Goal: Task Accomplishment & Management: Manage account settings

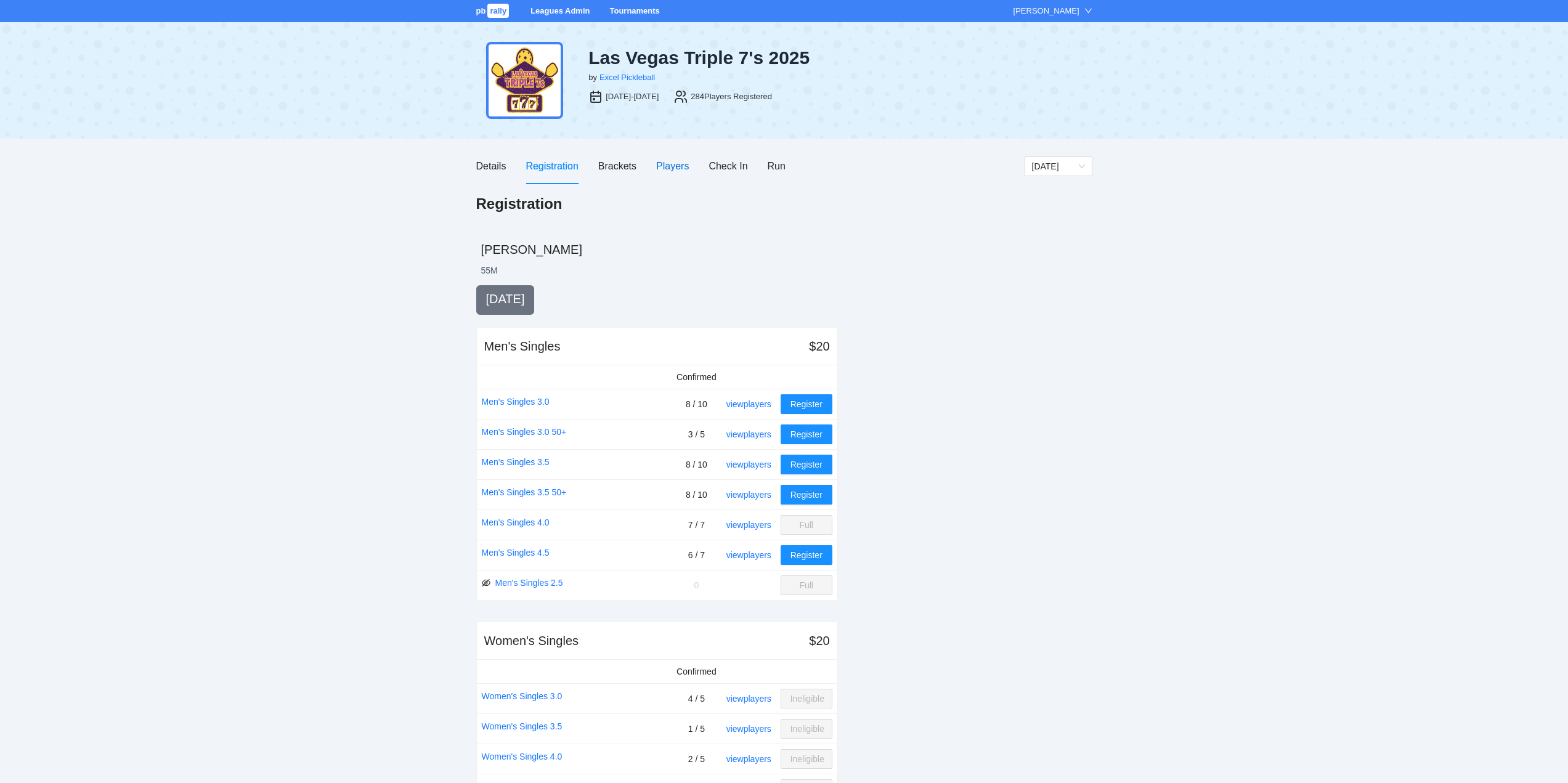
click at [667, 163] on div "Players" at bounding box center [672, 166] width 33 height 16
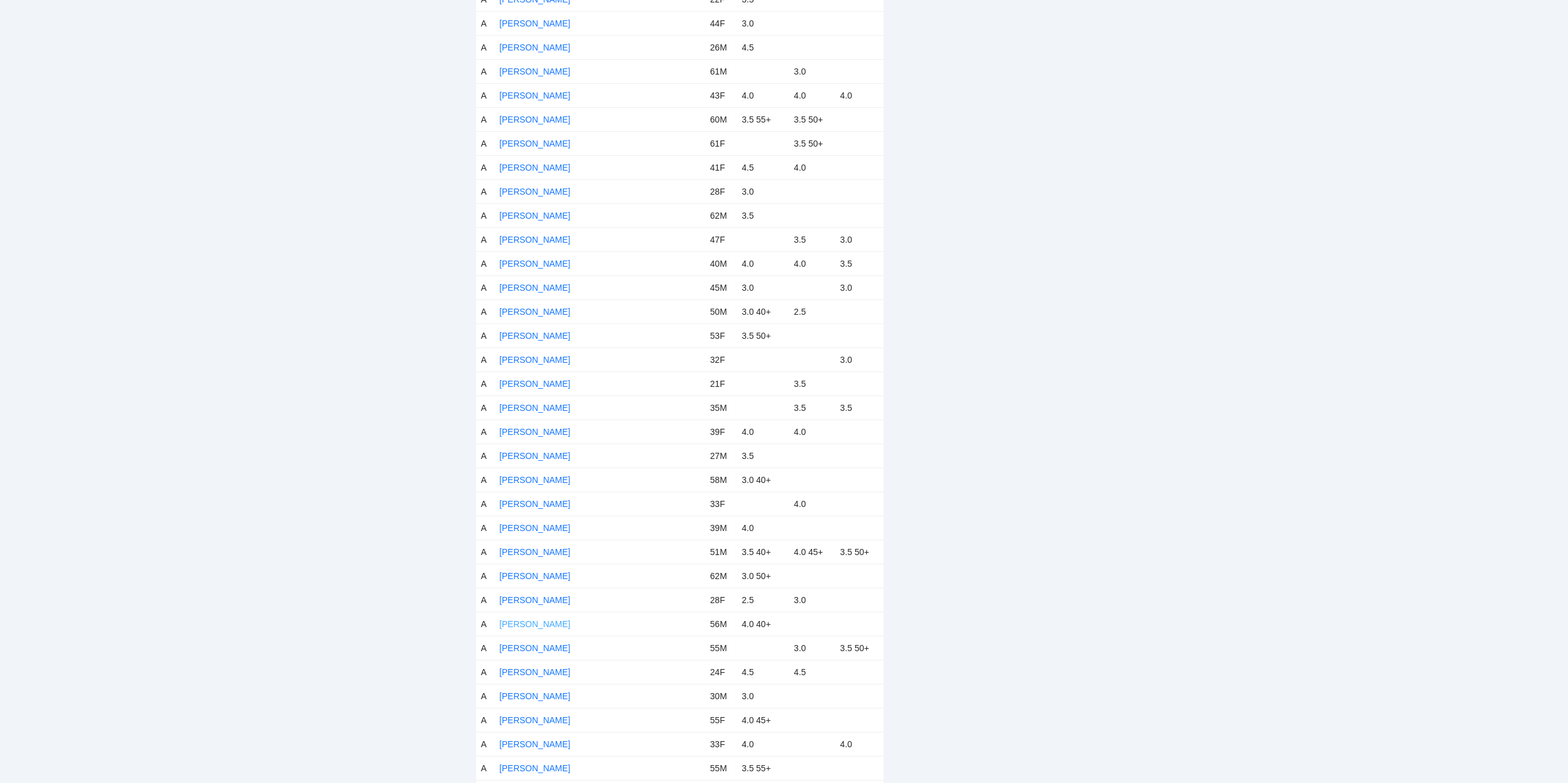
scroll to position [2033, 0]
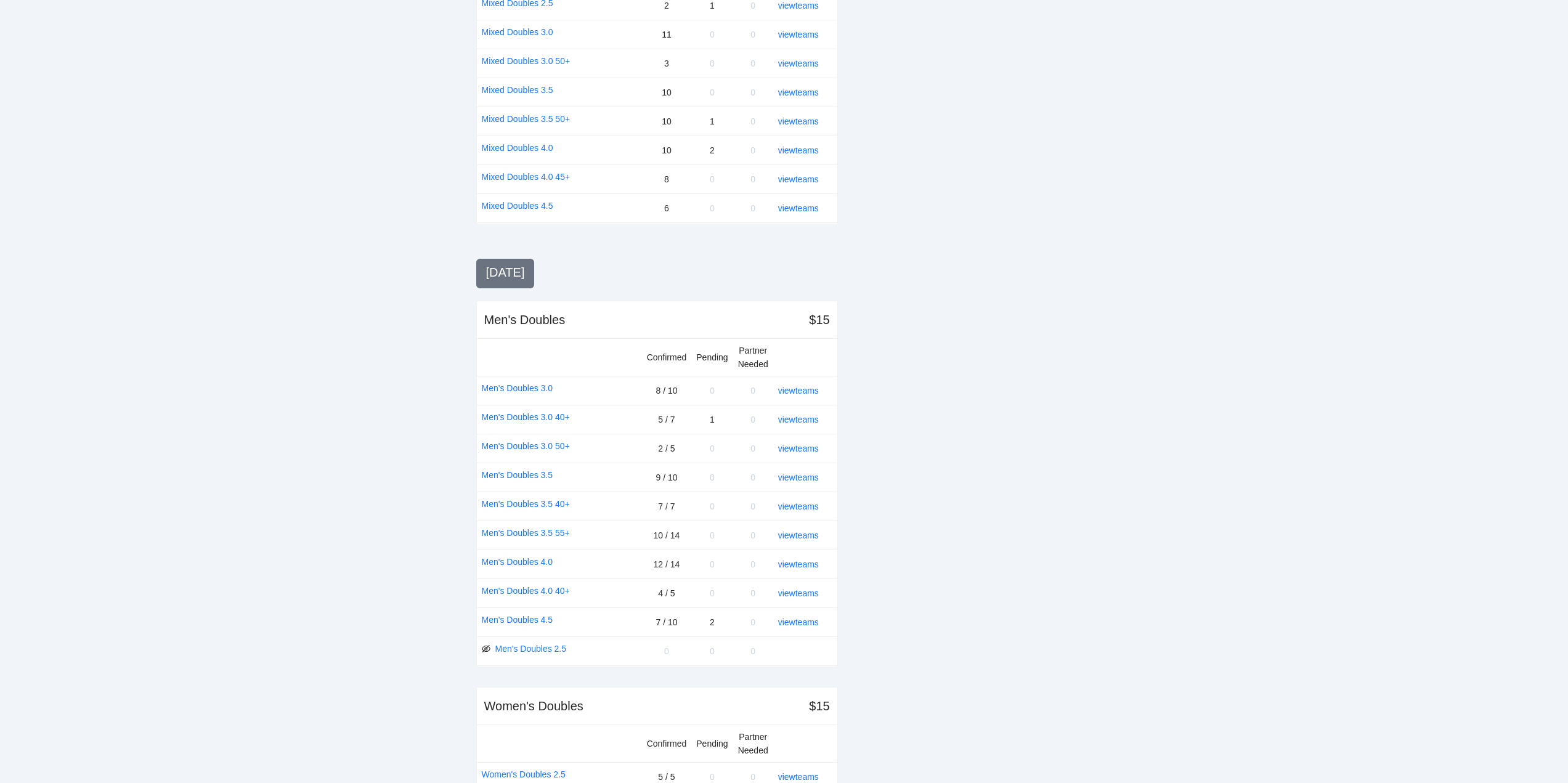
scroll to position [985, 0]
click at [806, 413] on link "view teams" at bounding box center [798, 416] width 40 height 10
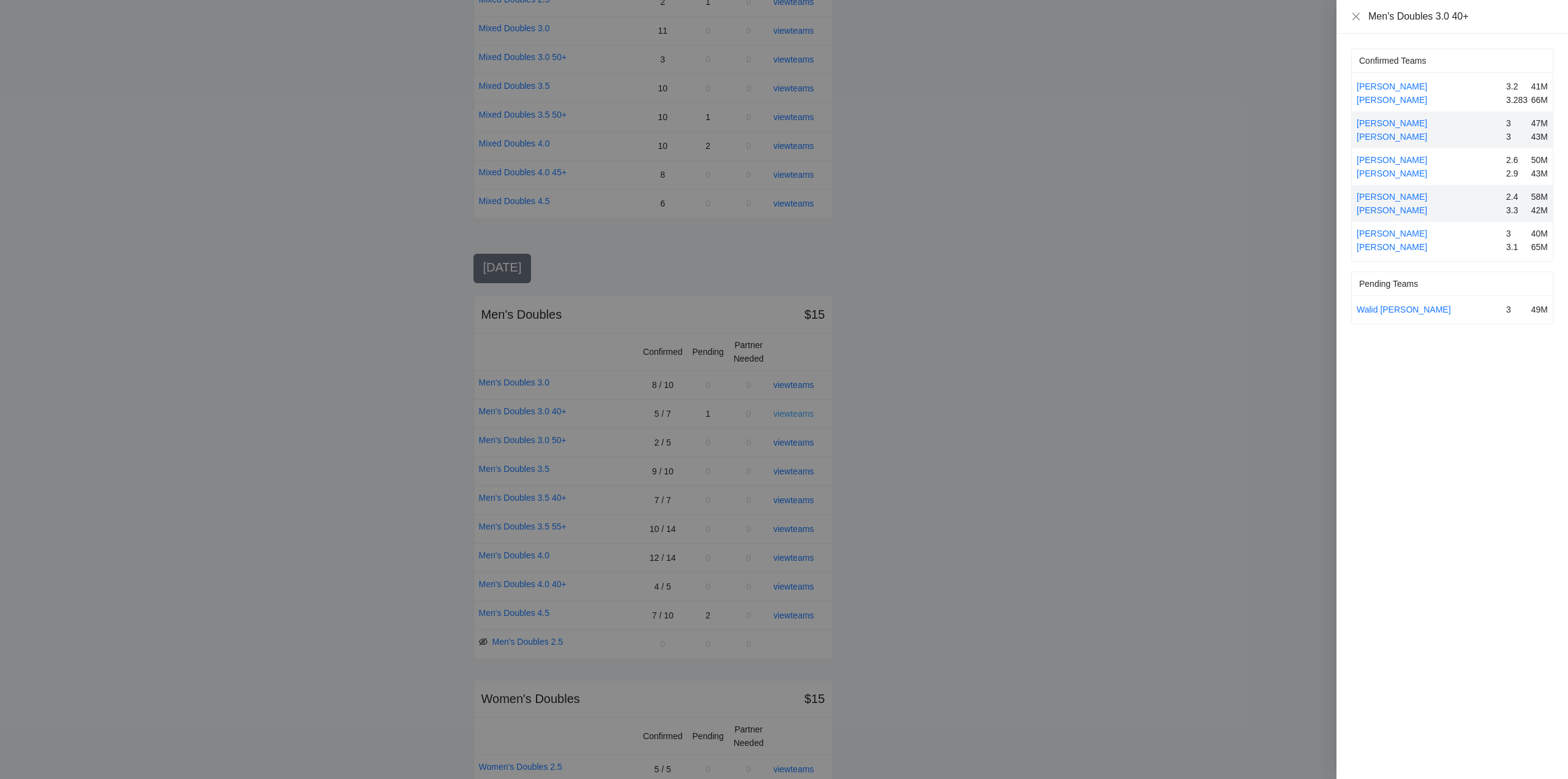
click at [801, 411] on div at bounding box center [784, 390] width 1568 height 779
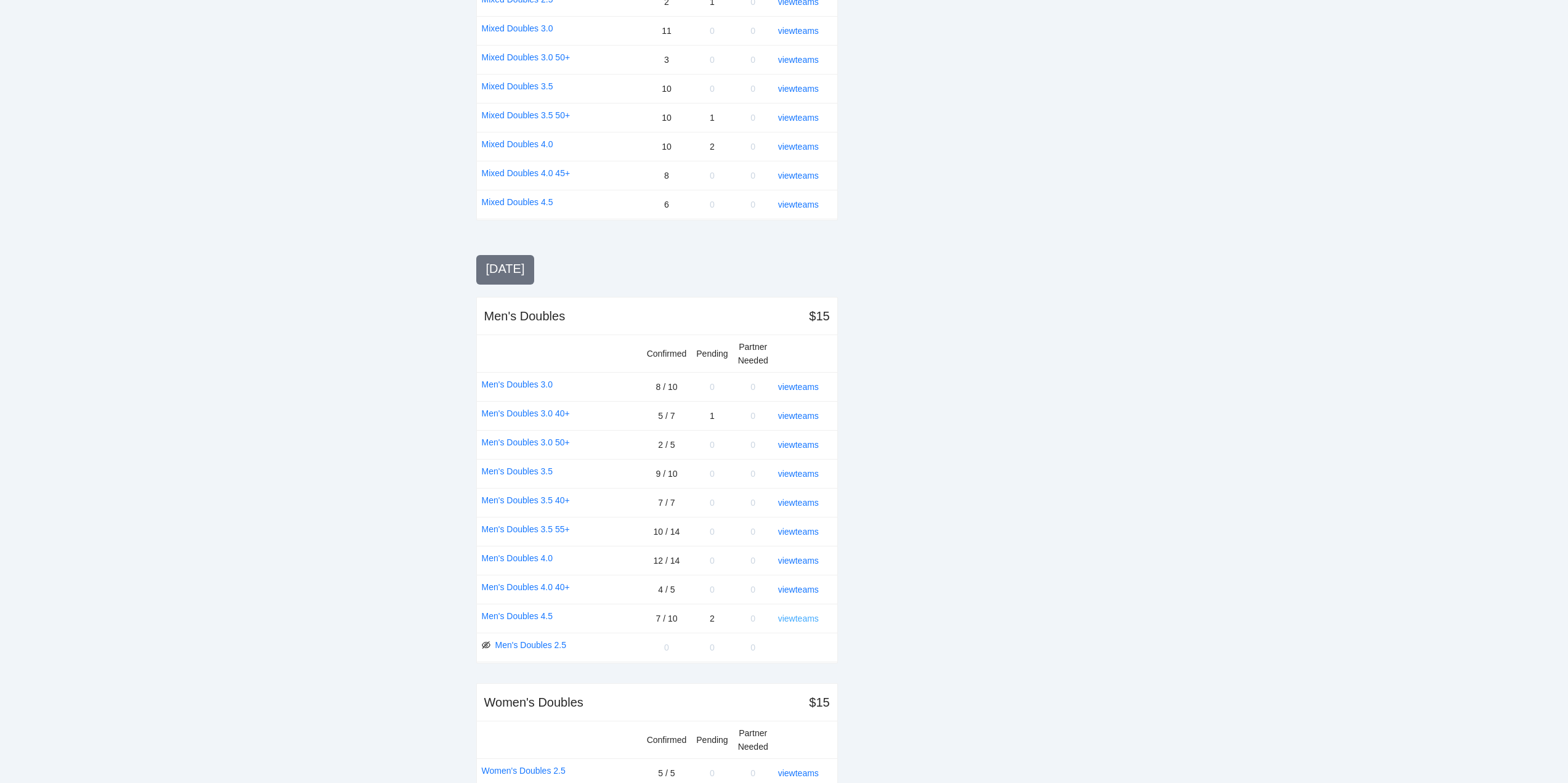
click at [796, 617] on link "view teams" at bounding box center [798, 618] width 40 height 10
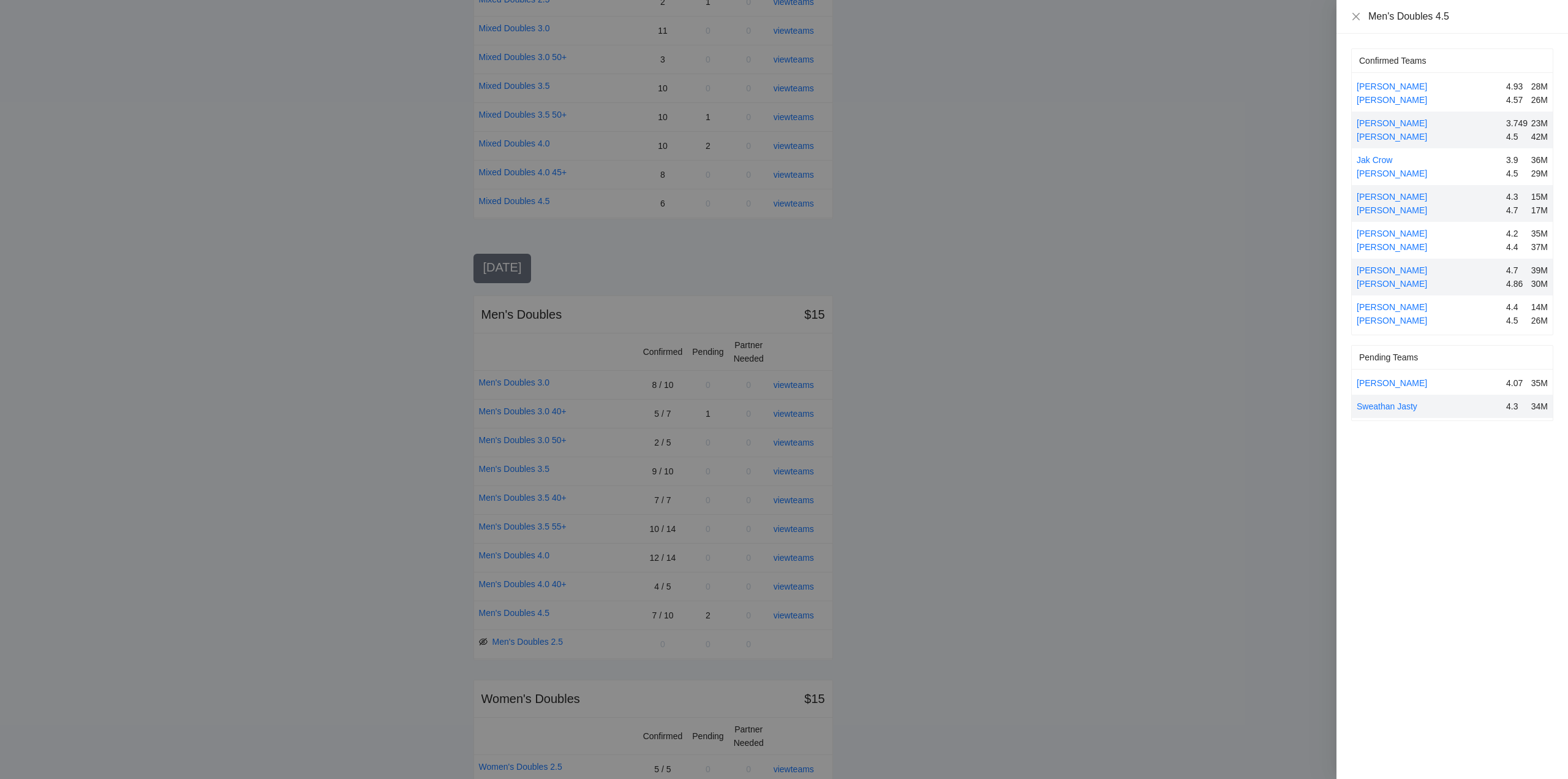
click at [792, 613] on div at bounding box center [784, 390] width 1568 height 779
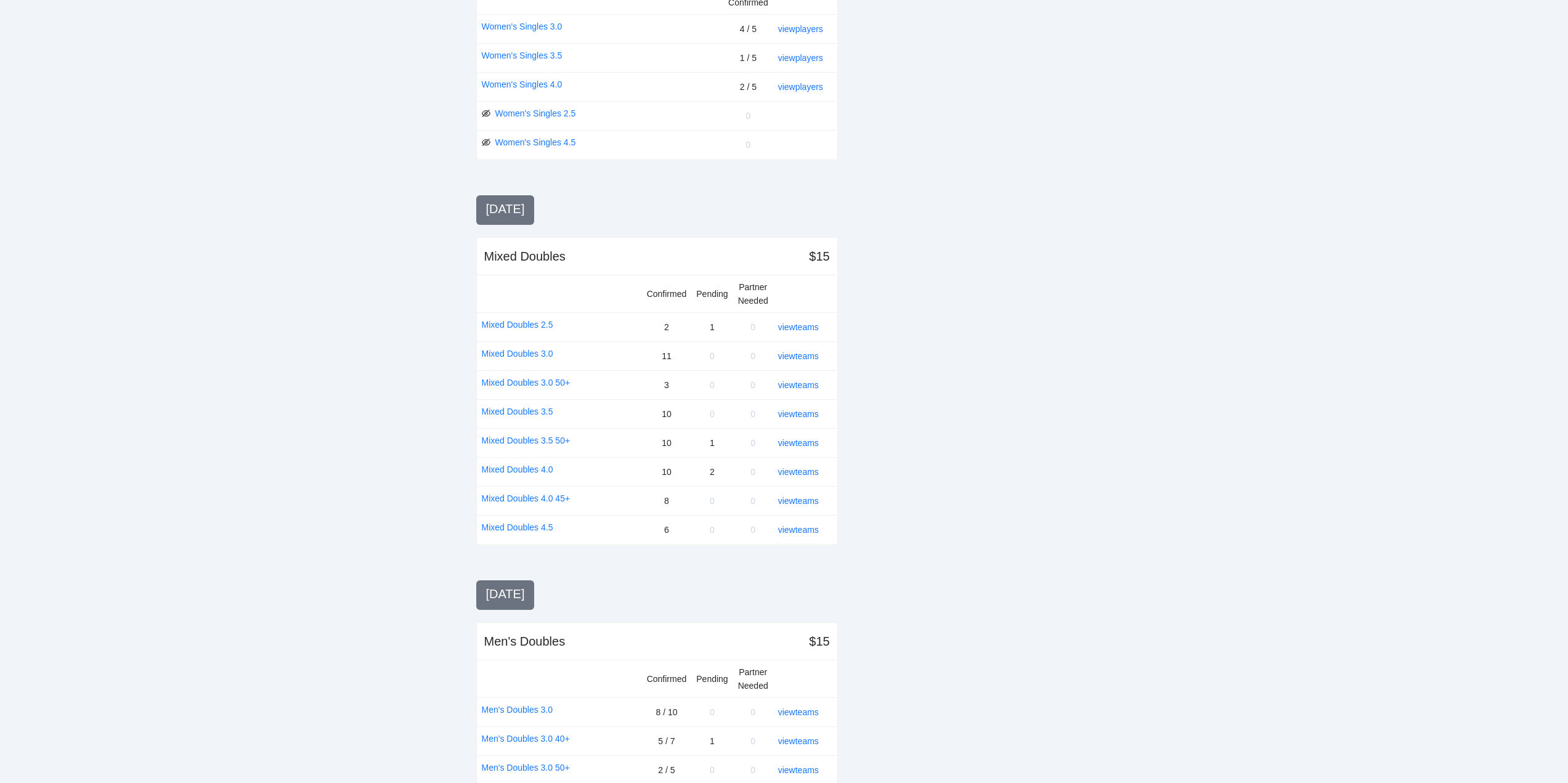
scroll to position [660, 0]
click at [798, 469] on link "view teams" at bounding box center [798, 472] width 40 height 10
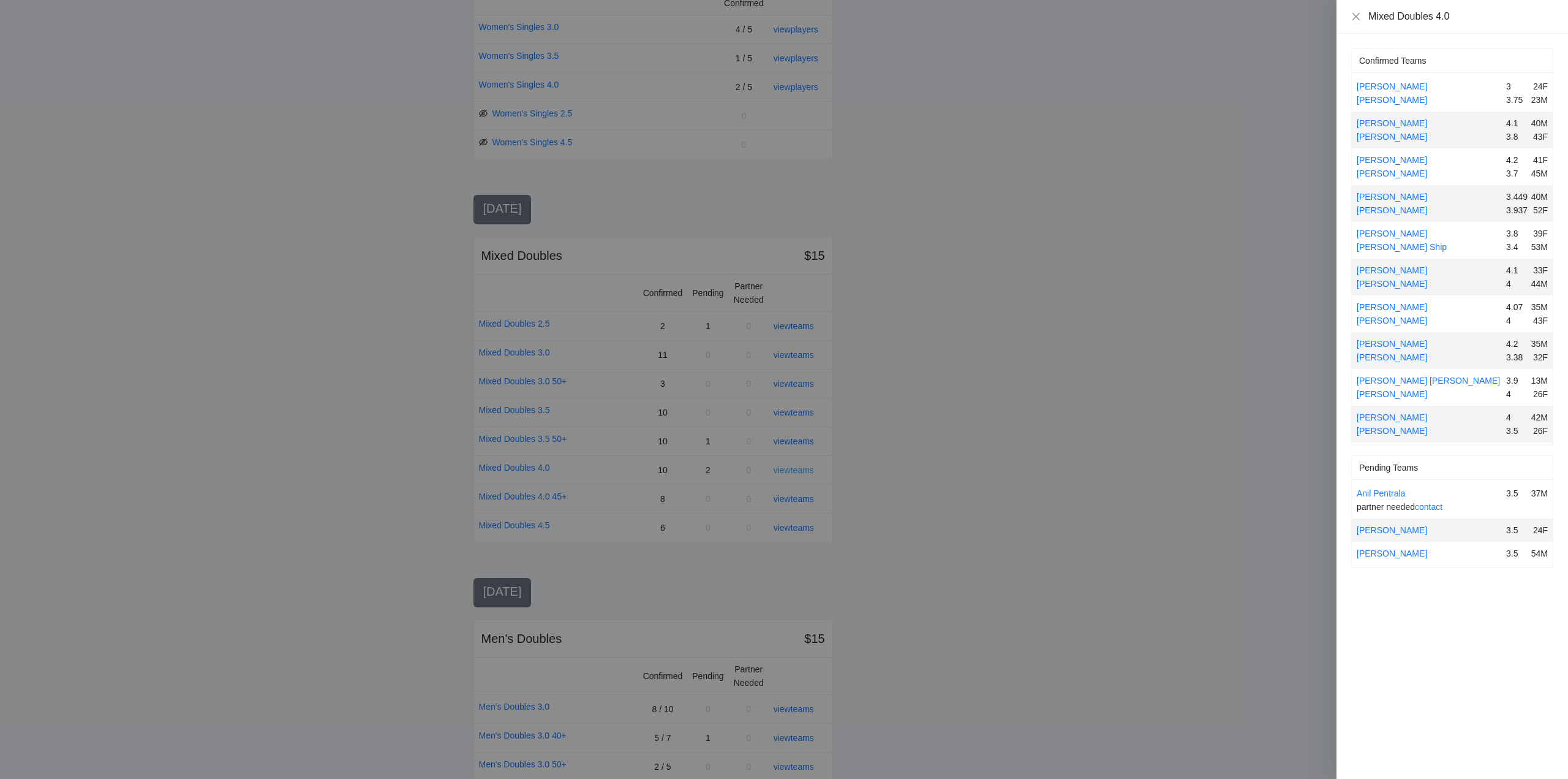
click at [794, 467] on div at bounding box center [784, 390] width 1568 height 779
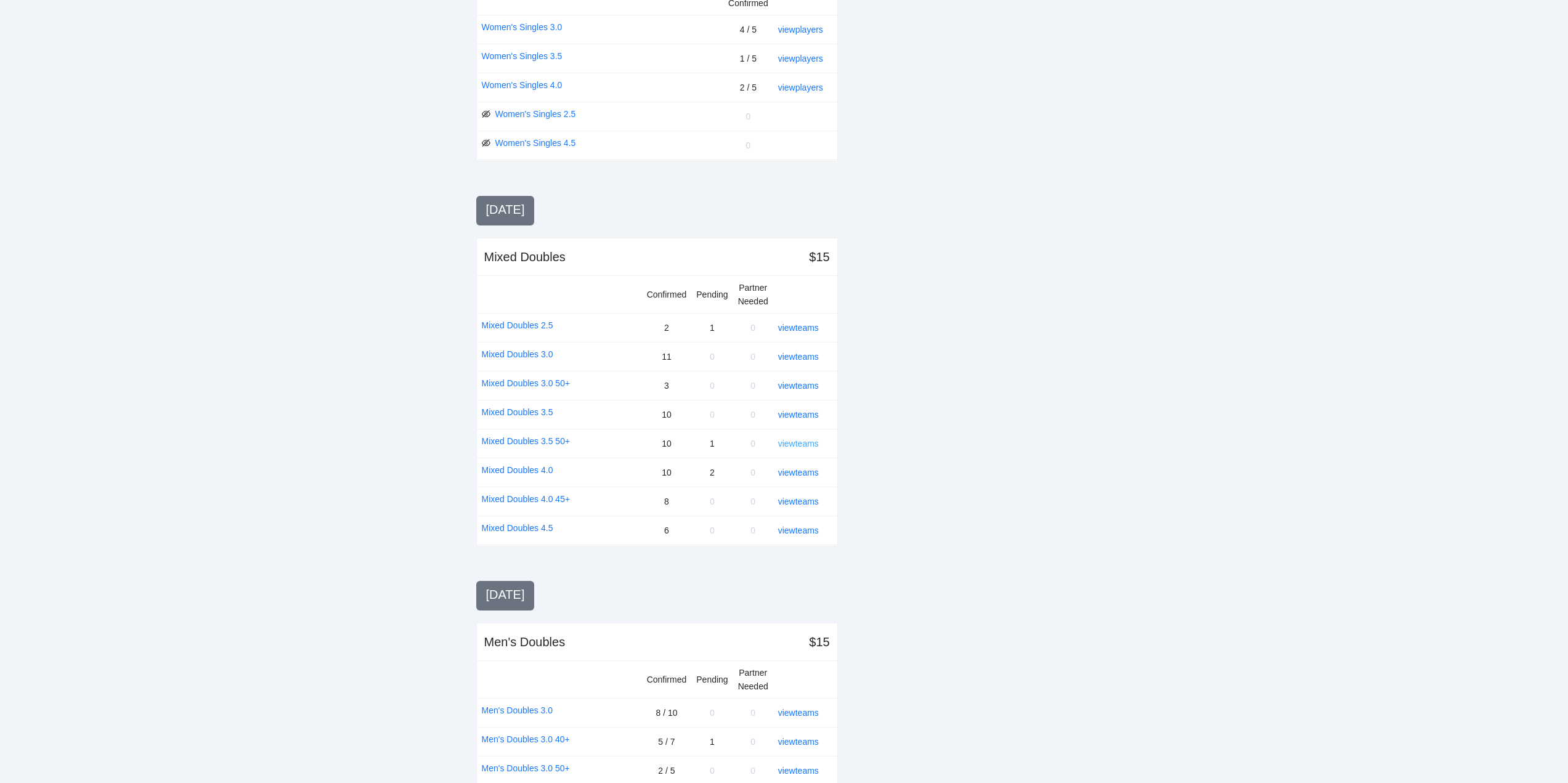
click at [796, 440] on link "view teams" at bounding box center [798, 443] width 40 height 10
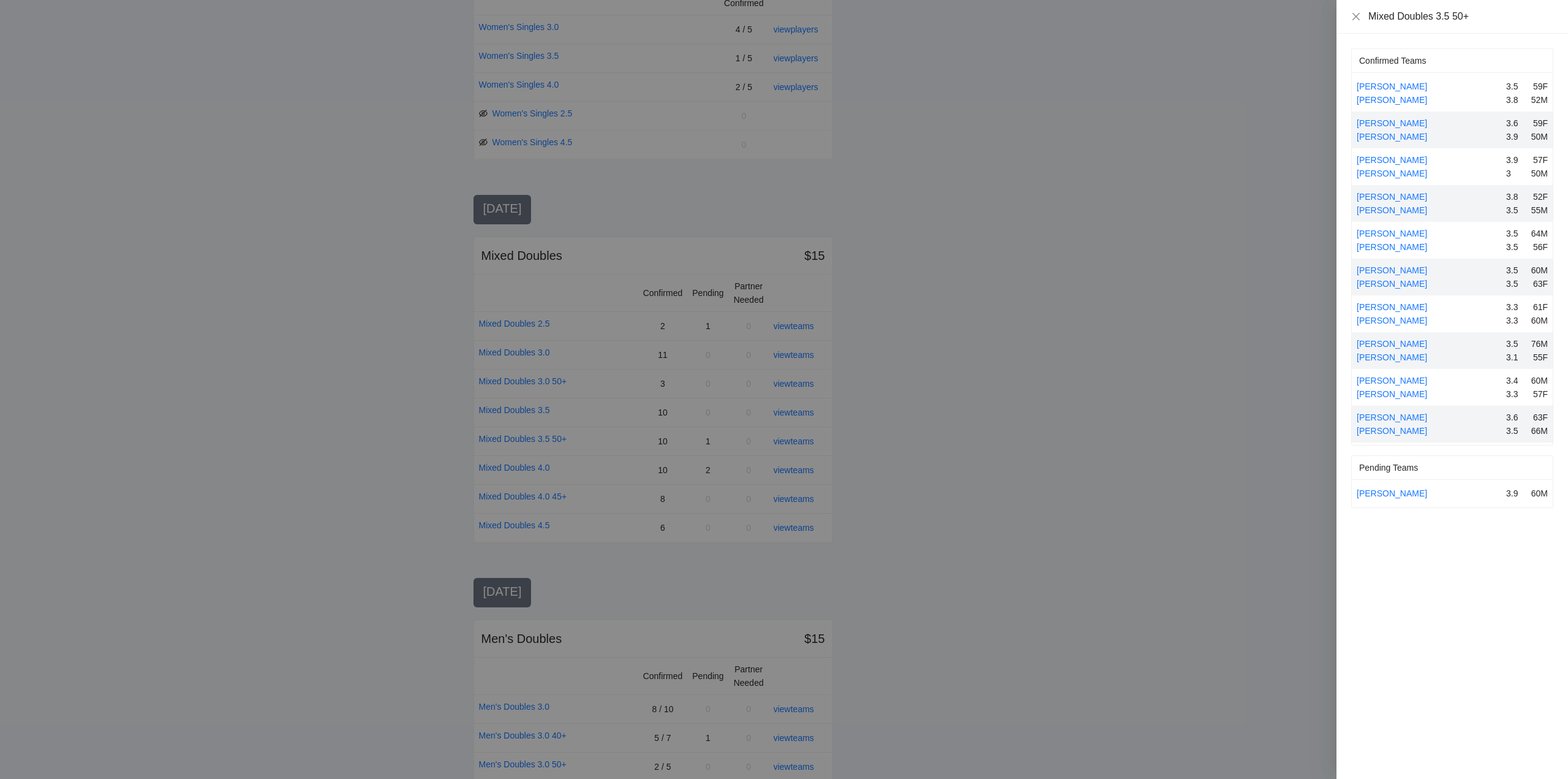
click at [701, 397] on div at bounding box center [784, 390] width 1568 height 779
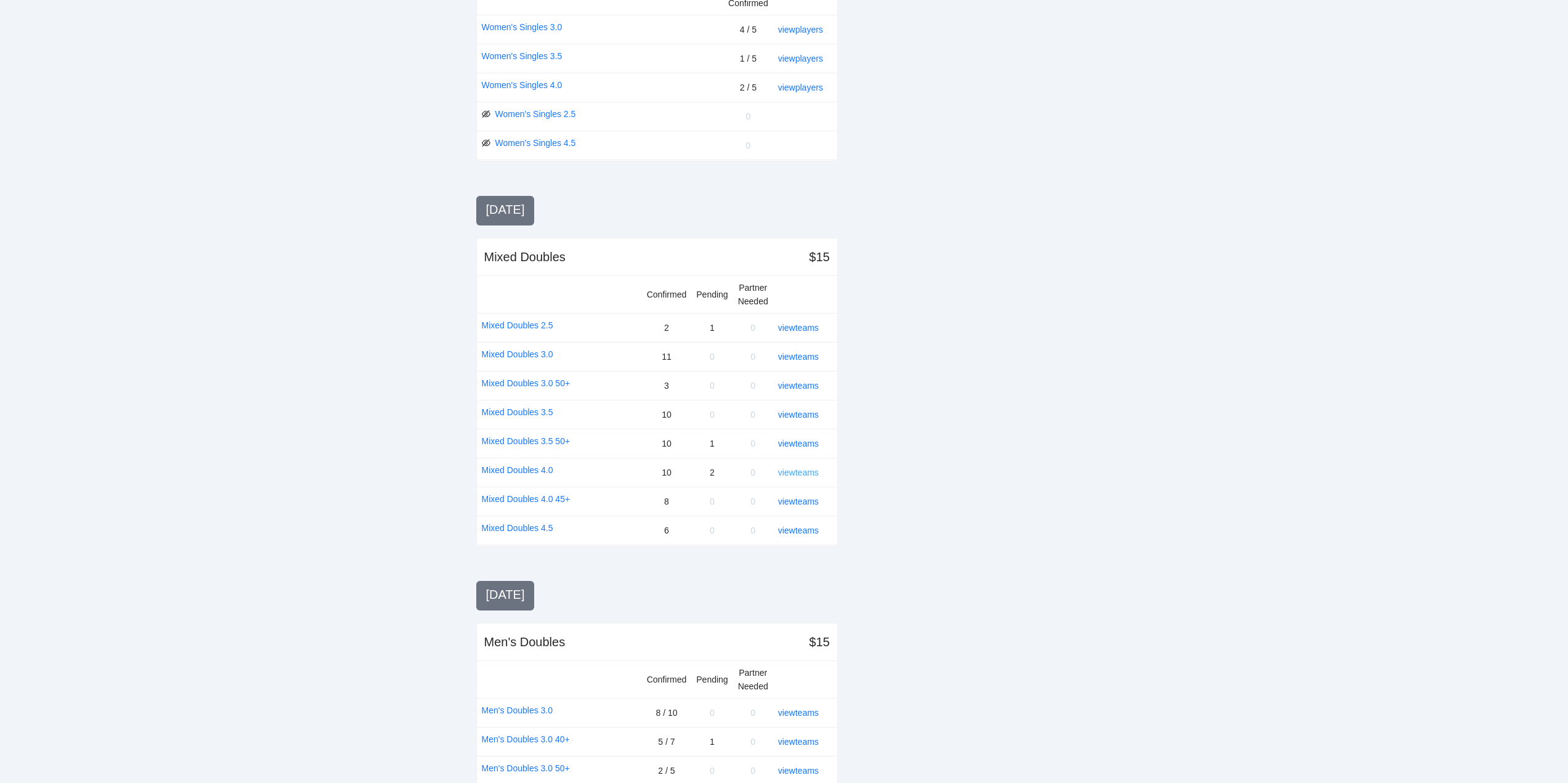
click at [795, 471] on link "view teams" at bounding box center [798, 472] width 40 height 10
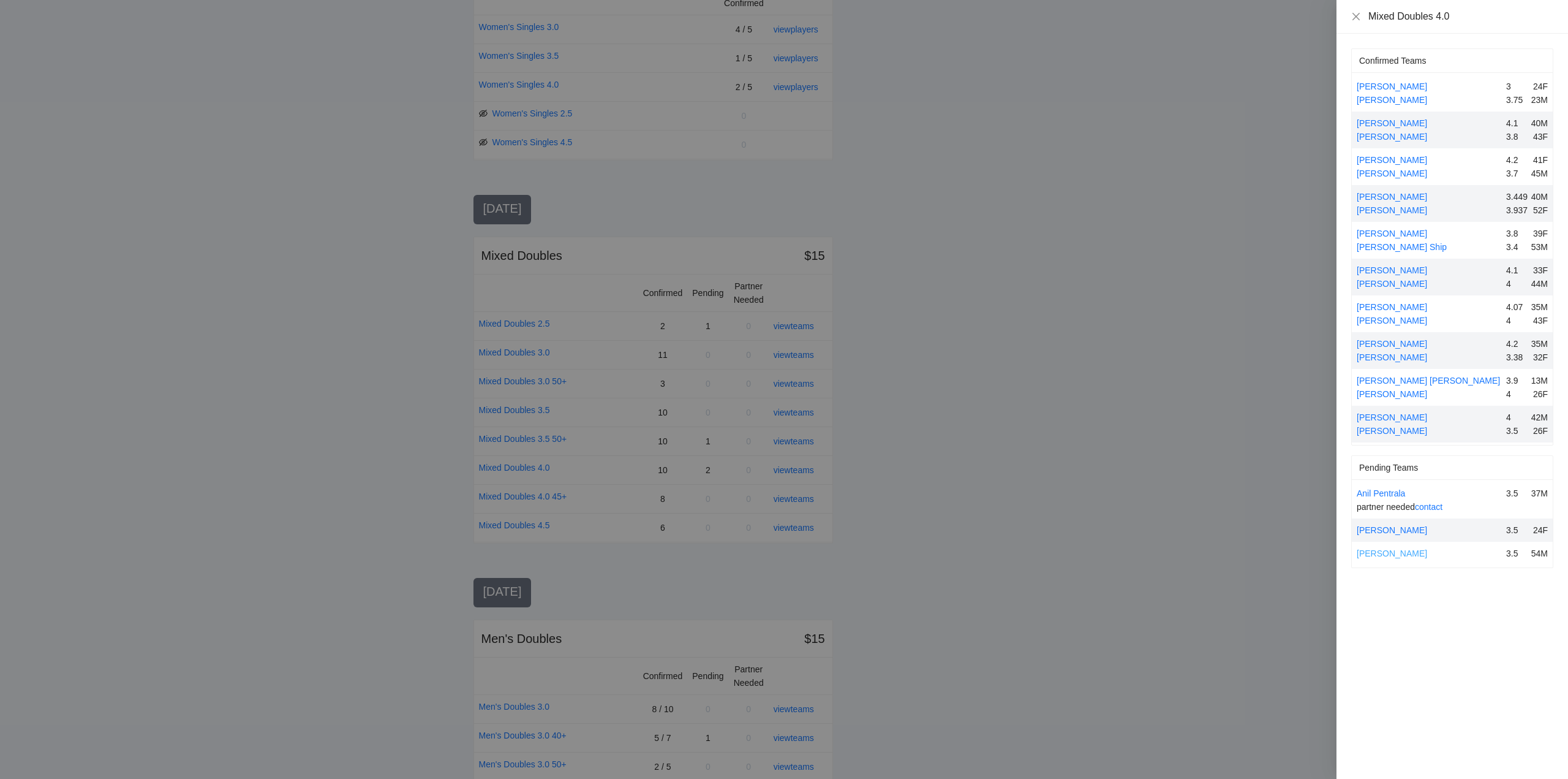
click at [1405, 554] on link "Ferdinand Munoz" at bounding box center [1392, 553] width 71 height 10
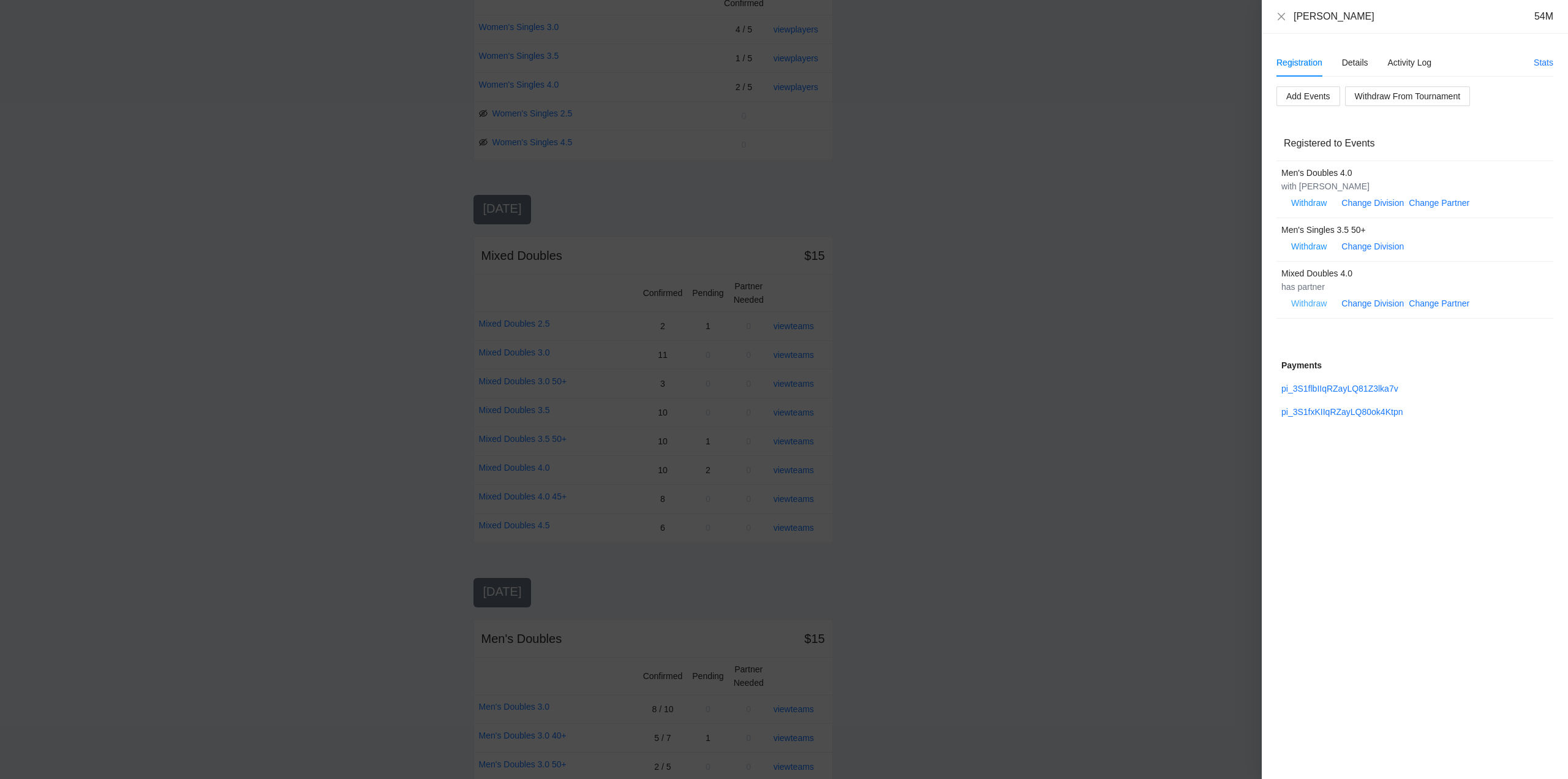
click at [1314, 303] on span "Withdraw" at bounding box center [1309, 303] width 36 height 14
click at [1346, 264] on span "OK" at bounding box center [1346, 264] width 12 height 14
click at [1339, 415] on link "pi_3S1flbIIqRZayLQ81Z3lka7v" at bounding box center [1340, 417] width 117 height 10
click at [1282, 17] on icon "close" at bounding box center [1281, 16] width 7 height 7
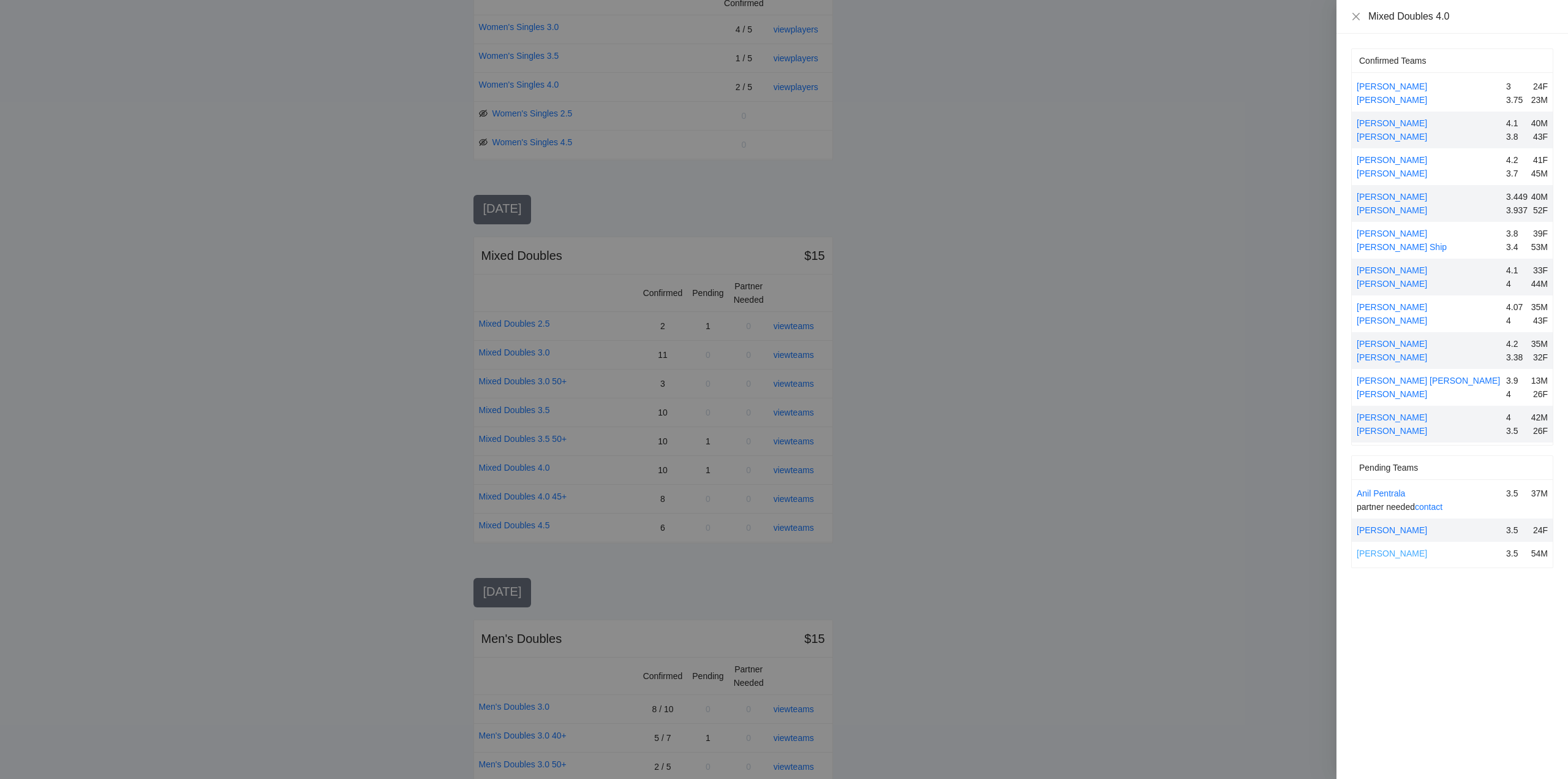
click at [1378, 553] on link "Ferdinand Munoz" at bounding box center [1392, 553] width 71 height 10
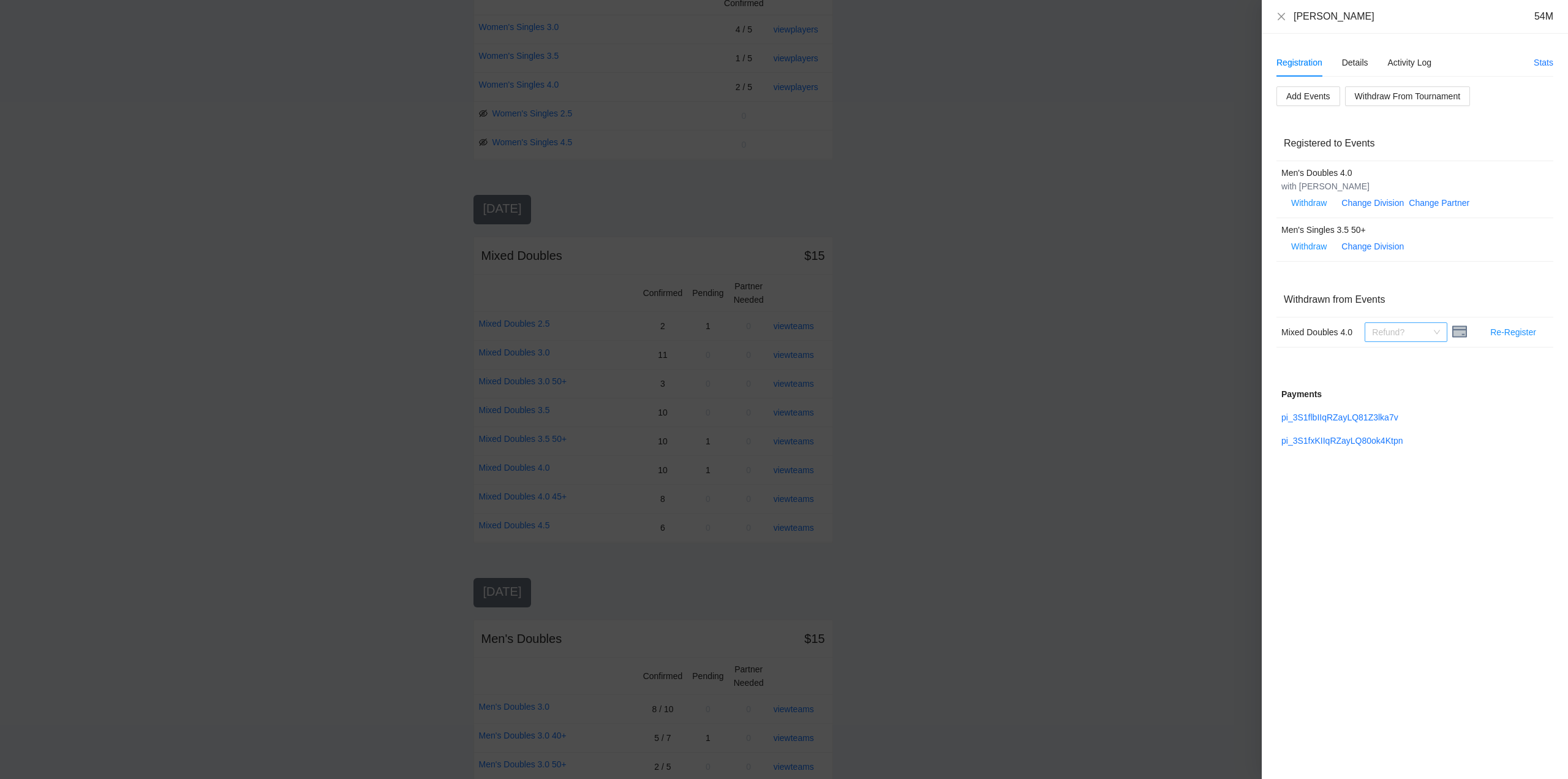
click at [1435, 327] on span "Refund?" at bounding box center [1406, 332] width 68 height 18
click at [1389, 356] on div "Refunded" at bounding box center [1406, 356] width 68 height 14
click at [1279, 16] on icon "close" at bounding box center [1281, 16] width 10 height 10
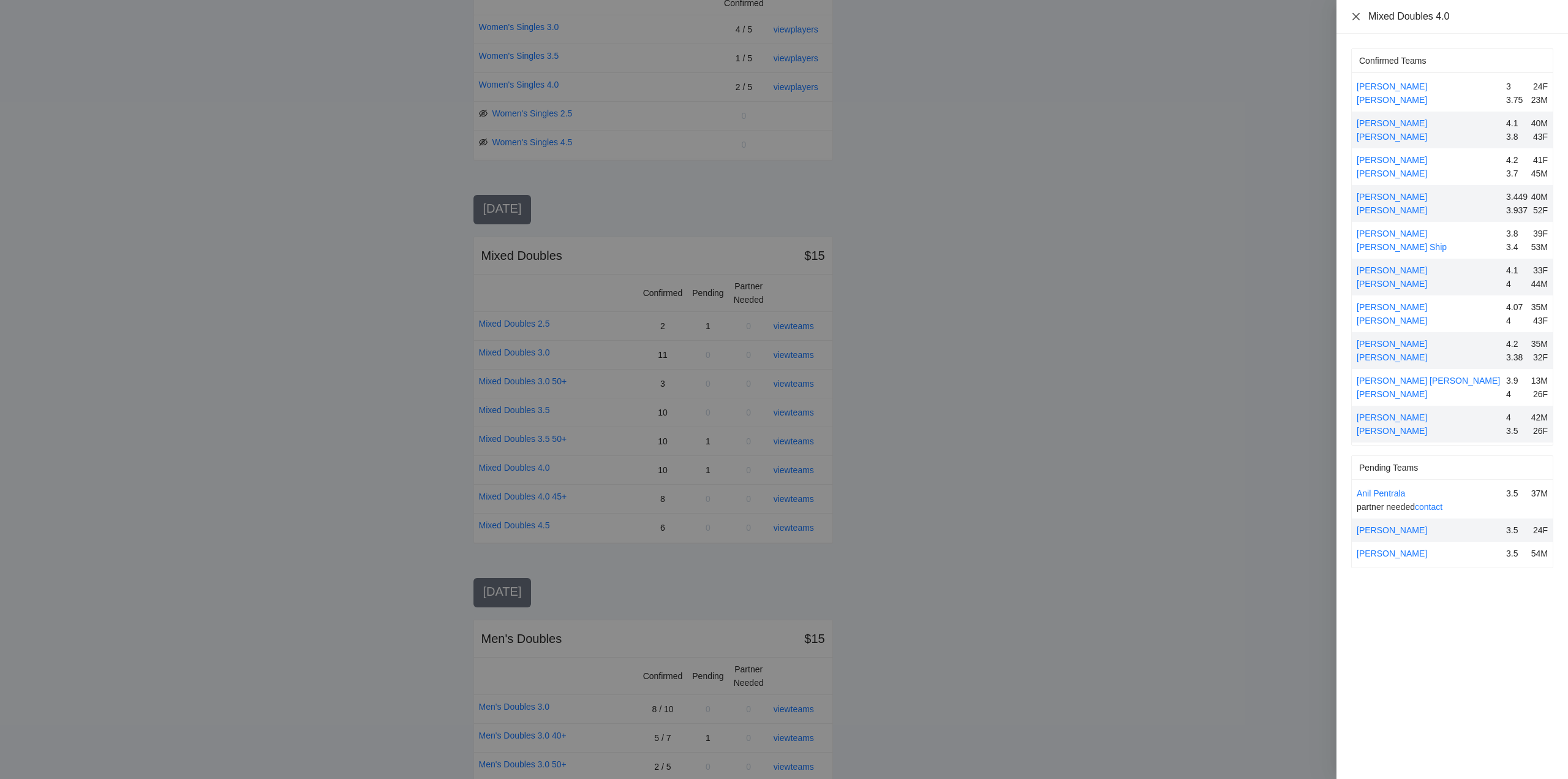
click at [1358, 16] on icon "close" at bounding box center [1356, 16] width 10 height 10
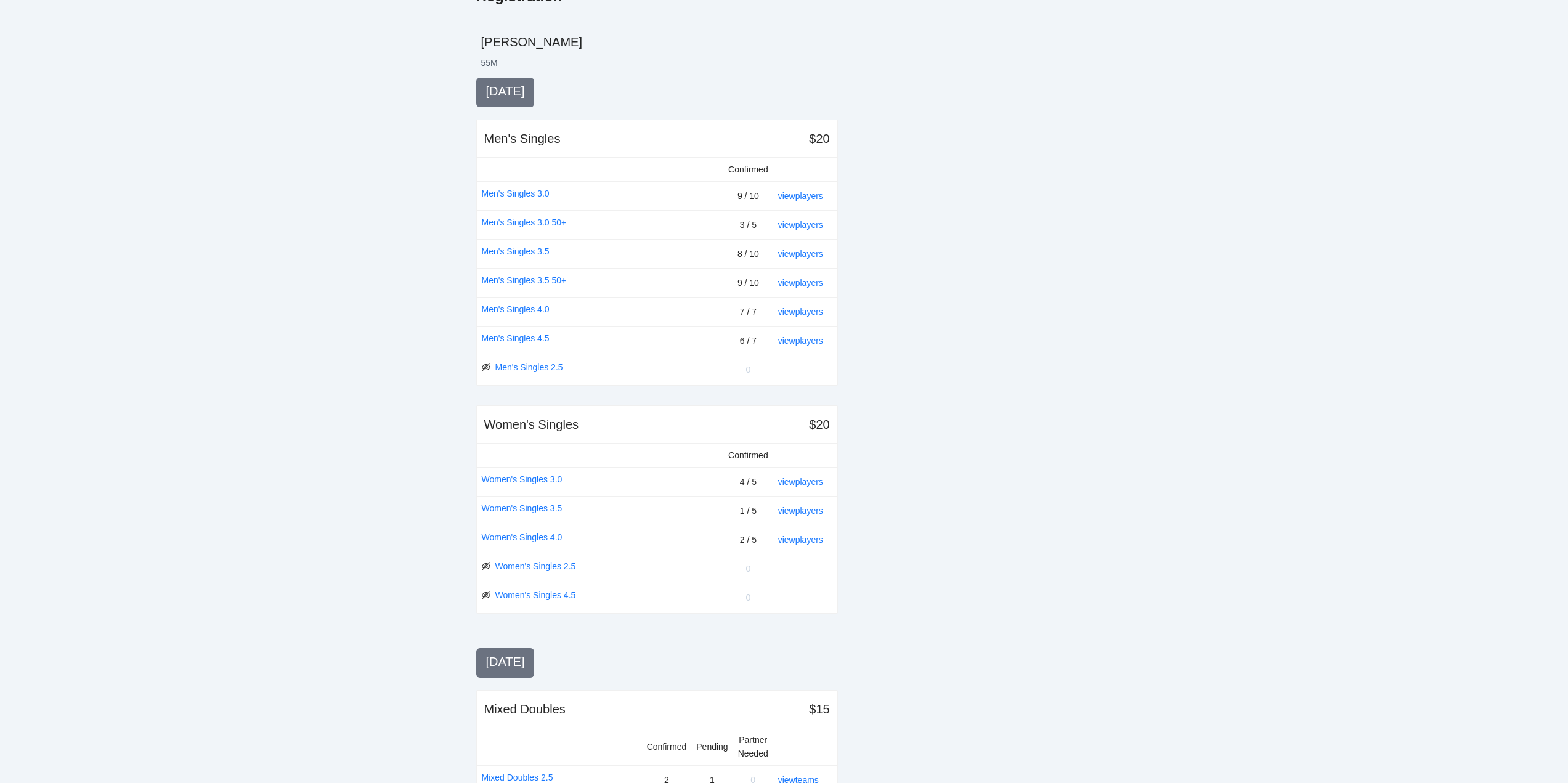
scroll to position [0, 0]
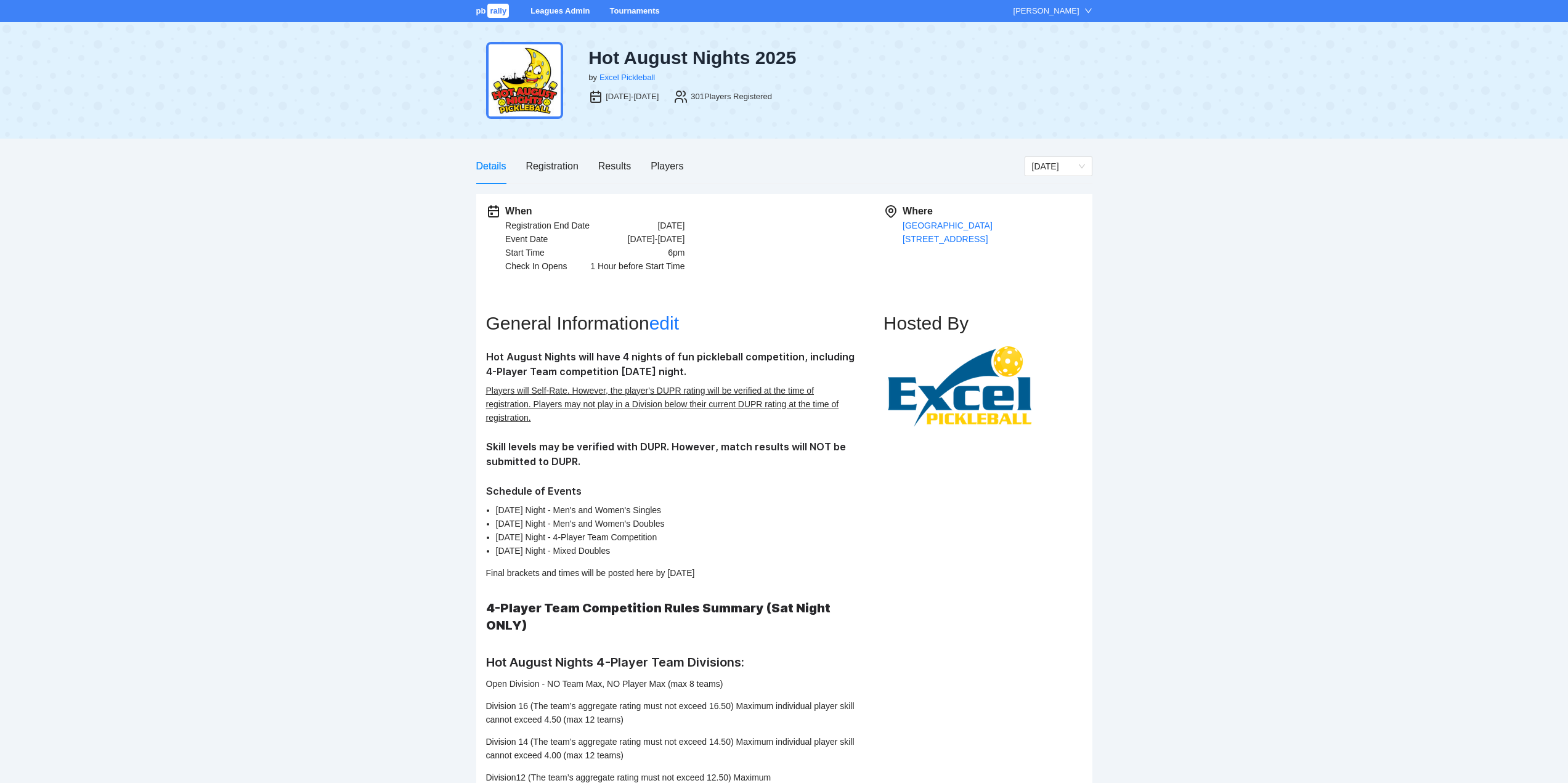
click at [630, 6] on link "Tournaments" at bounding box center [634, 10] width 50 height 9
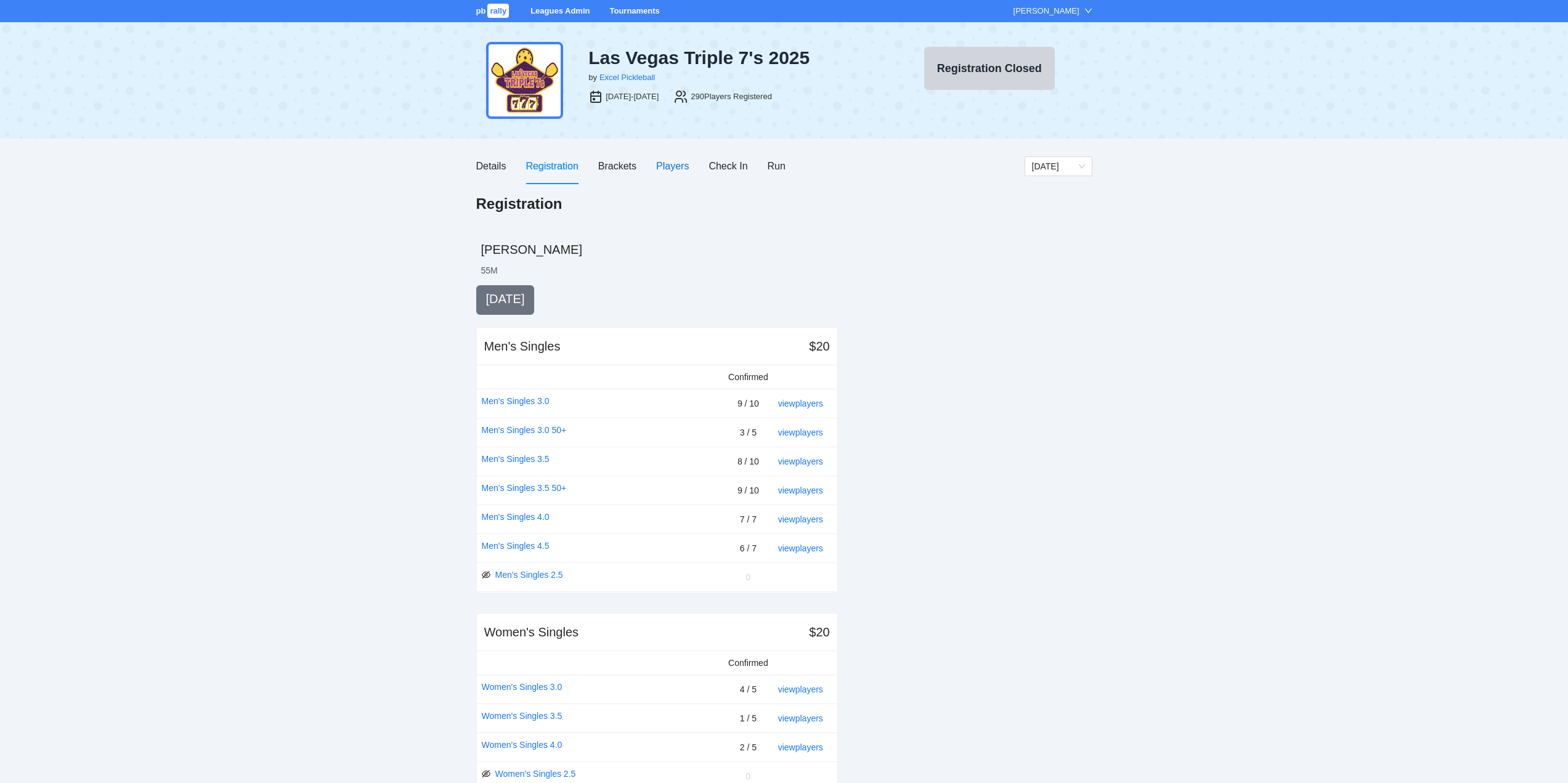
click at [666, 164] on div "Players" at bounding box center [672, 166] width 33 height 16
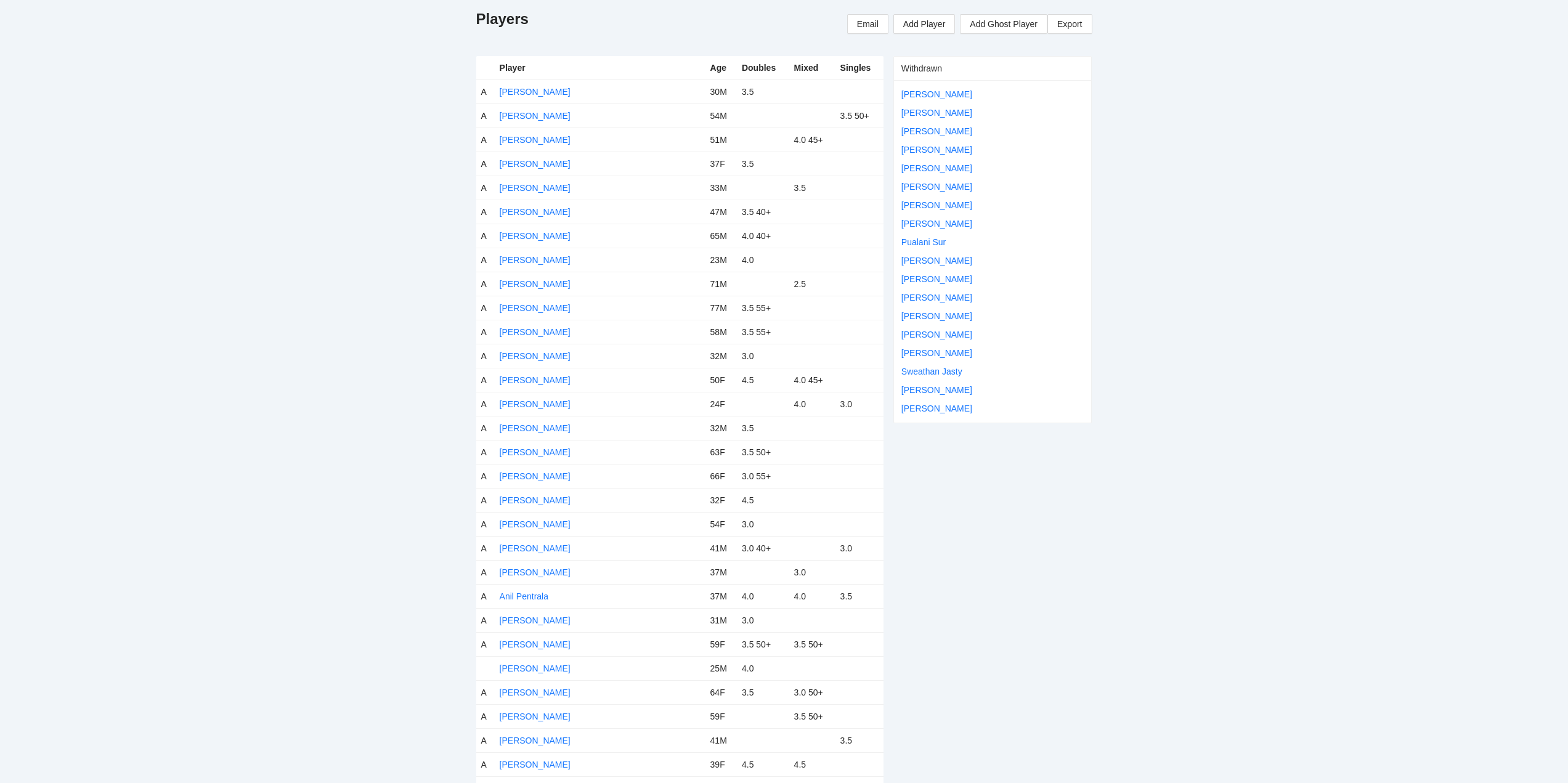
scroll to position [247, 0]
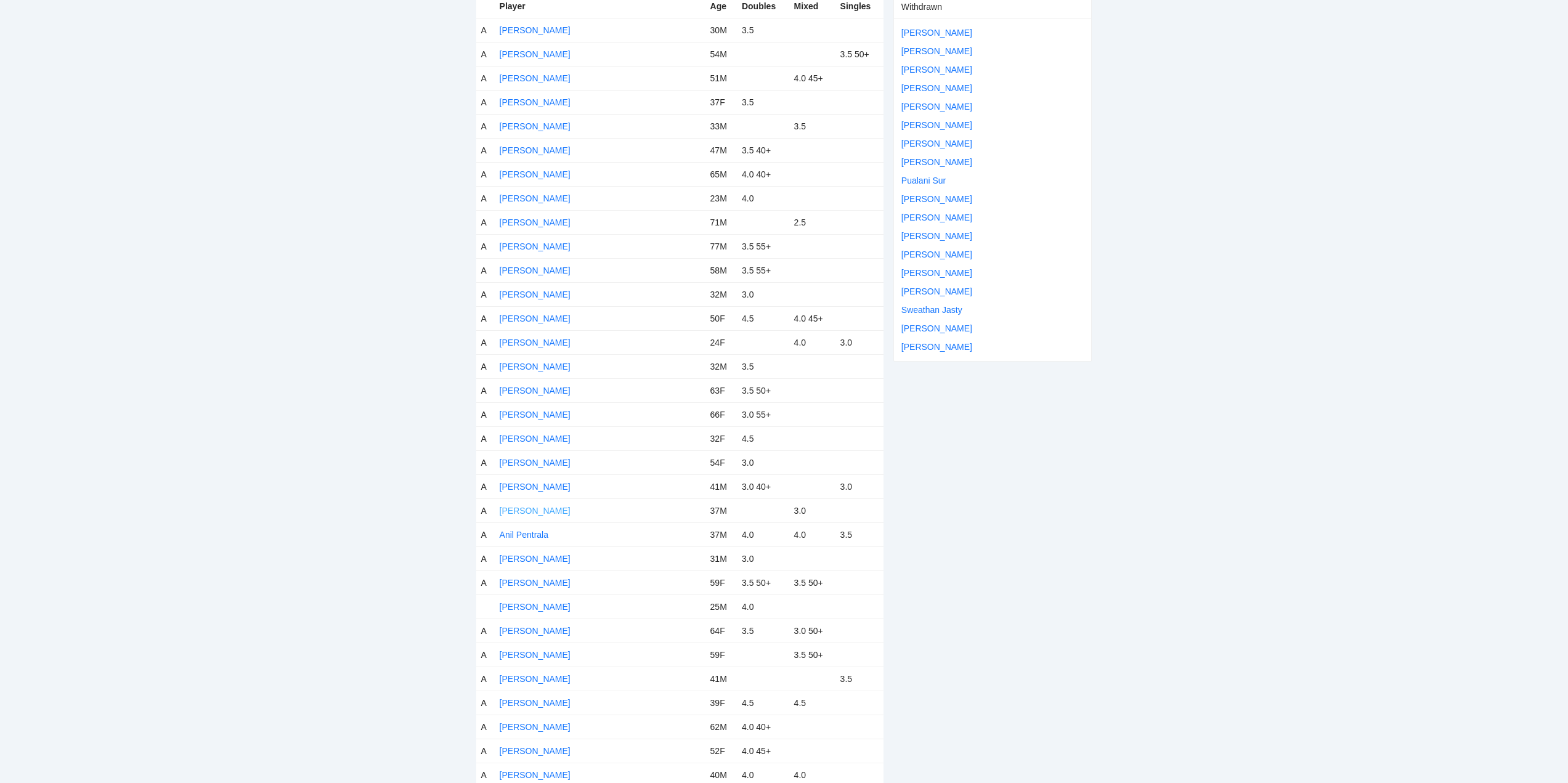
click at [539, 511] on link "Andrew Kruzner" at bounding box center [535, 510] width 71 height 10
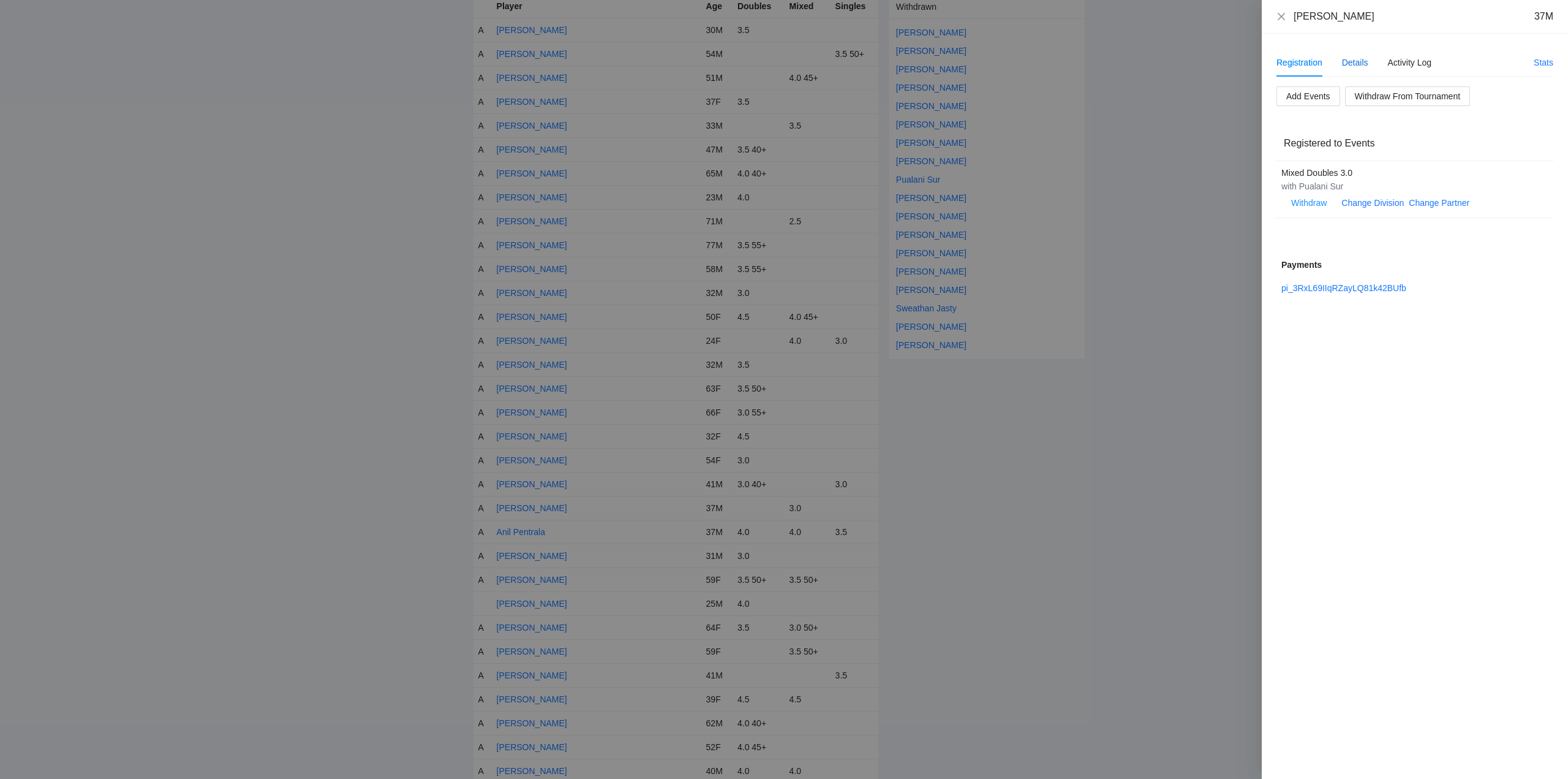
click at [1355, 61] on div "Details" at bounding box center [1355, 62] width 27 height 14
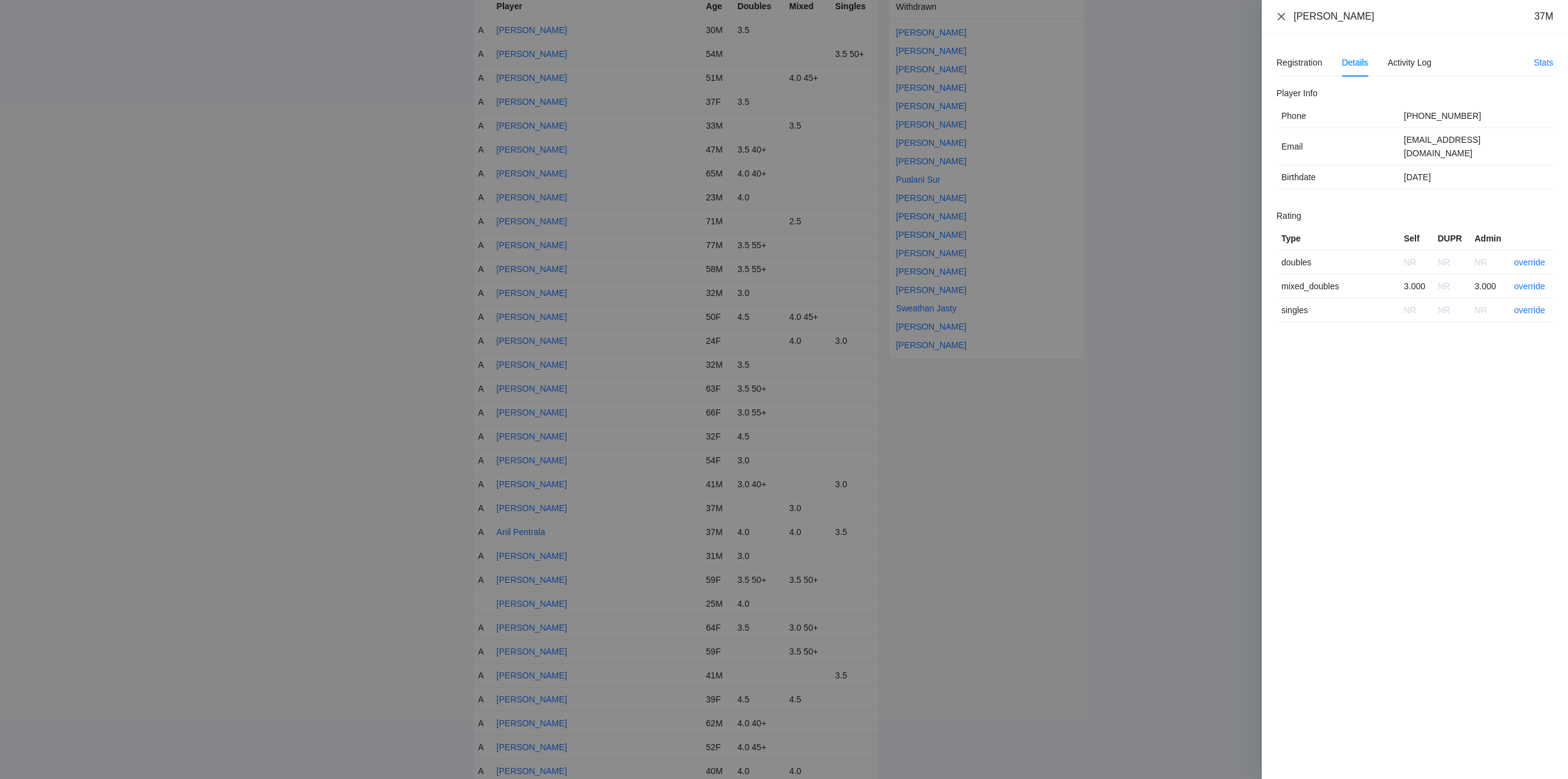
click at [1283, 16] on icon "close" at bounding box center [1281, 16] width 10 height 10
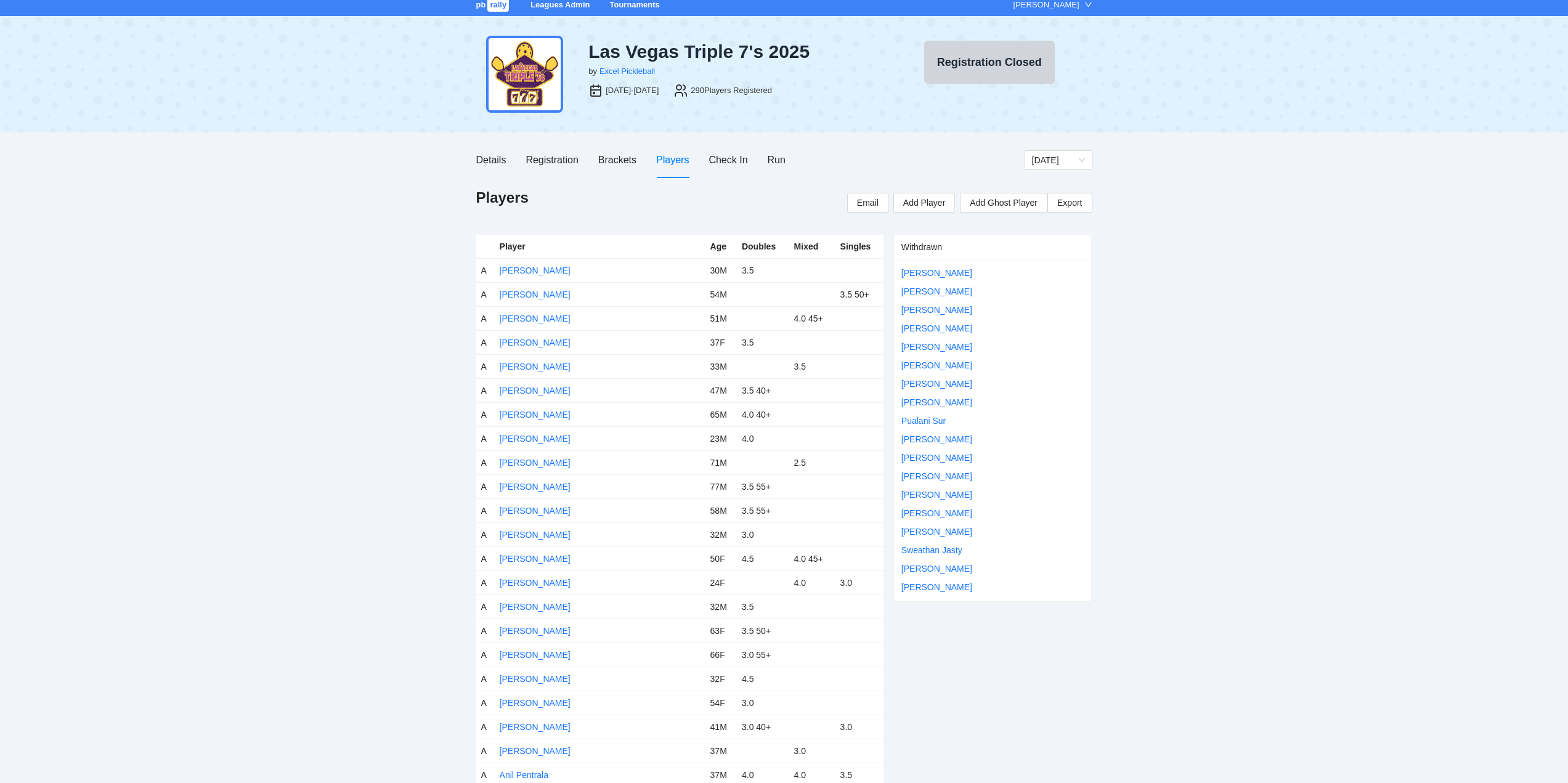
scroll to position [0, 0]
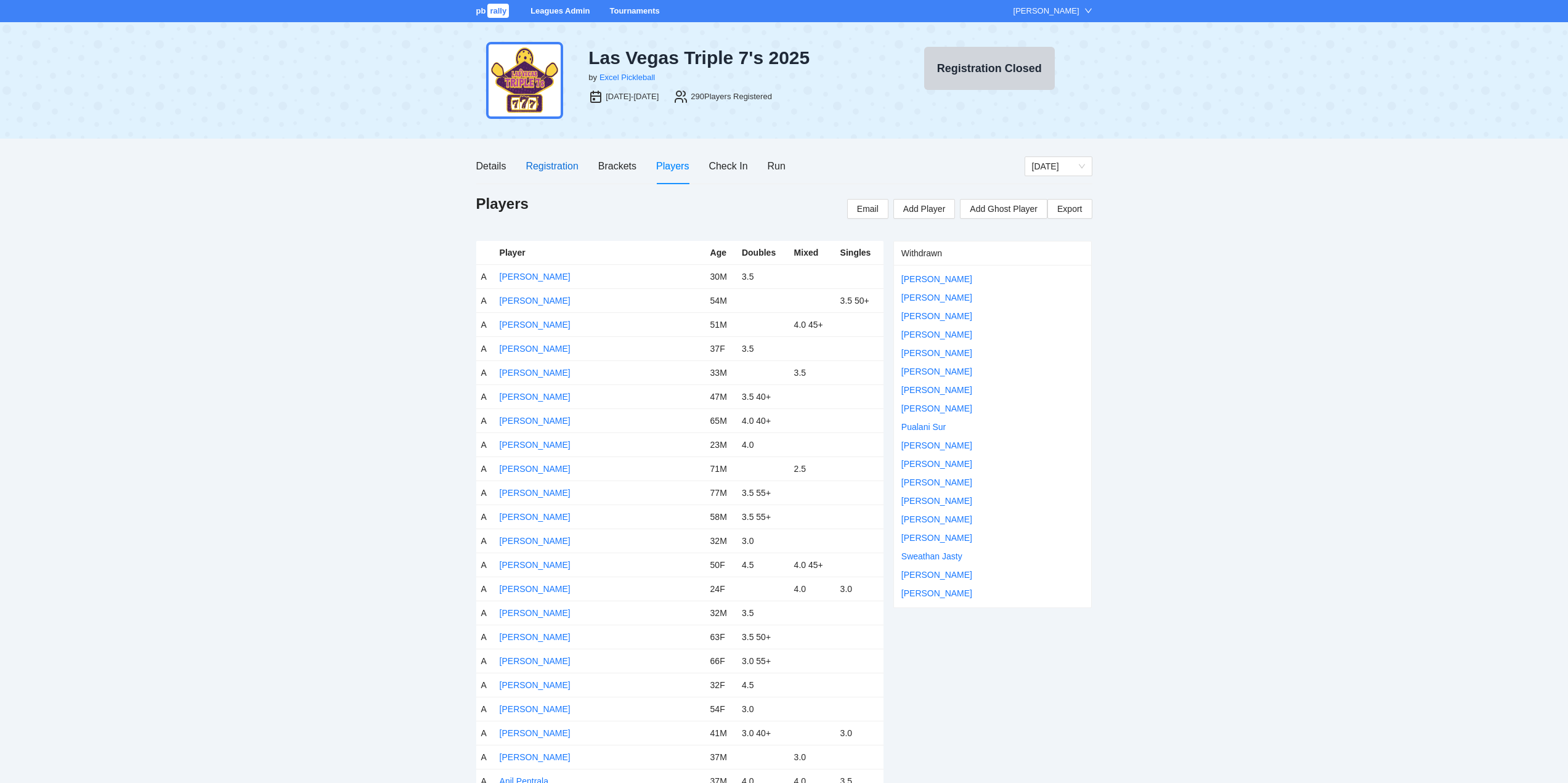
click at [552, 166] on div "Registration" at bounding box center [552, 166] width 52 height 16
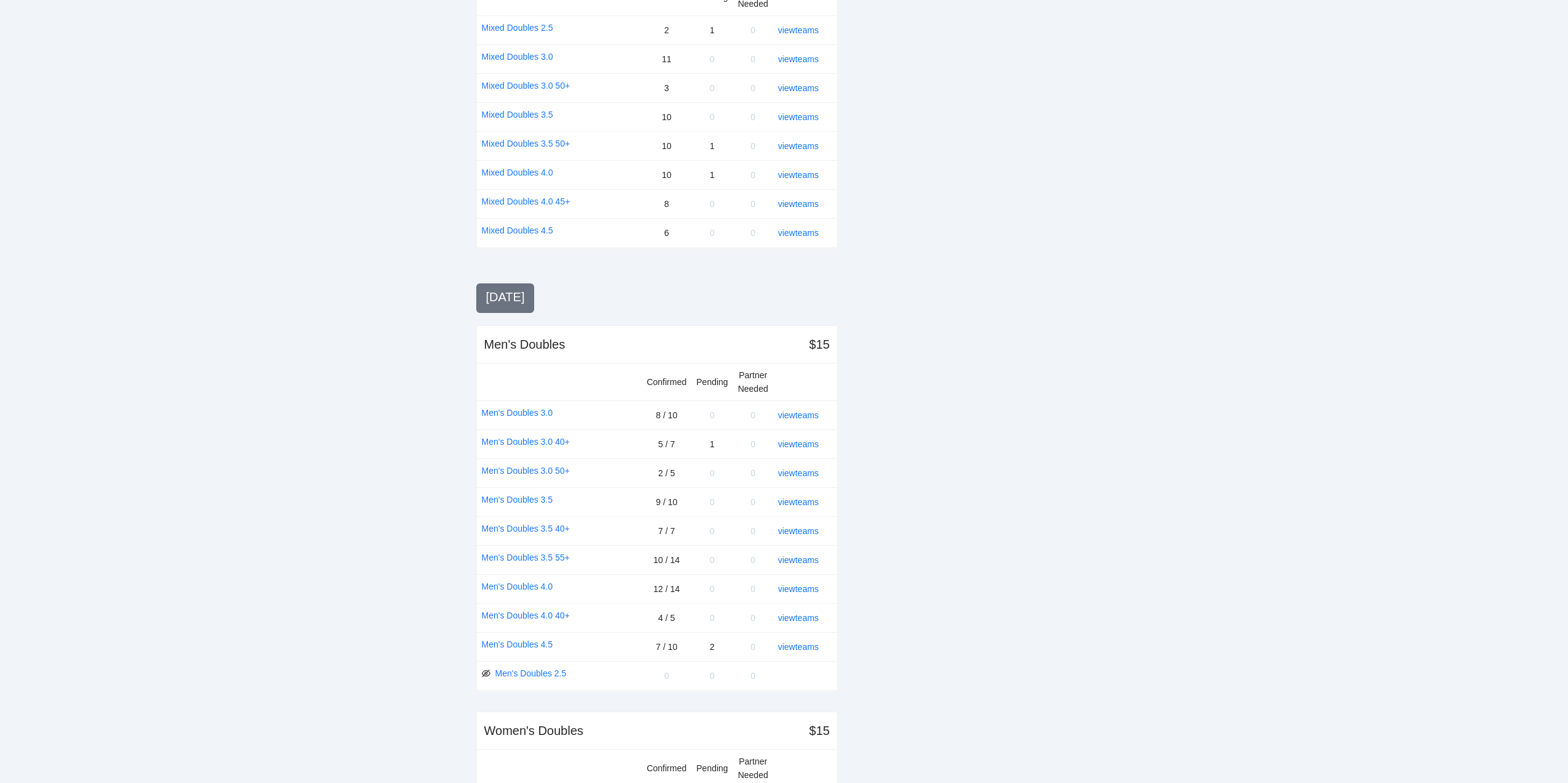
scroll to position [985, 0]
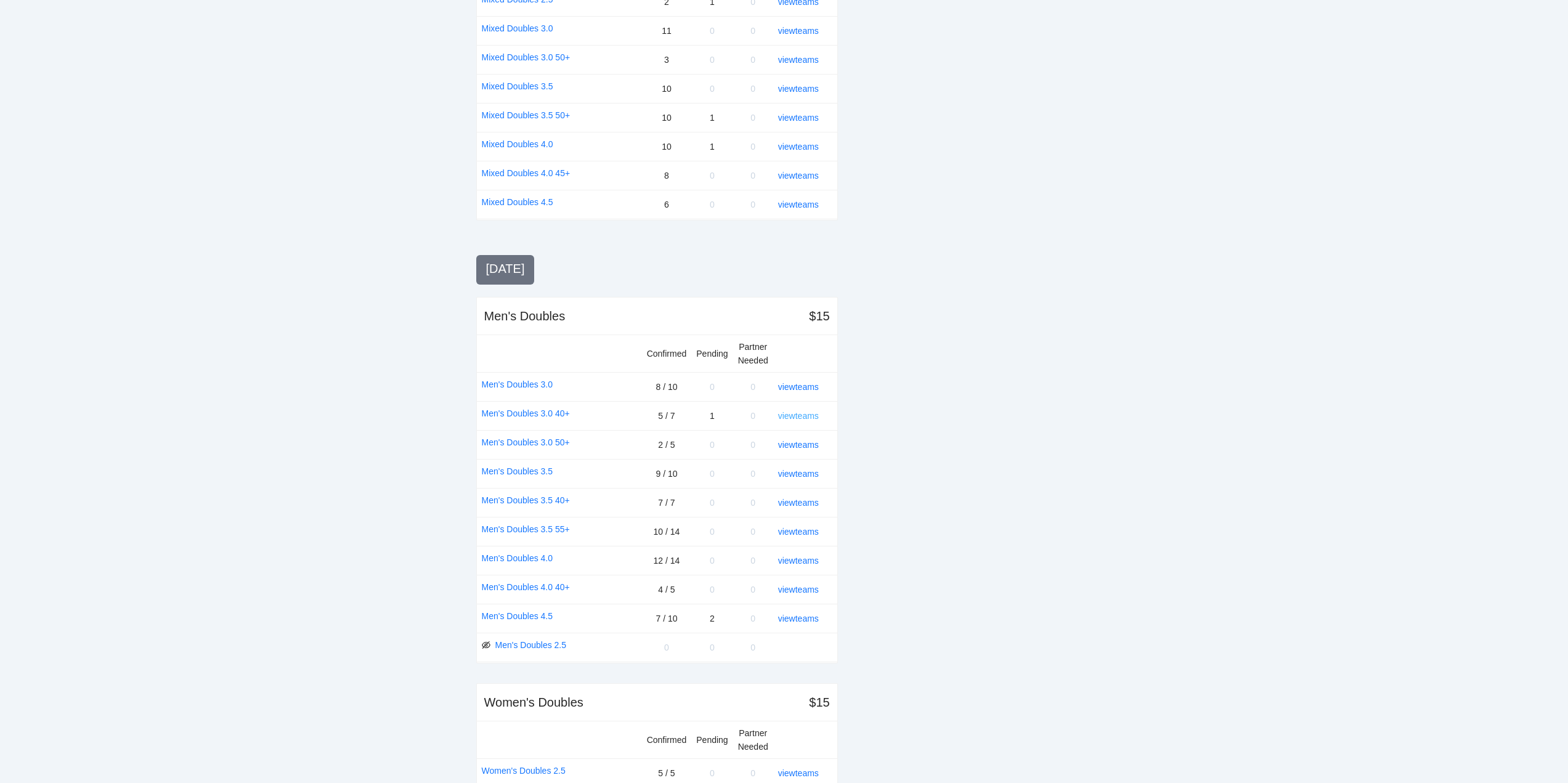
click at [796, 414] on link "view teams" at bounding box center [798, 416] width 40 height 10
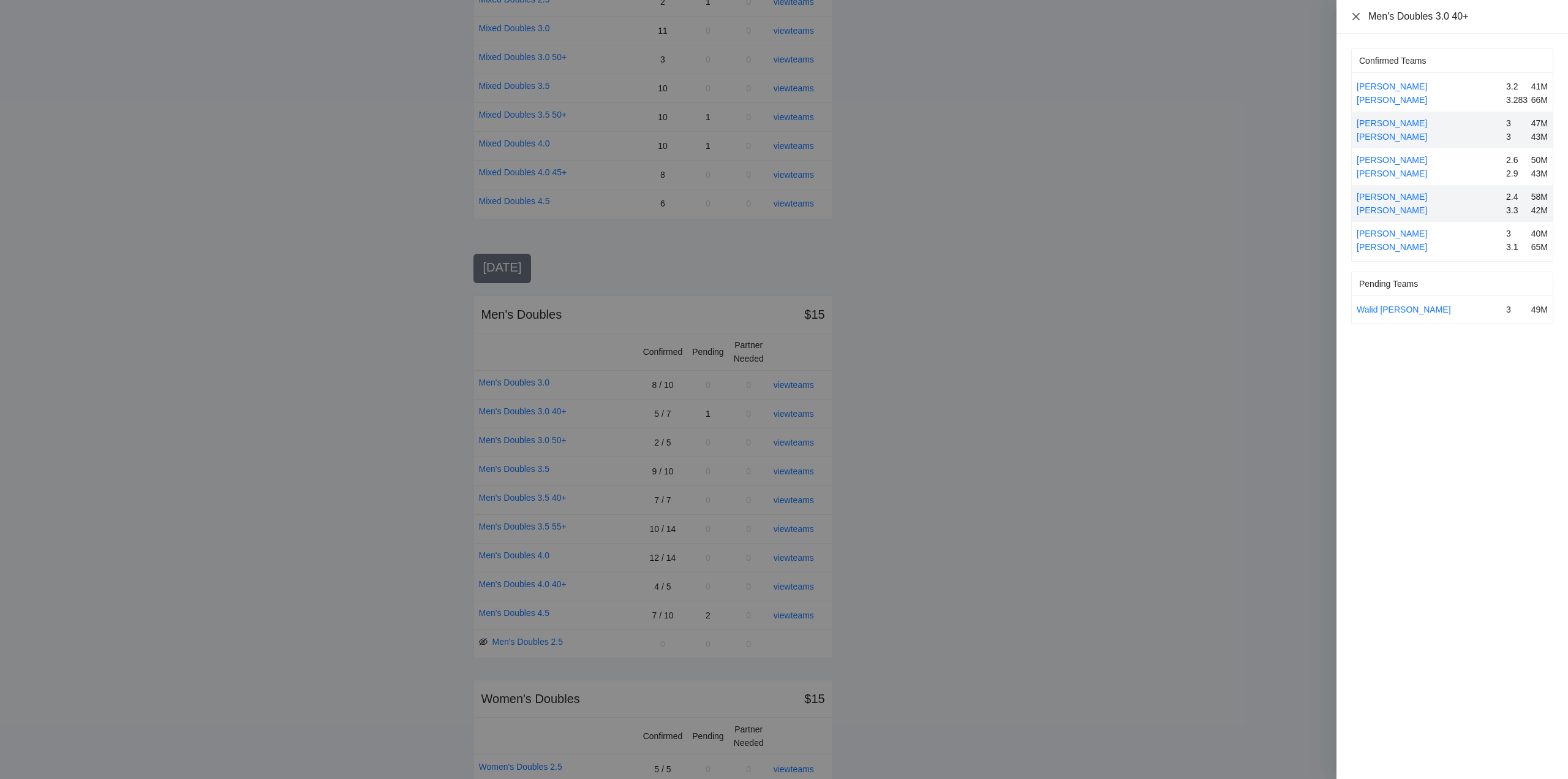
click at [1354, 14] on icon "close" at bounding box center [1356, 16] width 7 height 7
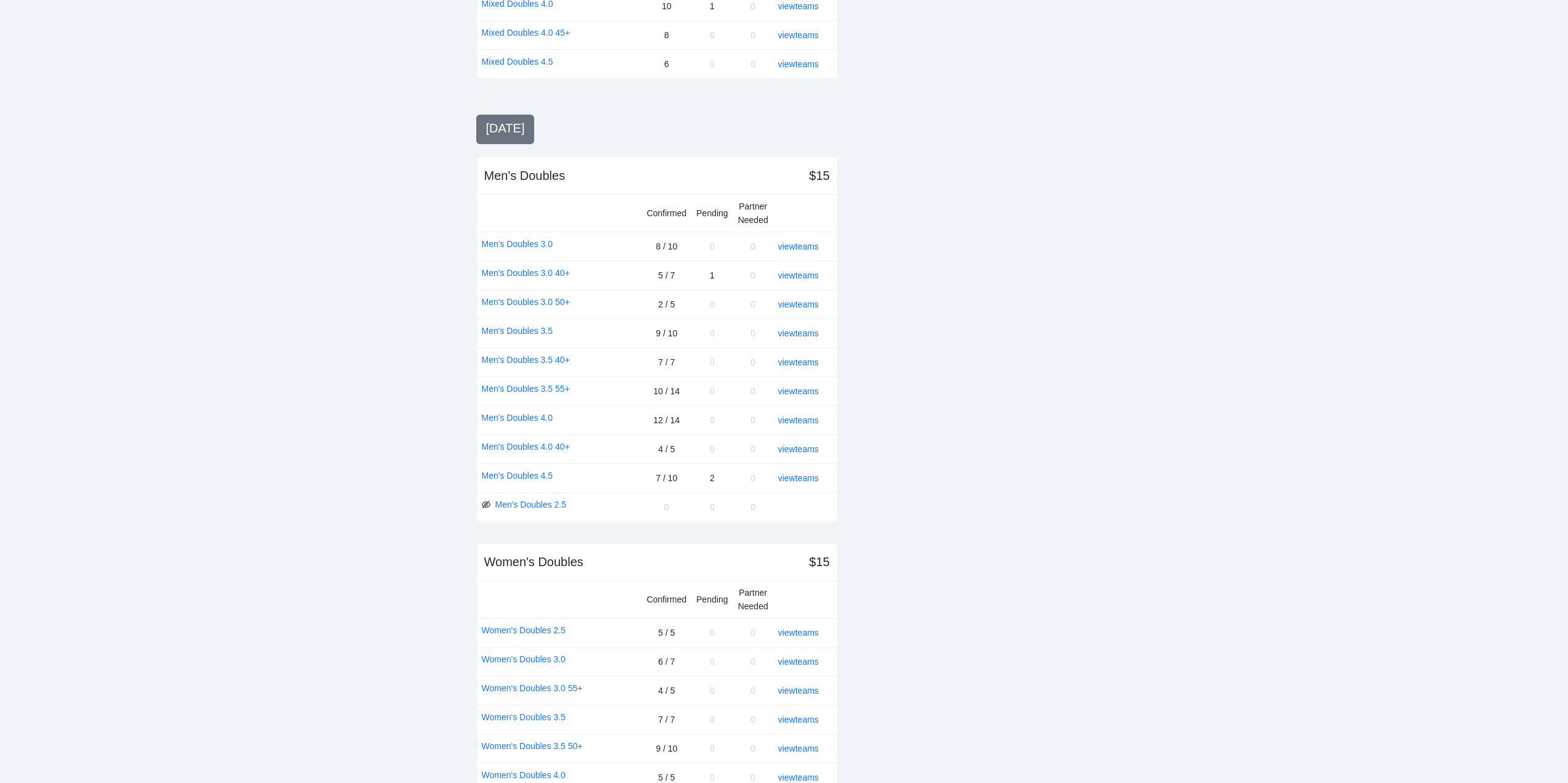
scroll to position [1214, 0]
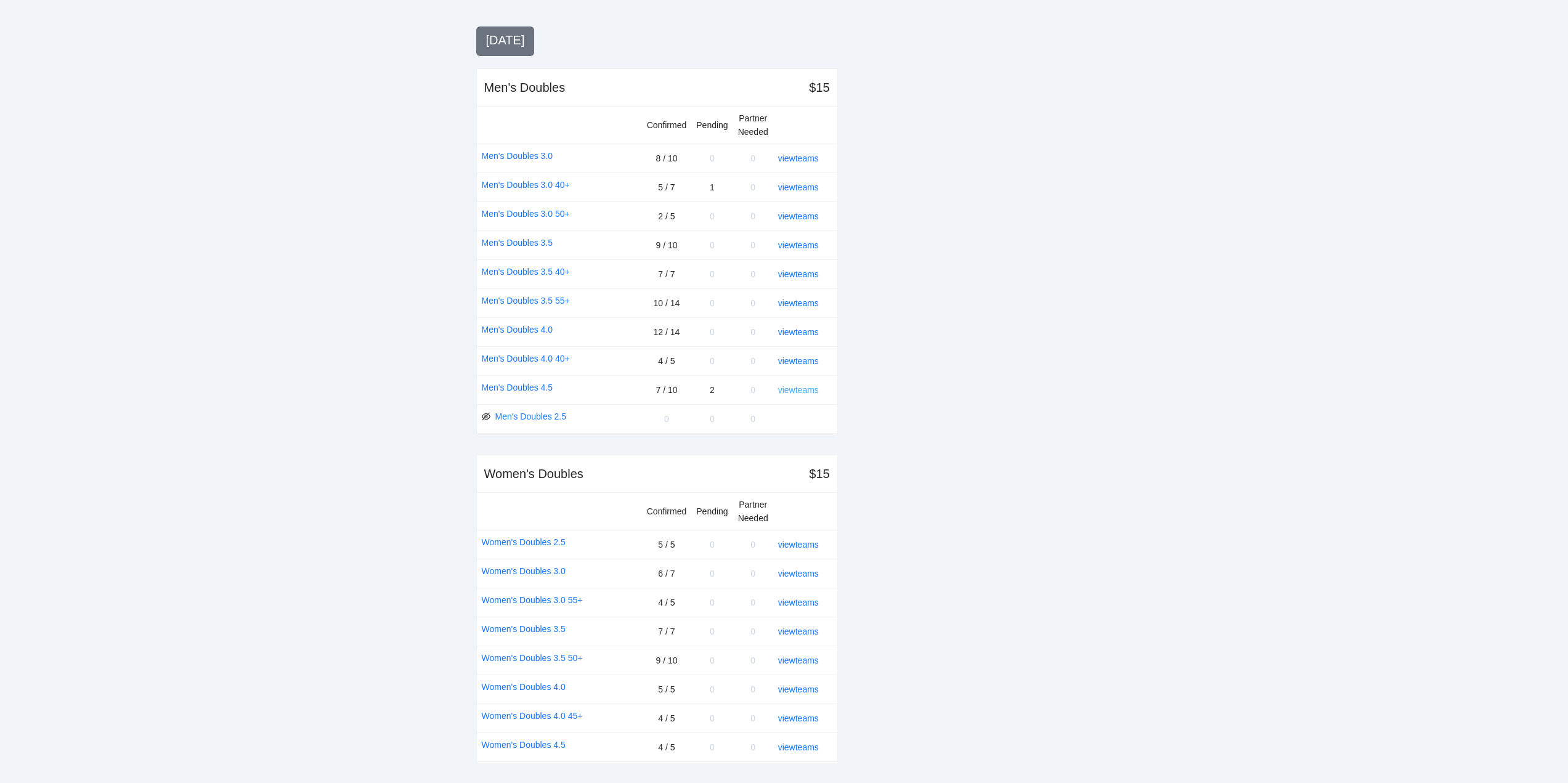
click at [799, 391] on link "view teams" at bounding box center [798, 390] width 40 height 10
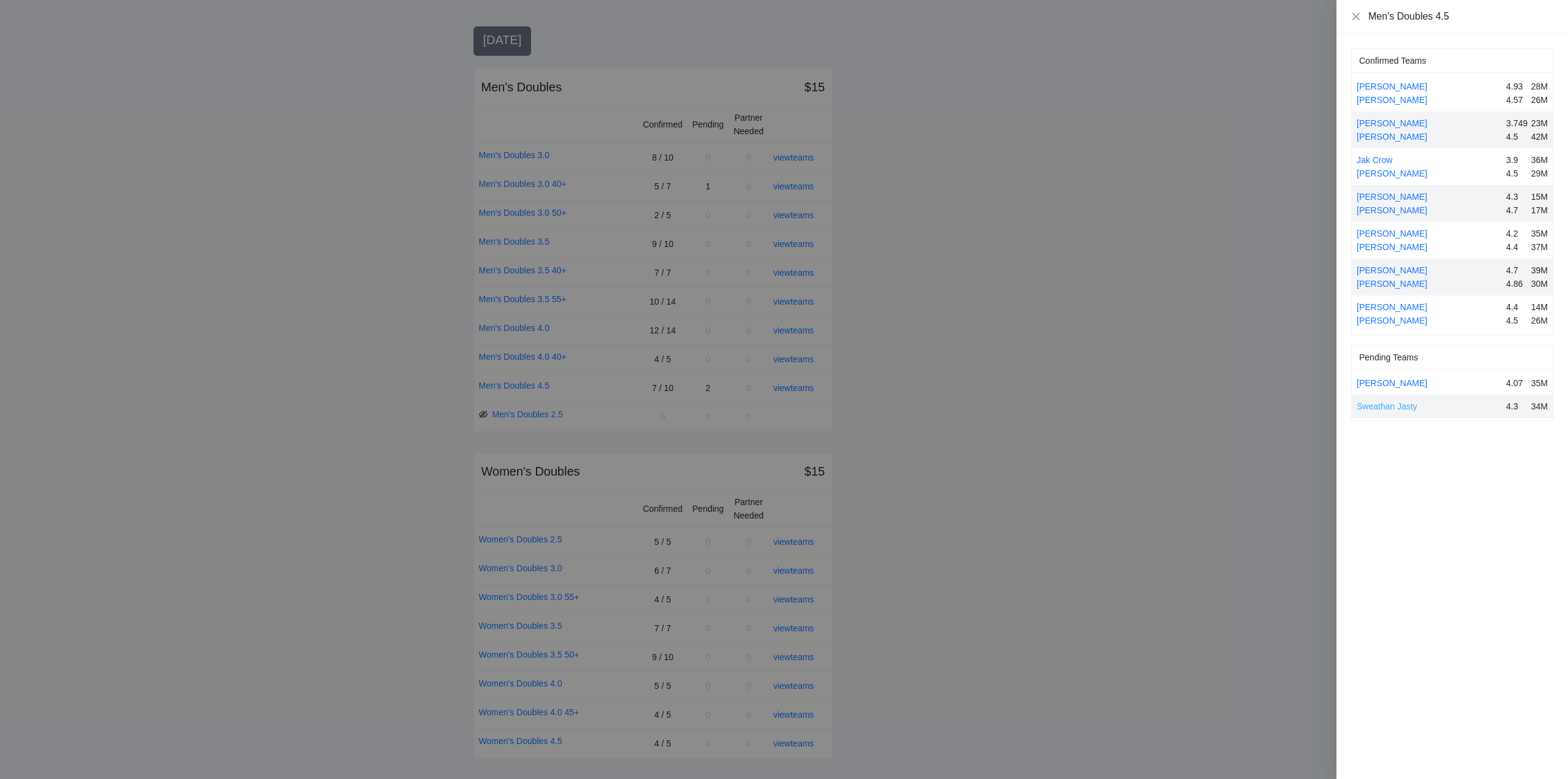
click at [1375, 405] on link "Sweathan Jasty" at bounding box center [1387, 406] width 60 height 10
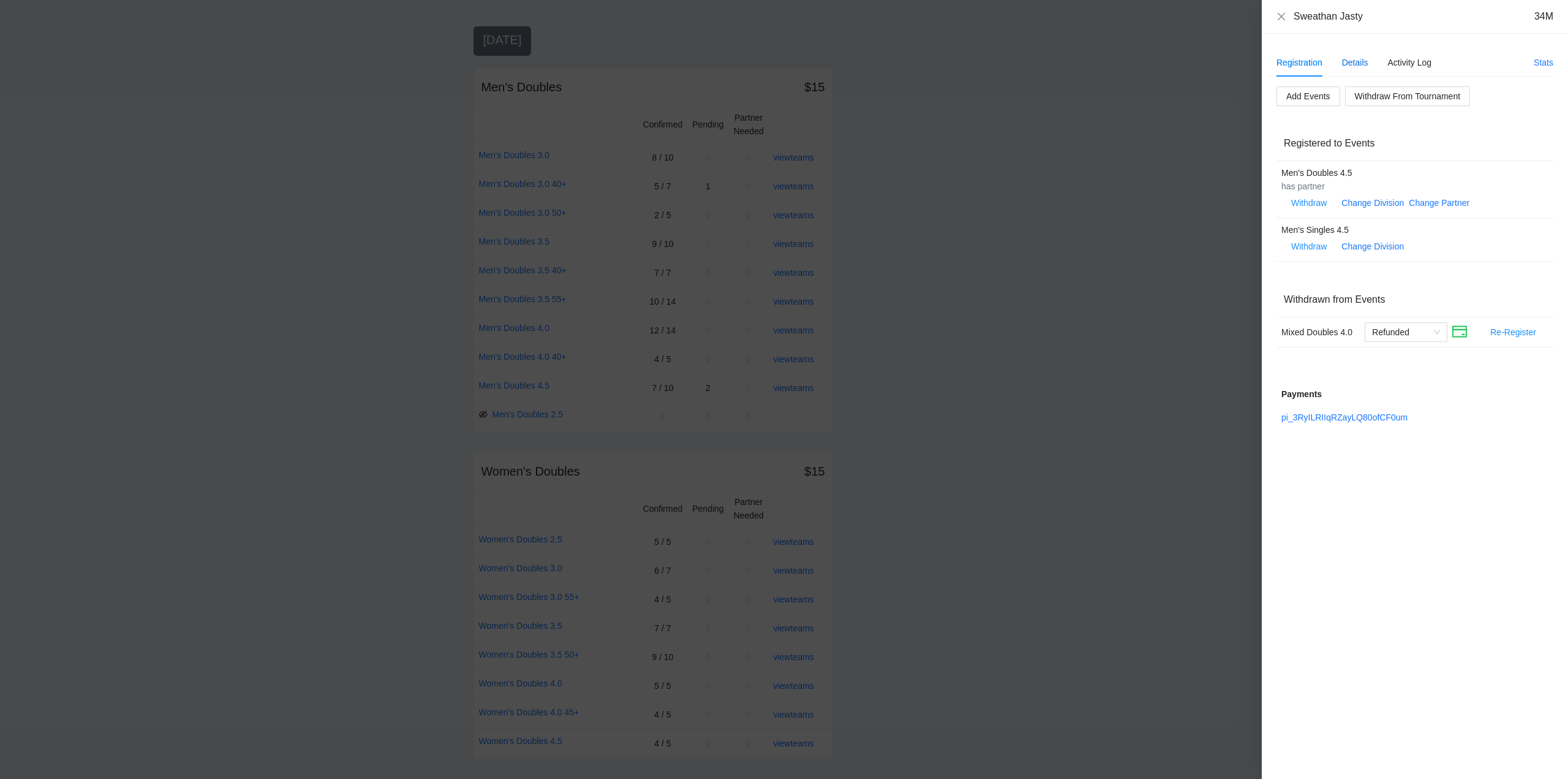
click at [1357, 61] on div "Details" at bounding box center [1355, 62] width 27 height 14
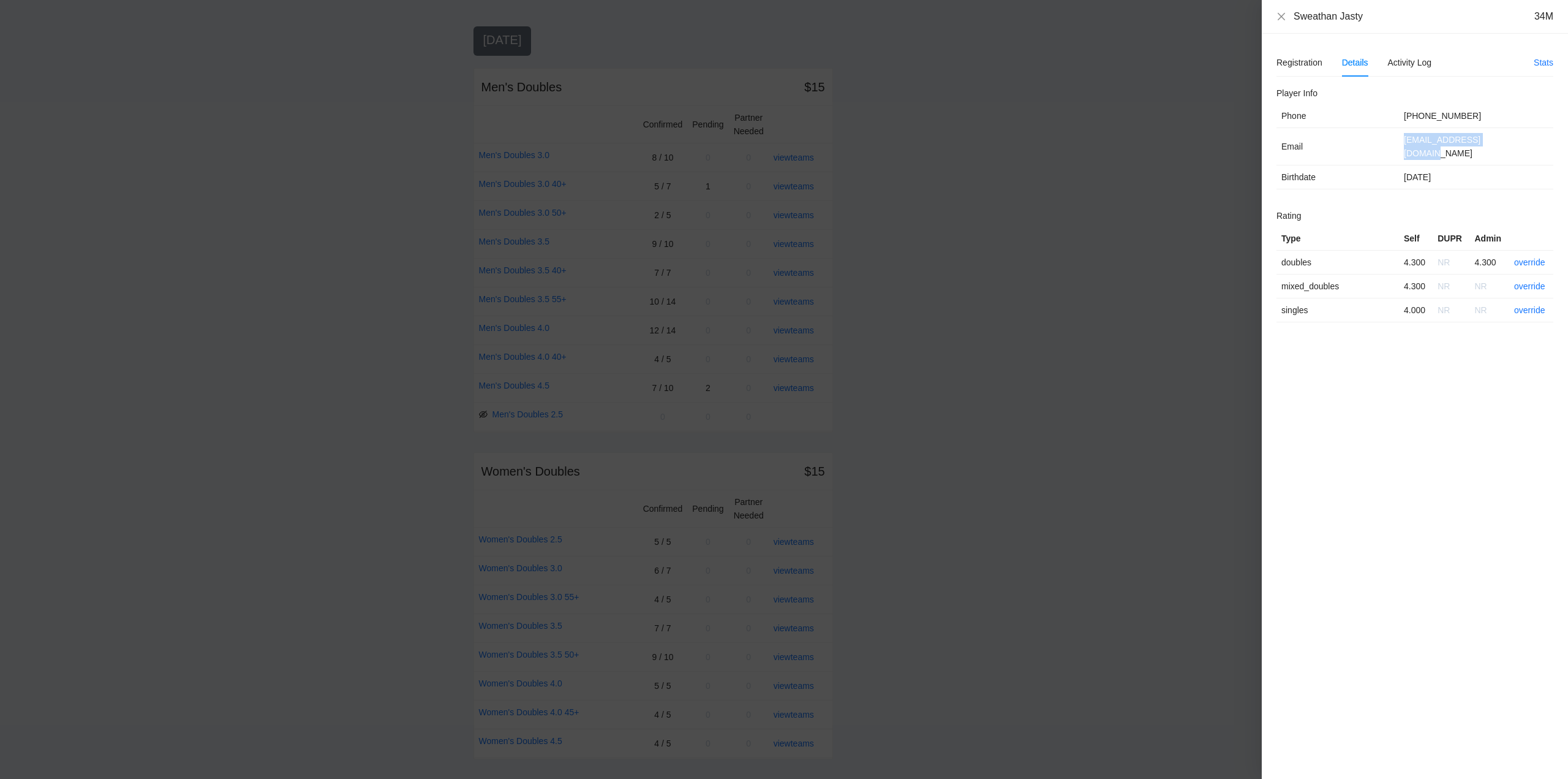
drag, startPoint x: 1505, startPoint y: 141, endPoint x: 1396, endPoint y: 149, distance: 109.3
click at [1396, 149] on tr "Email swethanjasty@gmail.com" at bounding box center [1415, 147] width 277 height 38
copy tr "swethanjasty@gmail.com"
drag, startPoint x: 1284, startPoint y: 14, endPoint x: 1304, endPoint y: 57, distance: 47.4
click at [1284, 14] on icon "close" at bounding box center [1281, 16] width 7 height 7
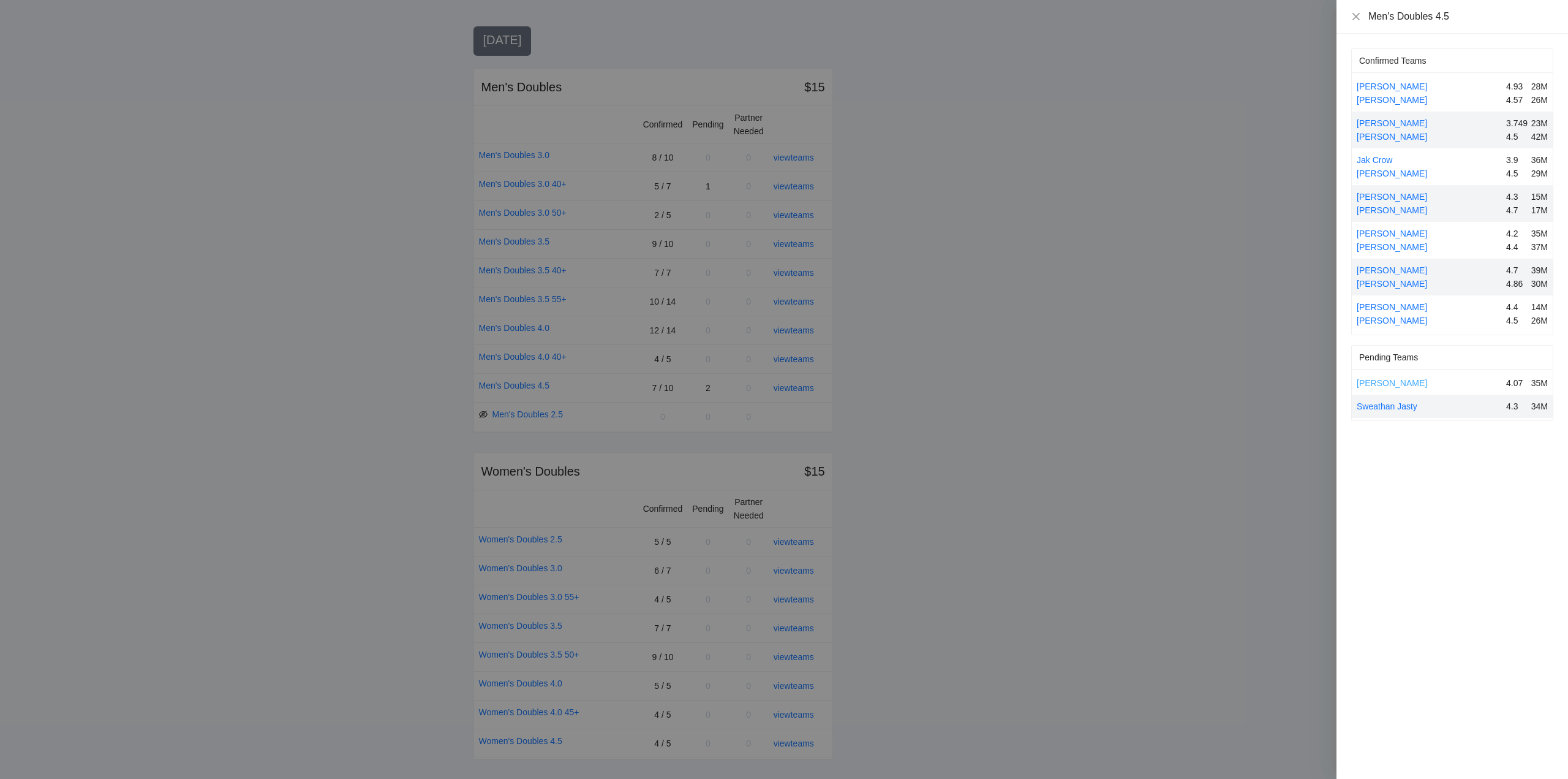
click at [1393, 380] on link "Jonathon Dugan" at bounding box center [1392, 382] width 71 height 10
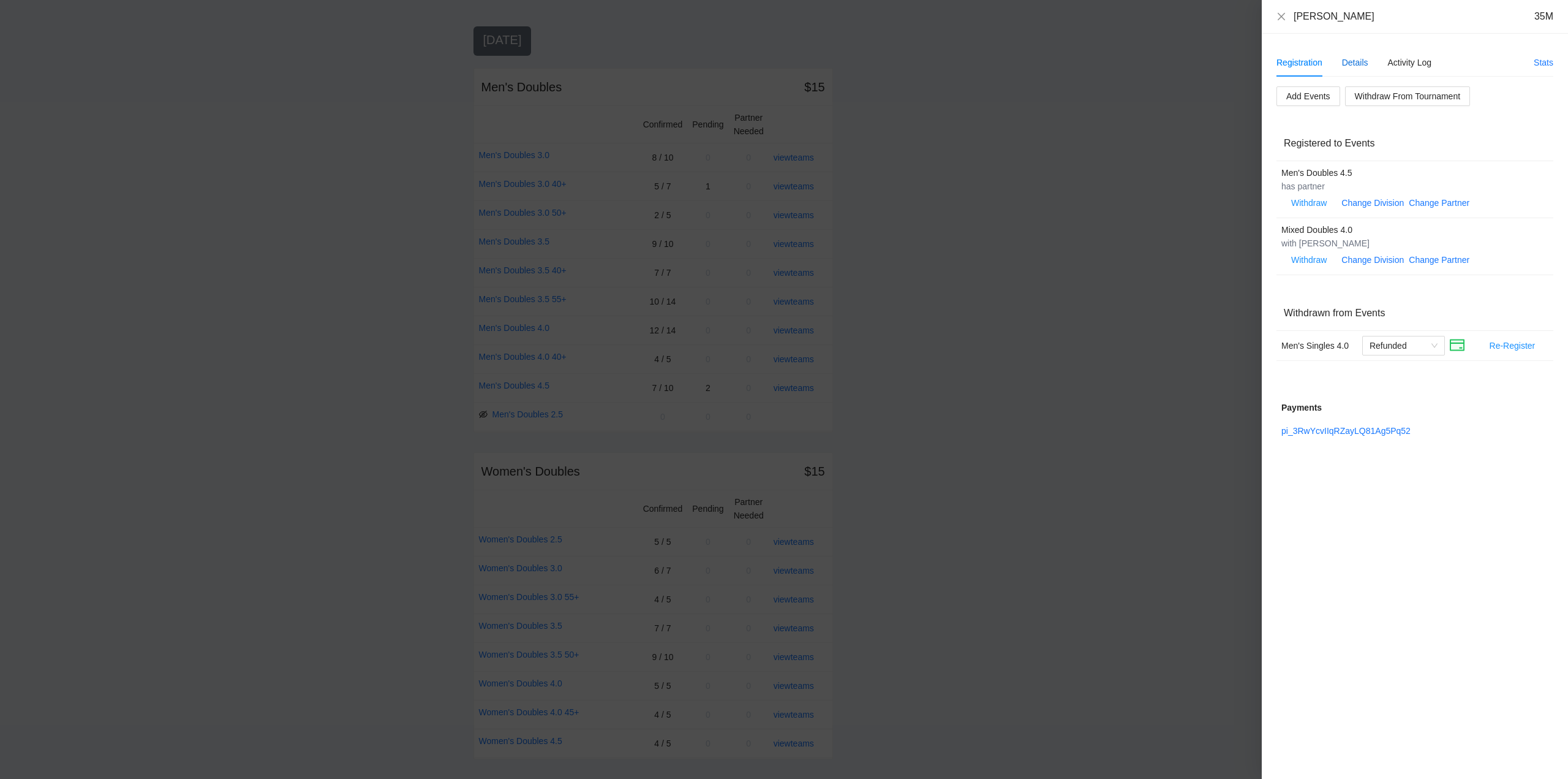
click at [1352, 65] on div "Details" at bounding box center [1355, 62] width 27 height 14
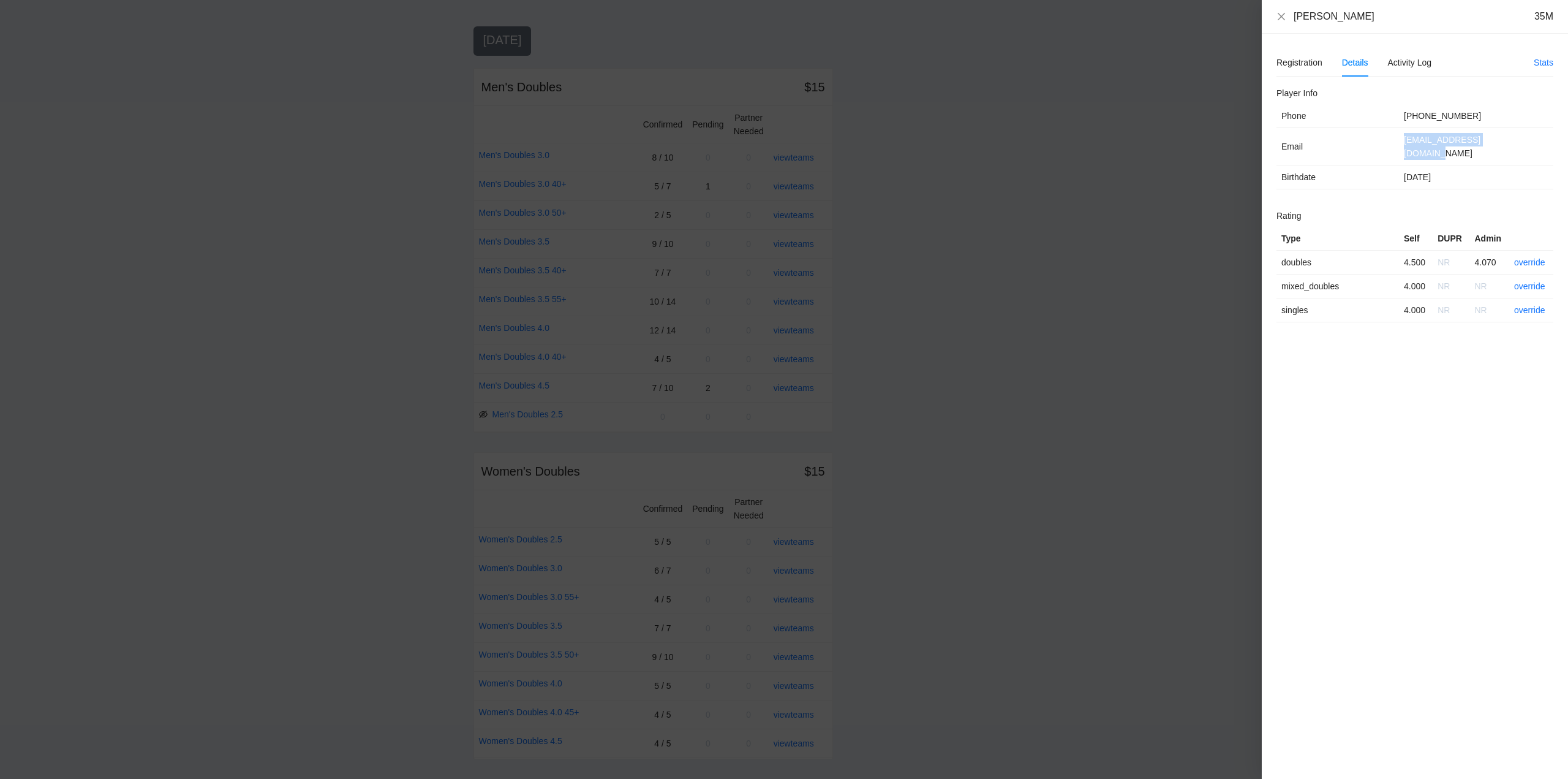
drag, startPoint x: 1512, startPoint y: 145, endPoint x: 1403, endPoint y: 145, distance: 109.0
click at [1403, 145] on td "jonathondugan@gmail.com" at bounding box center [1476, 147] width 154 height 38
copy td "jonathondugan@gmail.com"
drag, startPoint x: 1280, startPoint y: 16, endPoint x: 1369, endPoint y: 206, distance: 209.8
click at [1282, 18] on icon "close" at bounding box center [1281, 16] width 10 height 10
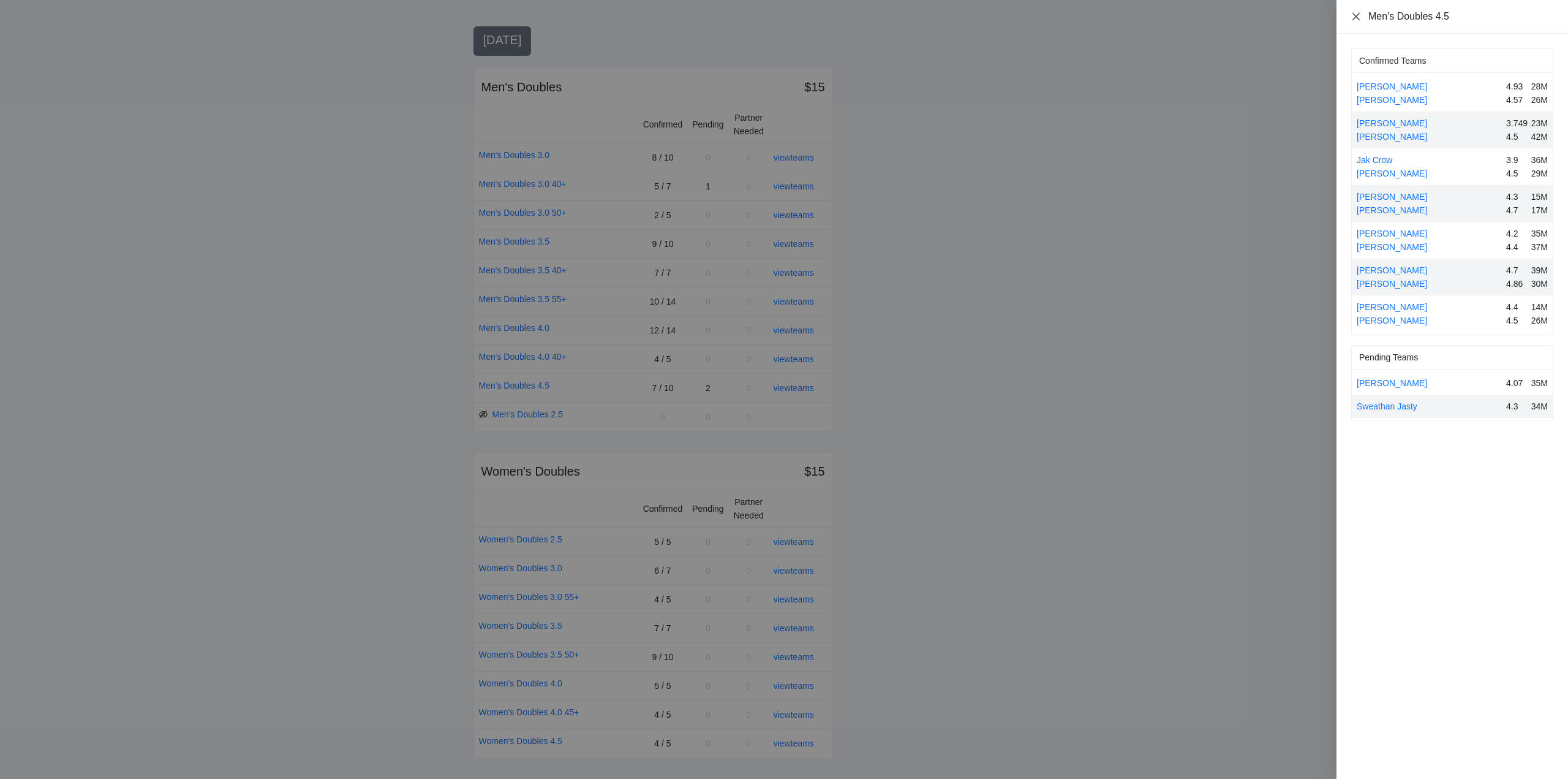
click at [1357, 15] on icon "close" at bounding box center [1356, 16] width 10 height 10
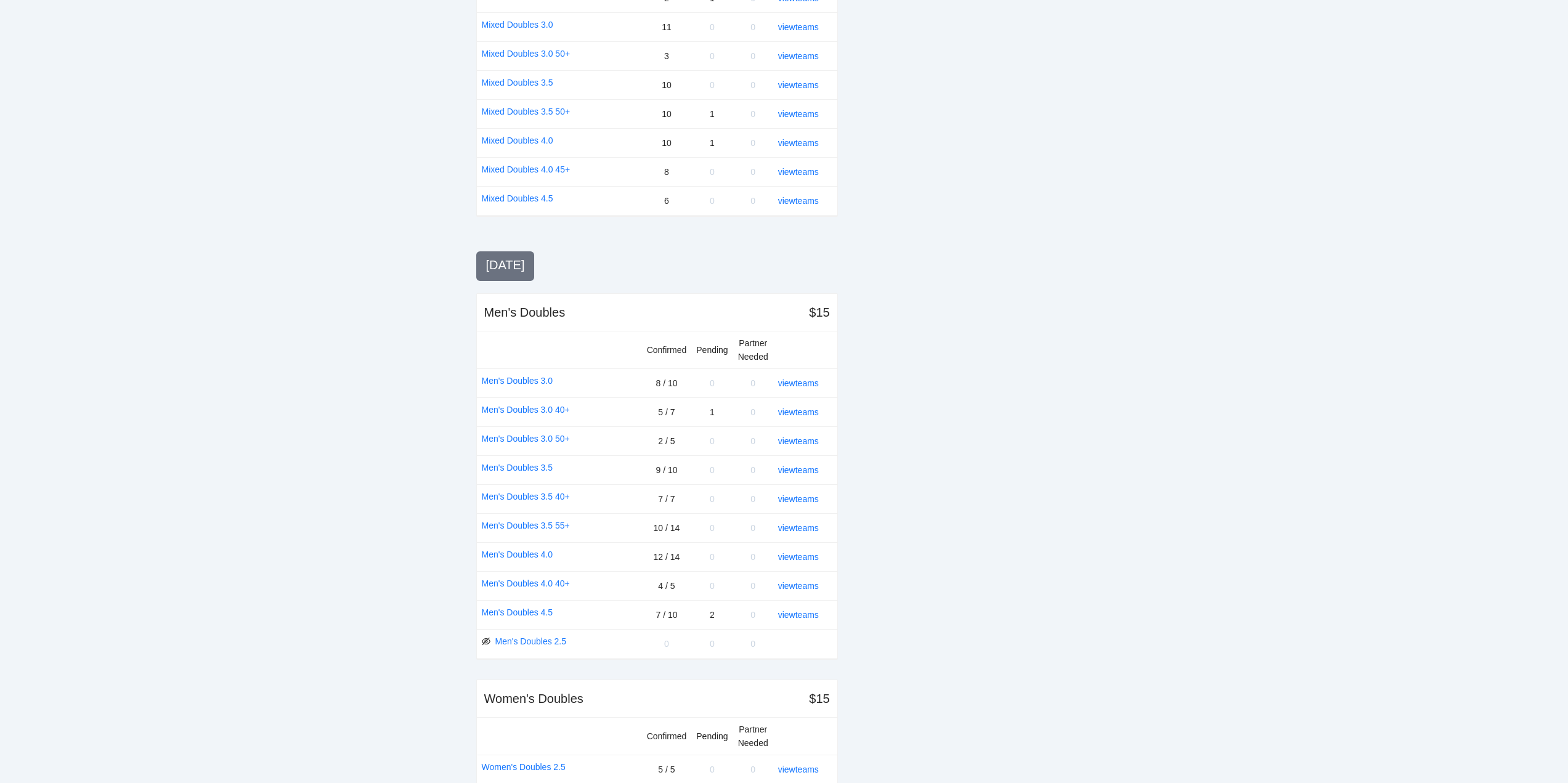
scroll to position [968, 0]
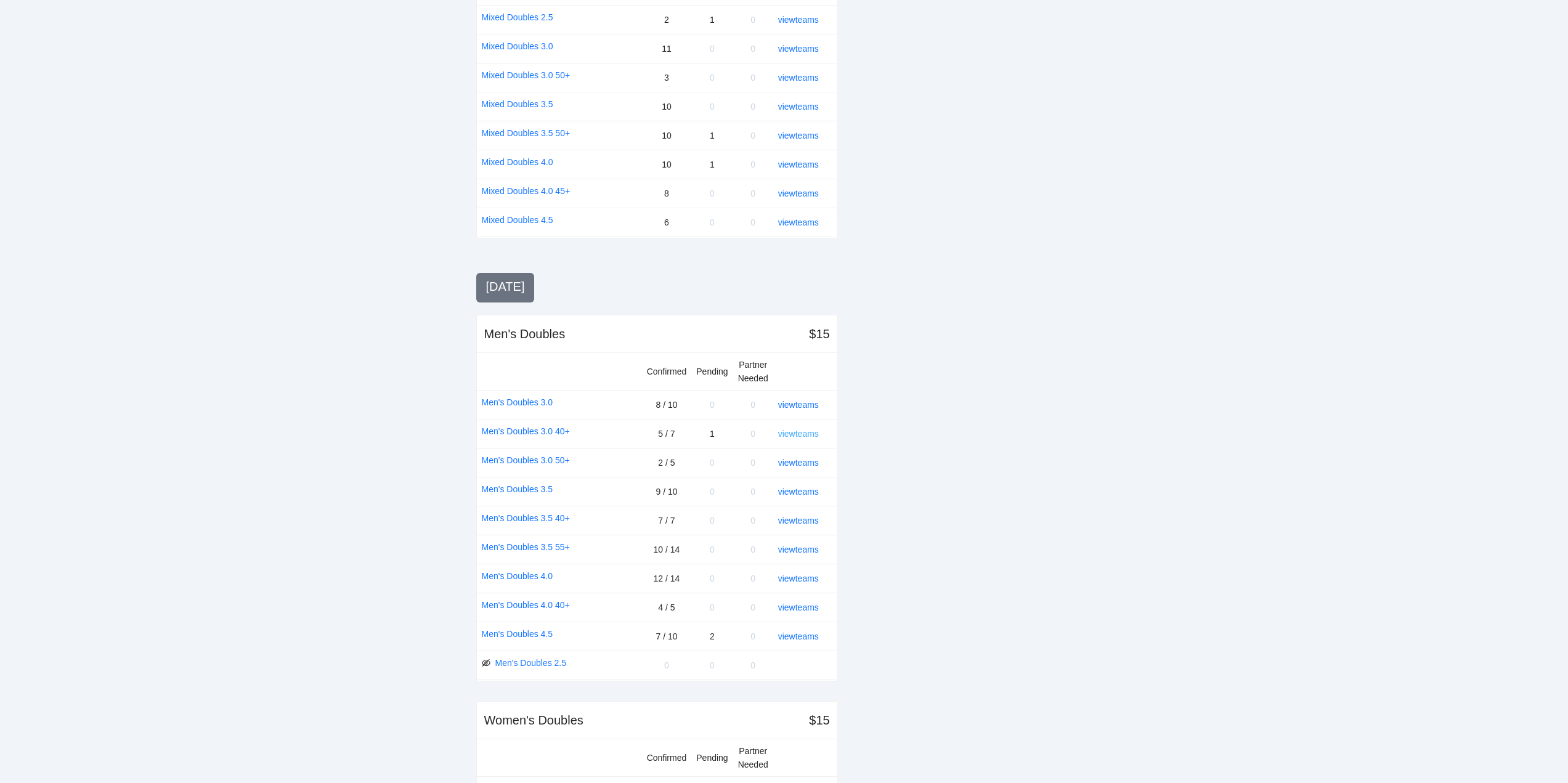
click at [792, 430] on link "view teams" at bounding box center [798, 433] width 40 height 10
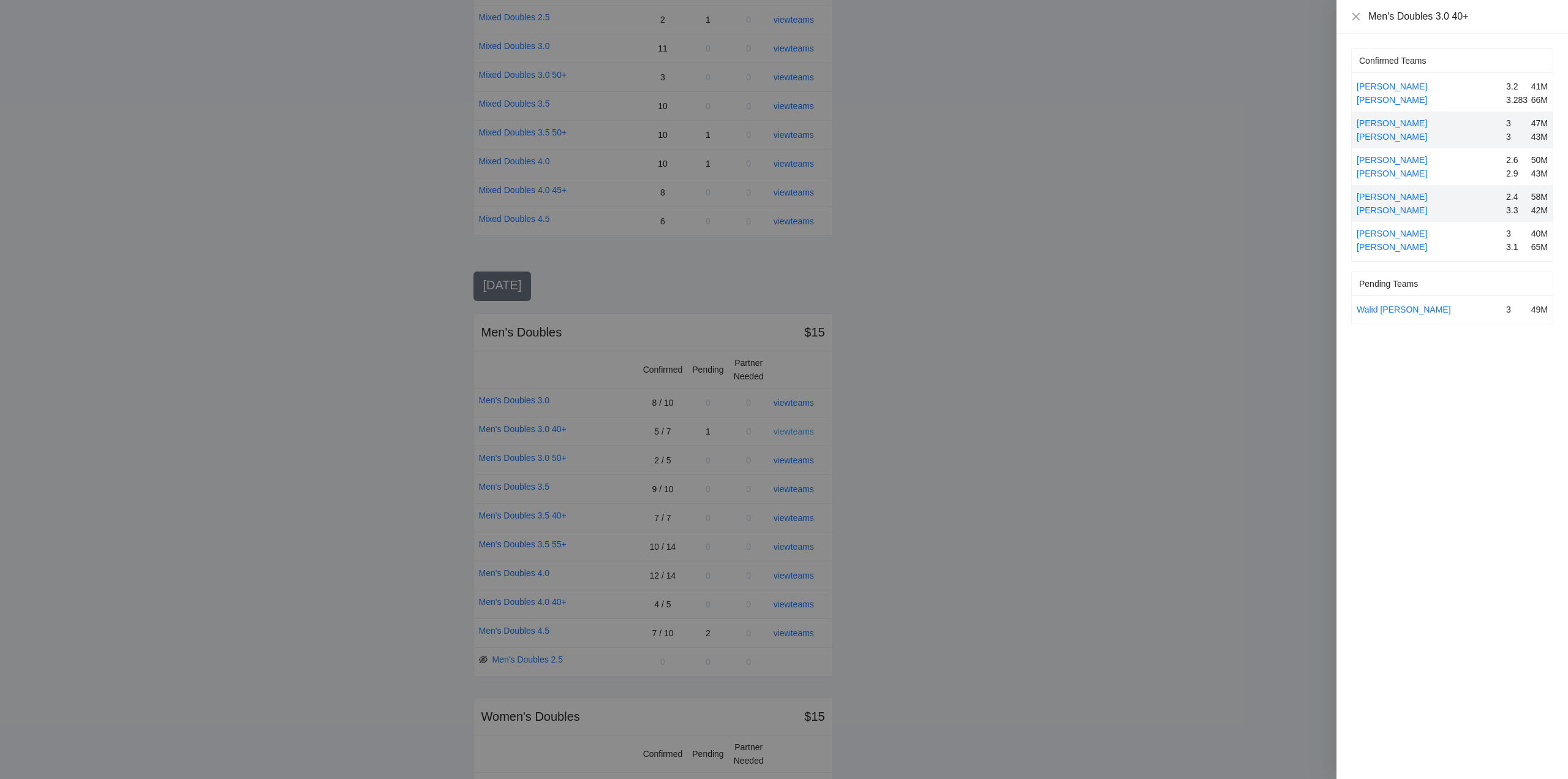
click at [788, 428] on div at bounding box center [784, 390] width 1568 height 779
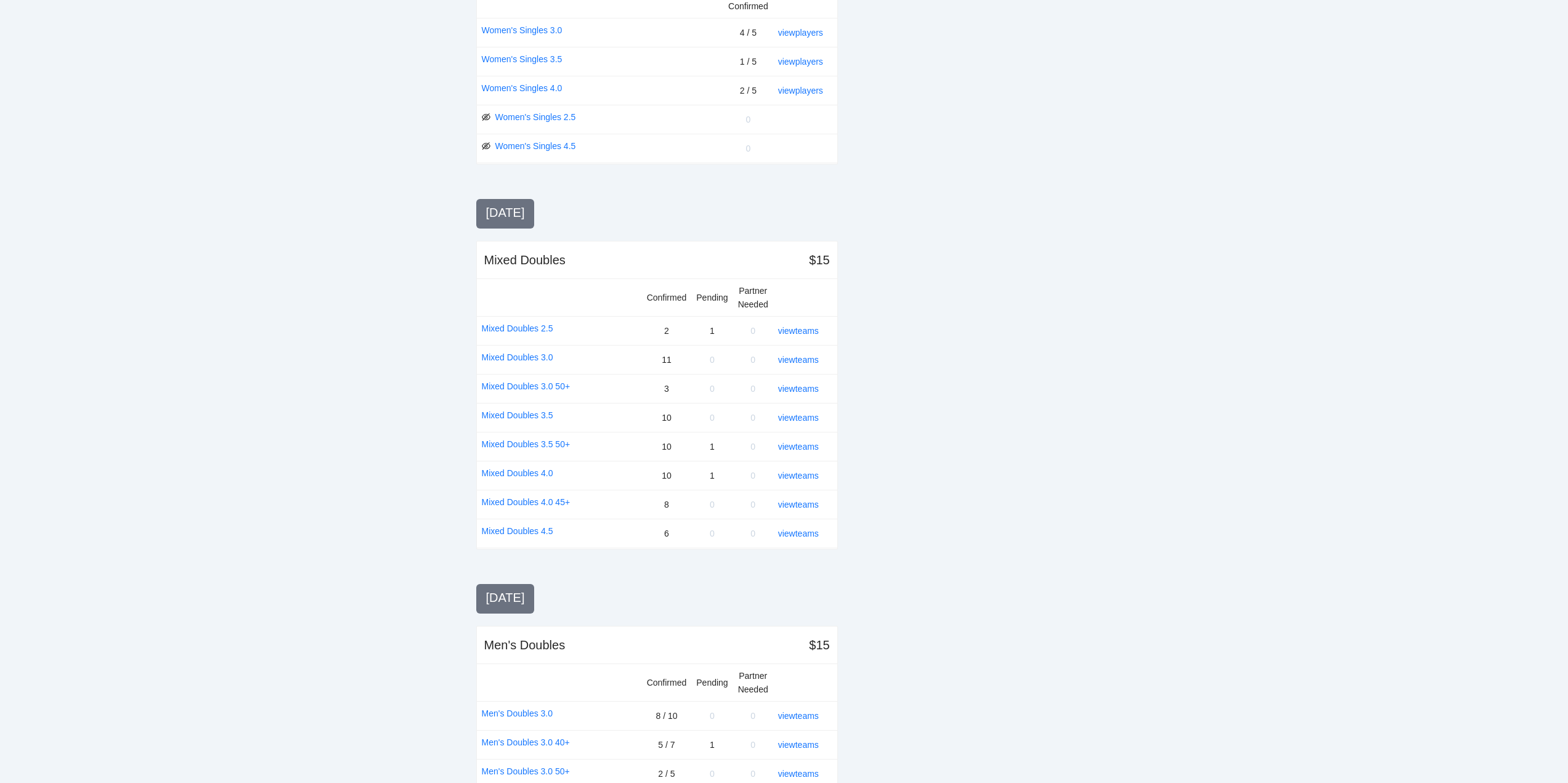
scroll to position [660, 0]
click at [796, 326] on link "view teams" at bounding box center [798, 328] width 40 height 10
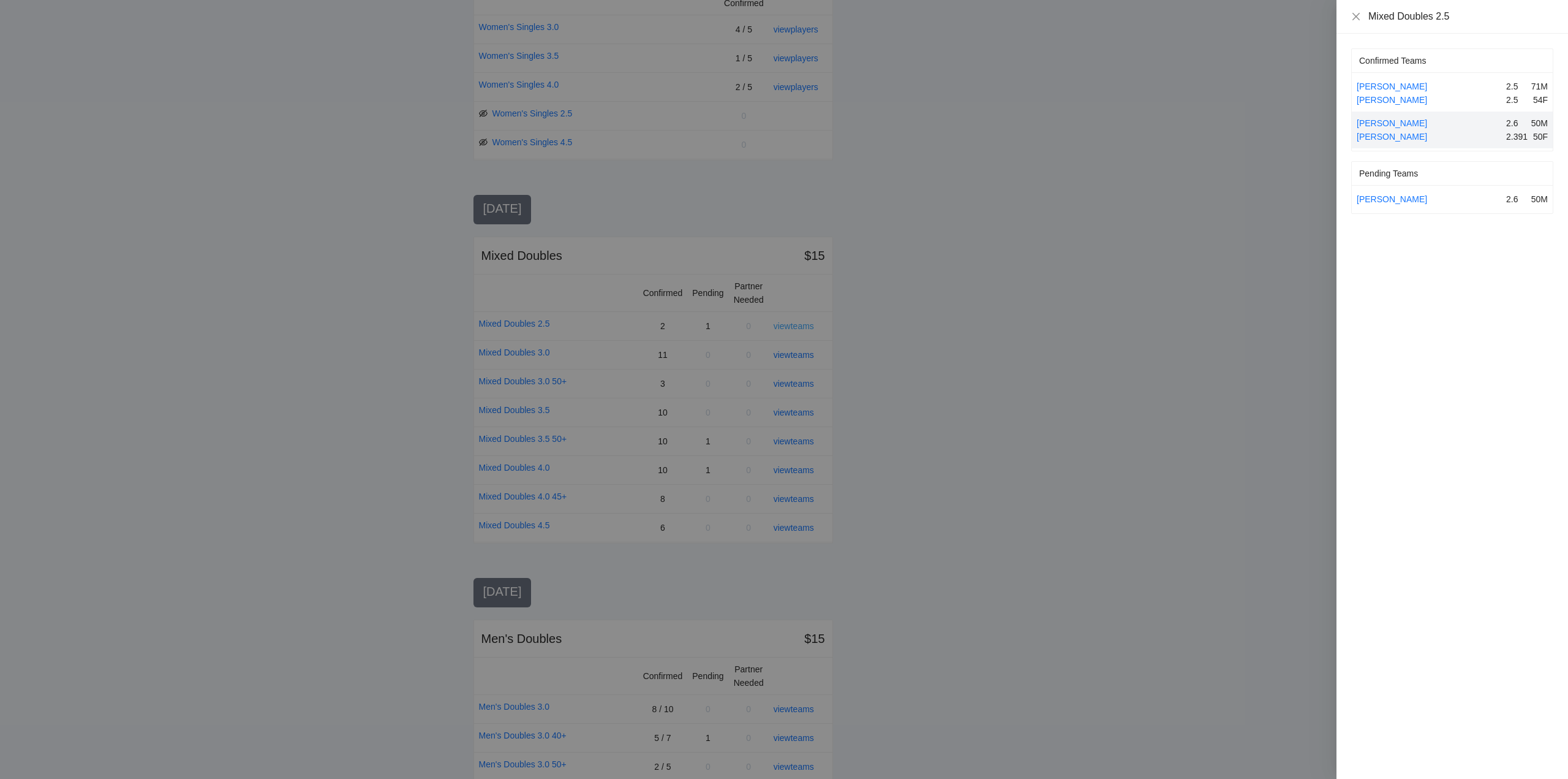
click at [792, 324] on div at bounding box center [784, 390] width 1568 height 779
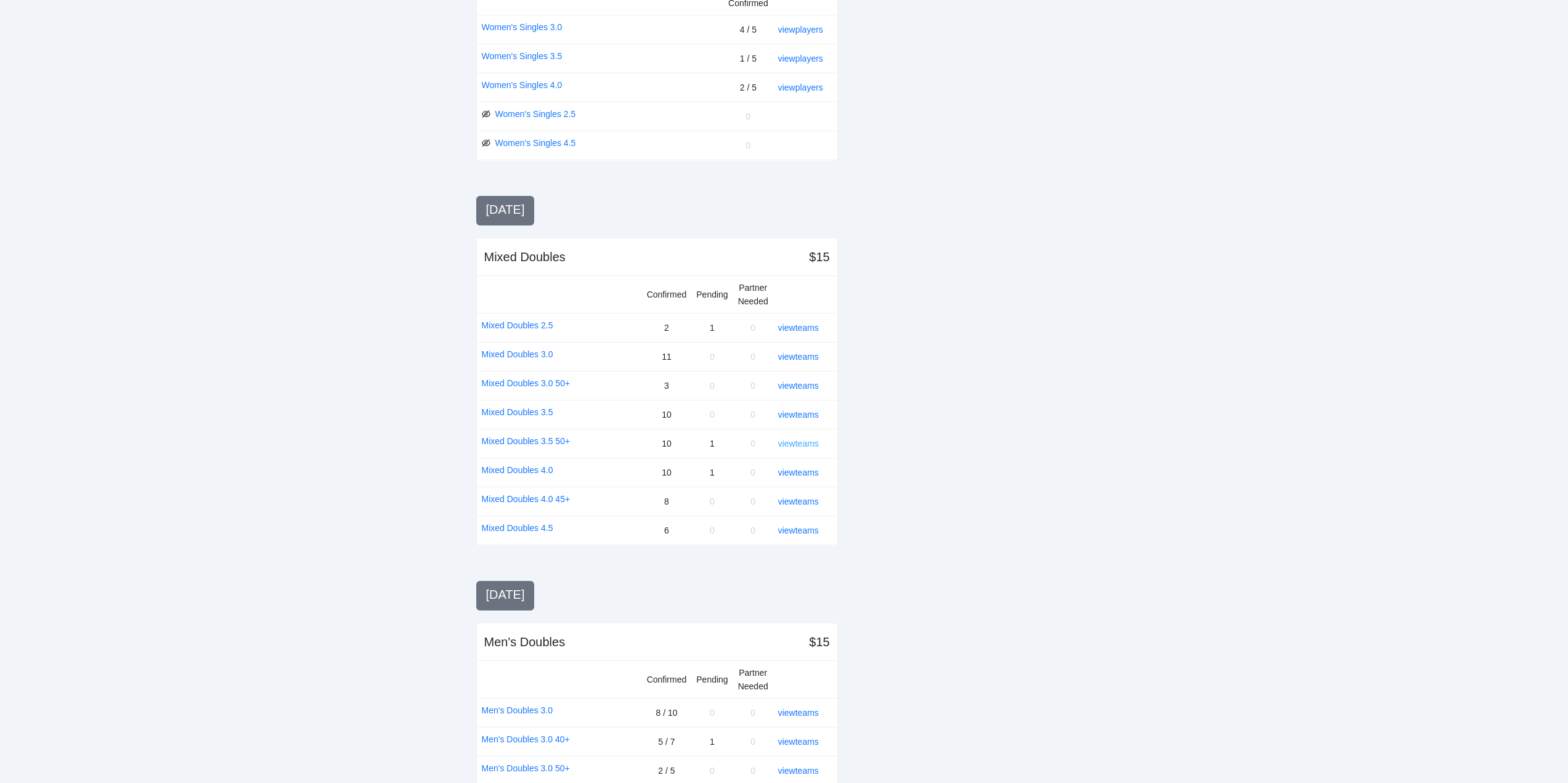
click at [792, 442] on link "view teams" at bounding box center [798, 443] width 40 height 10
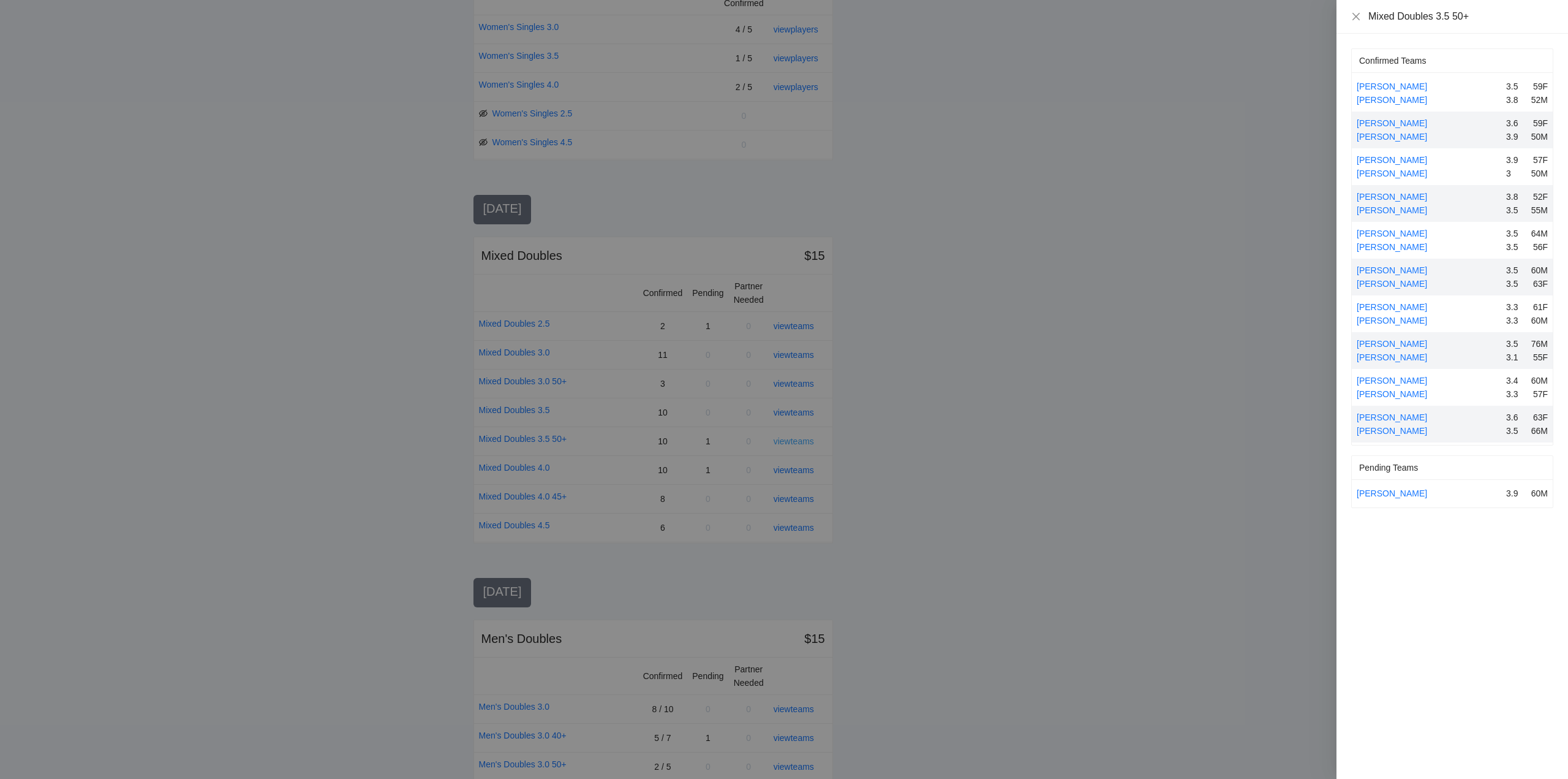
click at [788, 439] on div at bounding box center [784, 390] width 1568 height 779
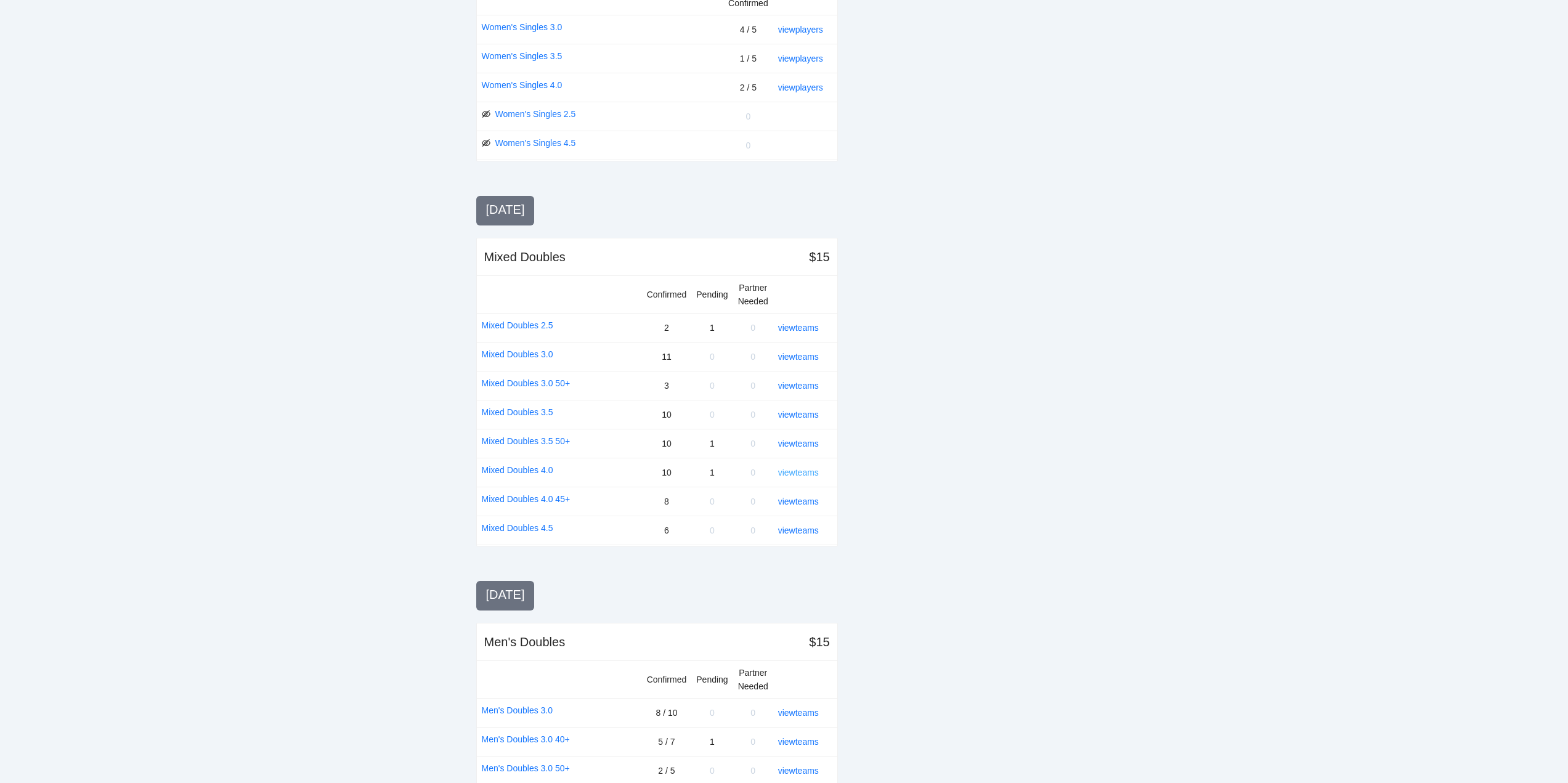
click at [796, 475] on link "view teams" at bounding box center [798, 472] width 40 height 10
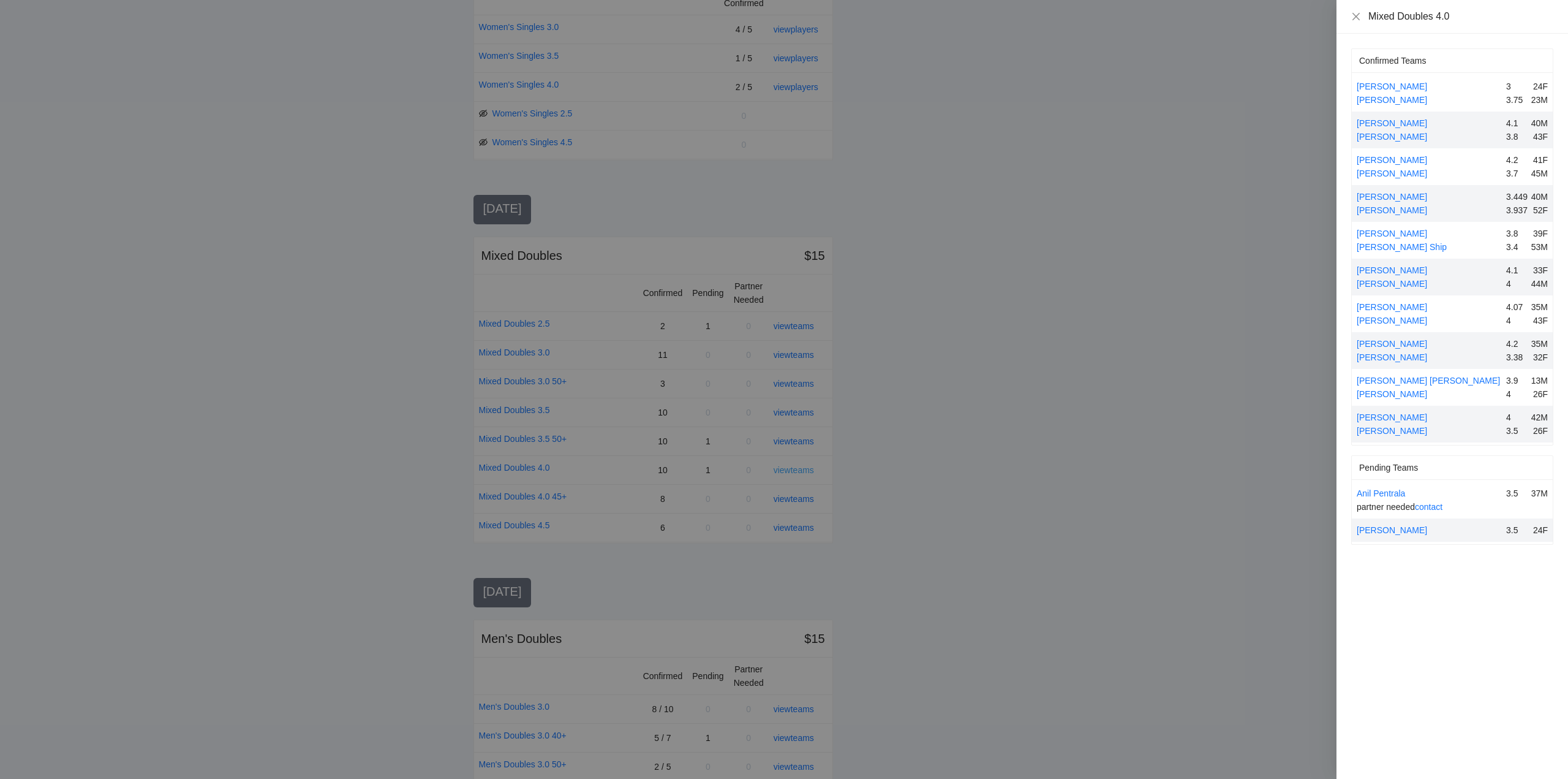
click at [791, 473] on div at bounding box center [784, 390] width 1568 height 779
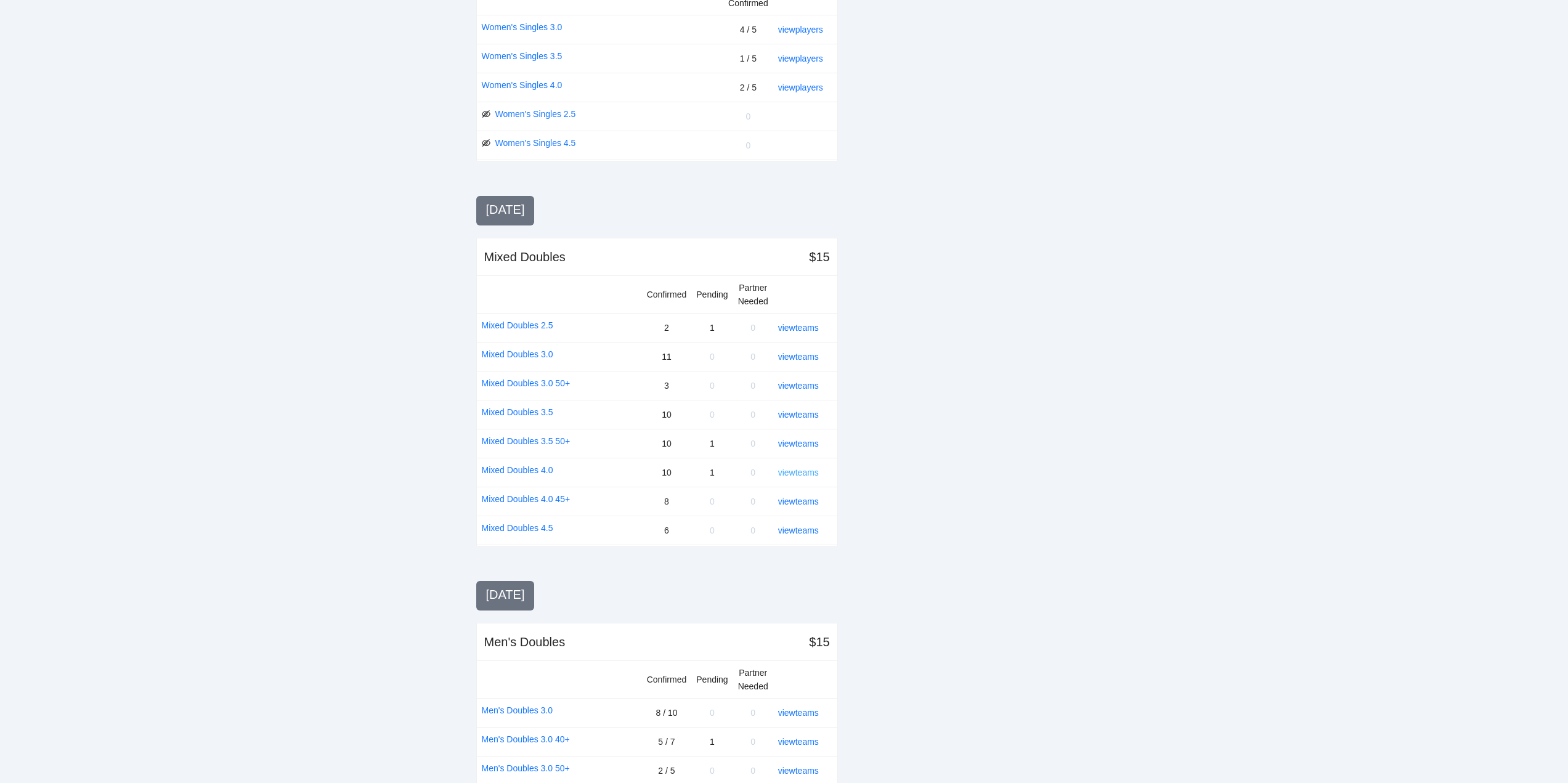
click at [796, 475] on link "view teams" at bounding box center [798, 472] width 40 height 10
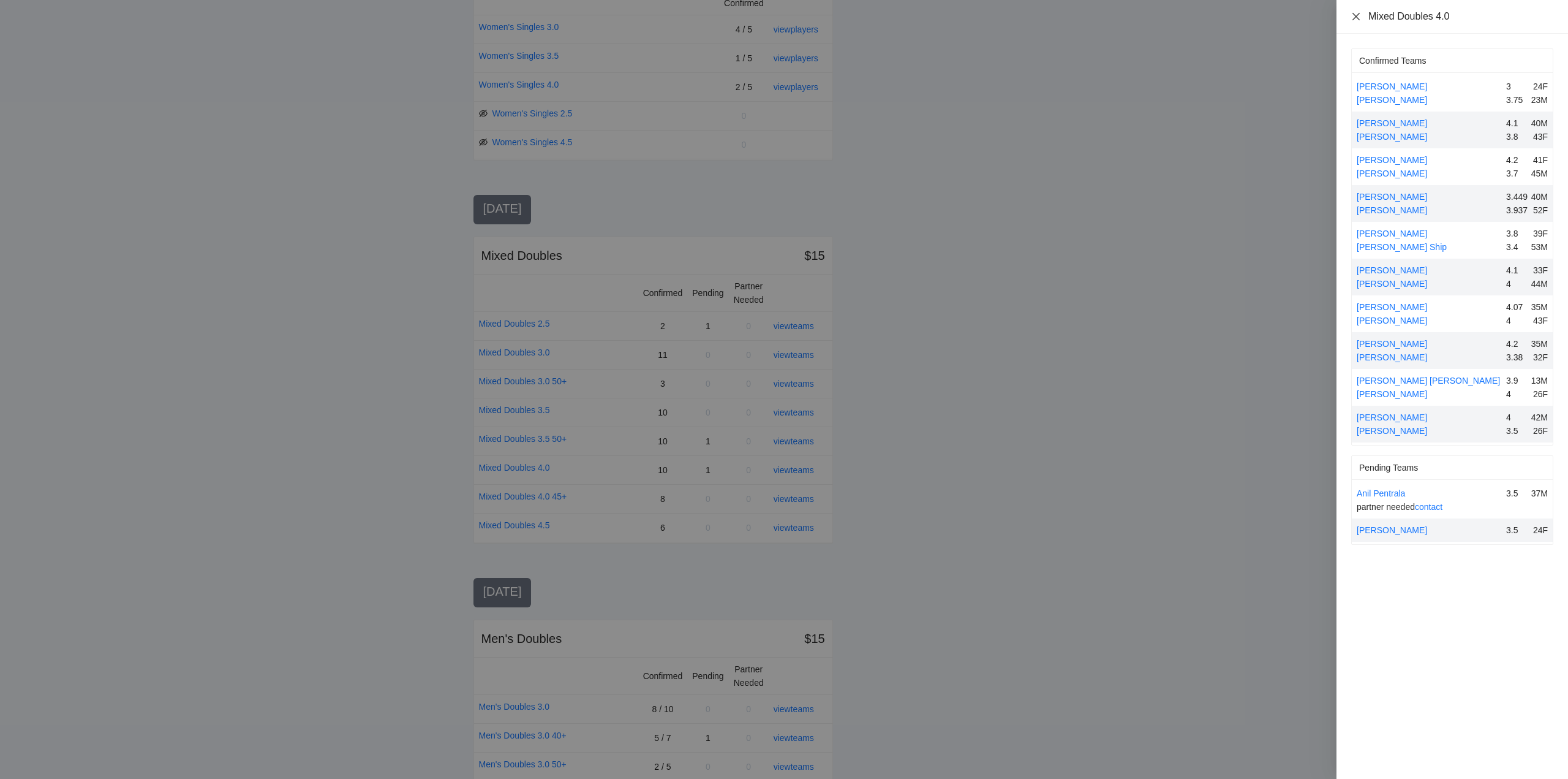
click at [1356, 17] on icon "close" at bounding box center [1356, 16] width 7 height 7
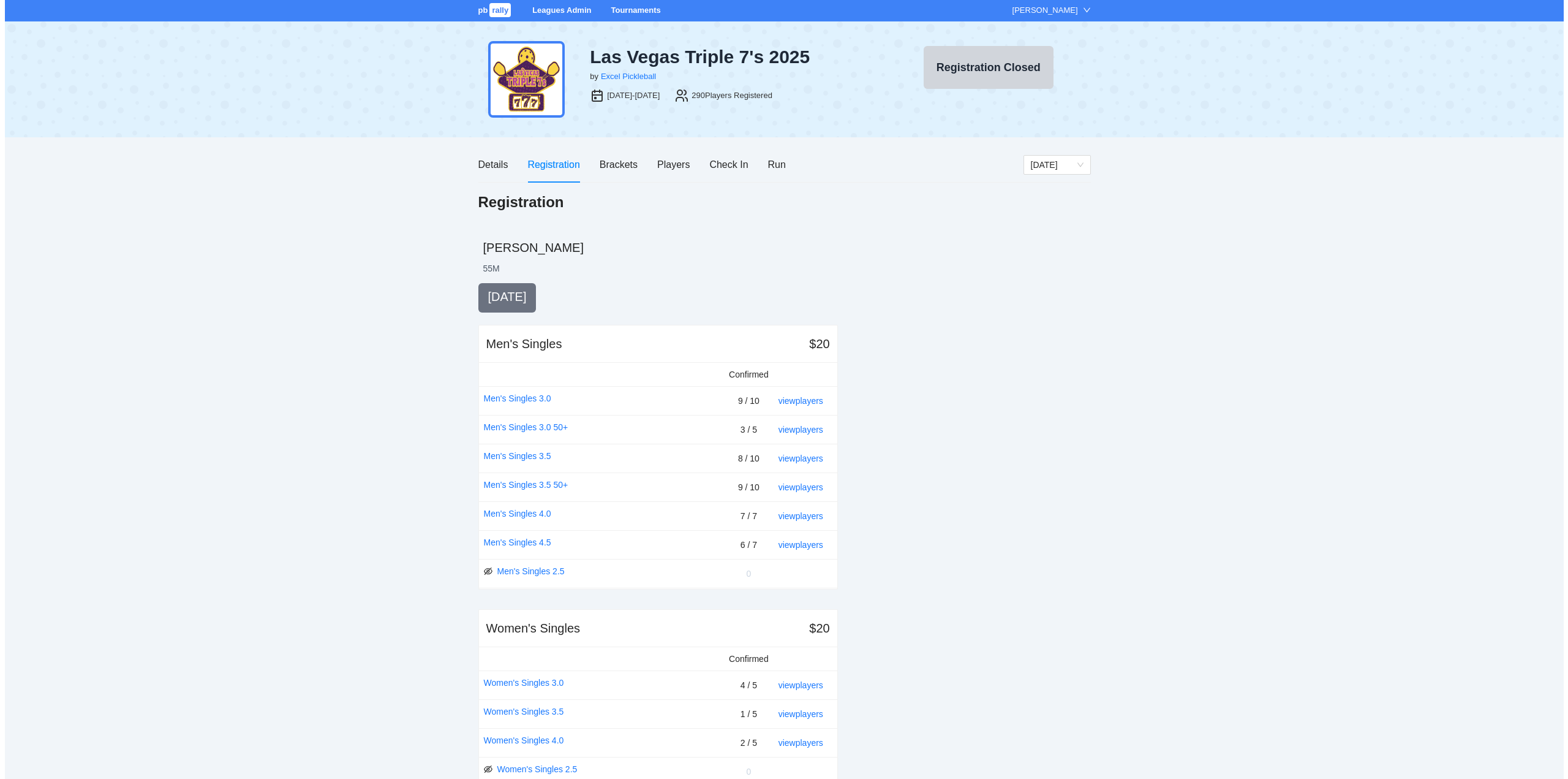
scroll to position [0, 0]
click at [663, 166] on div "Players" at bounding box center [668, 166] width 32 height 16
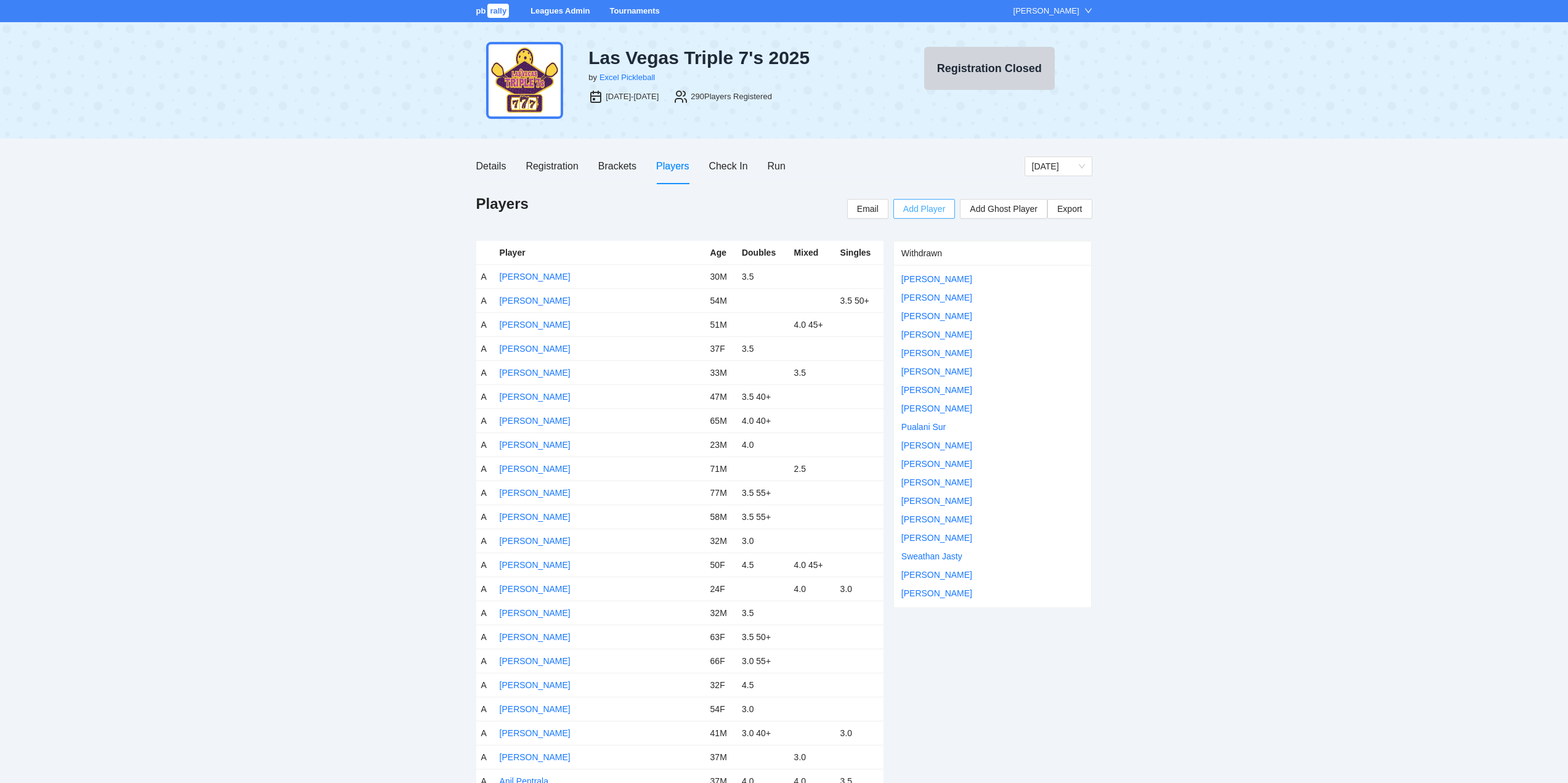
click at [922, 206] on span "Add Player" at bounding box center [924, 209] width 42 height 14
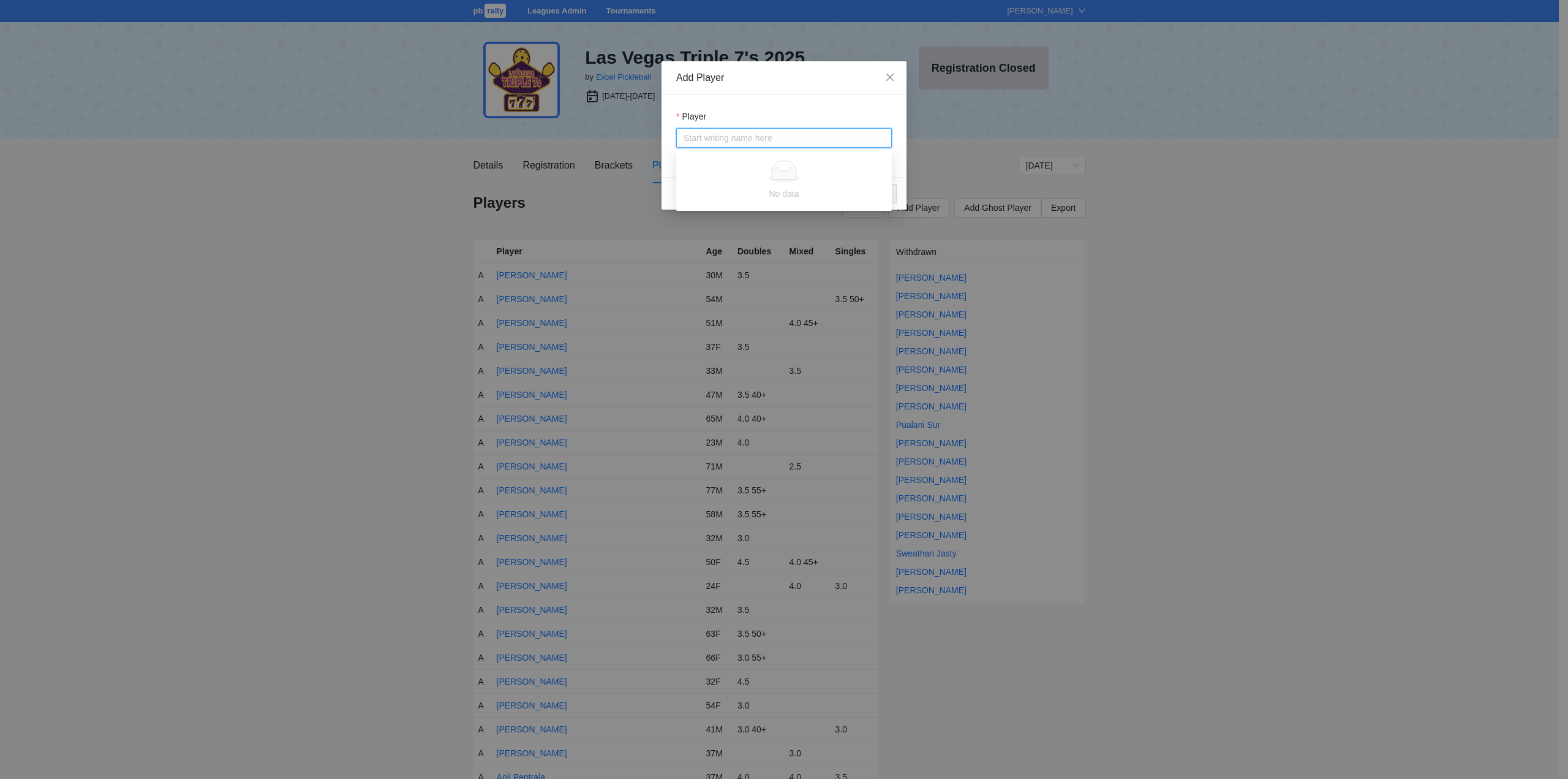
paste input "**********"
type input "**********"
click at [736, 161] on div "Jonathan Brunasso" at bounding box center [718, 162] width 71 height 14
click at [855, 193] on span "Choose Events" at bounding box center [858, 193] width 58 height 14
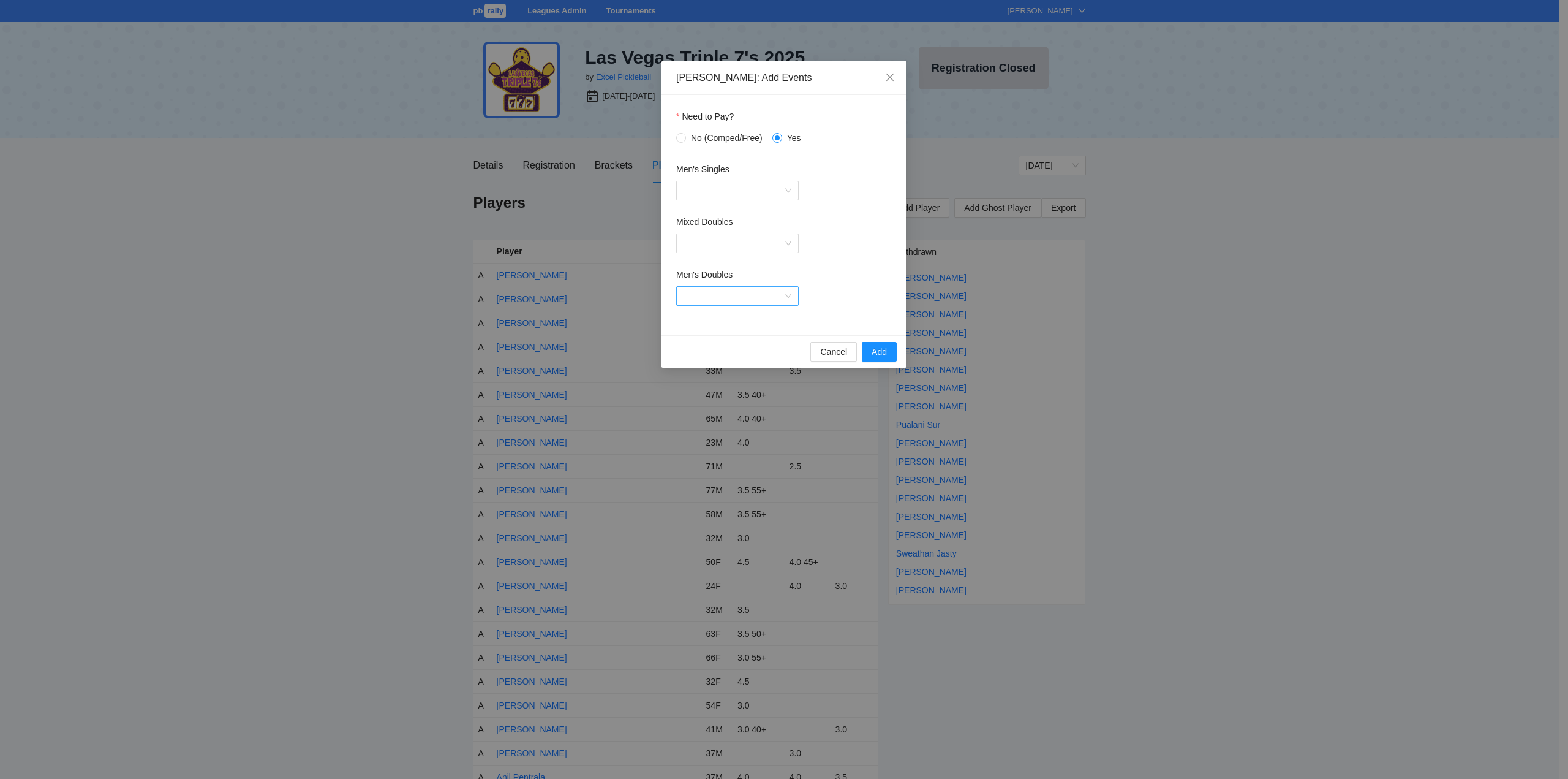
click at [724, 292] on input "Men's Doubles" at bounding box center [733, 296] width 99 height 18
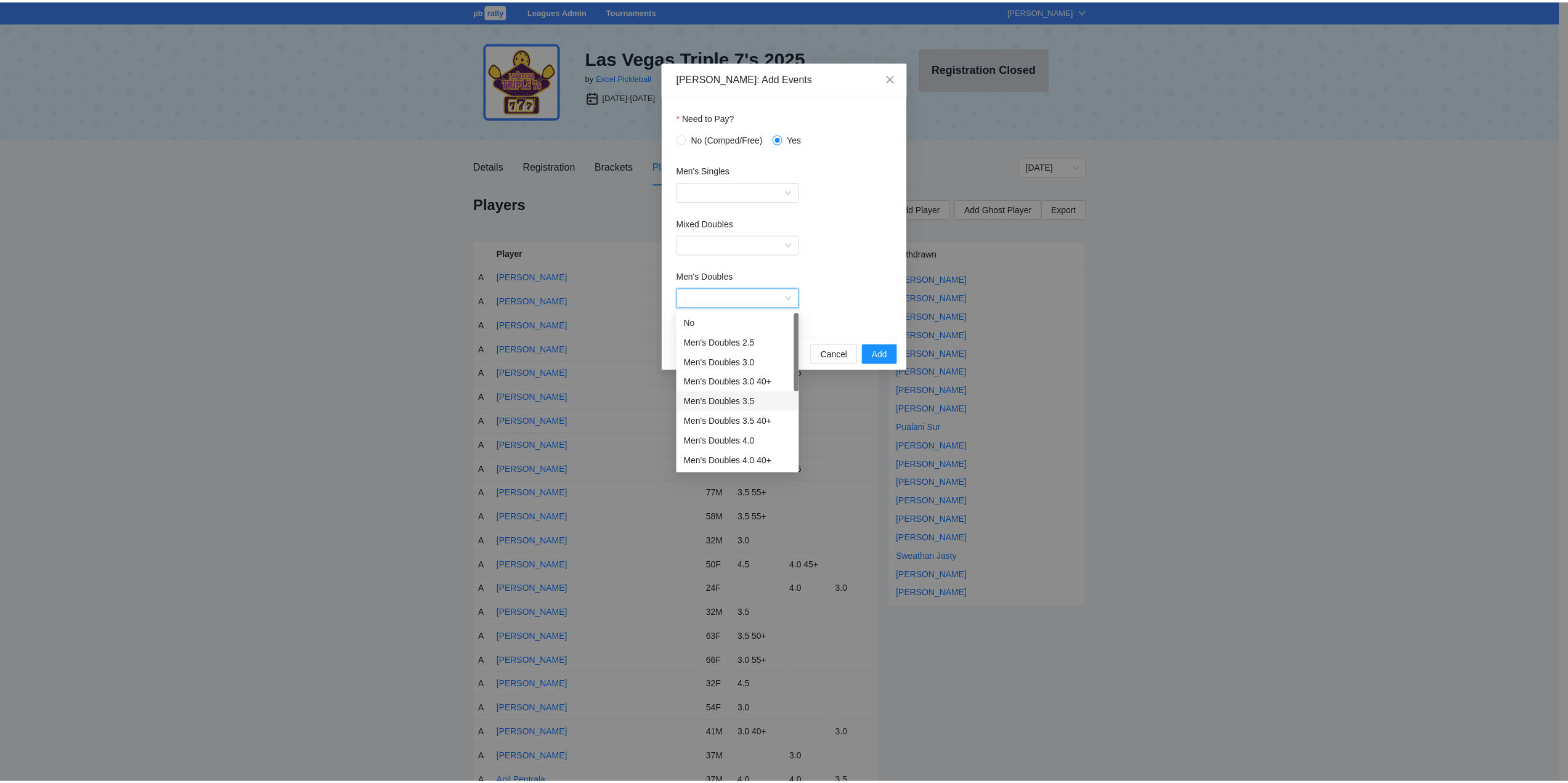
scroll to position [20, 0]
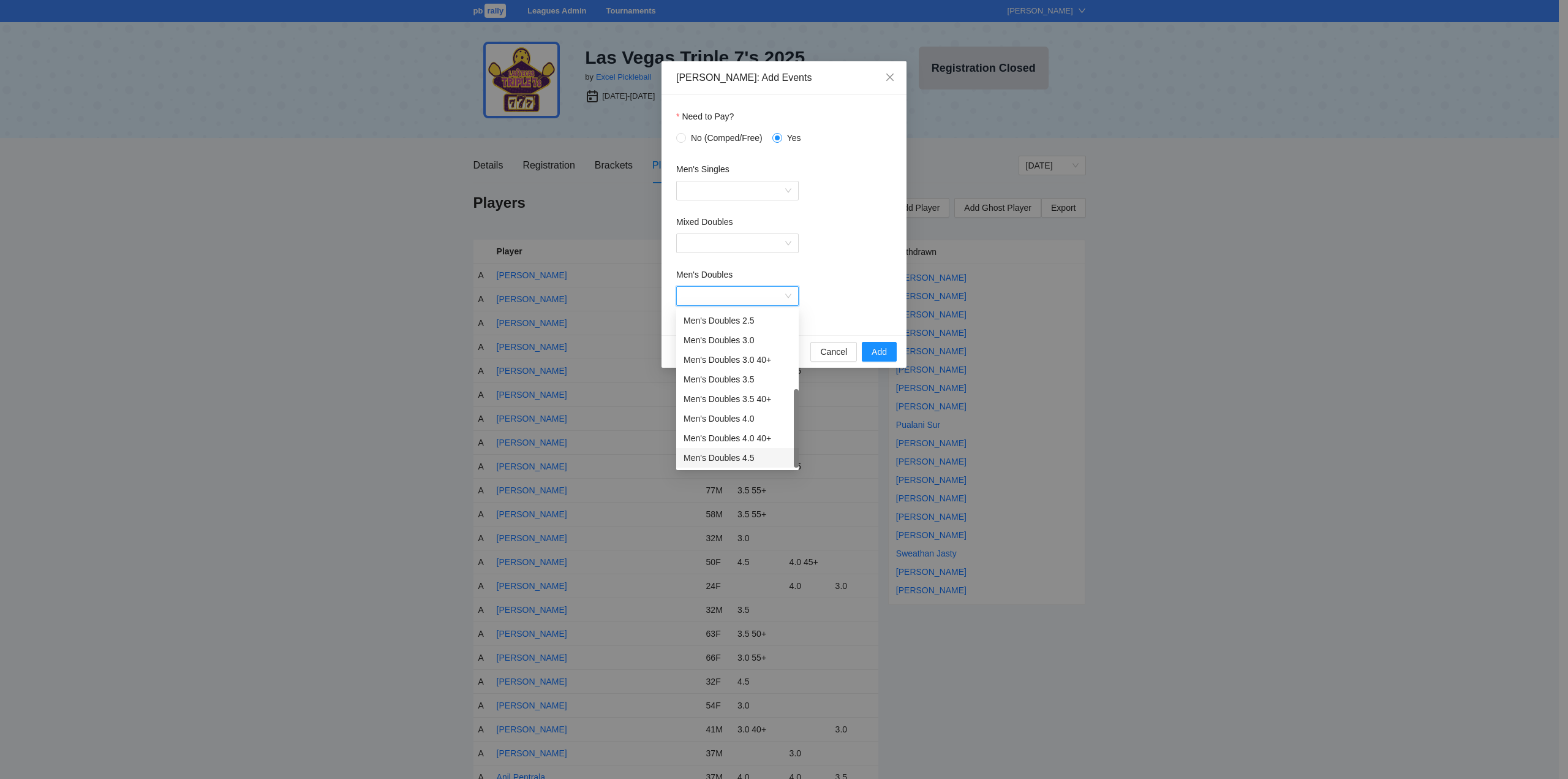
click at [715, 457] on div "Men's Doubles 4.5" at bounding box center [737, 458] width 108 height 14
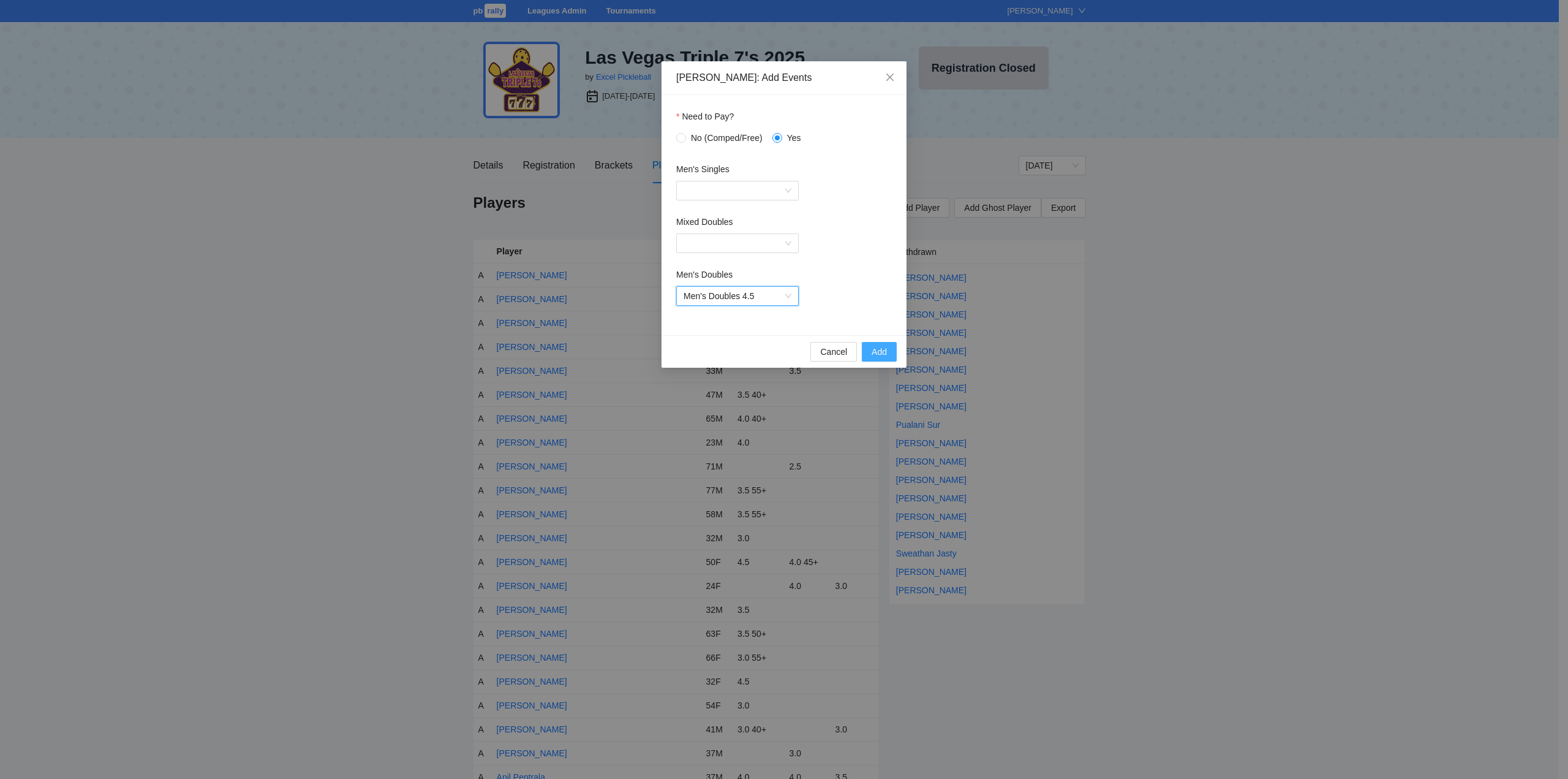
click at [874, 353] on span "Add" at bounding box center [879, 351] width 16 height 14
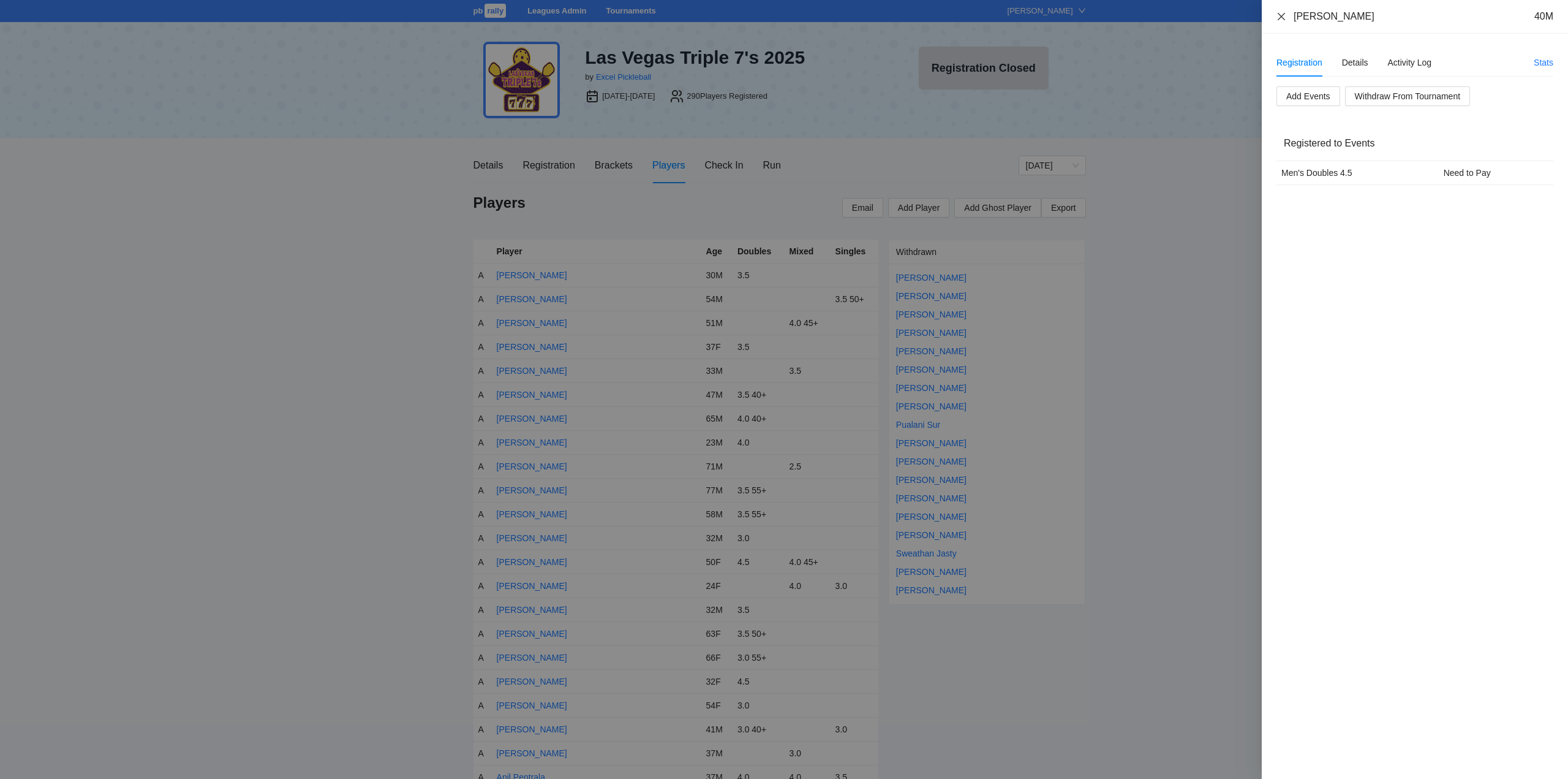
click at [1284, 16] on icon "close" at bounding box center [1281, 16] width 10 height 10
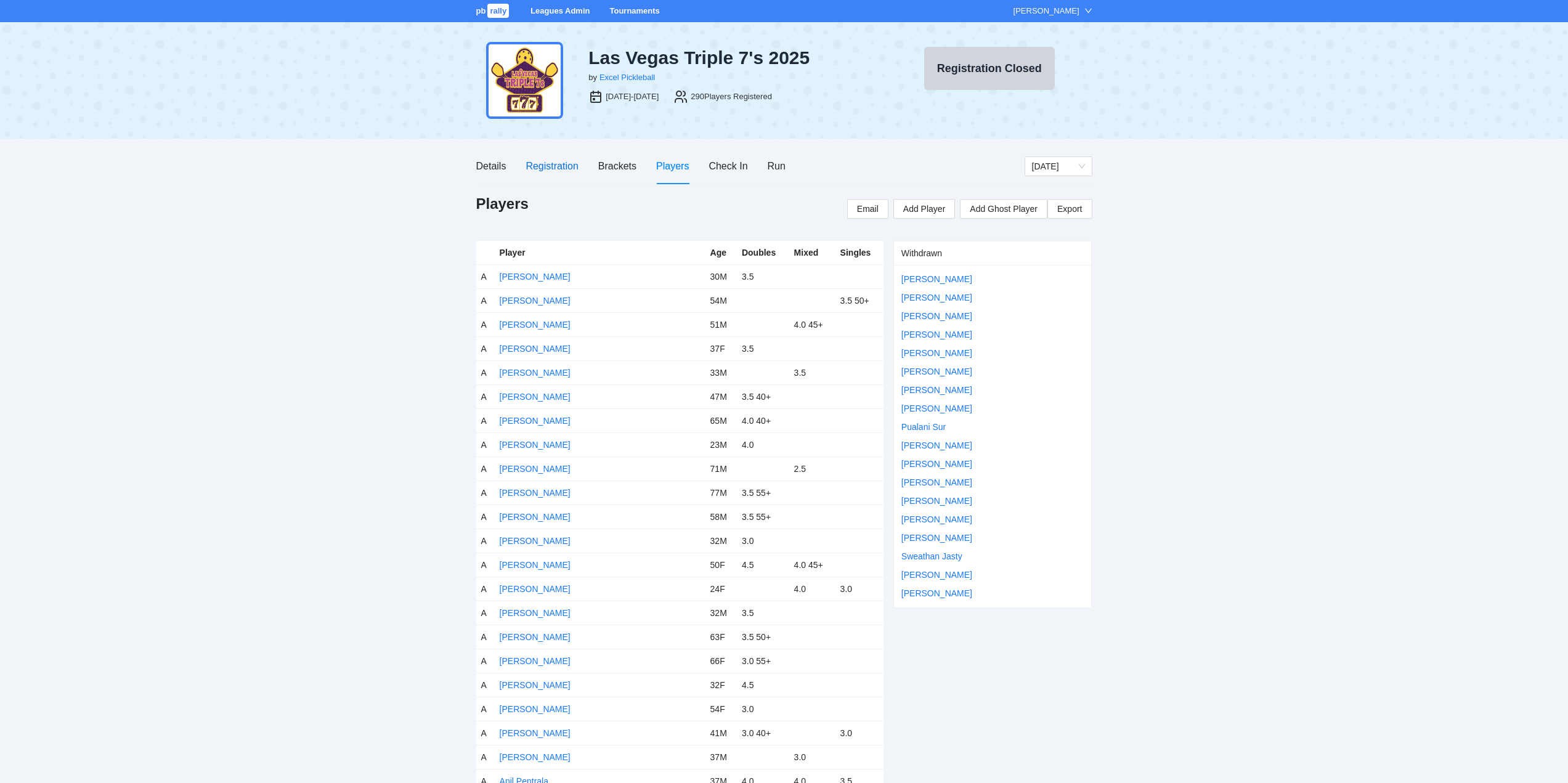
click at [557, 166] on div "Registration" at bounding box center [552, 166] width 52 height 16
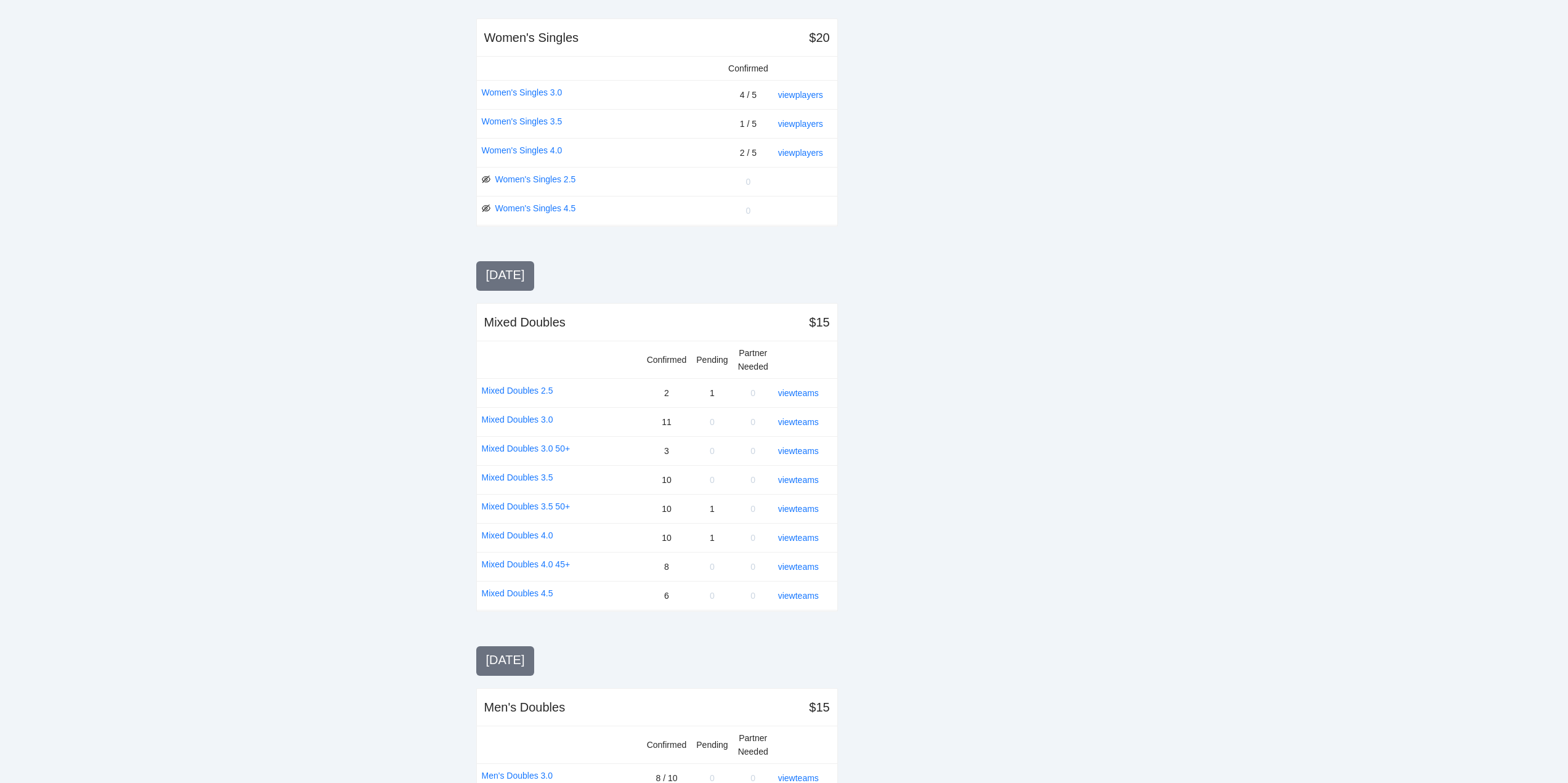
scroll to position [616, 0]
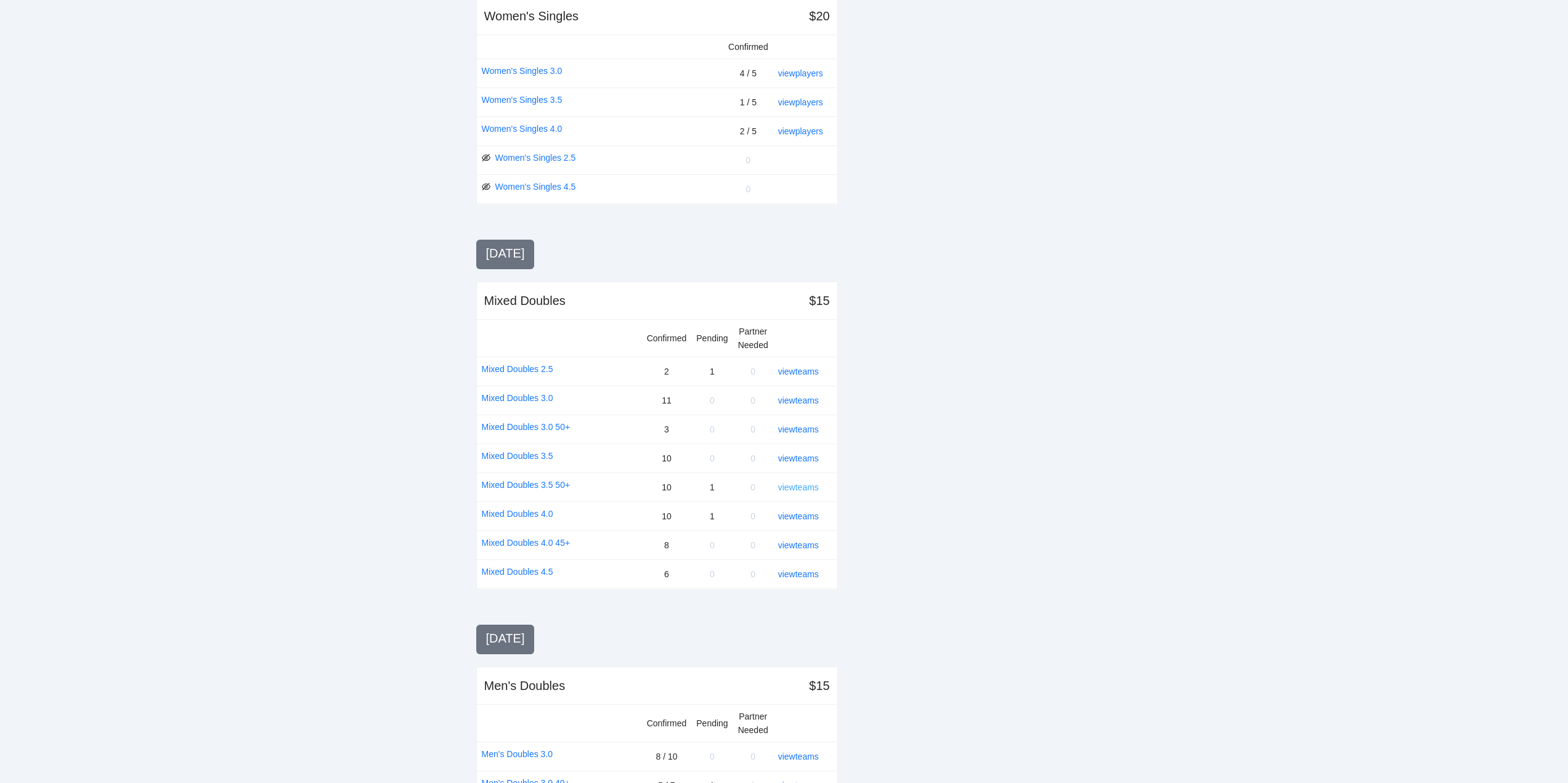
click at [785, 485] on link "view teams" at bounding box center [798, 487] width 40 height 10
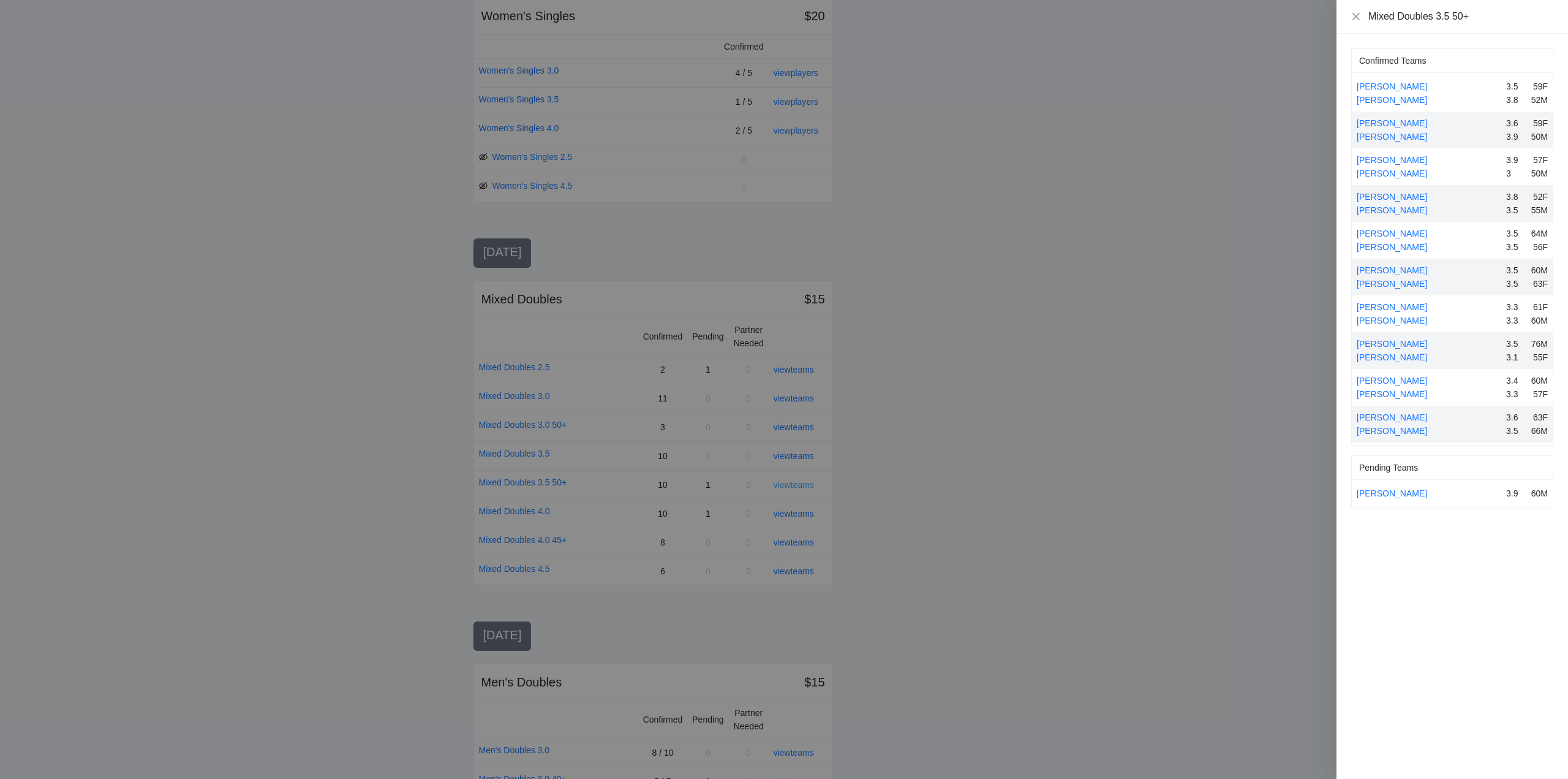
click at [780, 483] on div at bounding box center [784, 390] width 1568 height 779
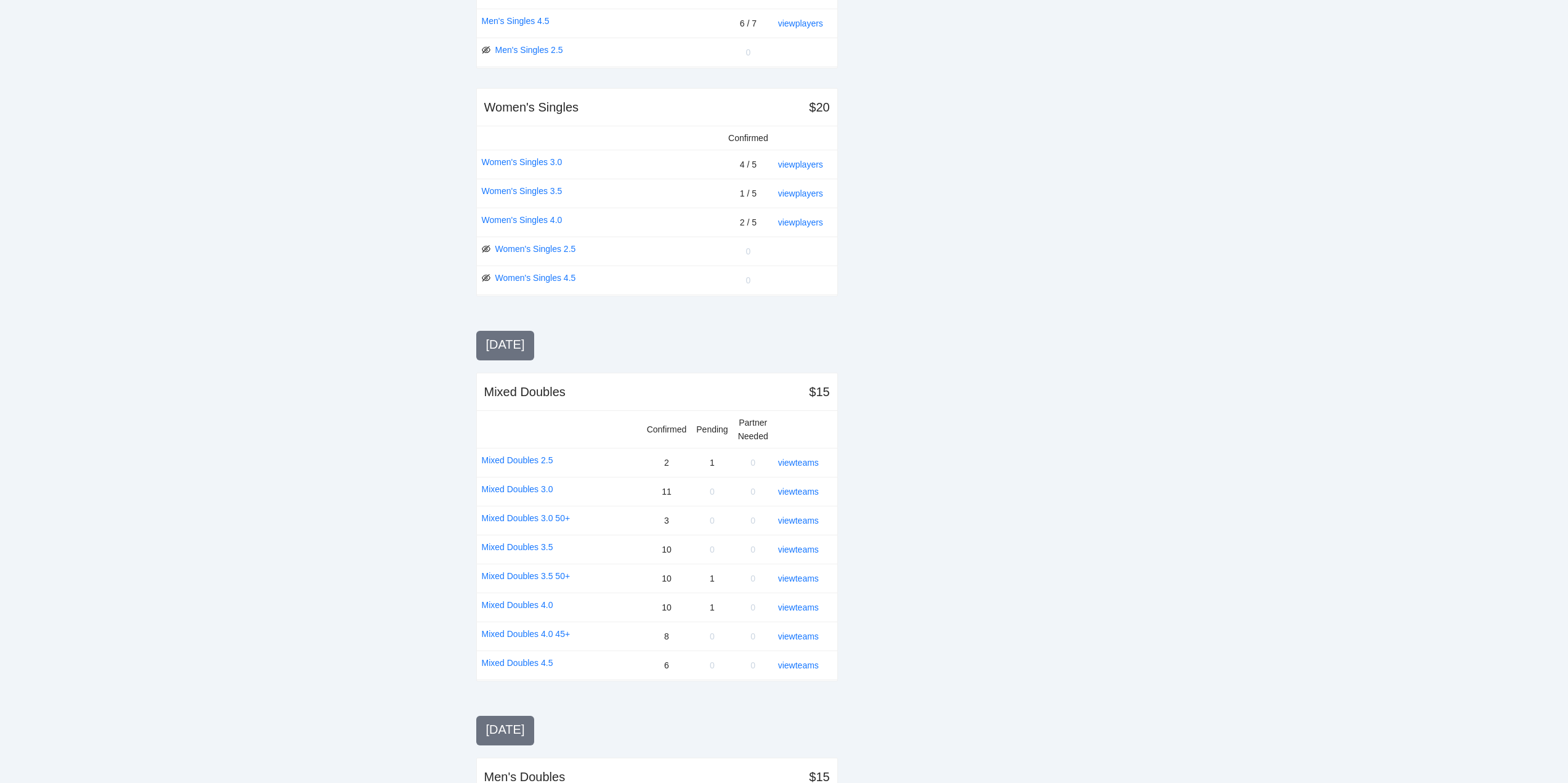
scroll to position [739, 0]
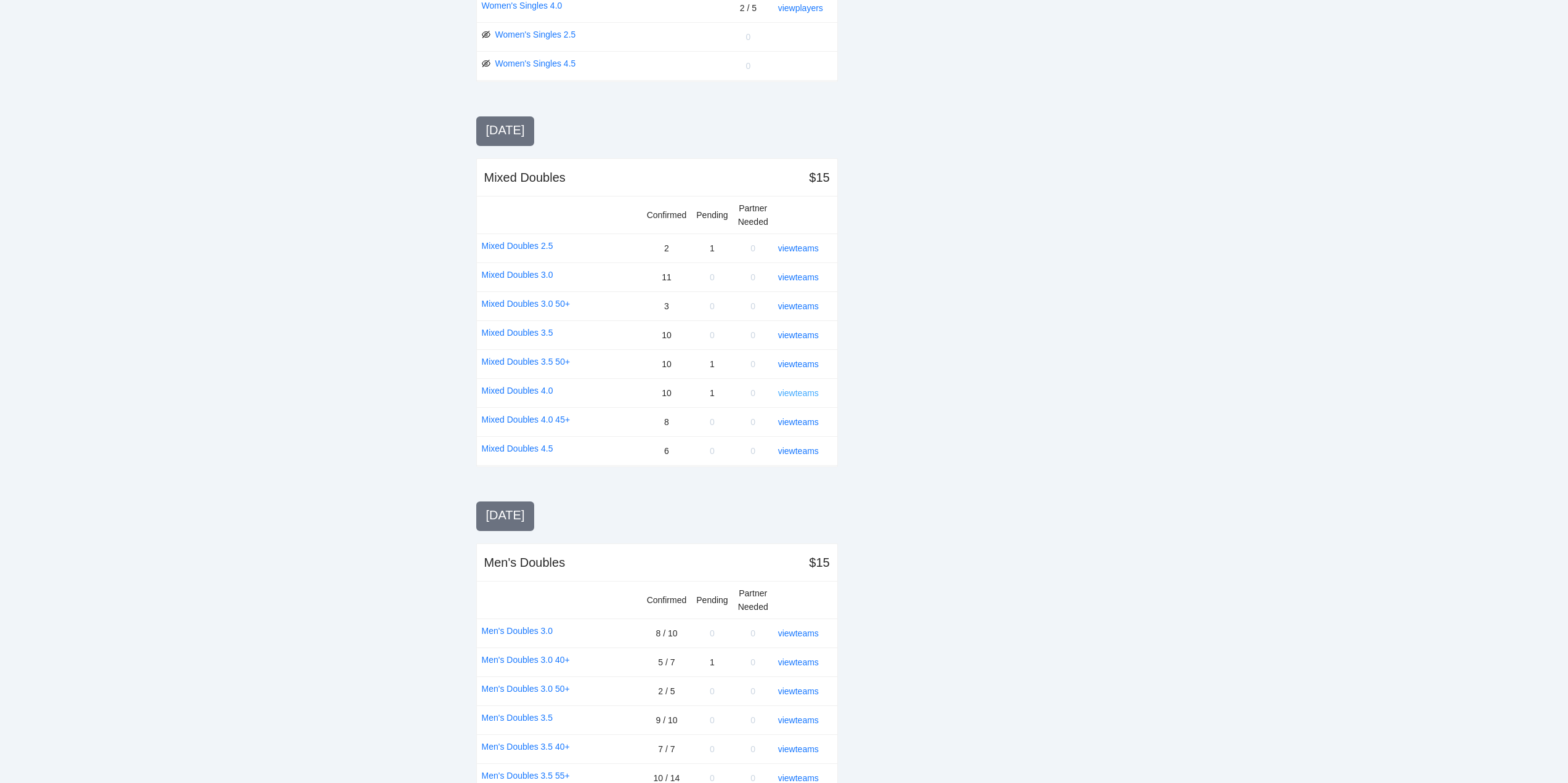
click at [803, 389] on link "view teams" at bounding box center [798, 393] width 40 height 10
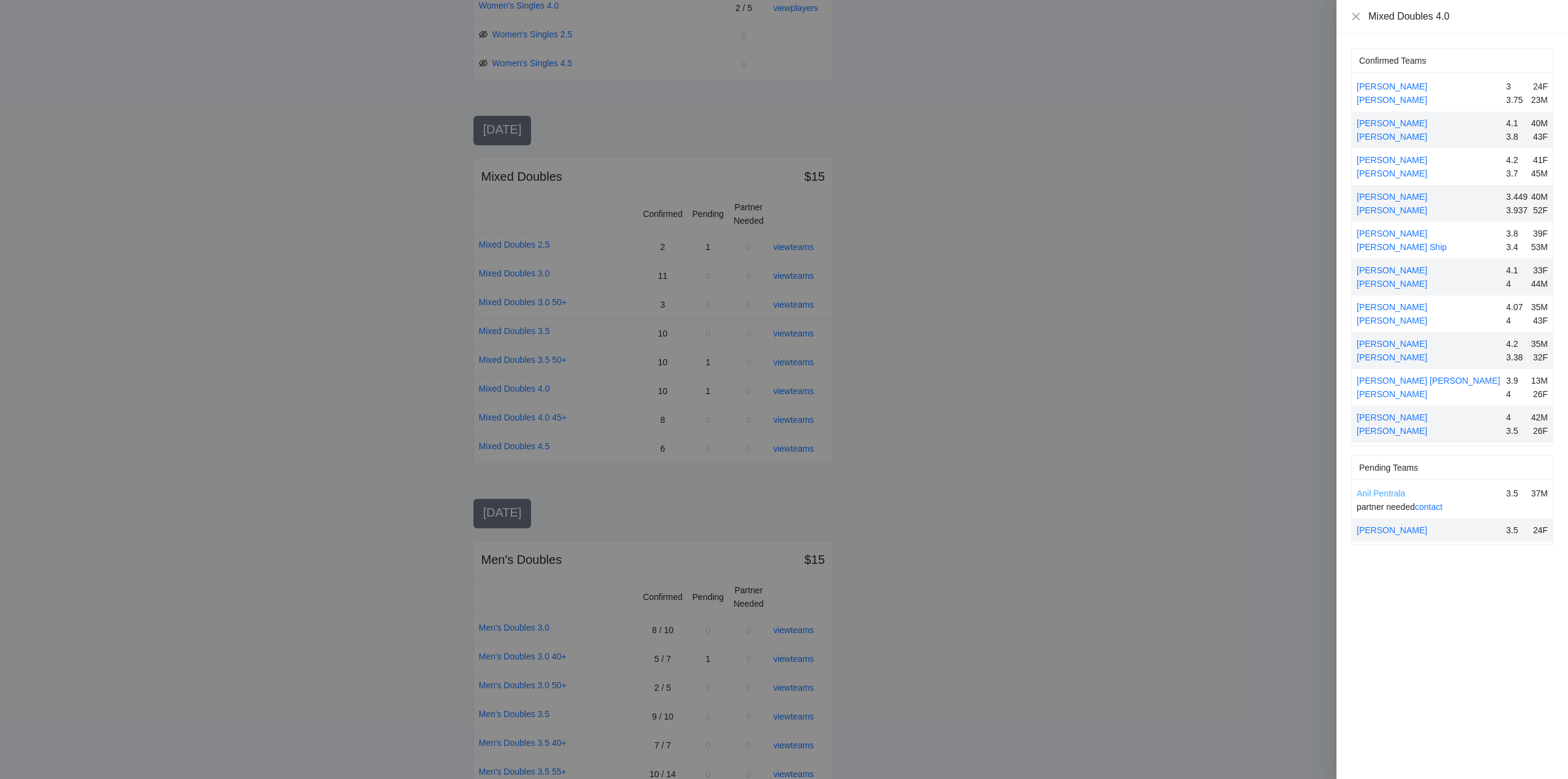
click at [1390, 490] on link "Anil Pentrala" at bounding box center [1381, 493] width 49 height 10
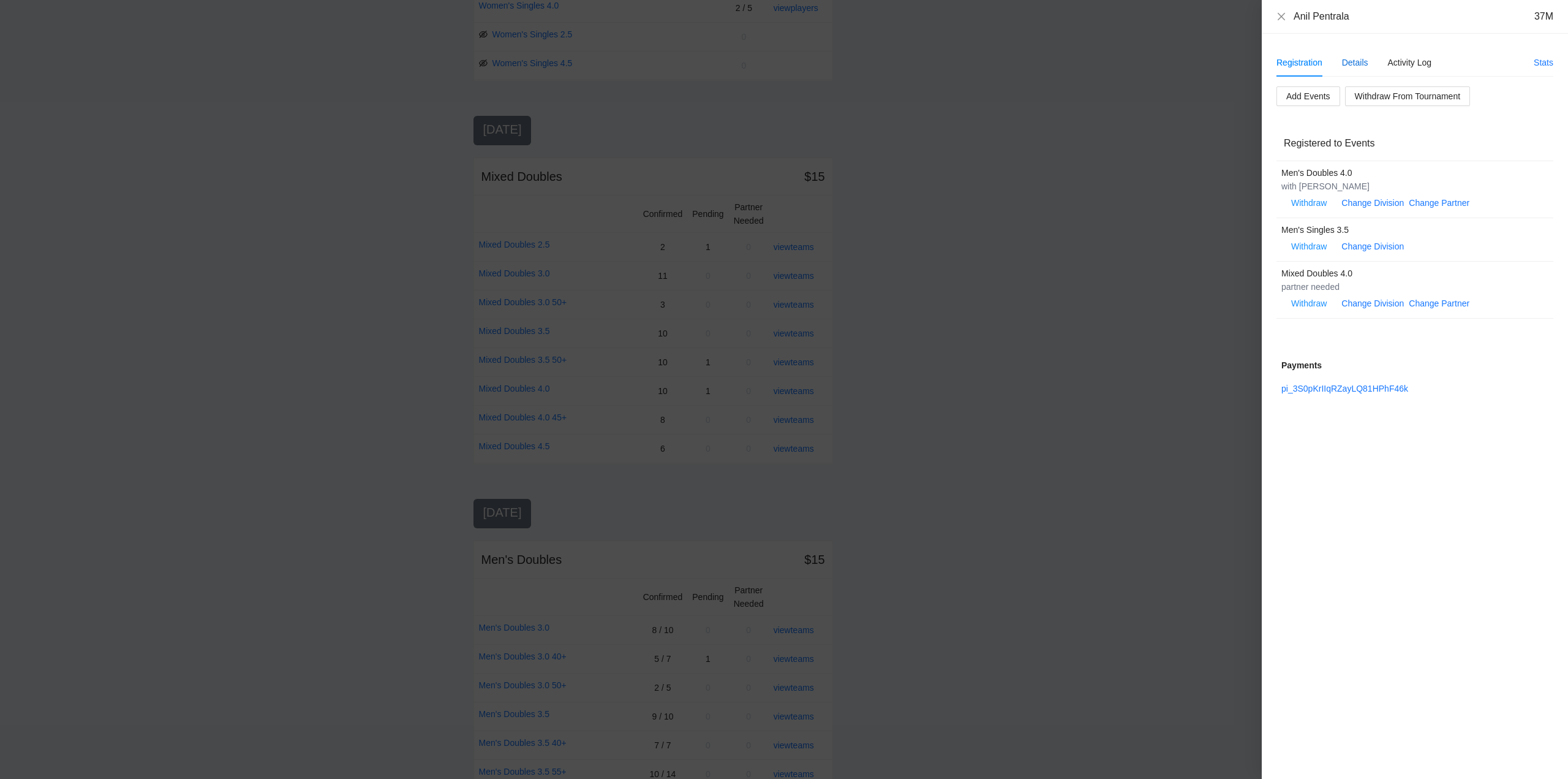
click at [1355, 60] on div "Details" at bounding box center [1355, 62] width 27 height 14
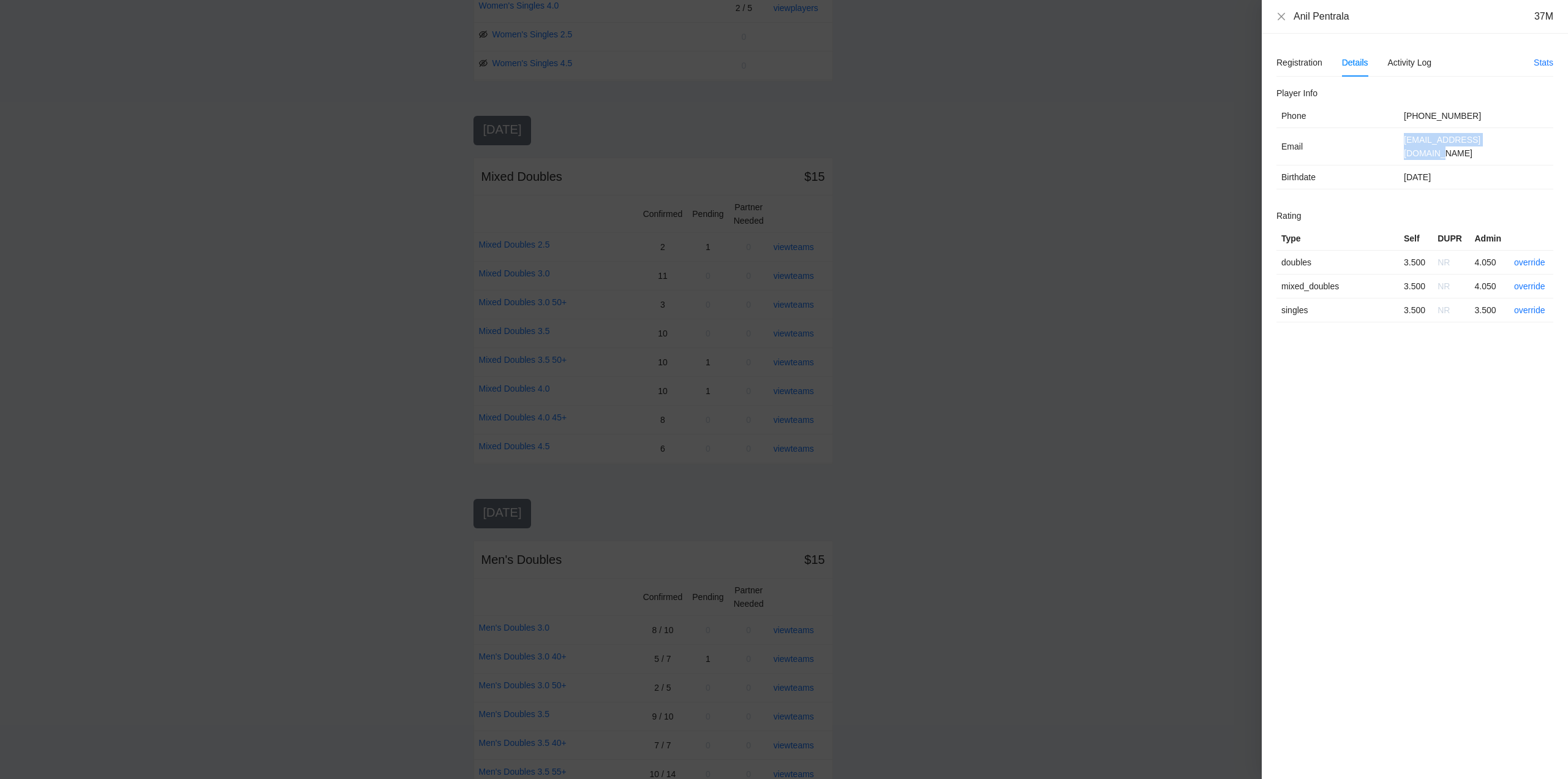
drag, startPoint x: 1510, startPoint y: 143, endPoint x: 1408, endPoint y: 143, distance: 102.0
click at [1375, 144] on tr "Email anil.pentrala@gmail.com" at bounding box center [1415, 147] width 277 height 38
copy tr "anil.pentrala@gmail.com"
click at [1280, 16] on icon "close" at bounding box center [1281, 16] width 10 height 10
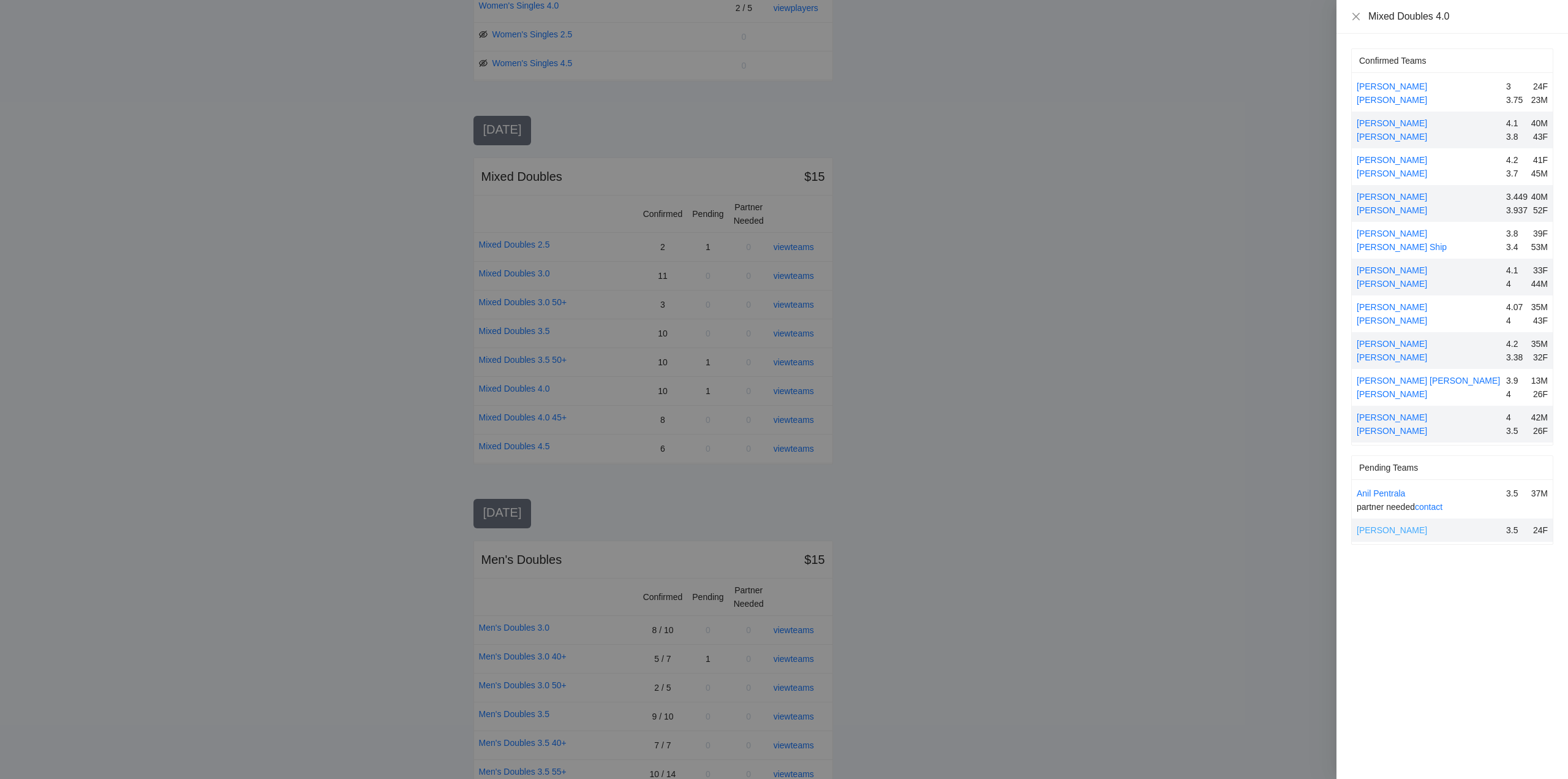
click at [1403, 530] on link "Dayanne Marlett" at bounding box center [1392, 530] width 71 height 10
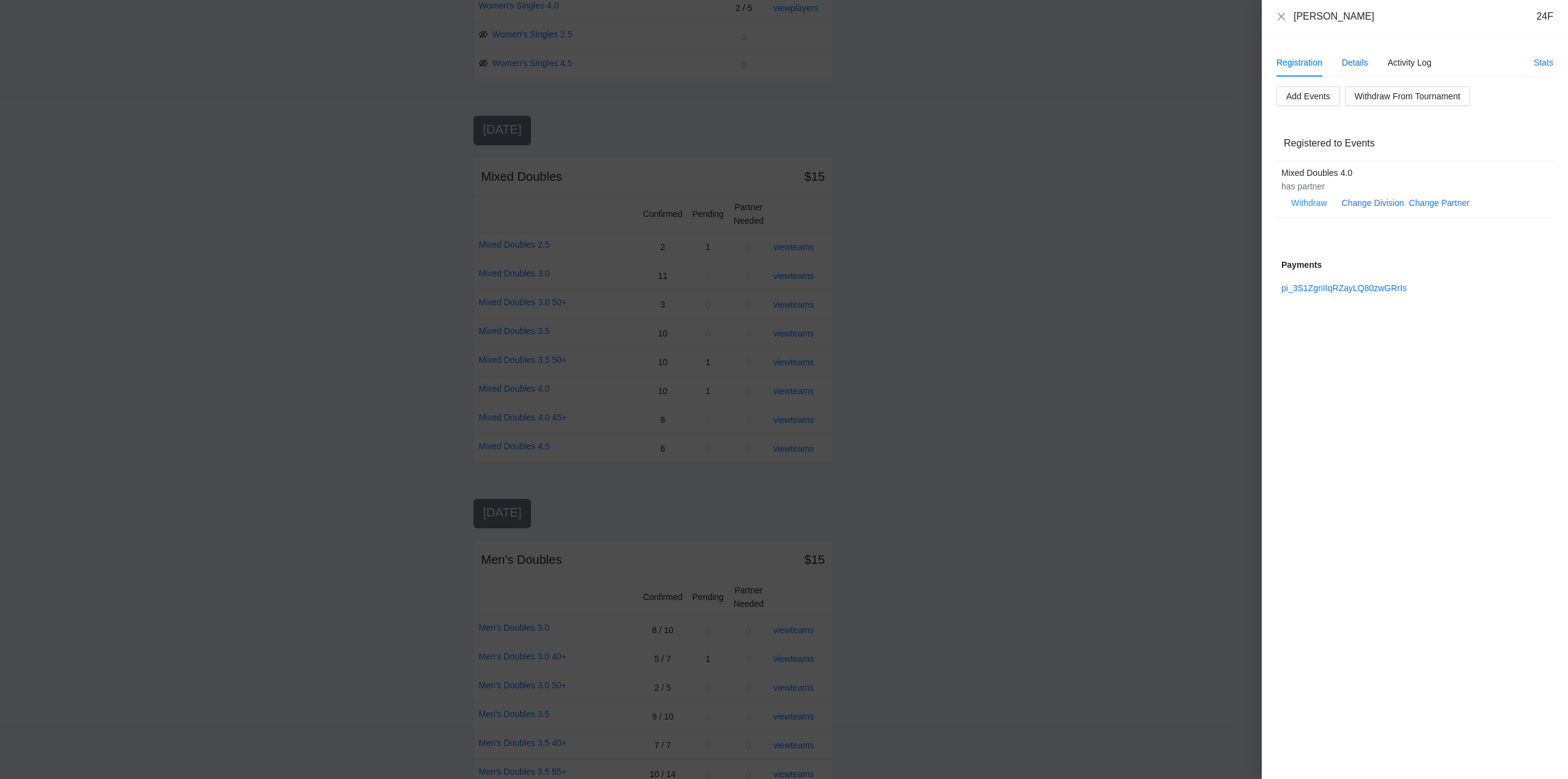
drag, startPoint x: 1355, startPoint y: 60, endPoint x: 1364, endPoint y: 68, distance: 12.0
click at [1355, 62] on div "Details" at bounding box center [1355, 62] width 27 height 14
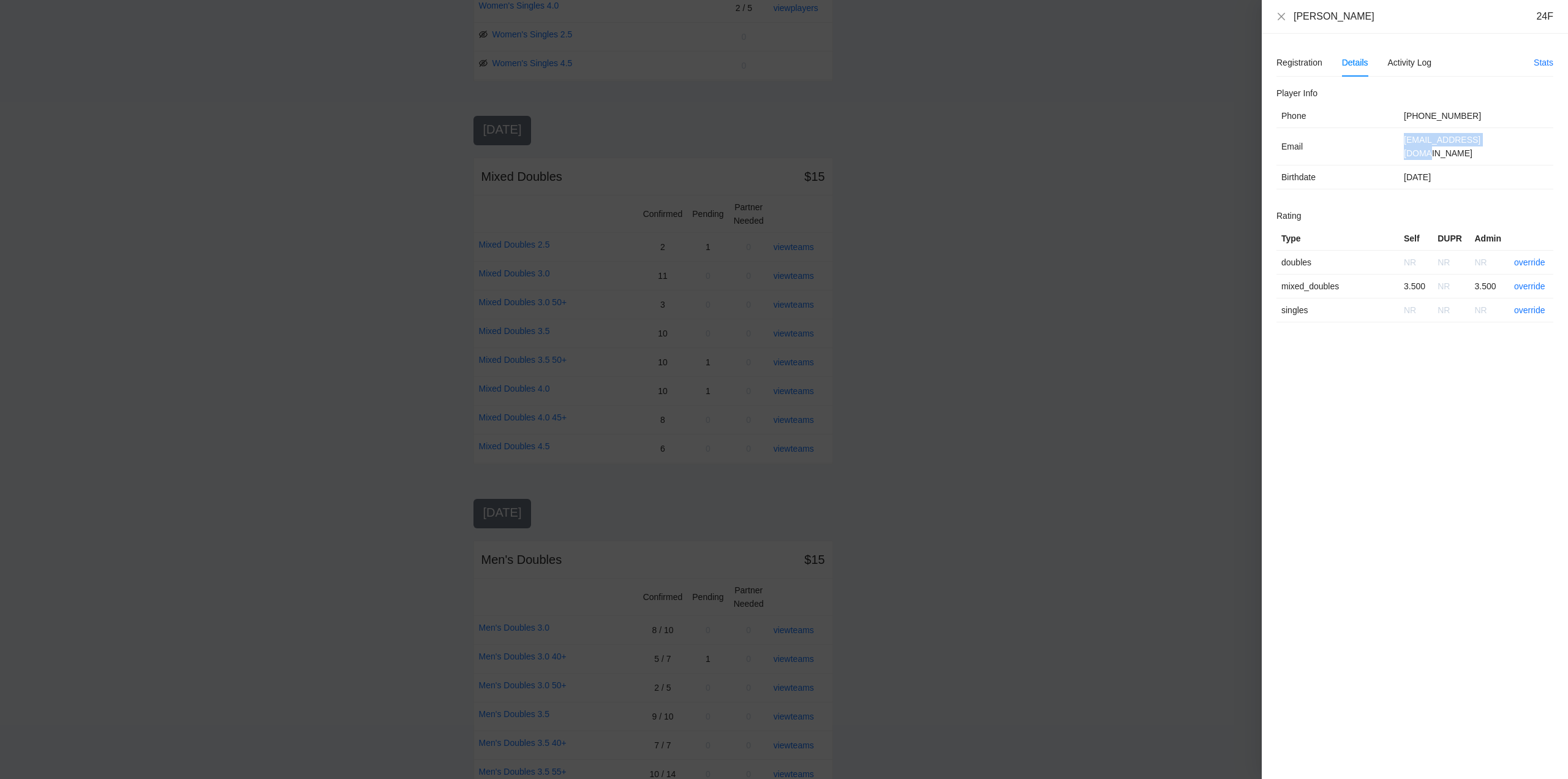
drag, startPoint x: 1501, startPoint y: 142, endPoint x: 1399, endPoint y: 145, distance: 102.0
click at [1399, 145] on tr "Email amarlett12@gmail.com" at bounding box center [1415, 147] width 277 height 38
copy tr "amarlett12@gmail.com"
click at [1282, 16] on icon "close" at bounding box center [1281, 16] width 10 height 10
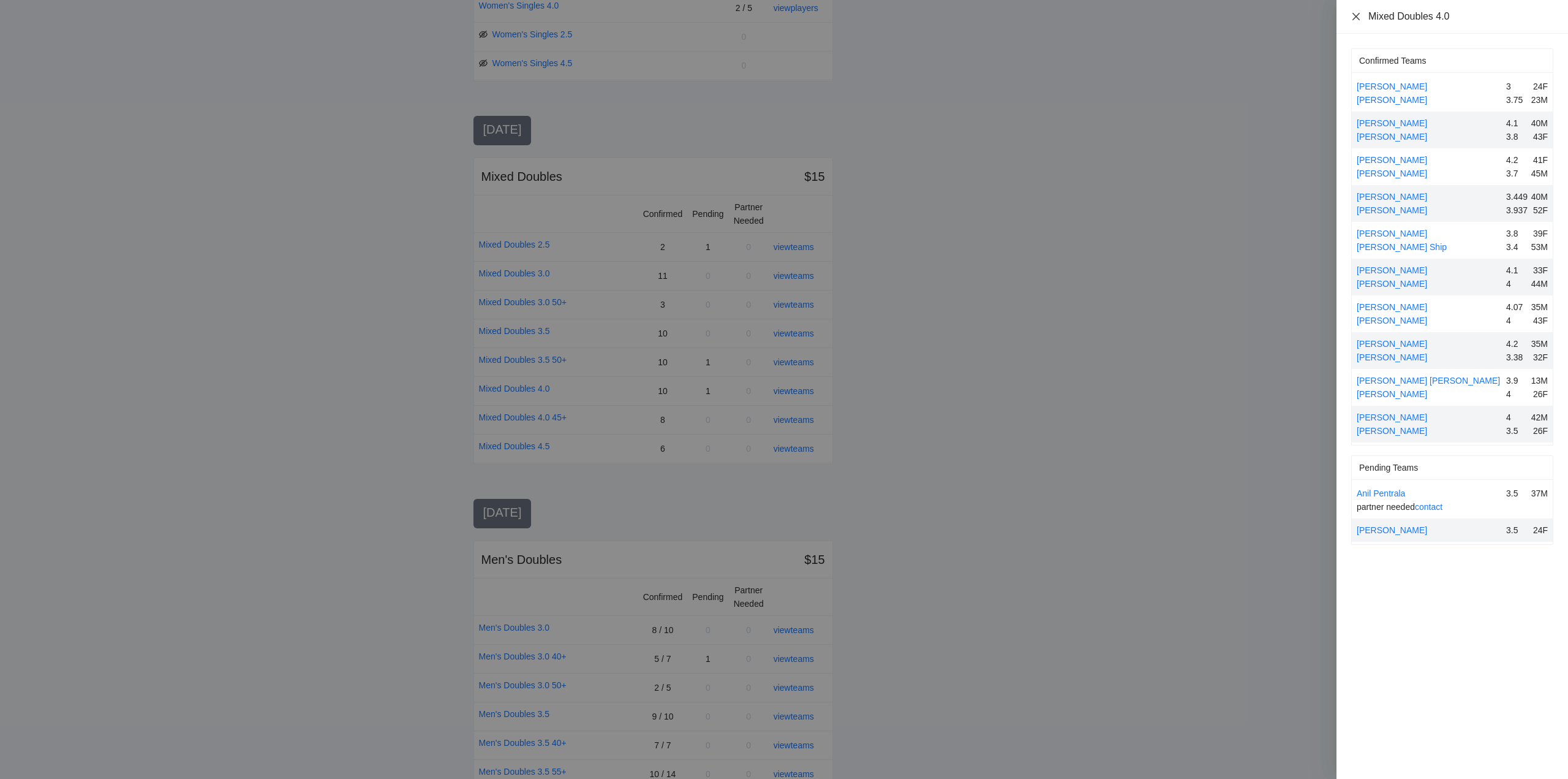
click at [1356, 19] on icon "close" at bounding box center [1356, 16] width 10 height 10
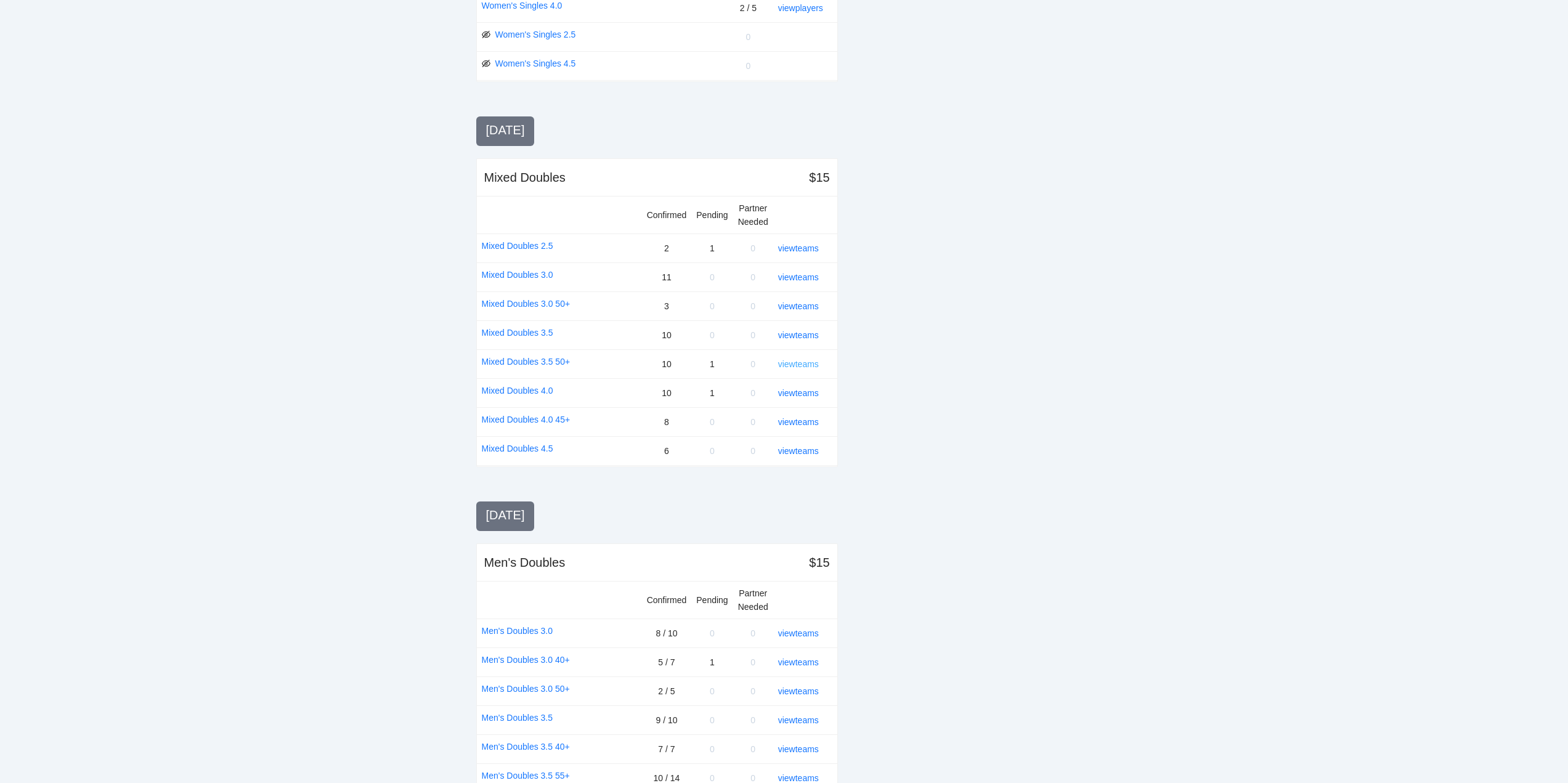
click at [791, 363] on link "view teams" at bounding box center [798, 363] width 40 height 10
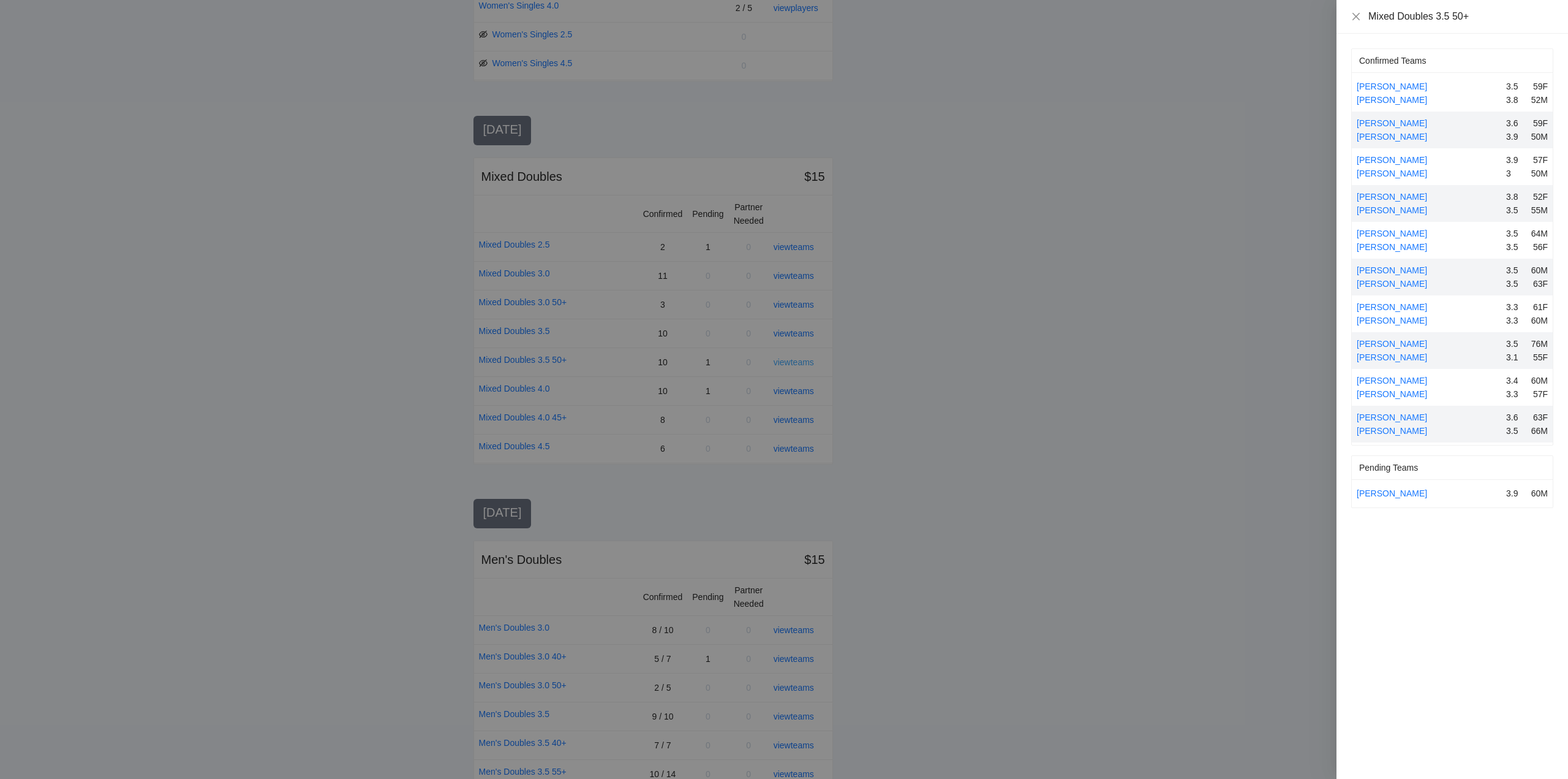
click at [786, 362] on div at bounding box center [784, 390] width 1568 height 779
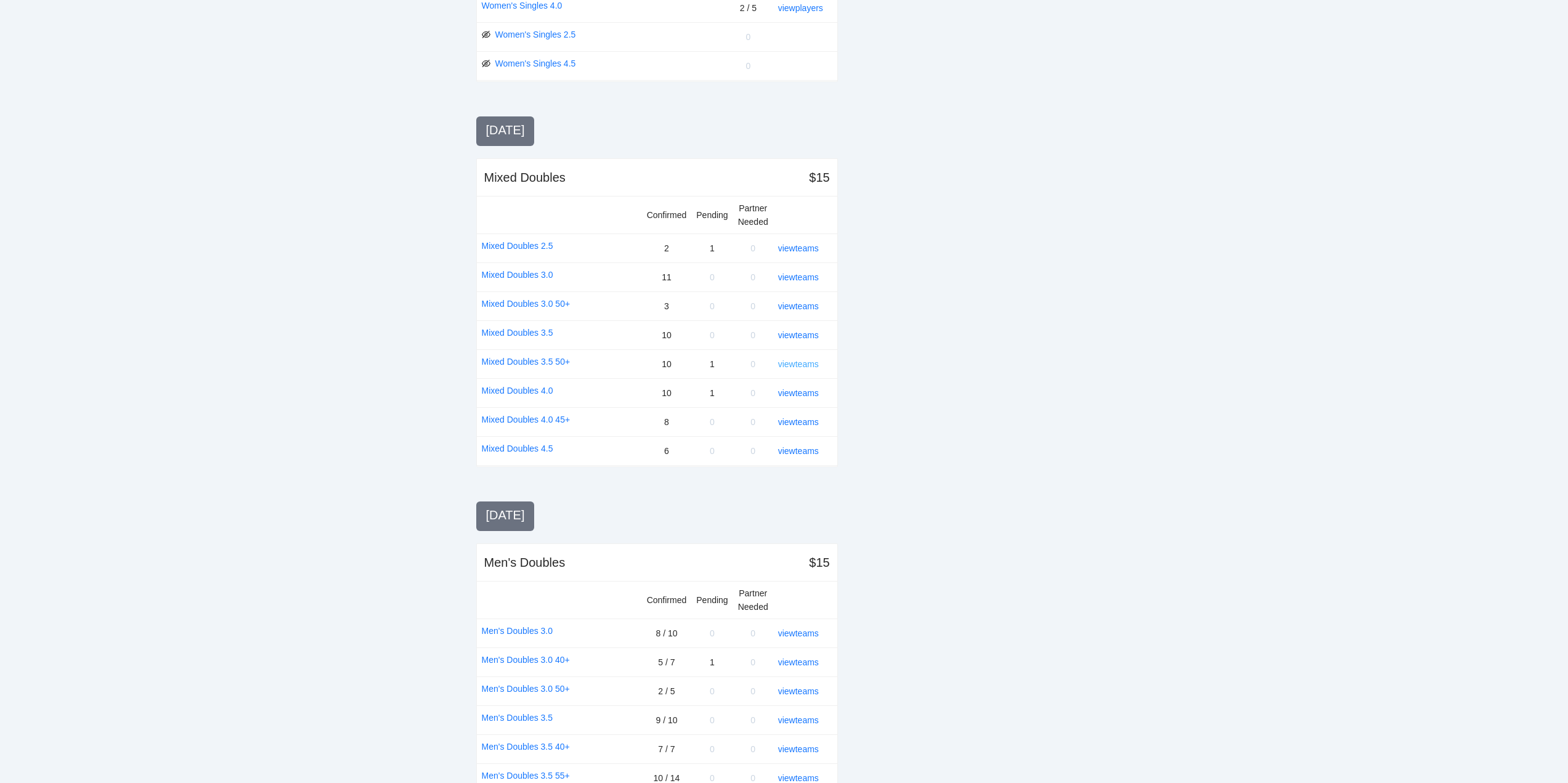
click at [791, 363] on link "view teams" at bounding box center [798, 363] width 40 height 10
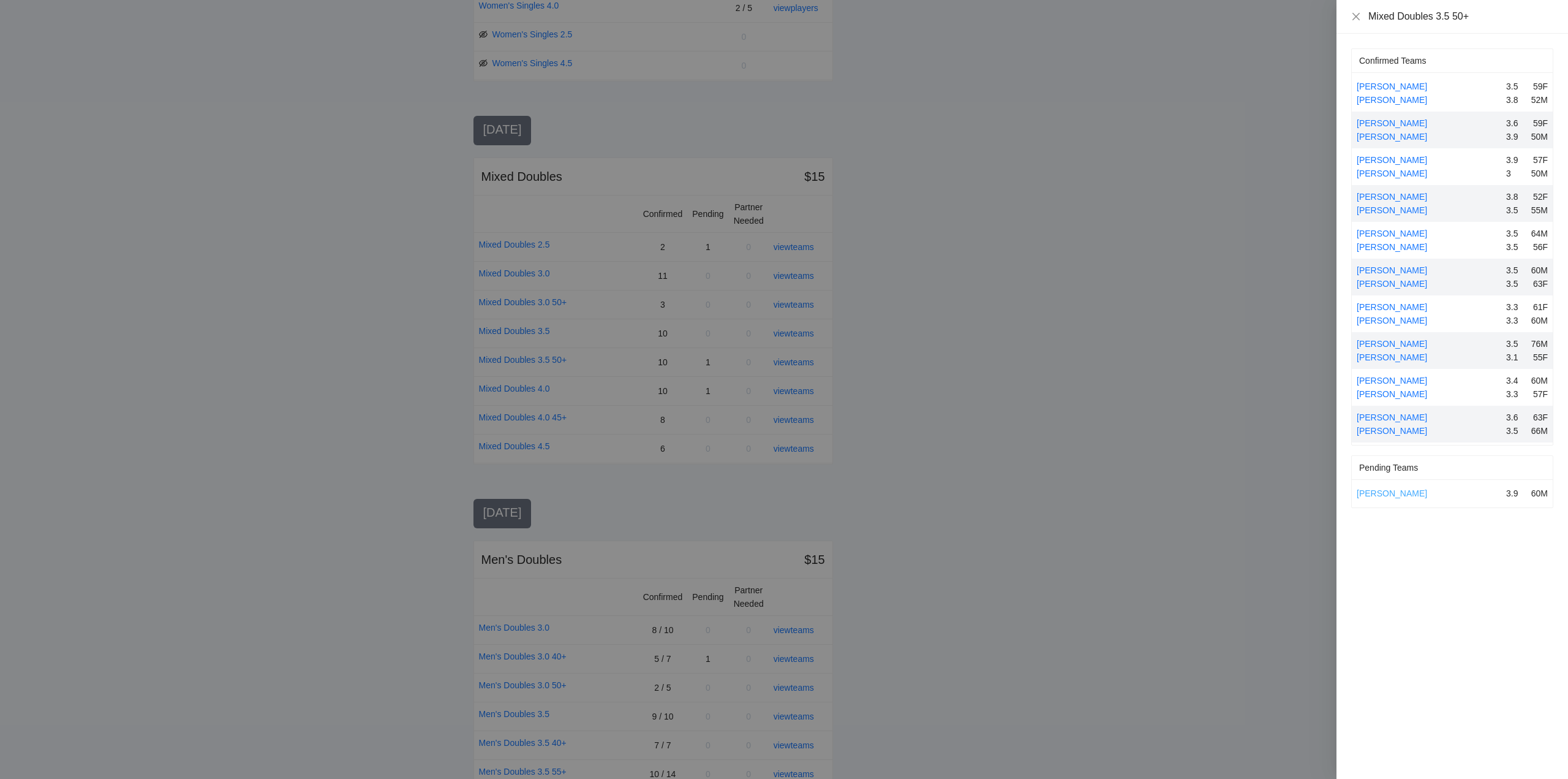
click at [1388, 491] on link "Thomas Wagner" at bounding box center [1392, 493] width 71 height 10
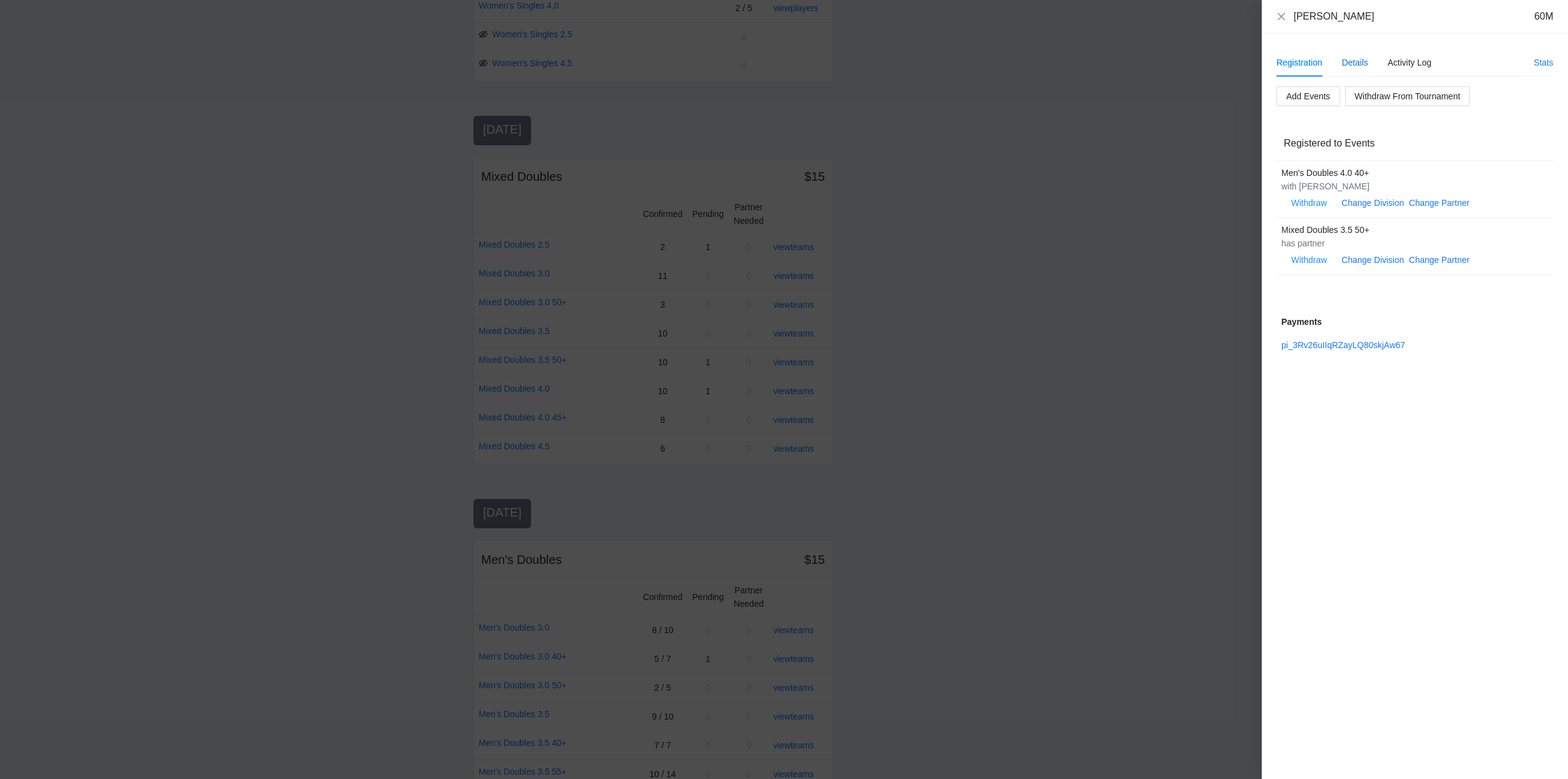
click at [1355, 58] on div "Details" at bounding box center [1355, 62] width 27 height 14
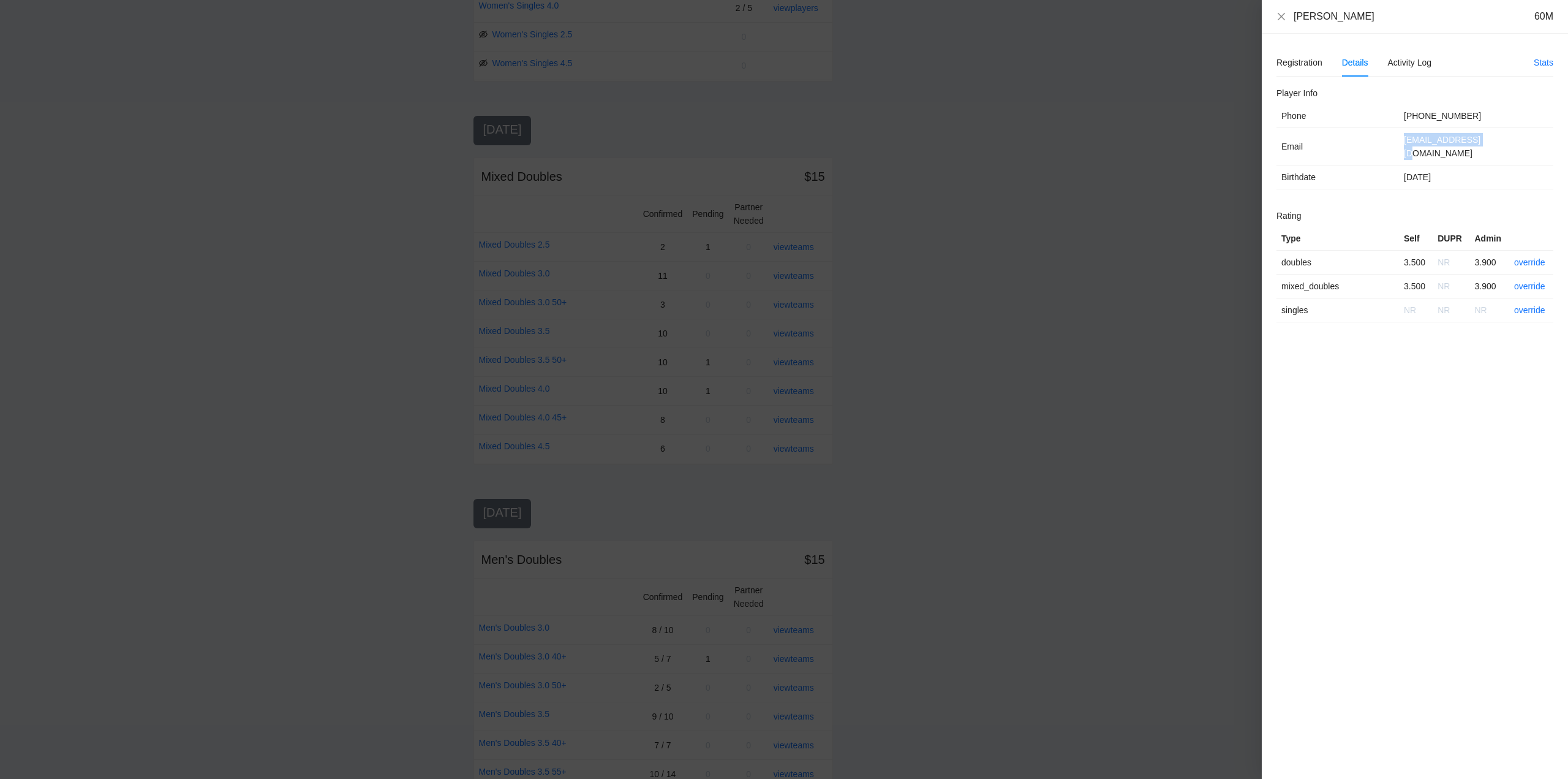
drag, startPoint x: 1495, startPoint y: 141, endPoint x: 1385, endPoint y: 147, distance: 110.2
click at [1385, 147] on tr "Email twags33@yahoo.com" at bounding box center [1415, 147] width 277 height 38
copy tr "twags33@yahoo.com"
click at [1284, 14] on icon "close" at bounding box center [1281, 16] width 7 height 7
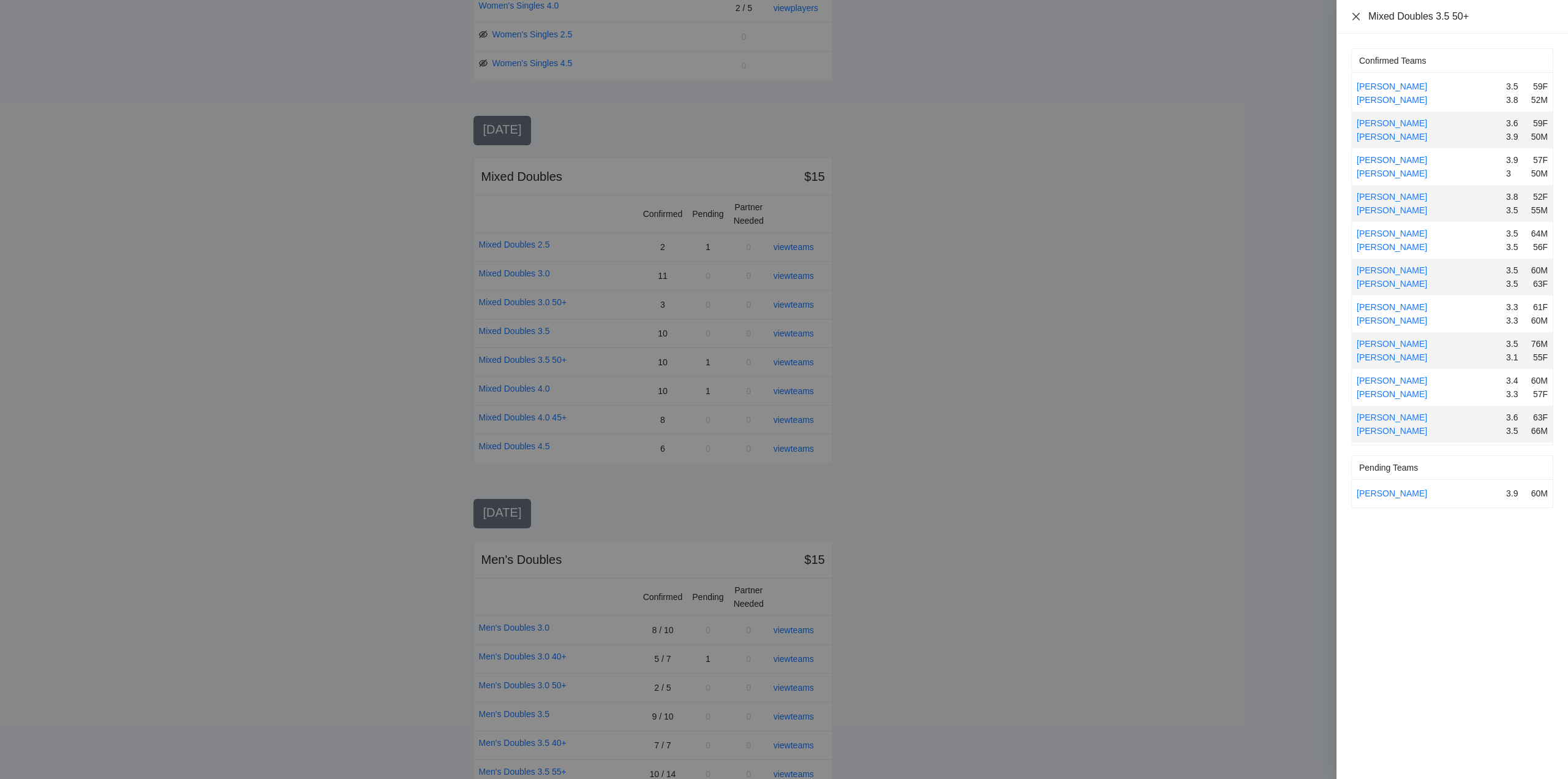
click at [1357, 14] on icon "close" at bounding box center [1356, 16] width 10 height 10
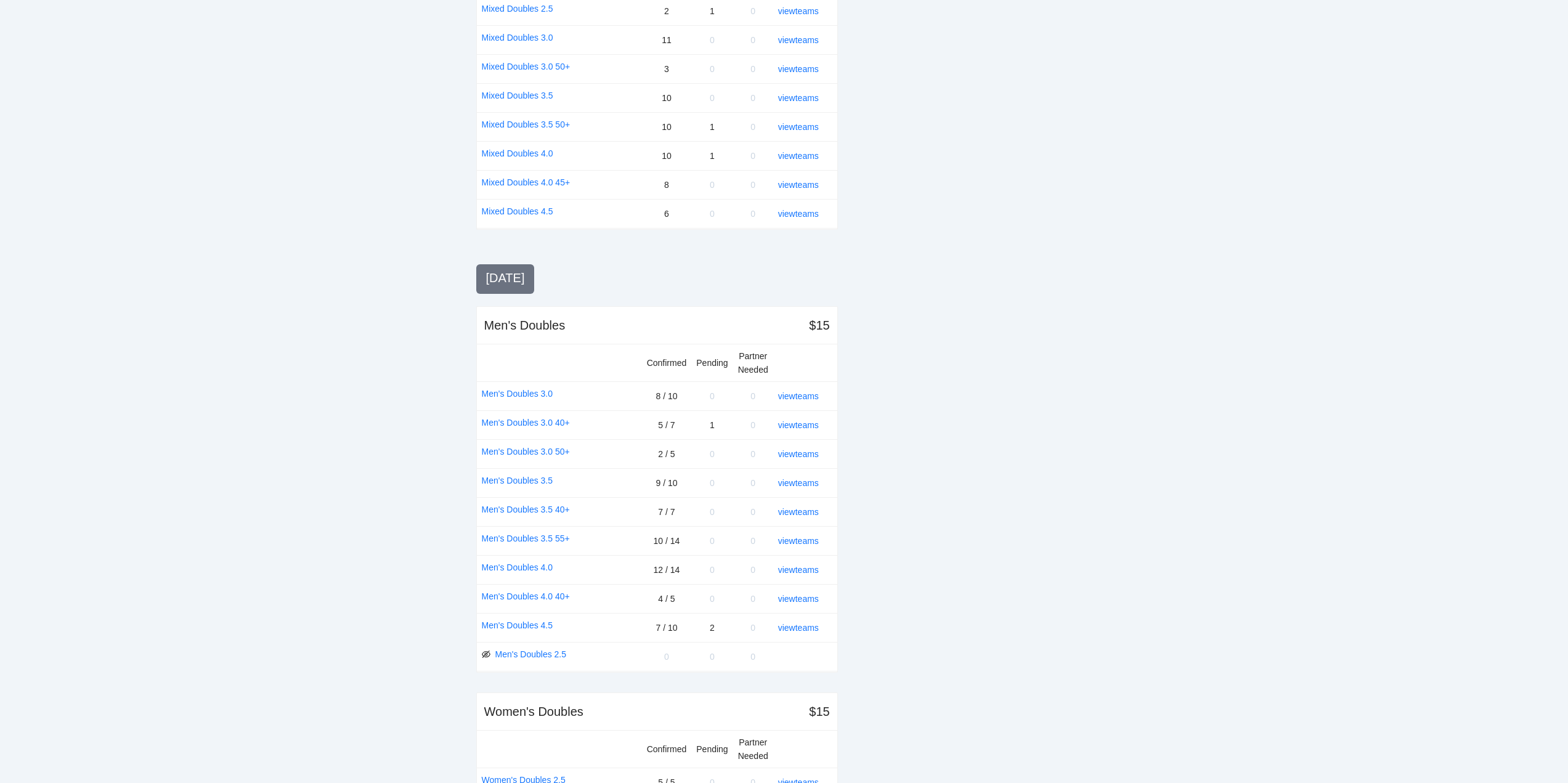
scroll to position [985, 0]
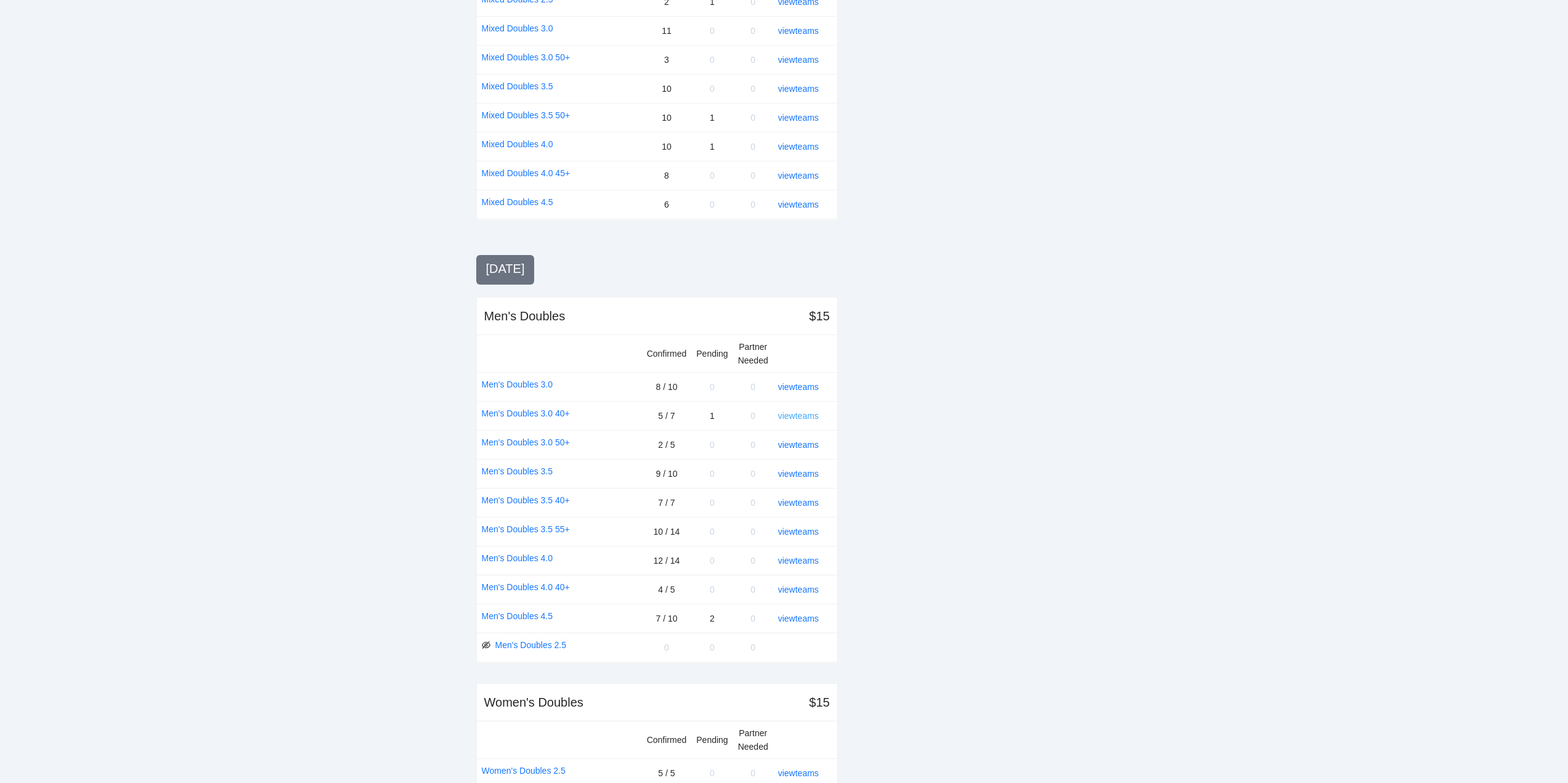
click at [798, 414] on link "view teams" at bounding box center [798, 416] width 40 height 10
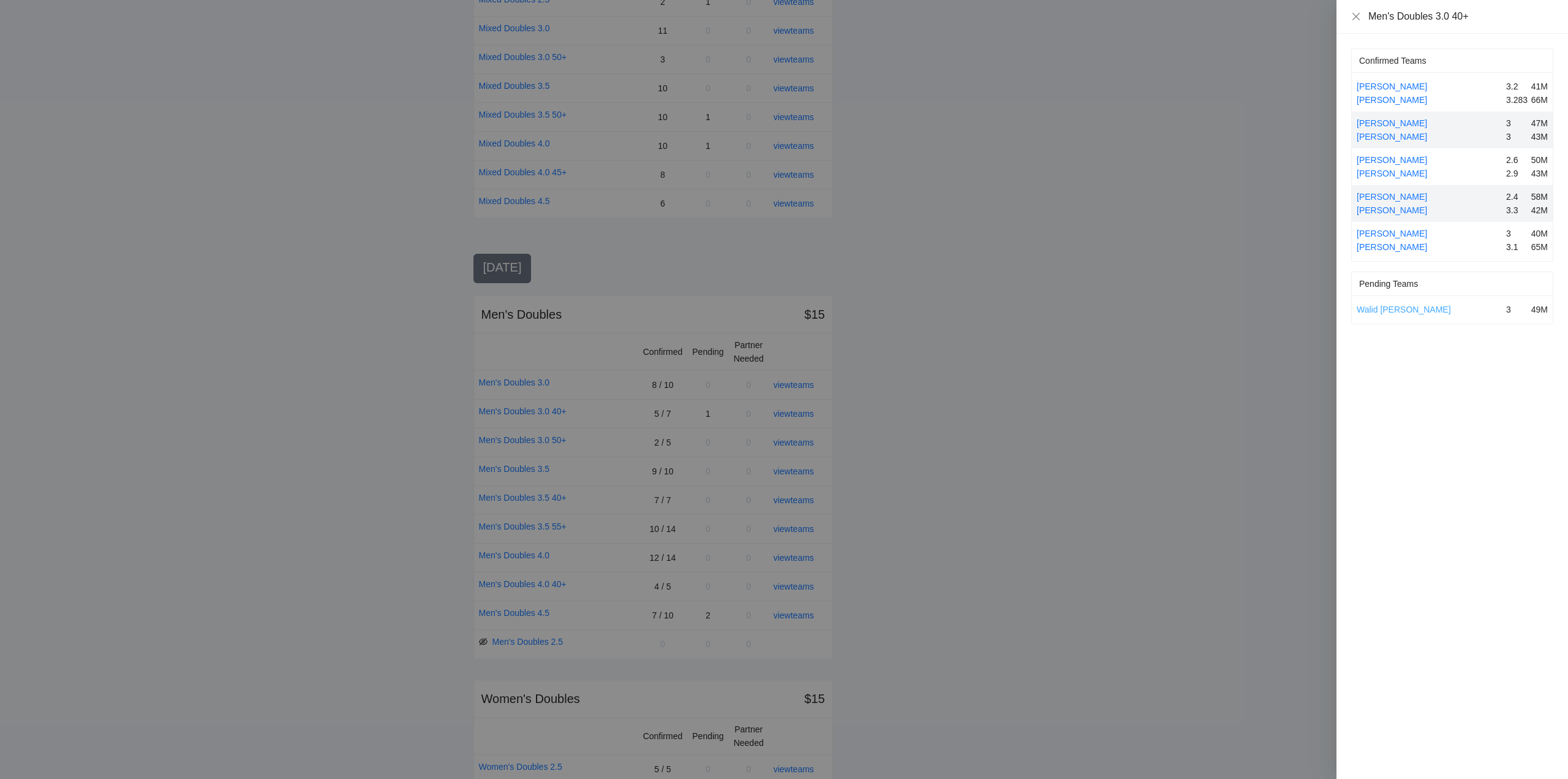
click at [1393, 307] on link "Walid Ben Asheher" at bounding box center [1404, 309] width 94 height 10
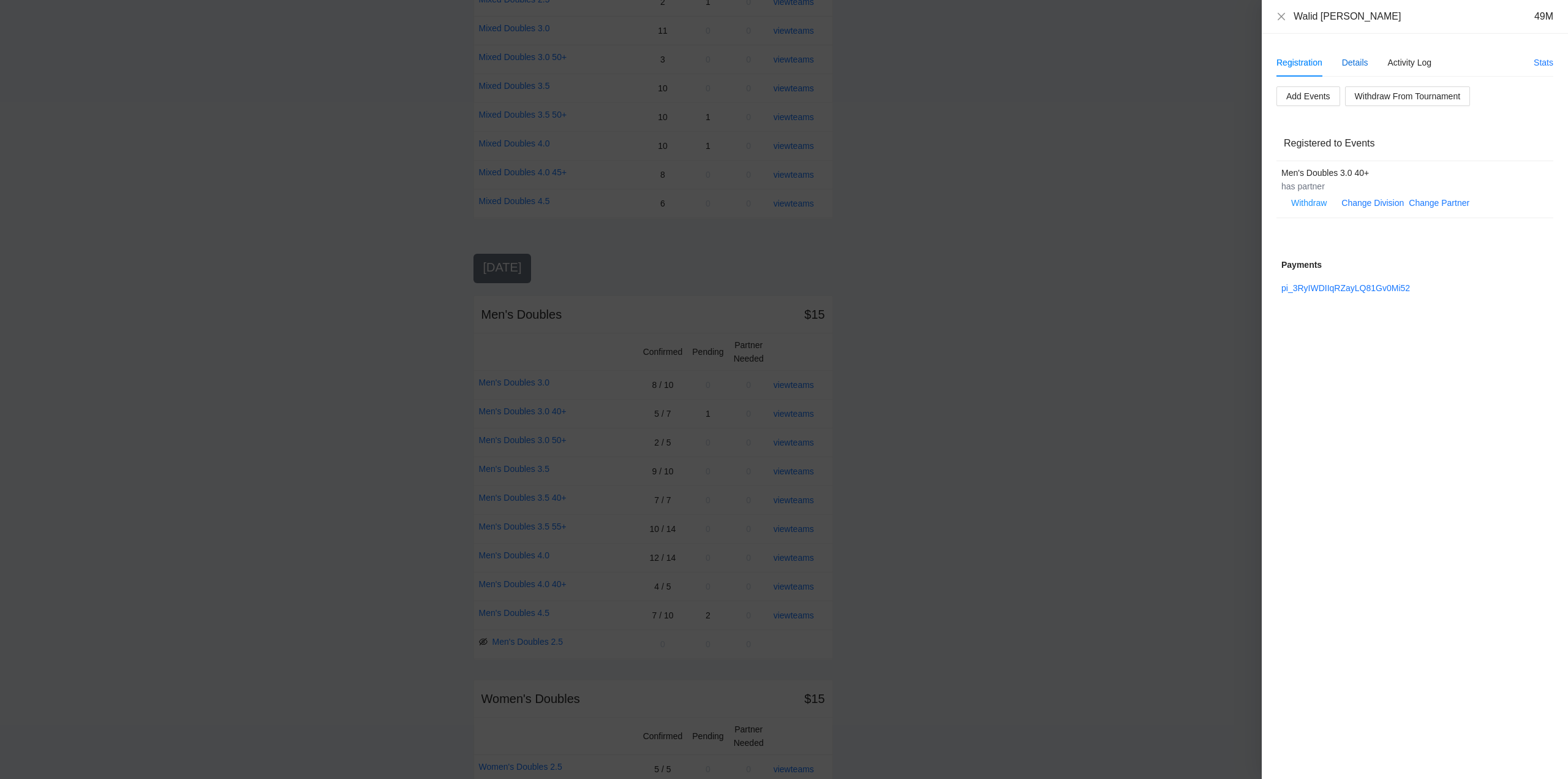
click at [1358, 60] on div "Details" at bounding box center [1355, 62] width 27 height 14
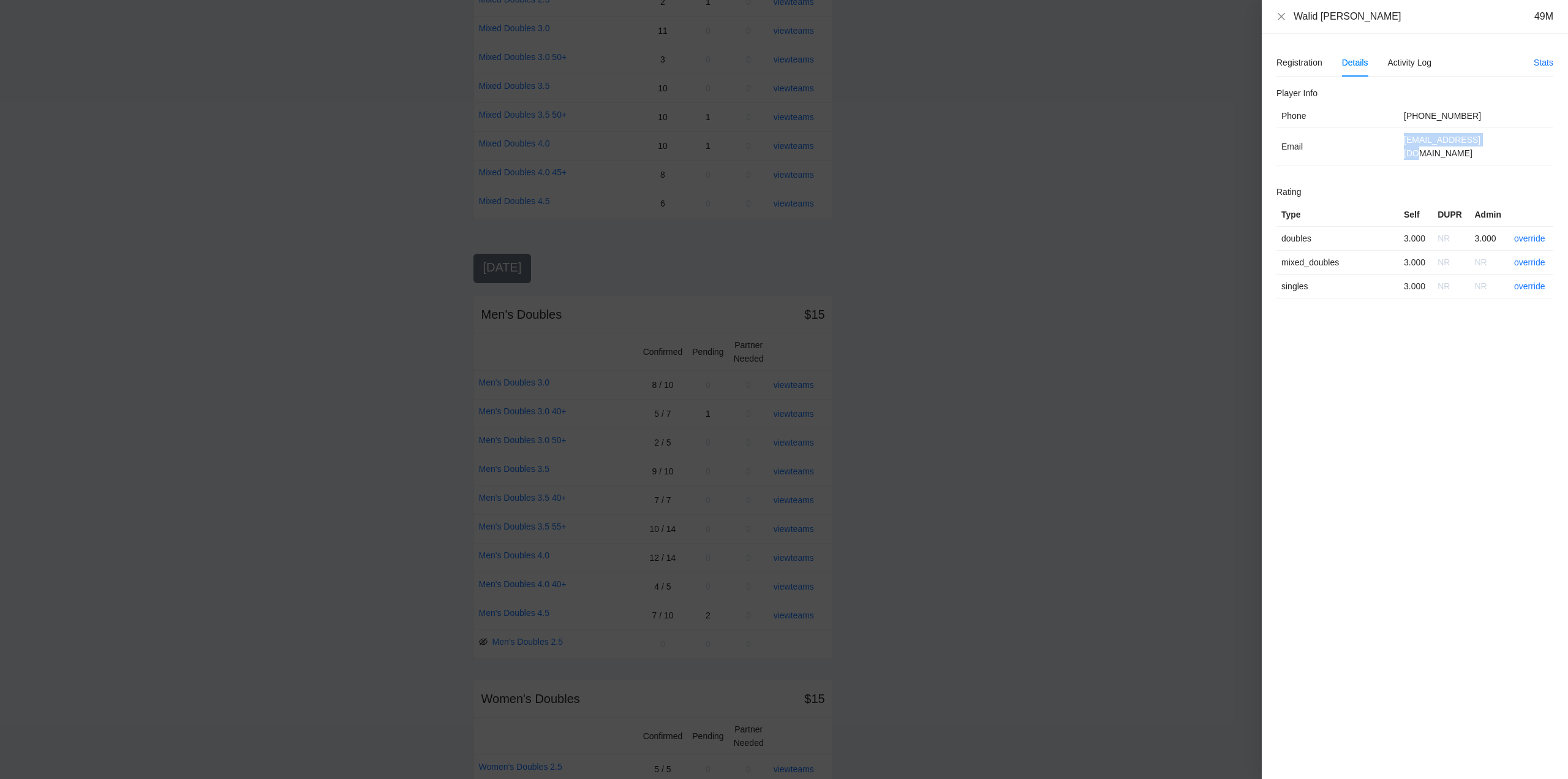
drag, startPoint x: 1494, startPoint y: 137, endPoint x: 1401, endPoint y: 148, distance: 93.6
click at [1401, 148] on td "alashhar@yahoo.com" at bounding box center [1476, 147] width 154 height 38
copy td "alashhar@yahoo.com"
click at [1284, 14] on icon "close" at bounding box center [1281, 16] width 10 height 10
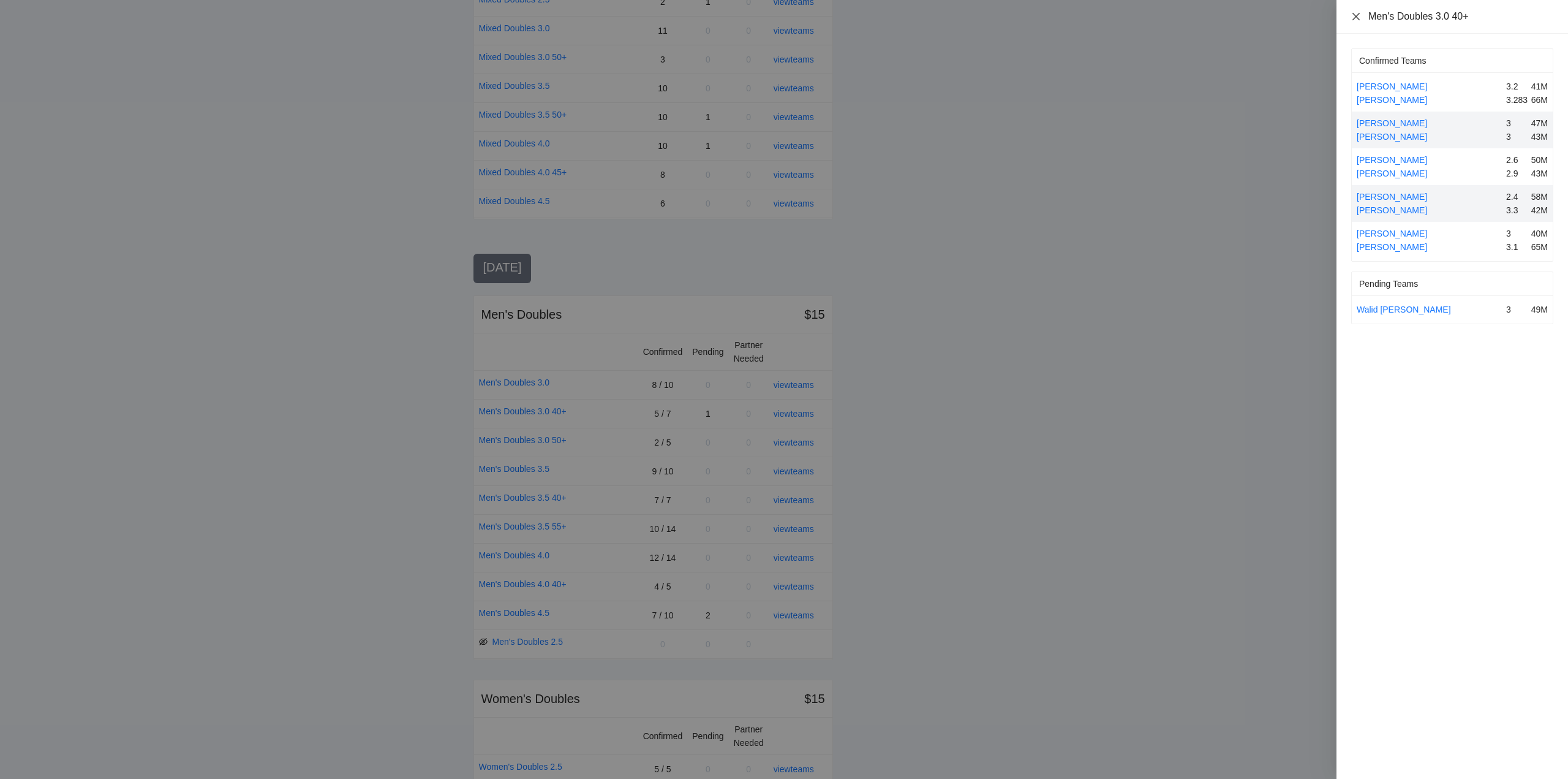
click at [1358, 15] on icon "close" at bounding box center [1356, 16] width 7 height 7
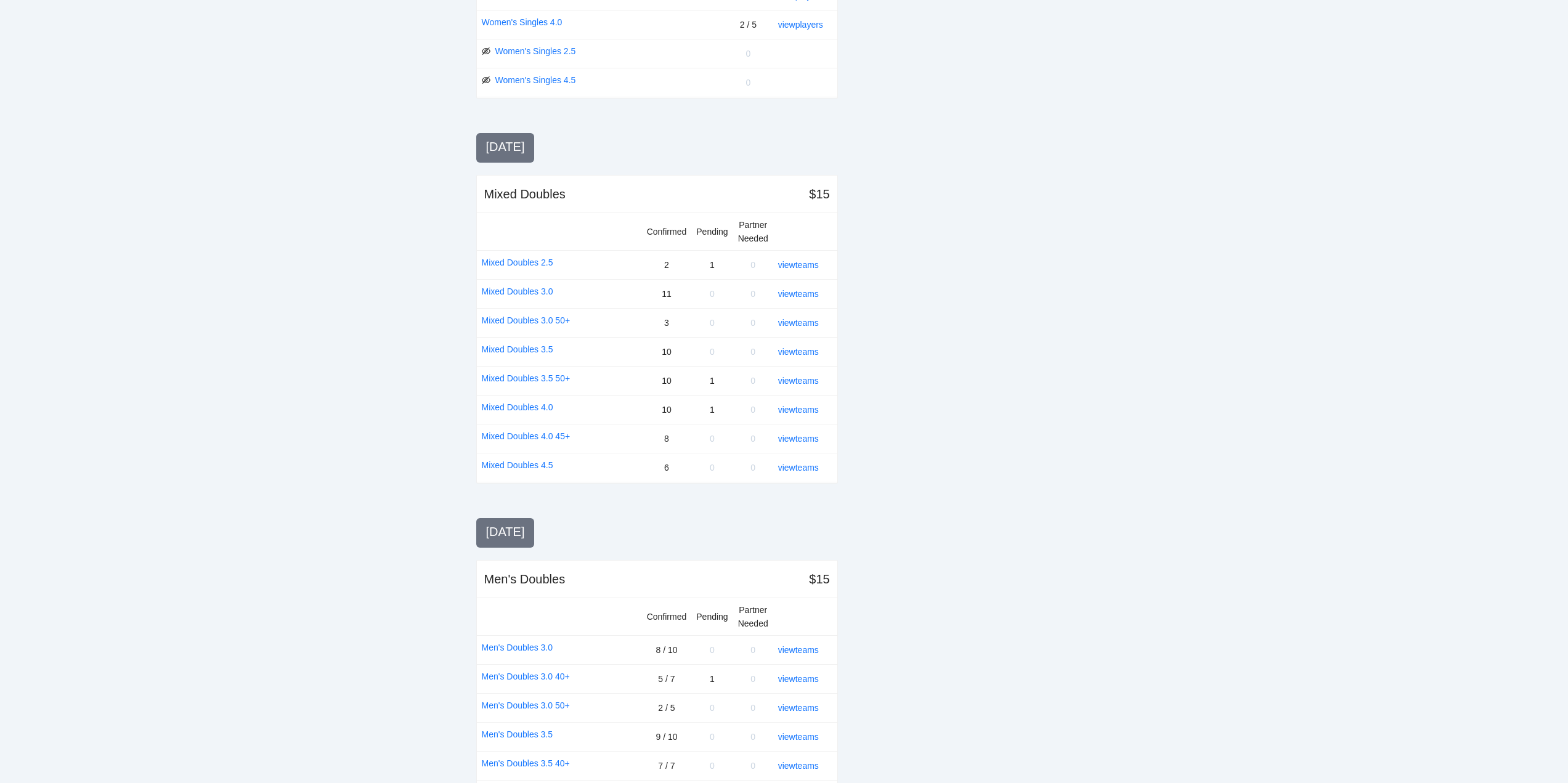
scroll to position [721, 0]
click at [812, 261] on link "view teams" at bounding box center [798, 266] width 40 height 10
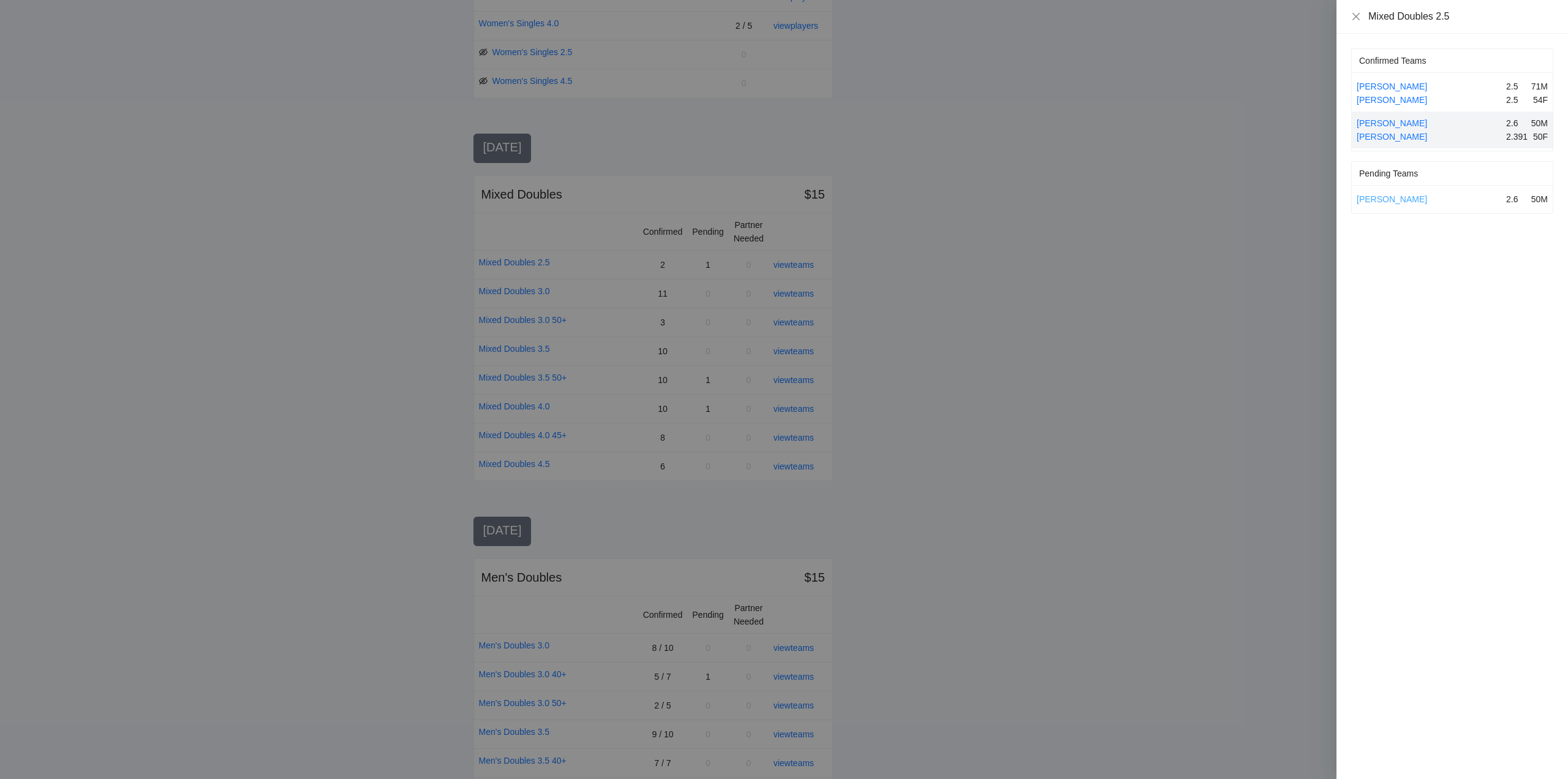
click at [1393, 198] on link "Cody Hailstone" at bounding box center [1392, 199] width 71 height 10
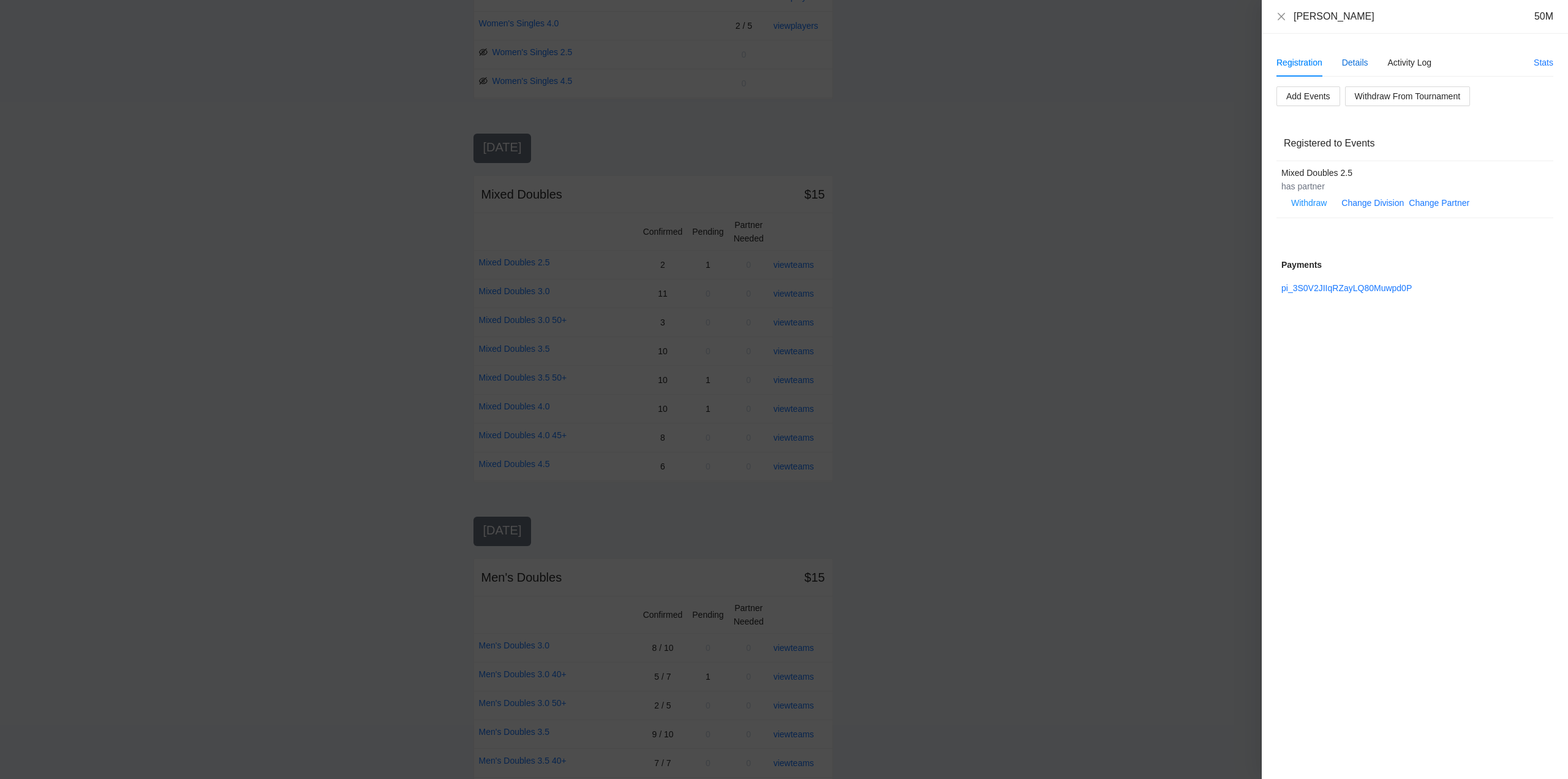
click at [1360, 61] on div "Details" at bounding box center [1355, 62] width 27 height 14
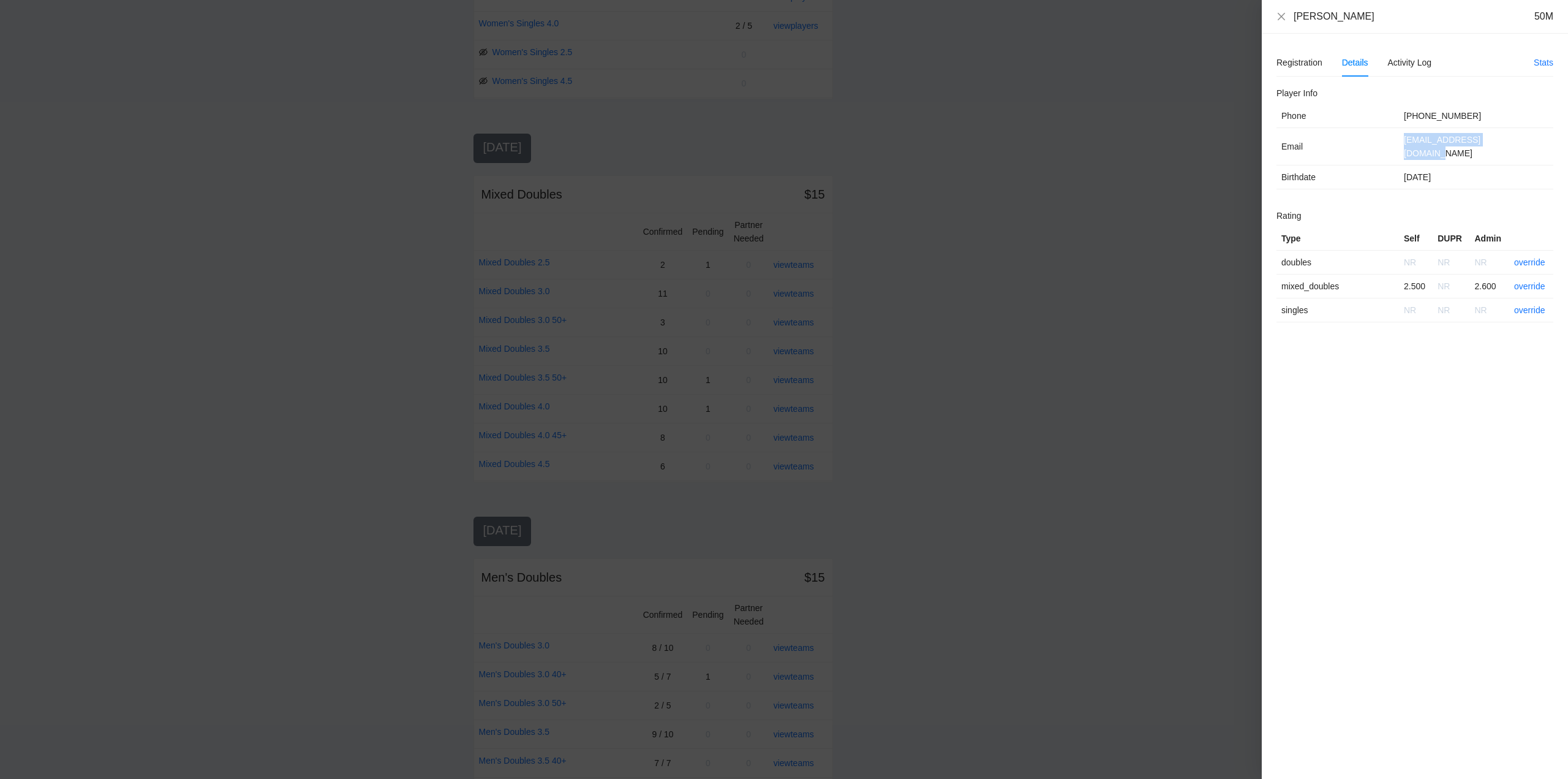
drag, startPoint x: 1505, startPoint y: 140, endPoint x: 1406, endPoint y: 147, distance: 99.2
click at [1406, 147] on td "codyhailstone@gmail.com" at bounding box center [1476, 147] width 154 height 38
copy td "codyhailstone@gmail.com"
click at [1296, 63] on div "Registration" at bounding box center [1299, 62] width 46 height 14
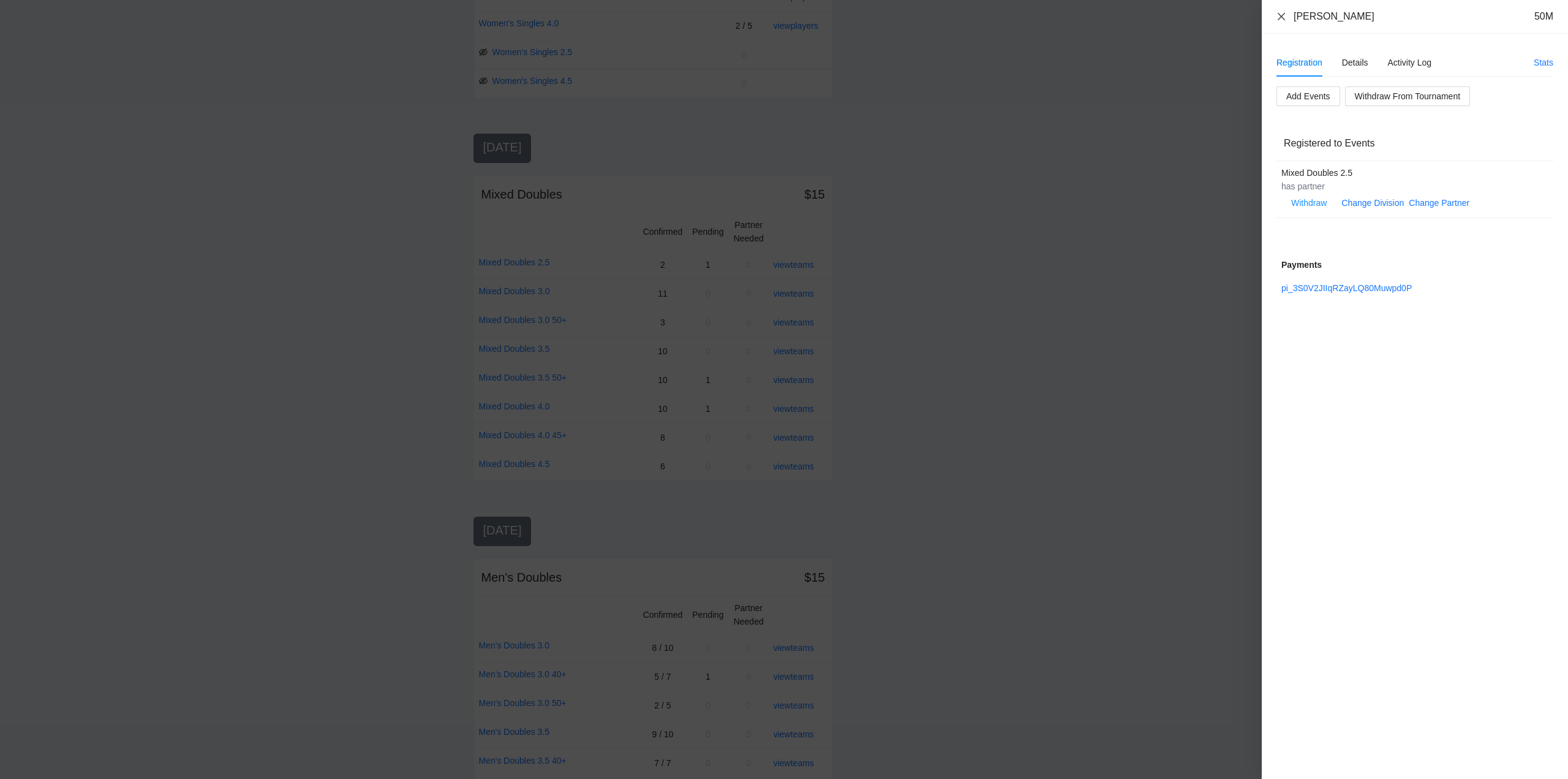
click at [1282, 16] on icon "close" at bounding box center [1281, 16] width 7 height 7
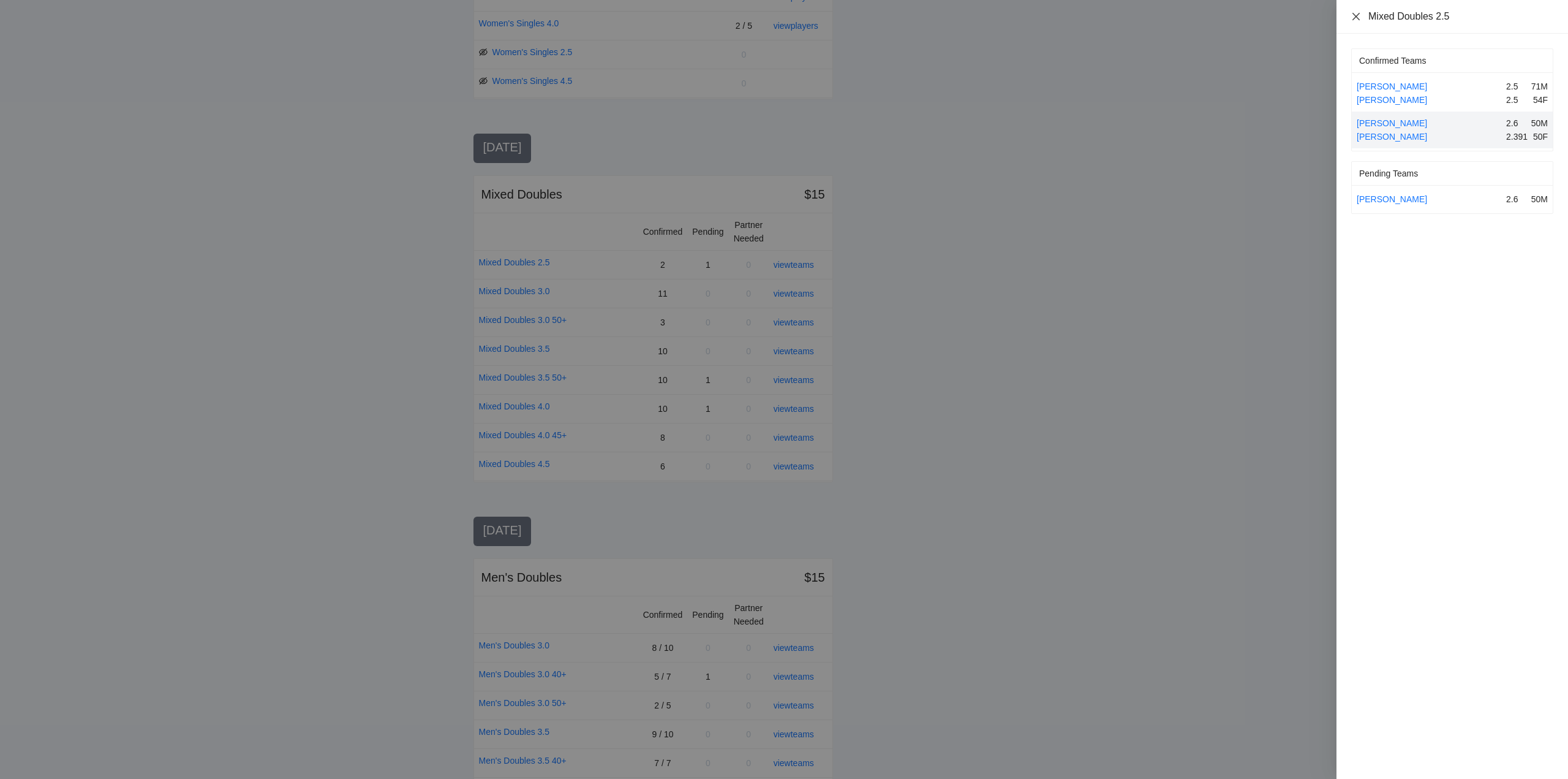
click at [1356, 16] on icon "close" at bounding box center [1356, 16] width 7 height 7
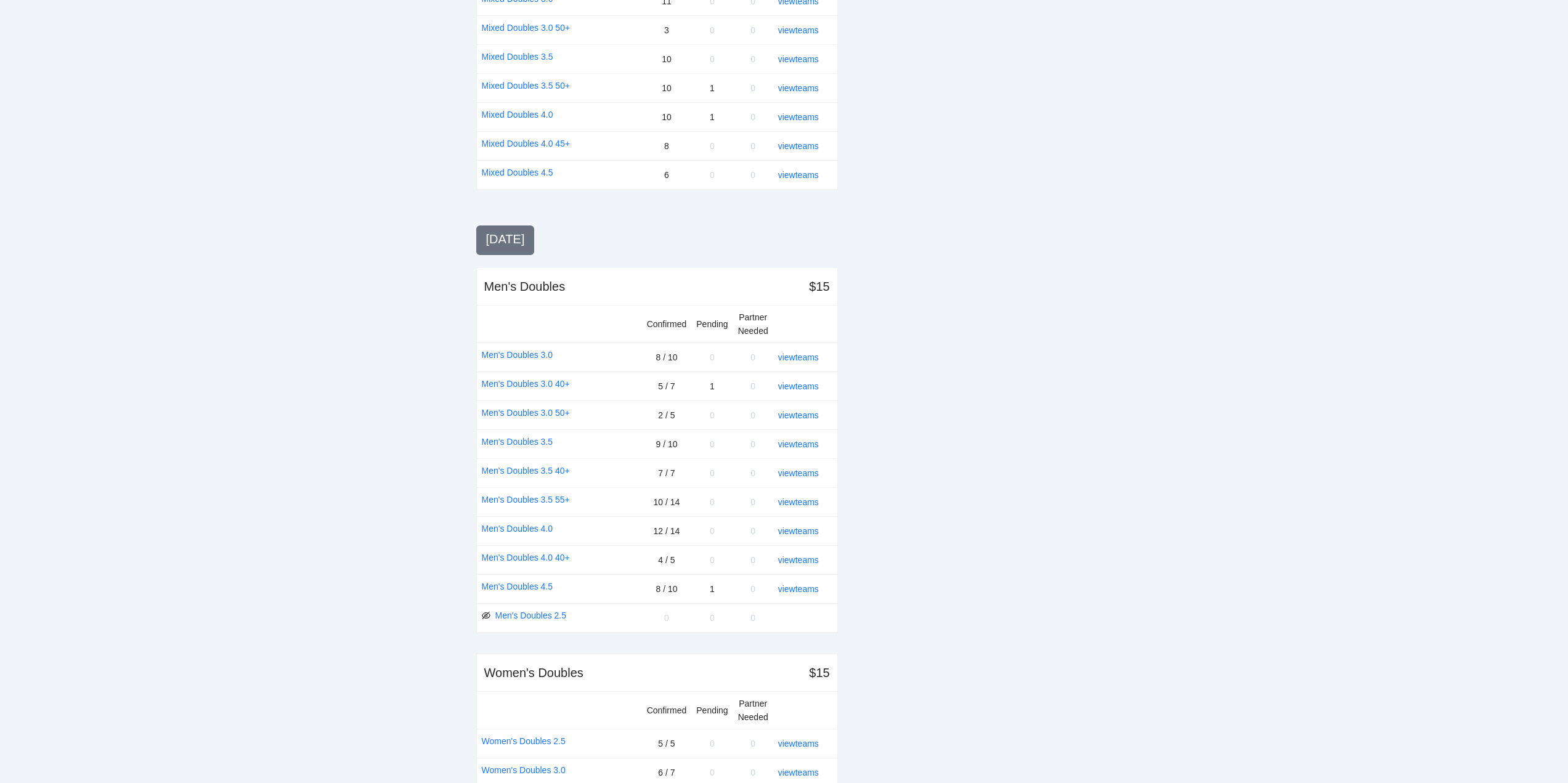
scroll to position [1109, 0]
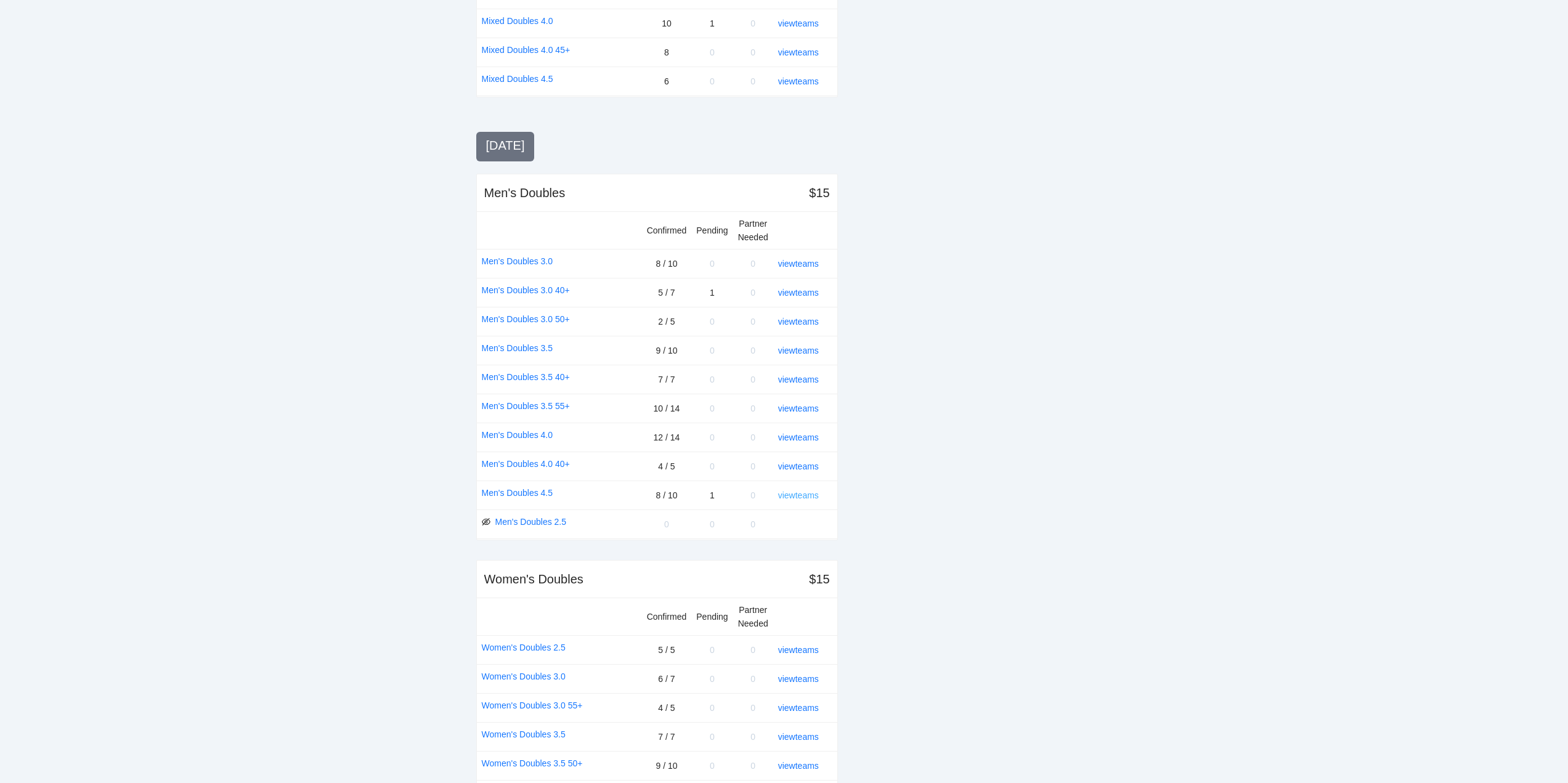
click at [801, 493] on link "view teams" at bounding box center [798, 495] width 40 height 10
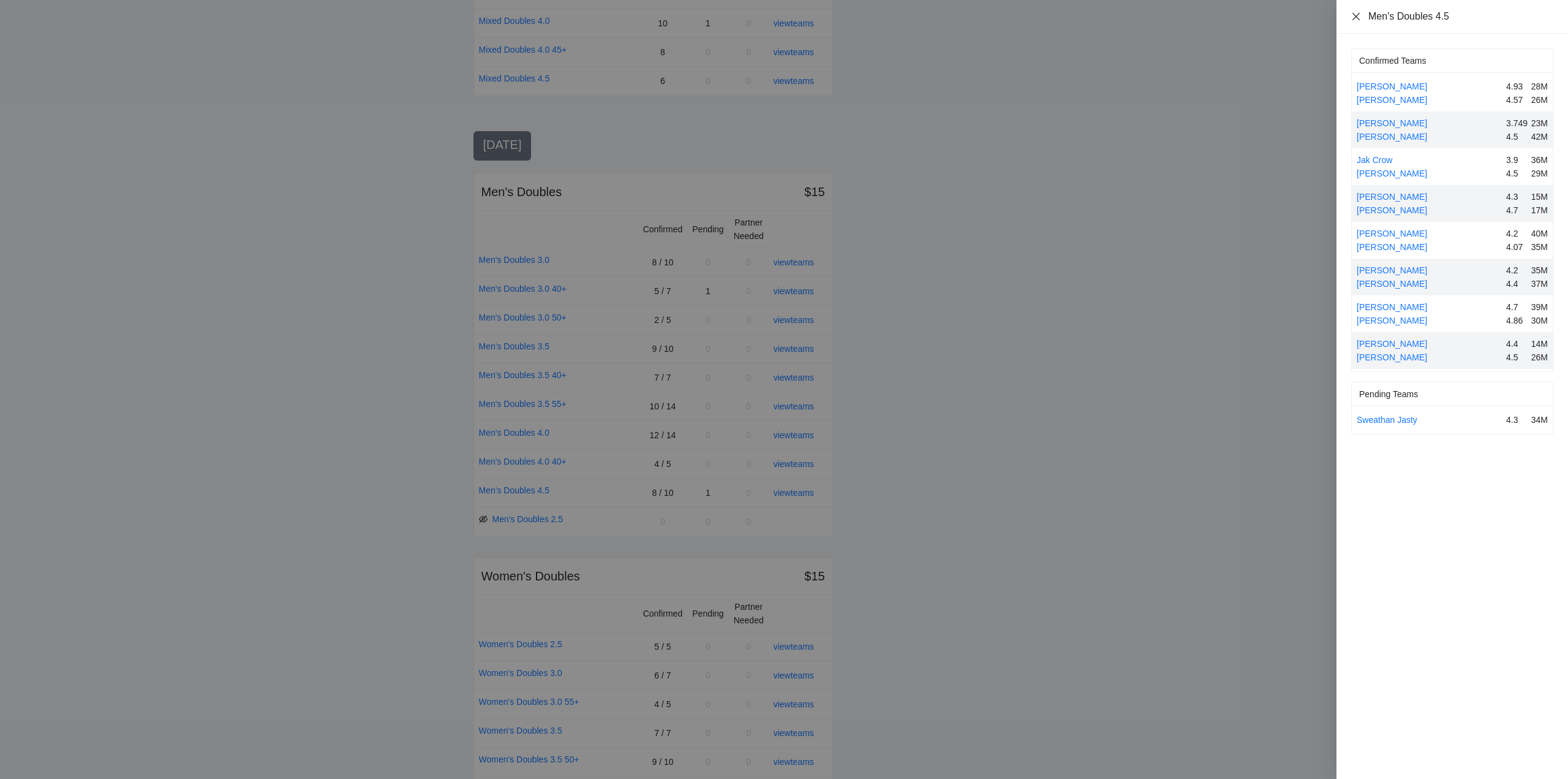
click at [1358, 15] on icon "close" at bounding box center [1356, 16] width 7 height 7
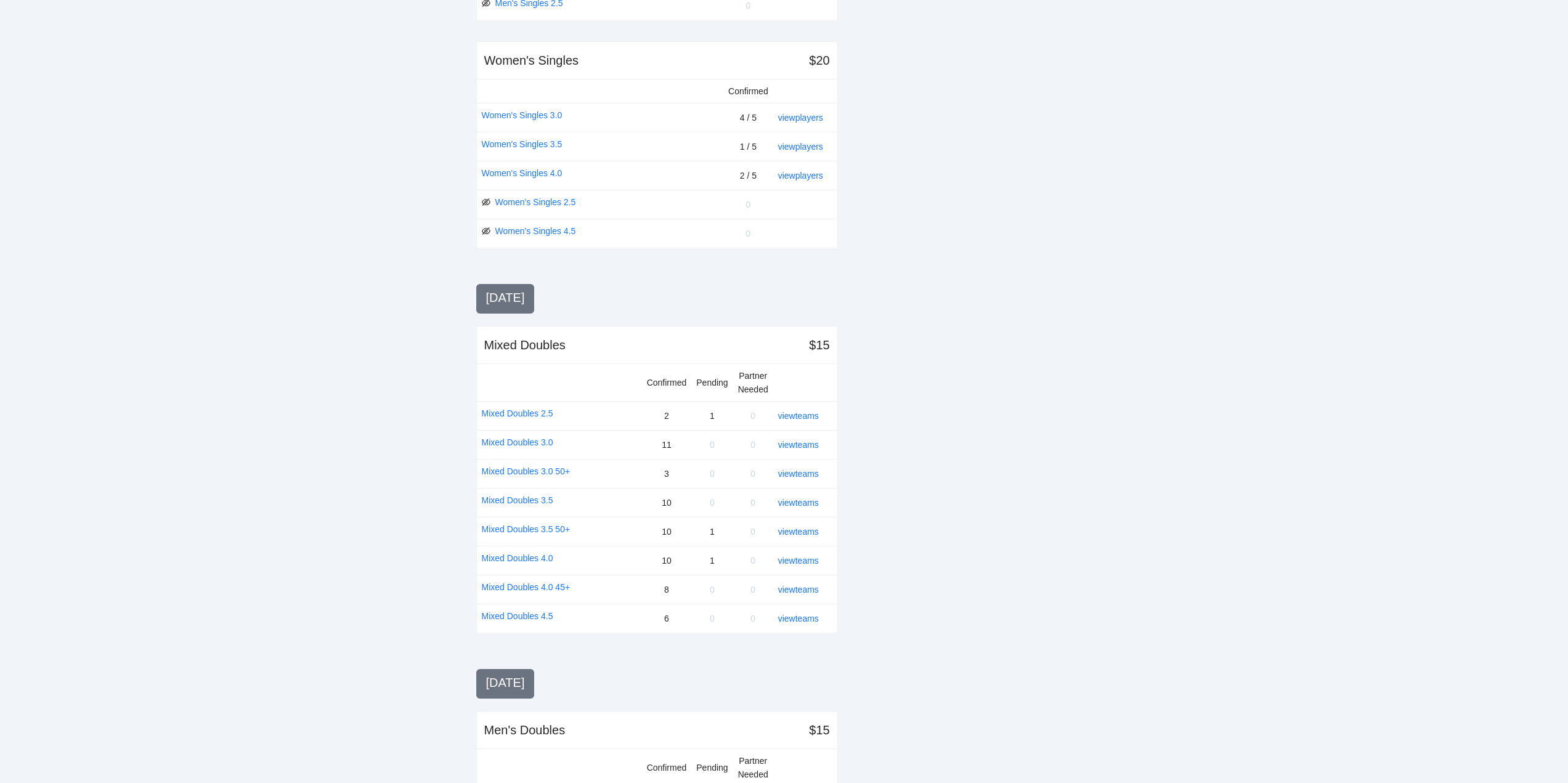
scroll to position [616, 0]
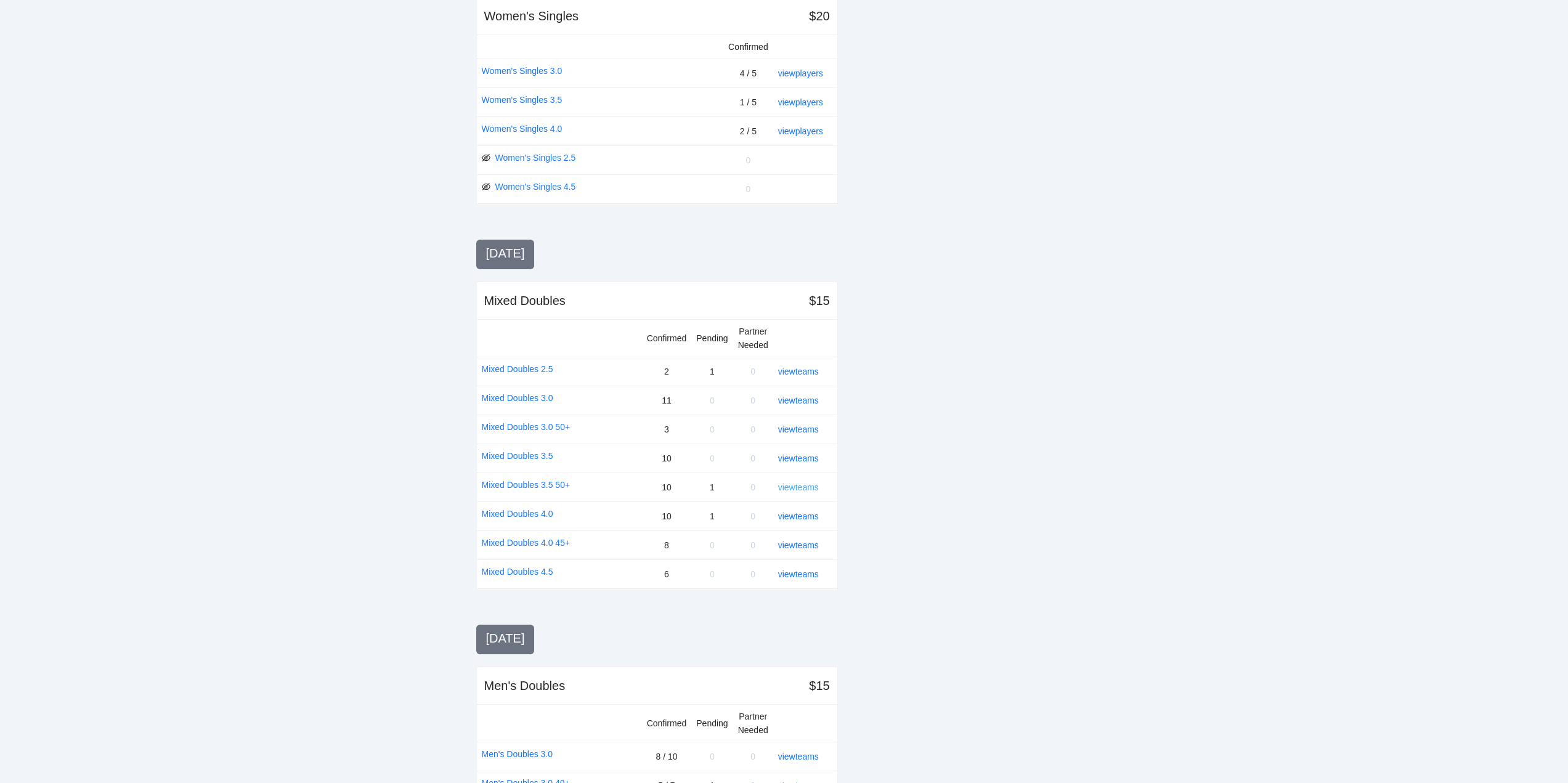
click at [790, 491] on link "view teams" at bounding box center [798, 487] width 40 height 10
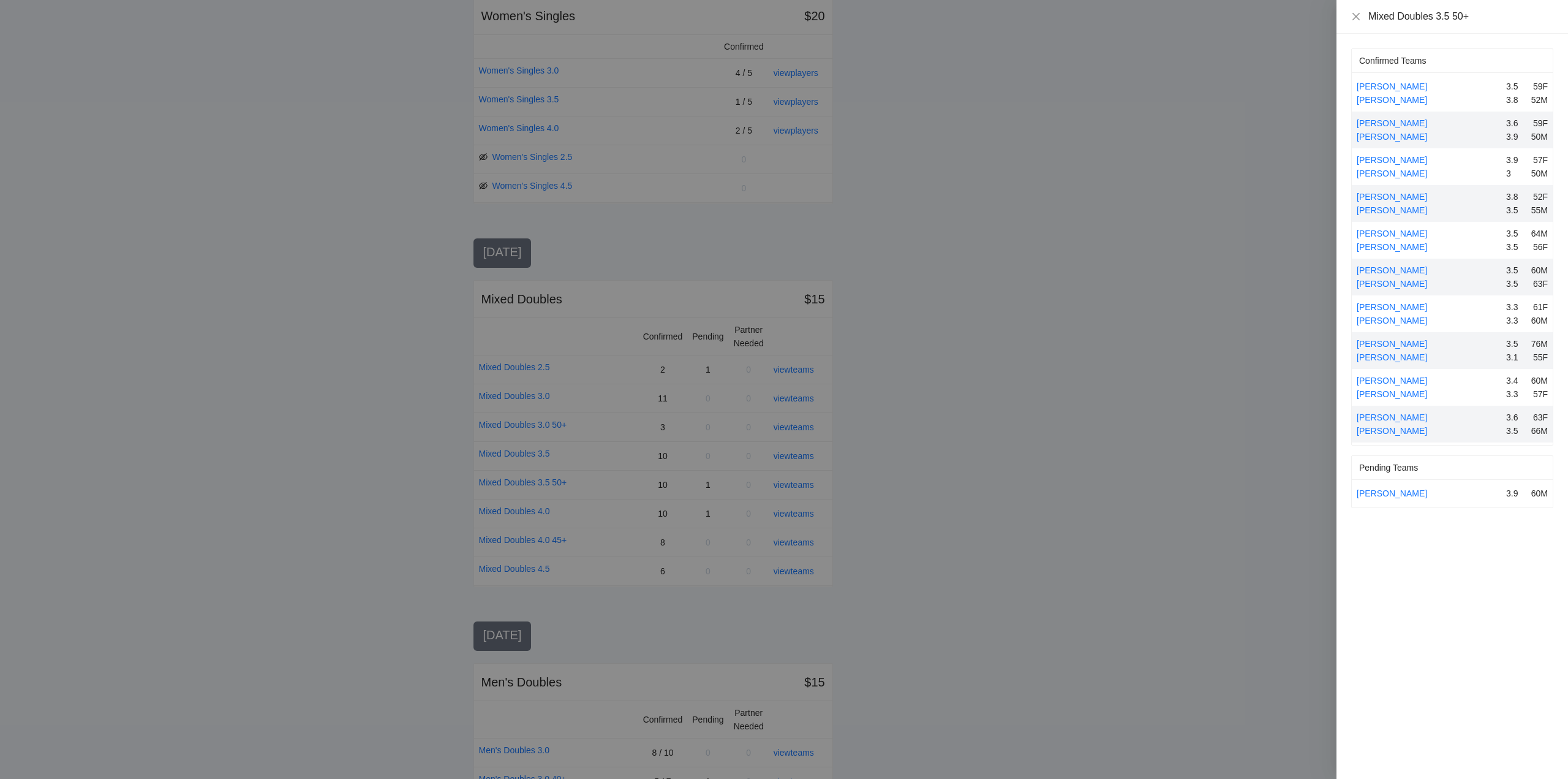
click at [790, 484] on div at bounding box center [784, 390] width 1568 height 779
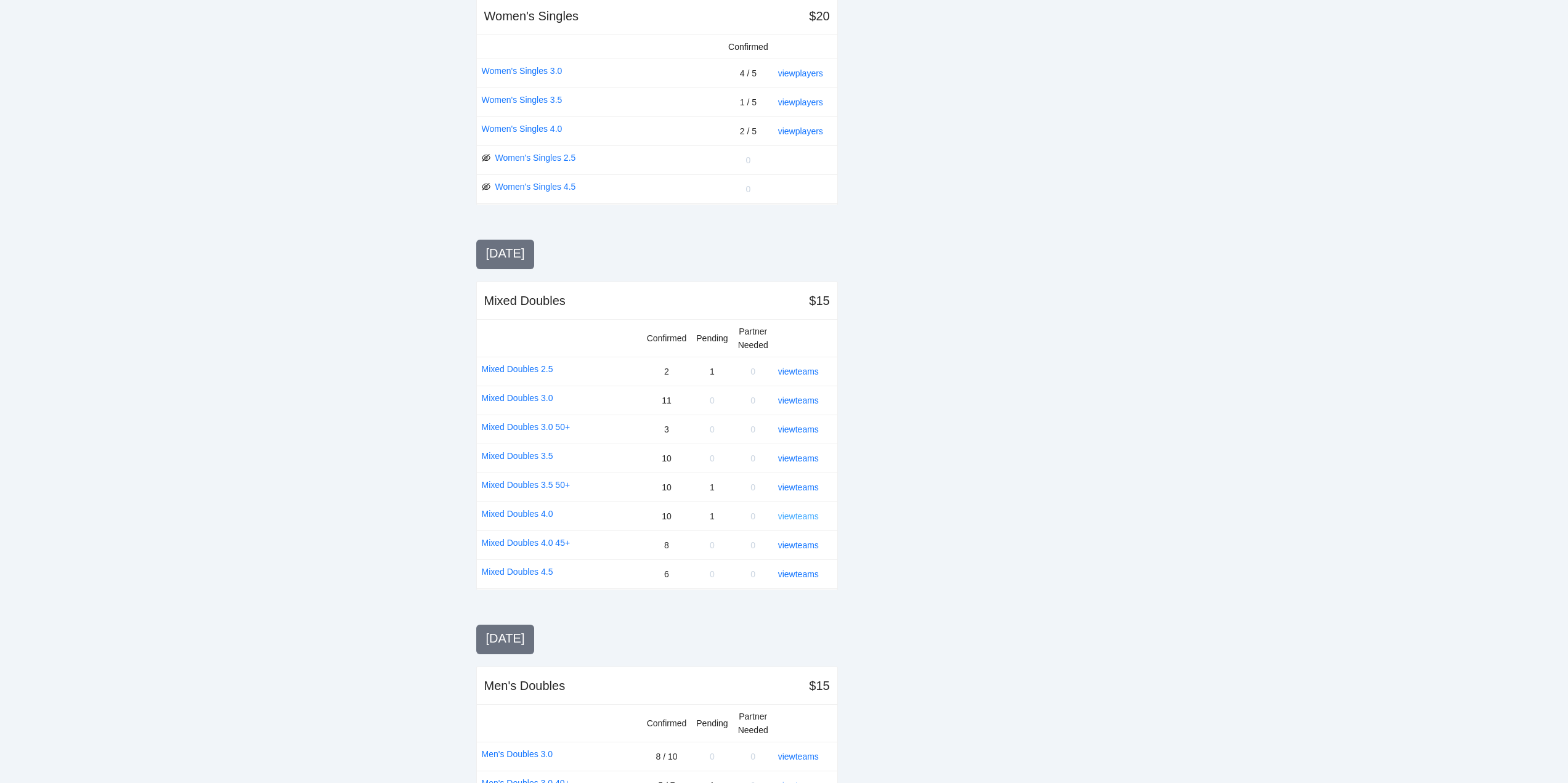
click at [797, 517] on link "view teams" at bounding box center [798, 515] width 40 height 10
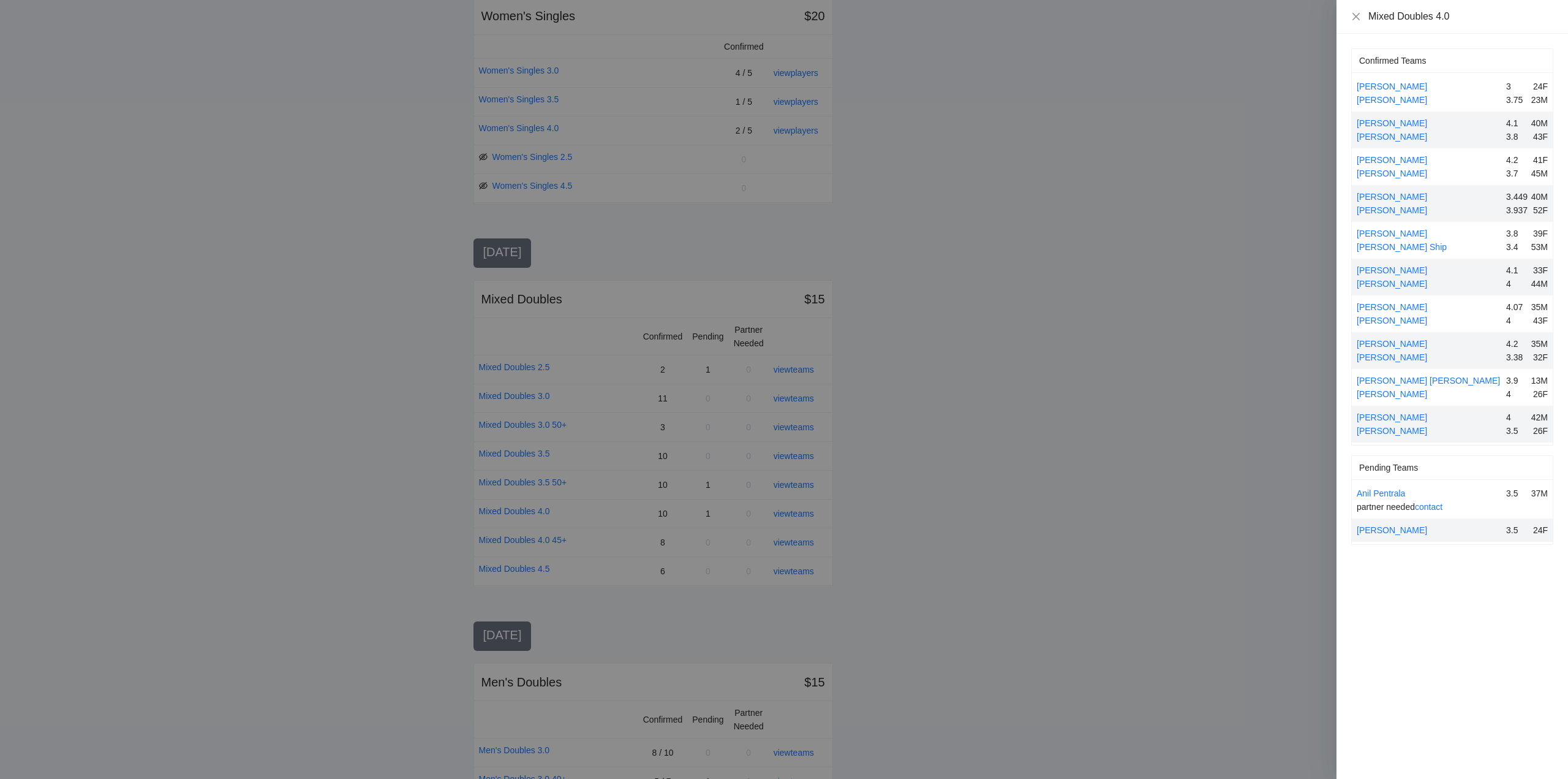
click at [796, 514] on div at bounding box center [784, 390] width 1568 height 779
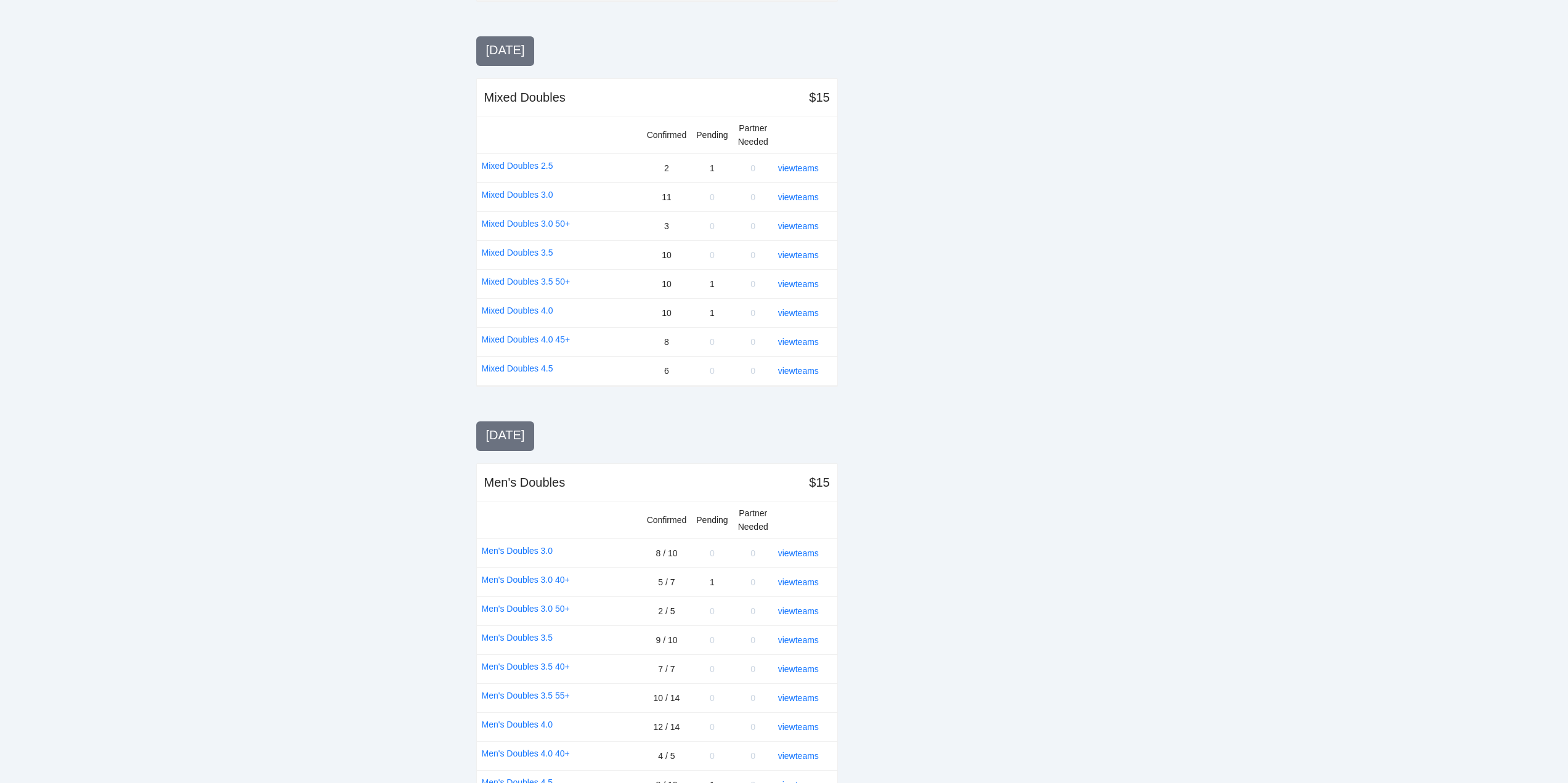
scroll to position [924, 0]
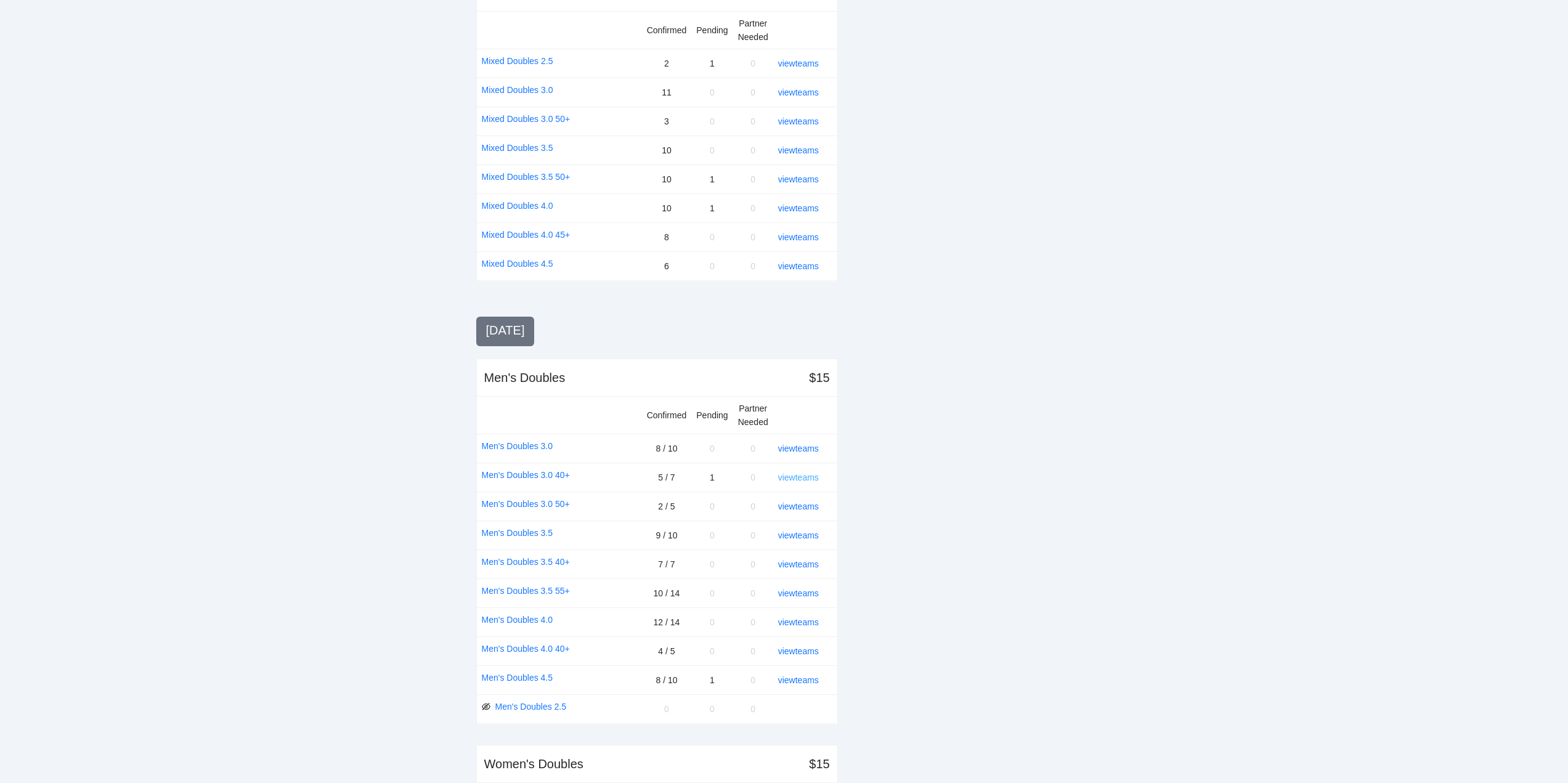
click at [807, 474] on link "view teams" at bounding box center [798, 477] width 40 height 10
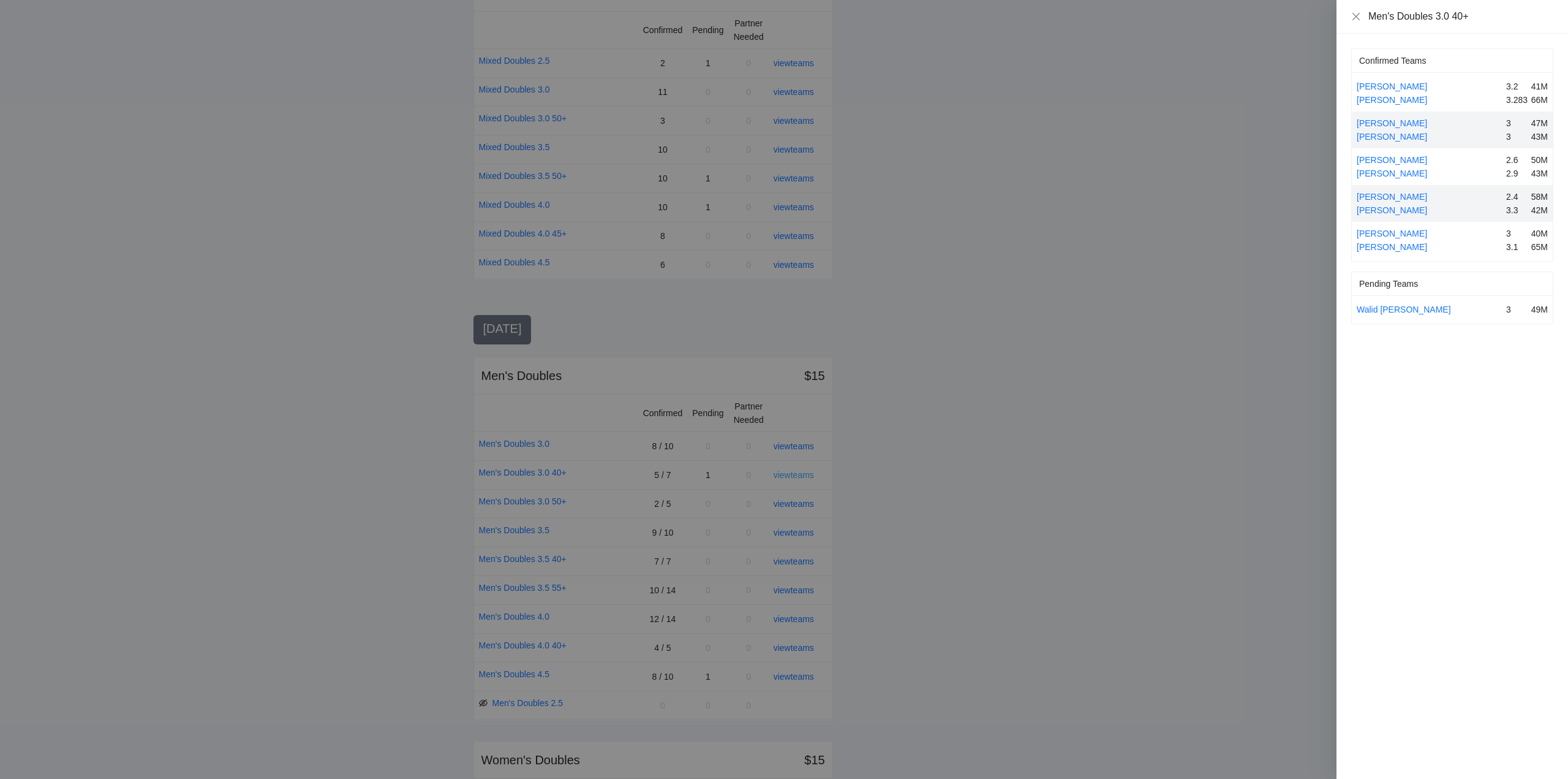
click at [802, 472] on div at bounding box center [784, 390] width 1568 height 779
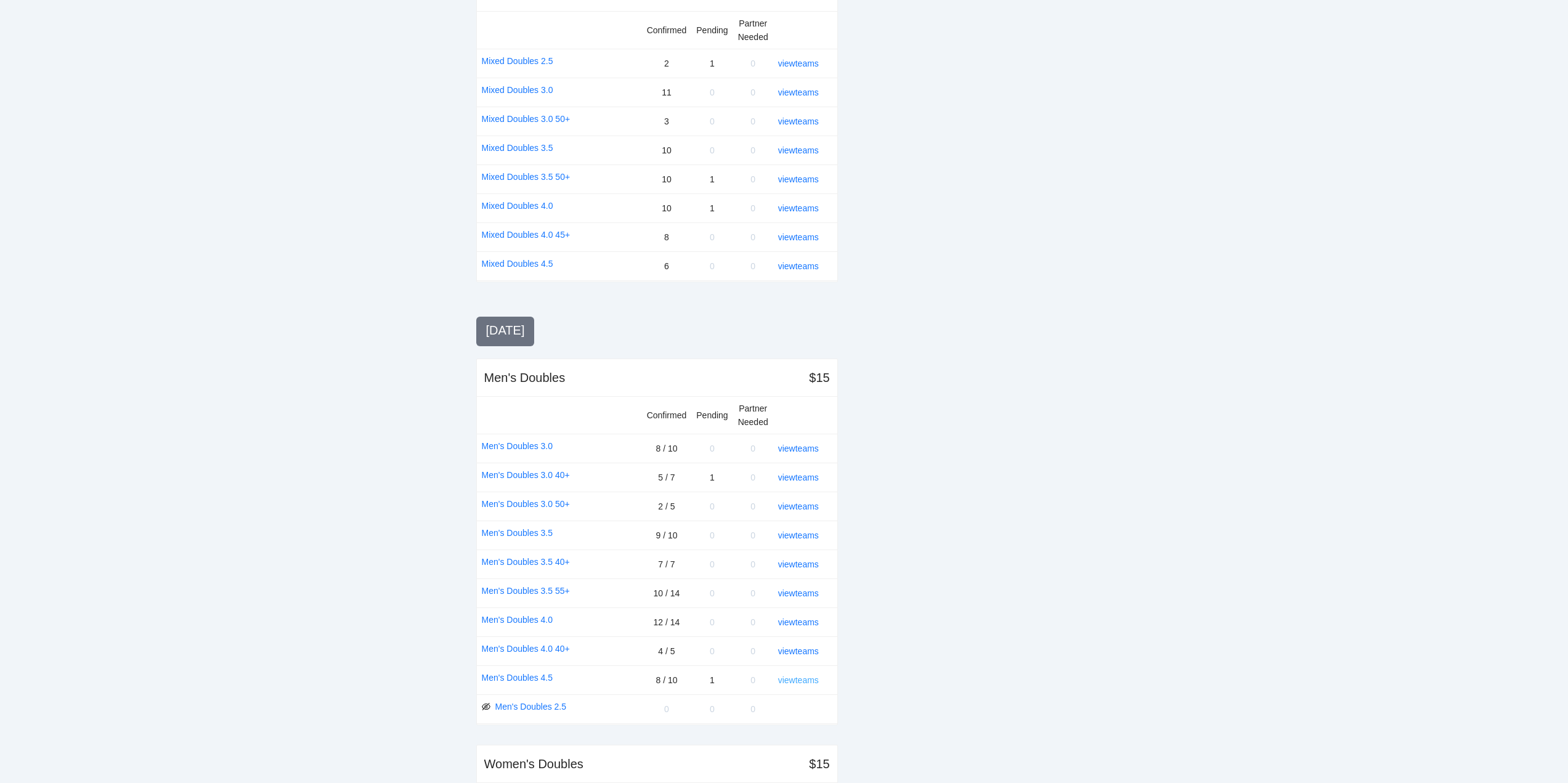
click at [803, 680] on link "view teams" at bounding box center [798, 679] width 40 height 10
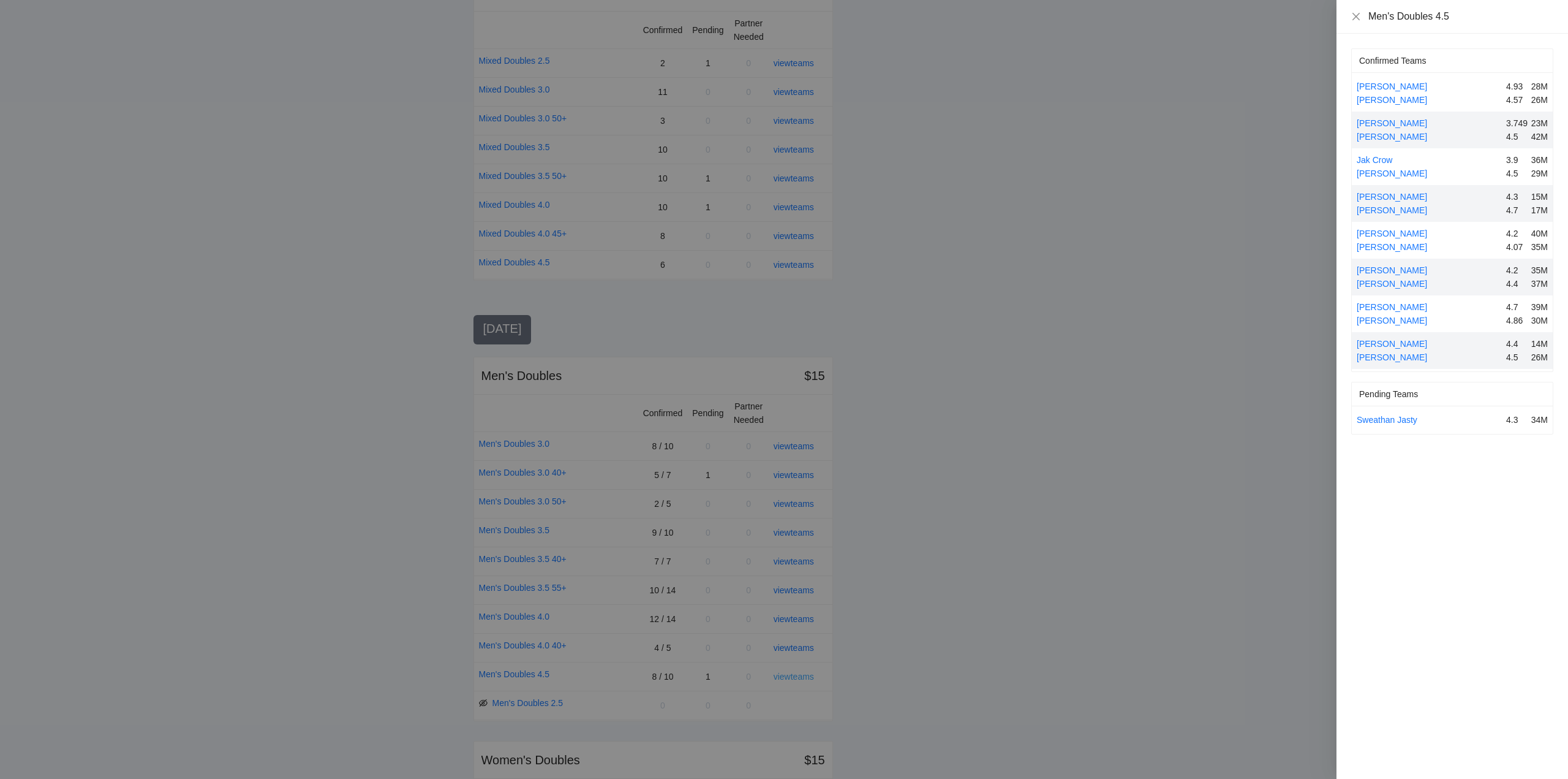
click at [798, 676] on div at bounding box center [784, 390] width 1568 height 779
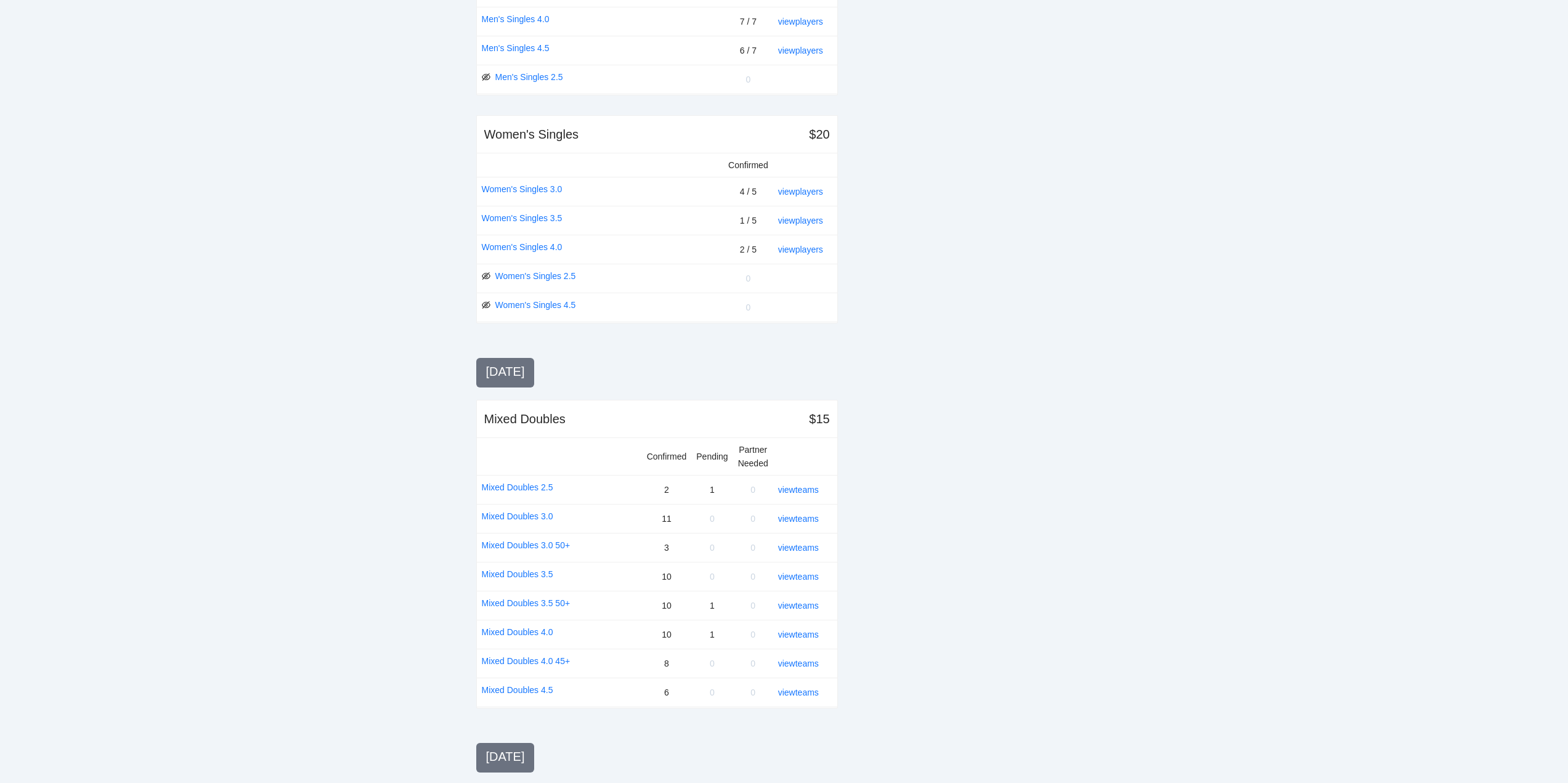
scroll to position [475, 0]
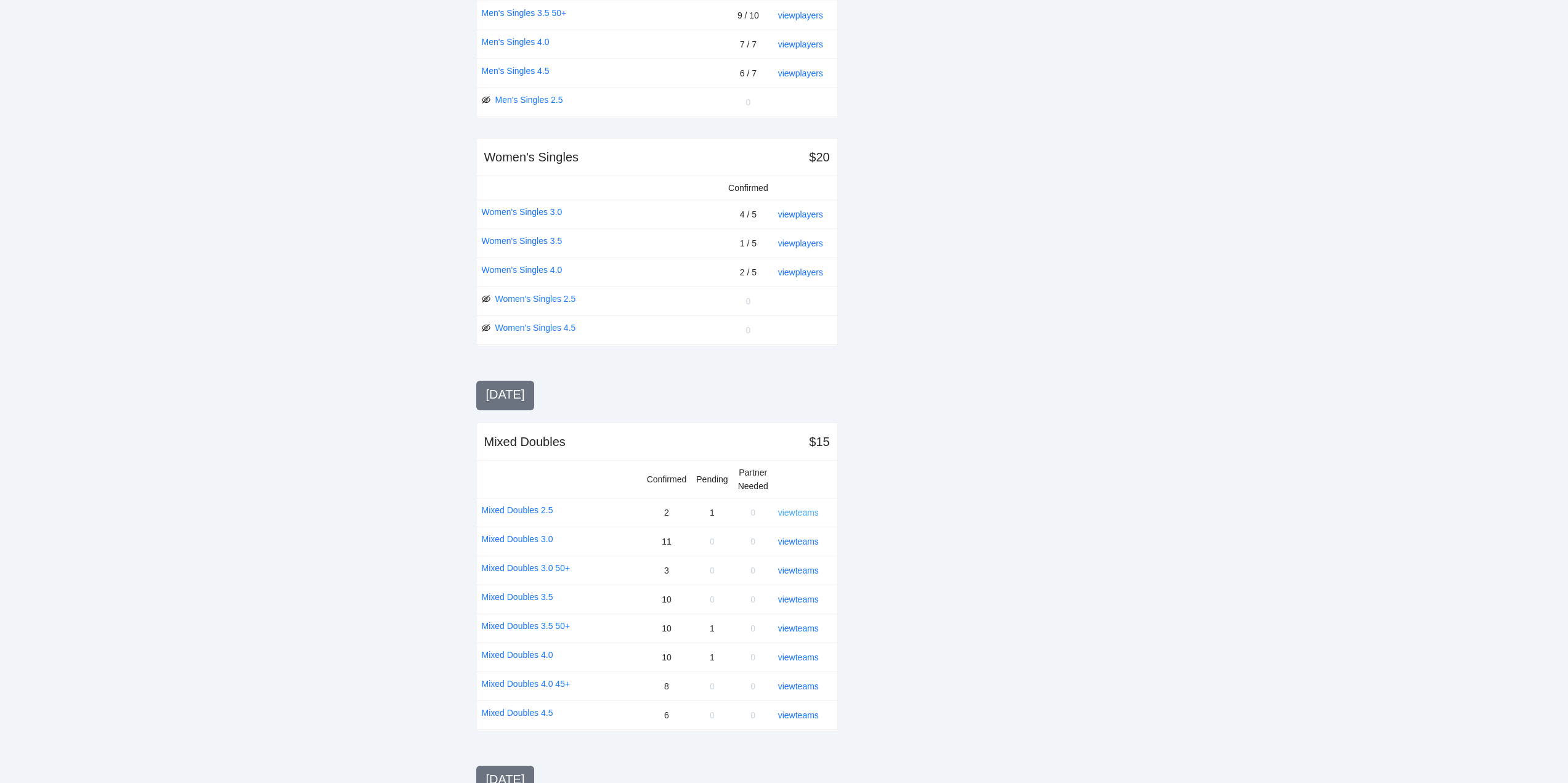
click at [807, 511] on link "view teams" at bounding box center [798, 512] width 40 height 10
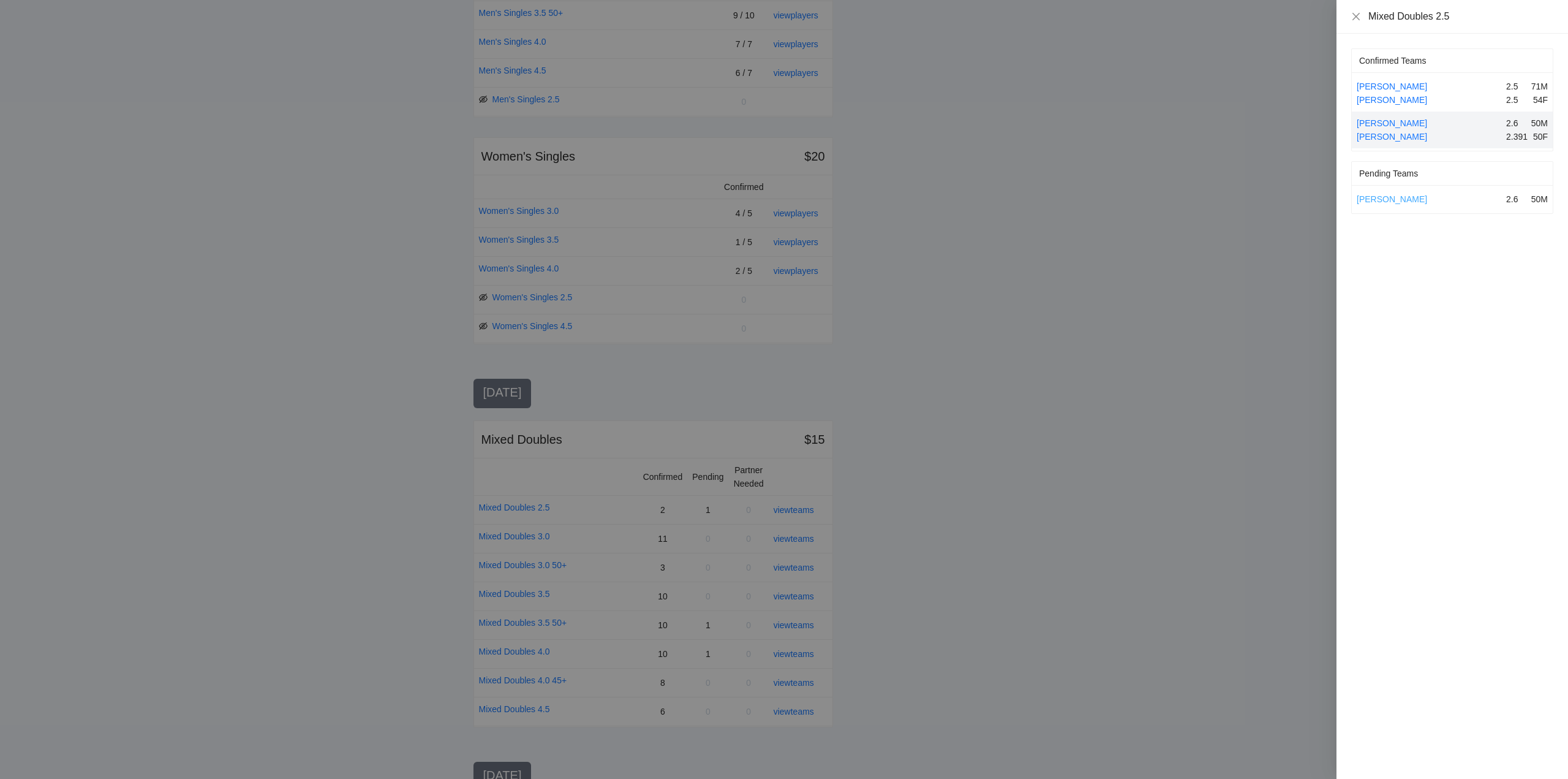
click at [1399, 197] on link "Cody Hailstone" at bounding box center [1392, 199] width 71 height 10
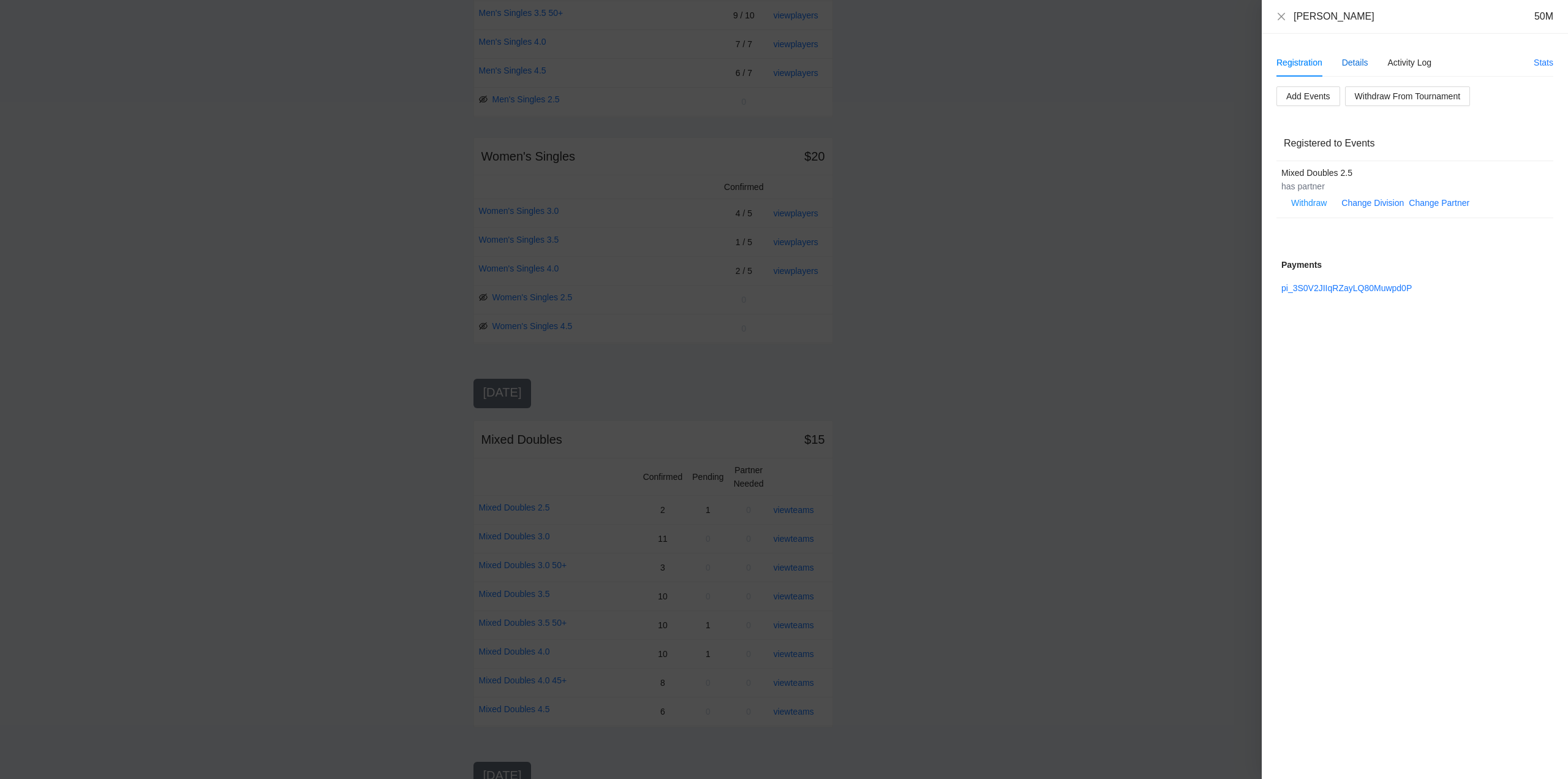
click at [1350, 56] on div "Details" at bounding box center [1355, 62] width 27 height 14
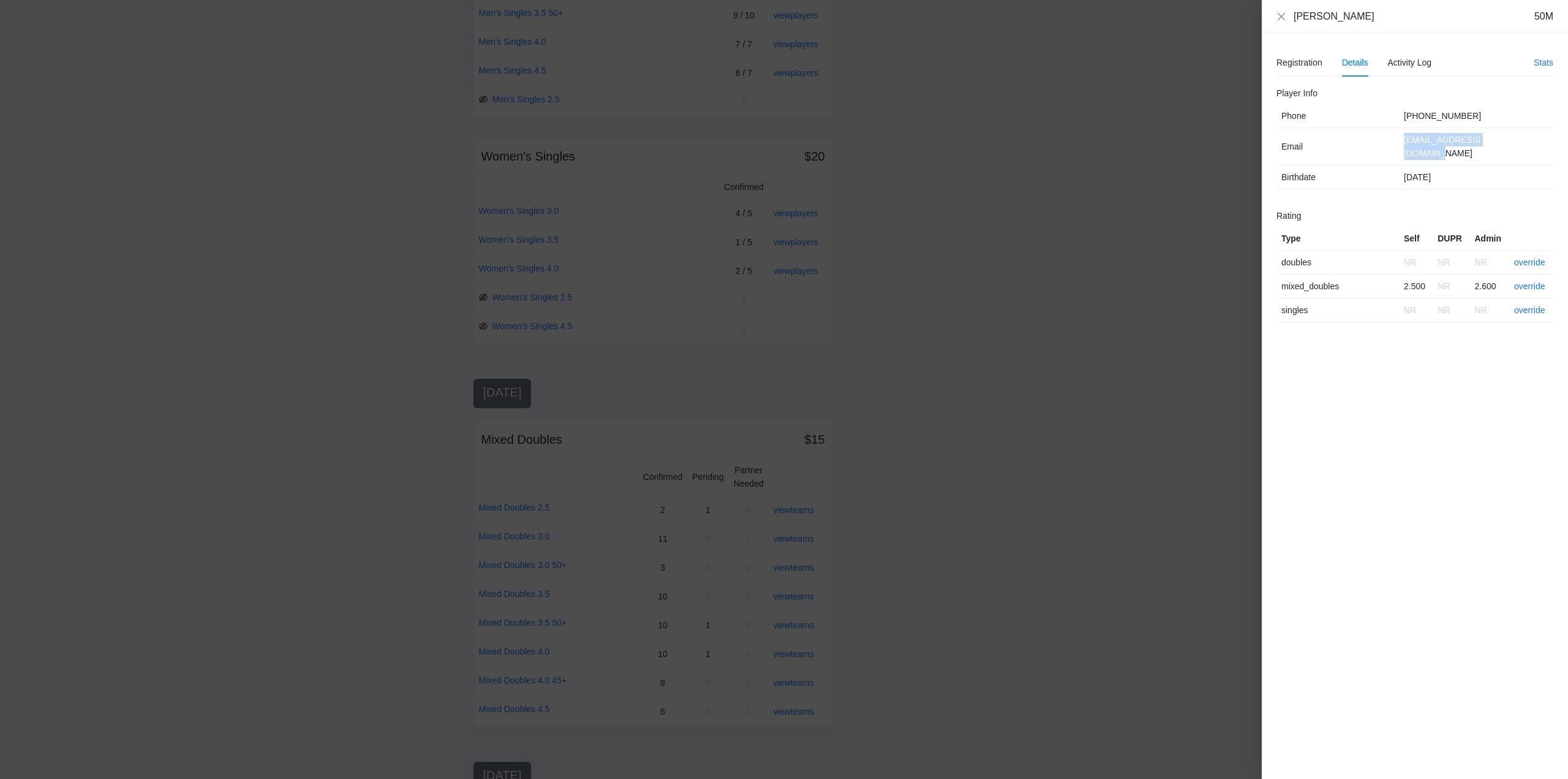
drag, startPoint x: 1507, startPoint y: 141, endPoint x: 1402, endPoint y: 142, distance: 105.0
click at [1385, 142] on tr "Email codyhailstone@gmail.com" at bounding box center [1415, 147] width 277 height 38
copy tr "codyhailstone@gmail.com"
click at [1282, 16] on icon "close" at bounding box center [1281, 16] width 7 height 7
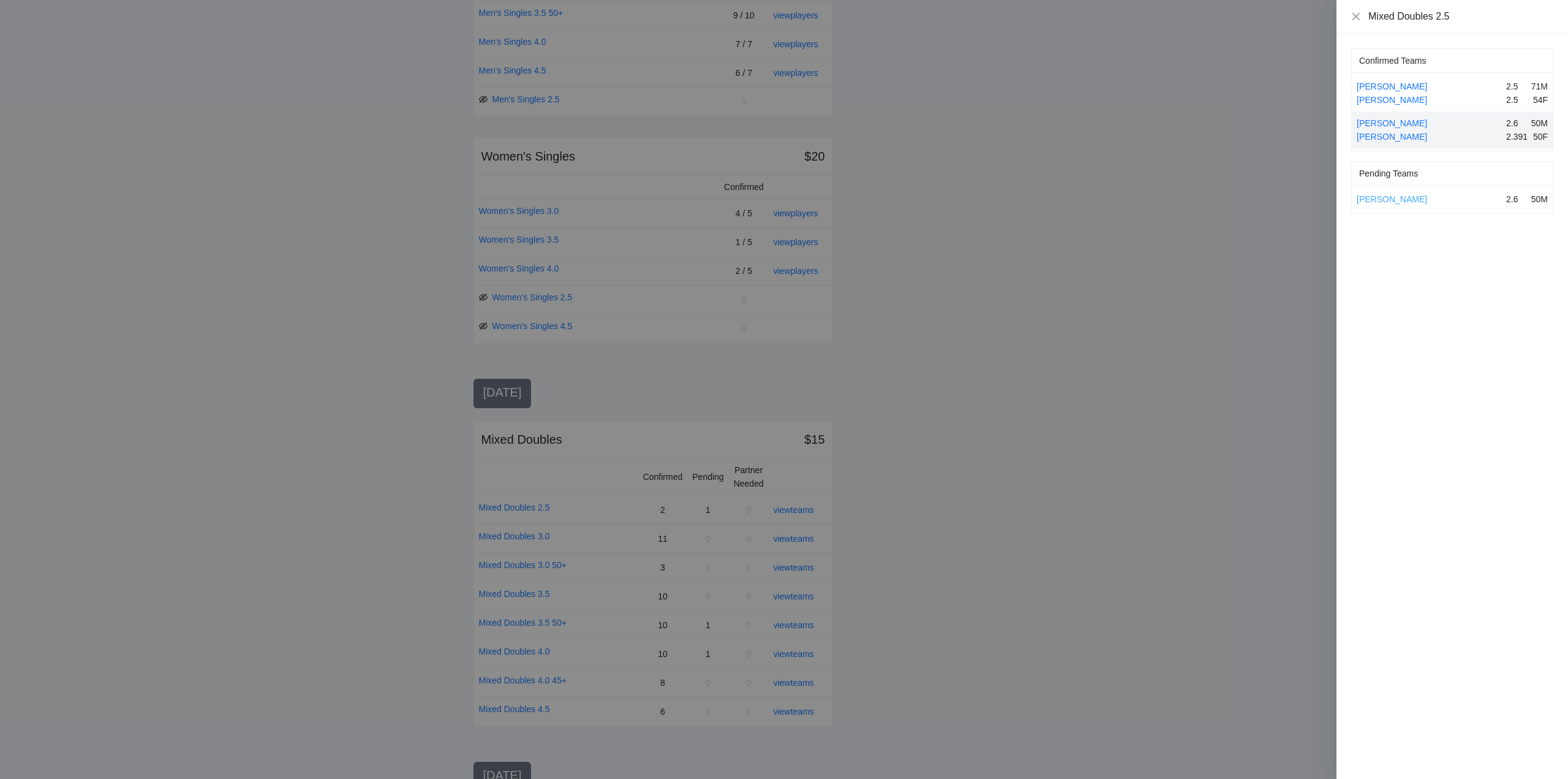
click at [1396, 197] on link "Cody Hailstone" at bounding box center [1392, 199] width 71 height 10
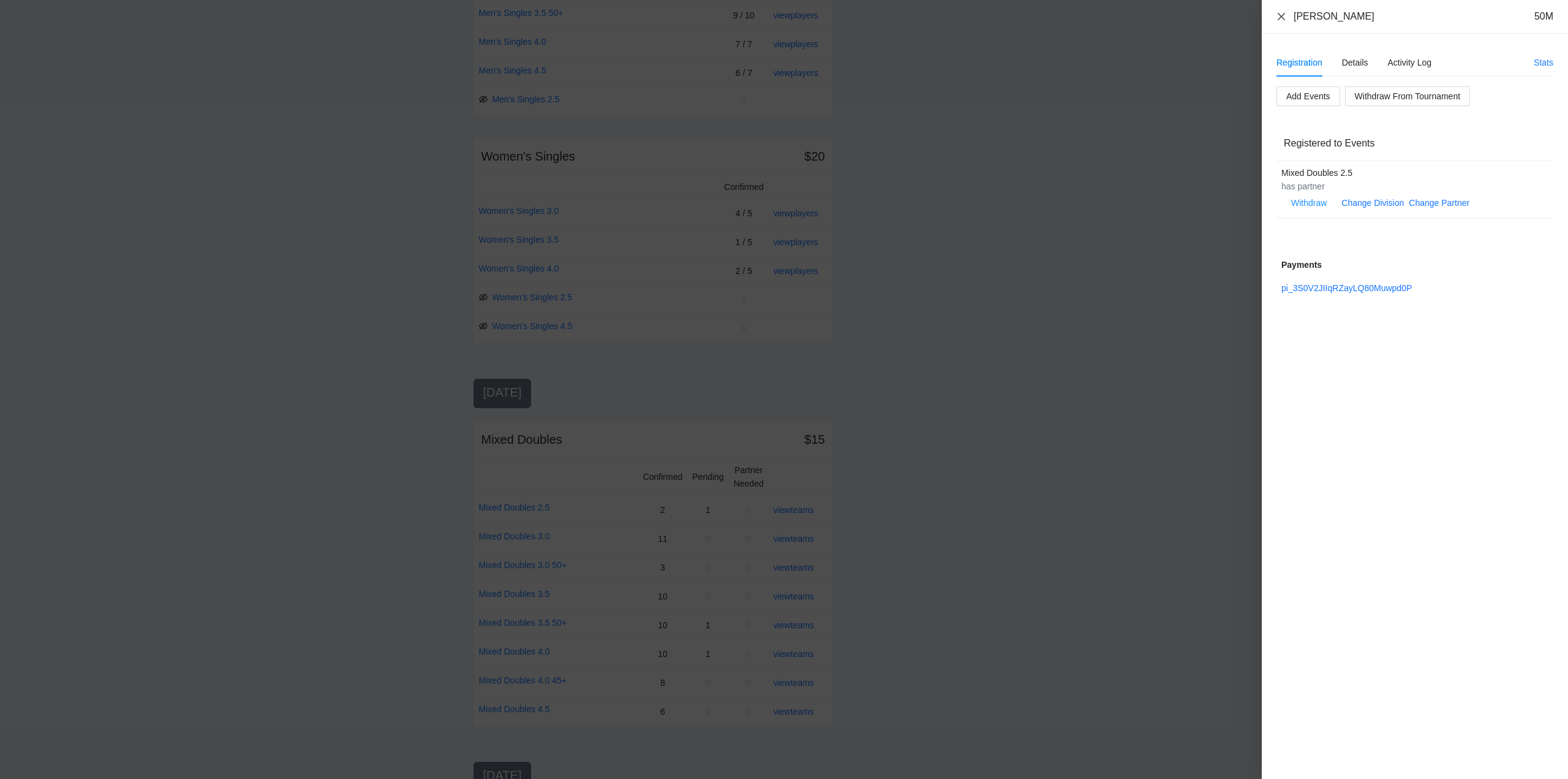
click at [1284, 14] on icon "close" at bounding box center [1281, 16] width 10 height 10
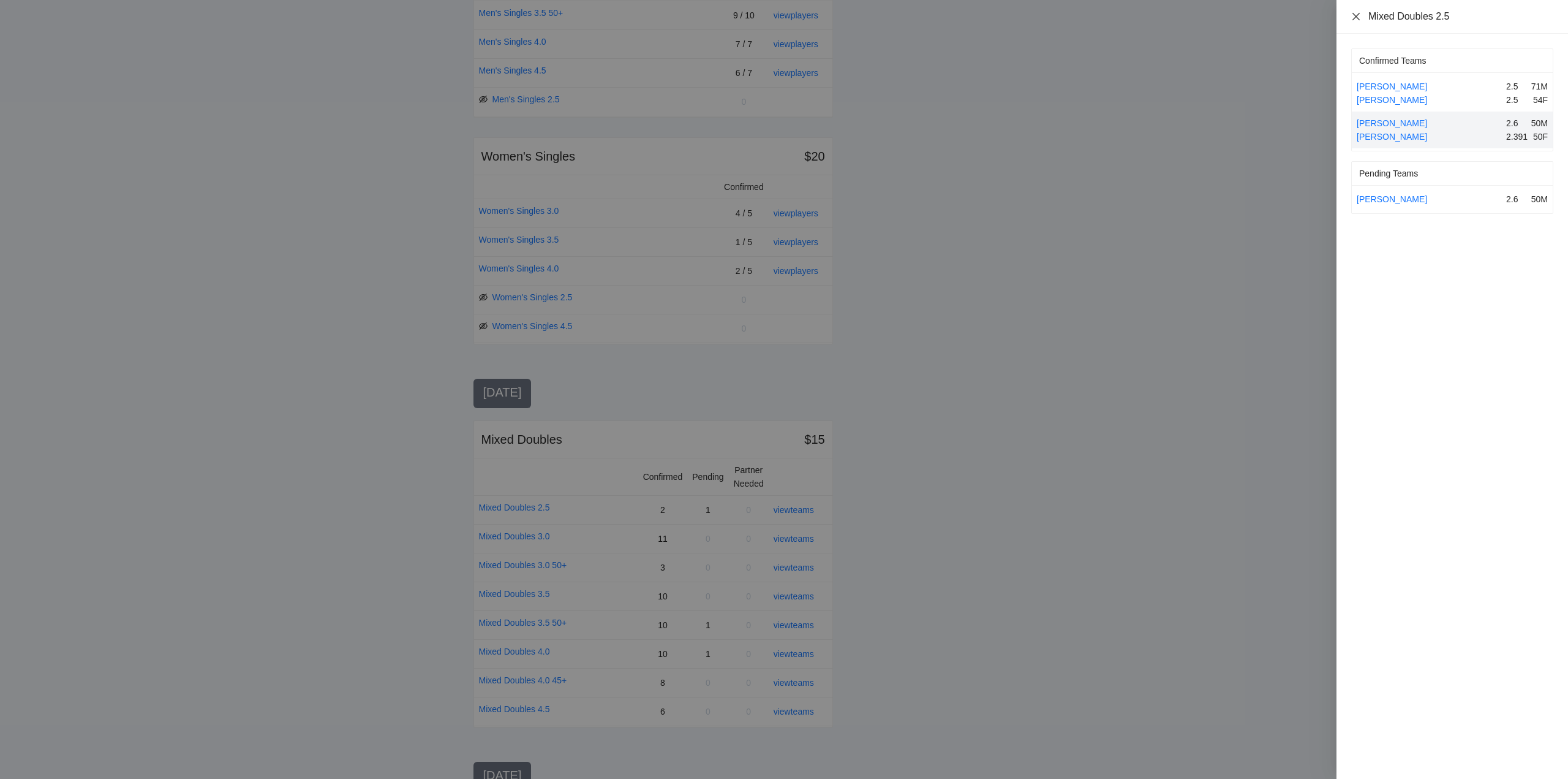
drag, startPoint x: 1355, startPoint y: 14, endPoint x: 1363, endPoint y: 36, distance: 23.4
click at [1357, 15] on icon "close" at bounding box center [1356, 16] width 10 height 10
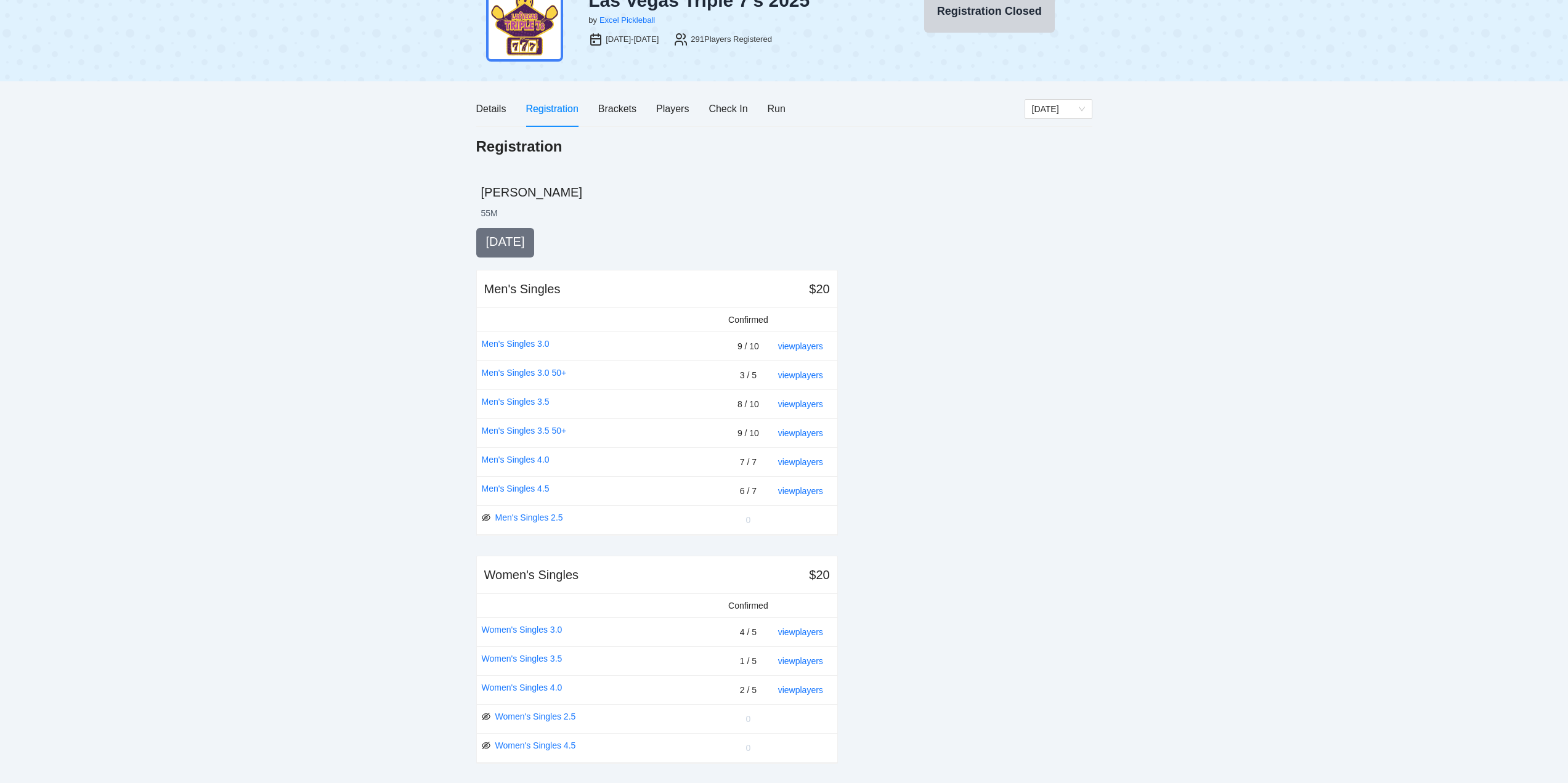
scroll to position [0, 0]
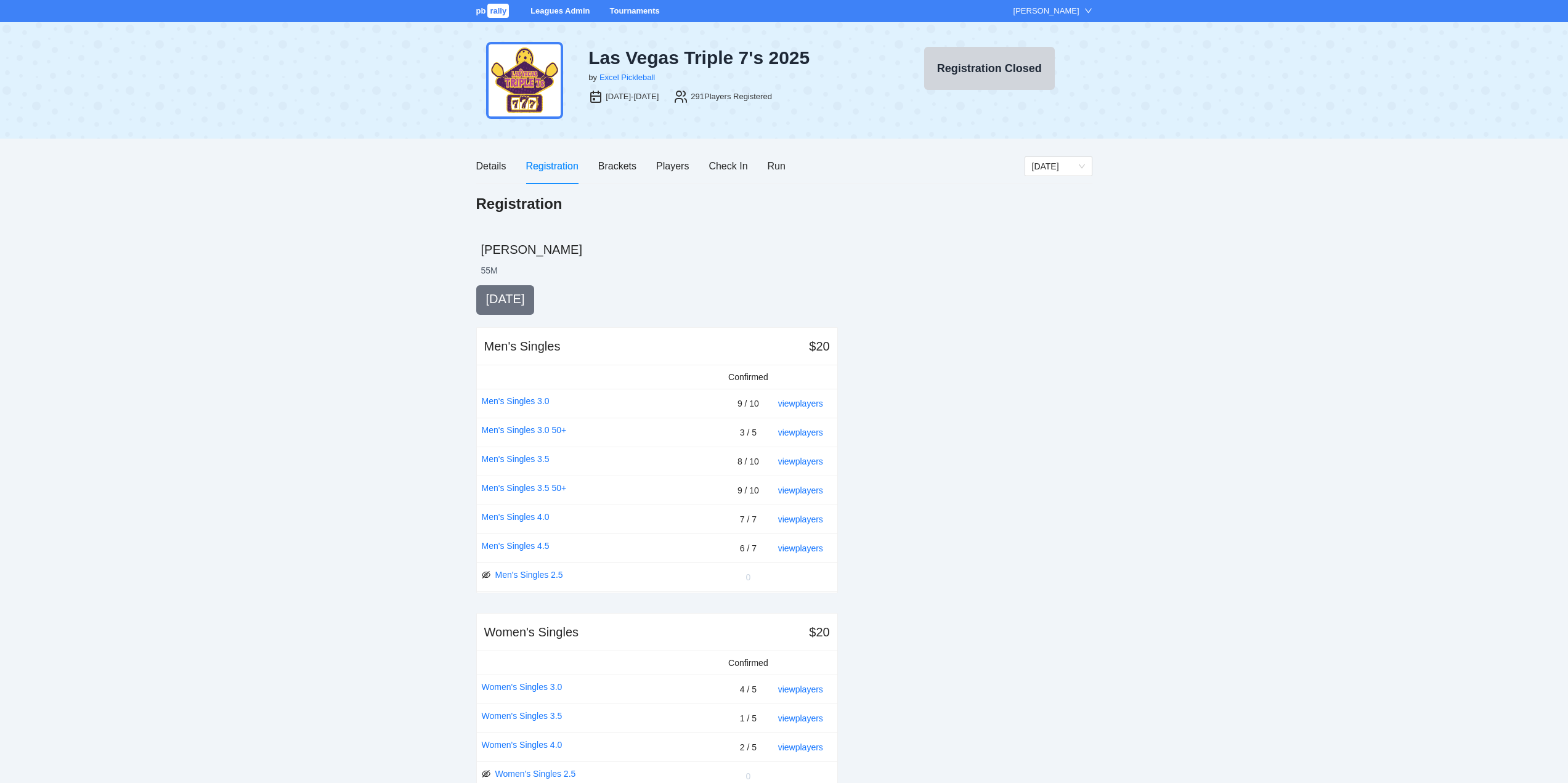
click at [640, 10] on link "Tournaments" at bounding box center [634, 10] width 50 height 9
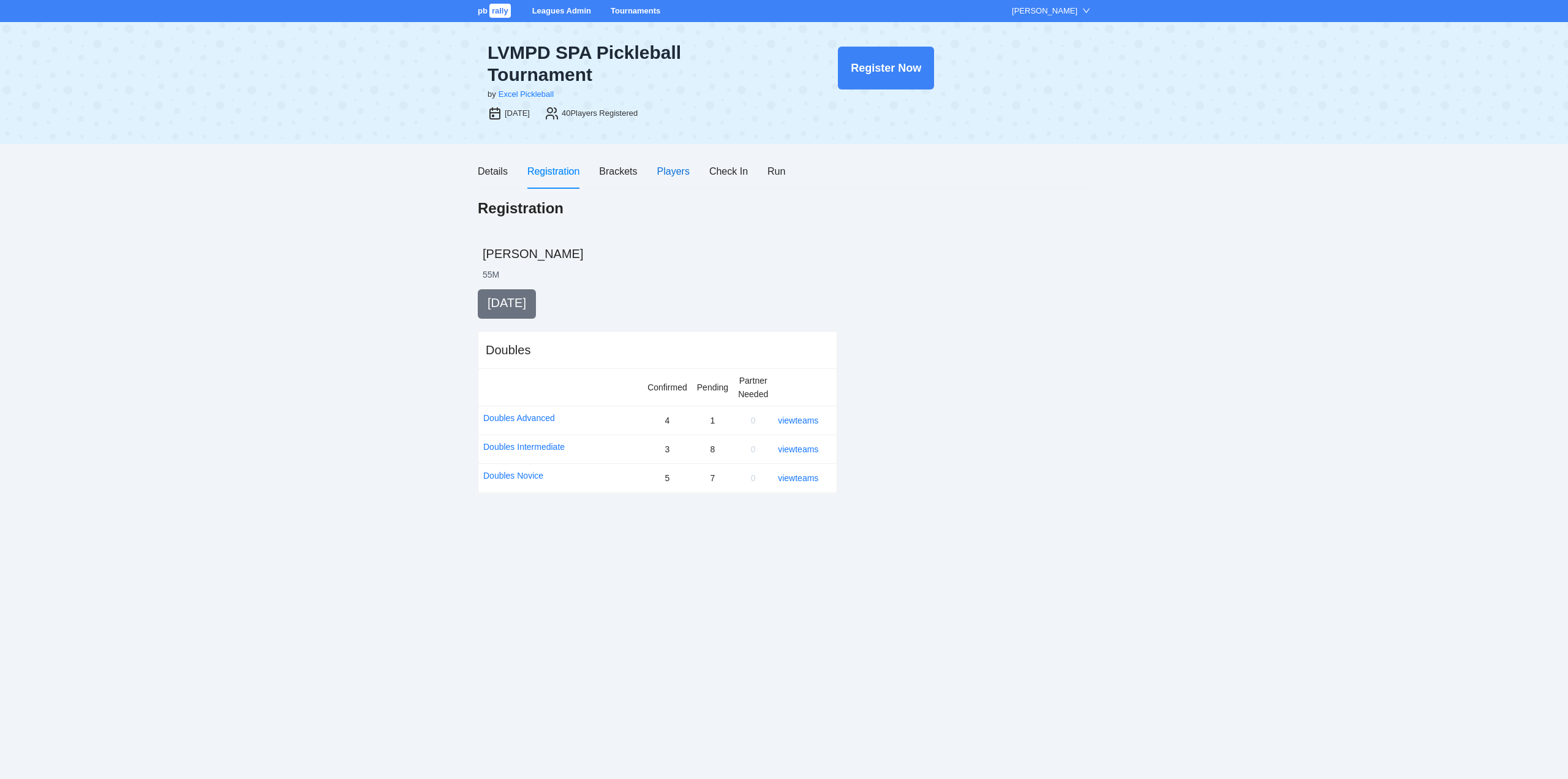
click at [667, 171] on div "Players" at bounding box center [674, 171] width 32 height 16
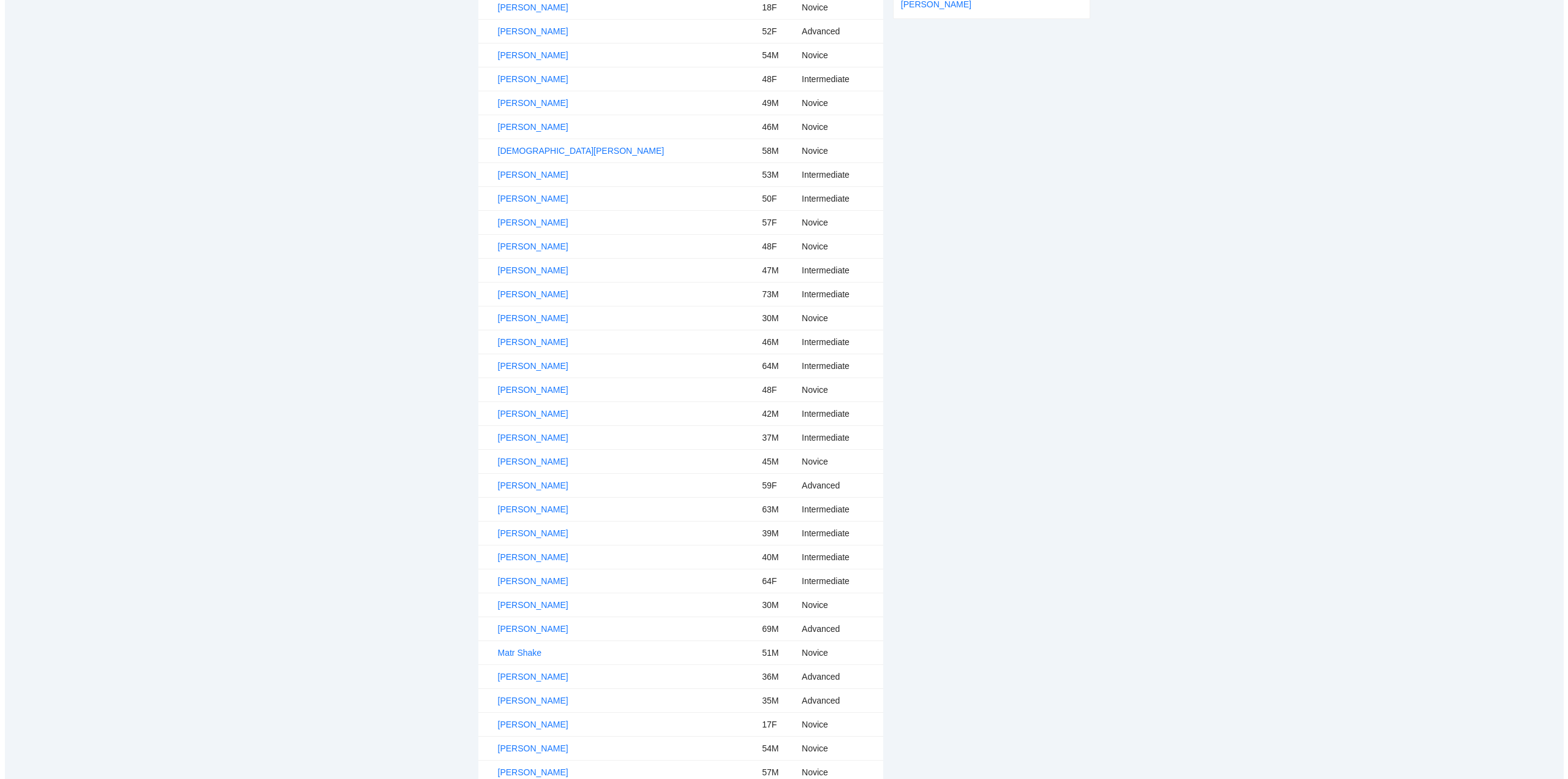
scroll to position [446, 0]
click at [541, 647] on link "[PERSON_NAME]" at bounding box center [528, 647] width 71 height 10
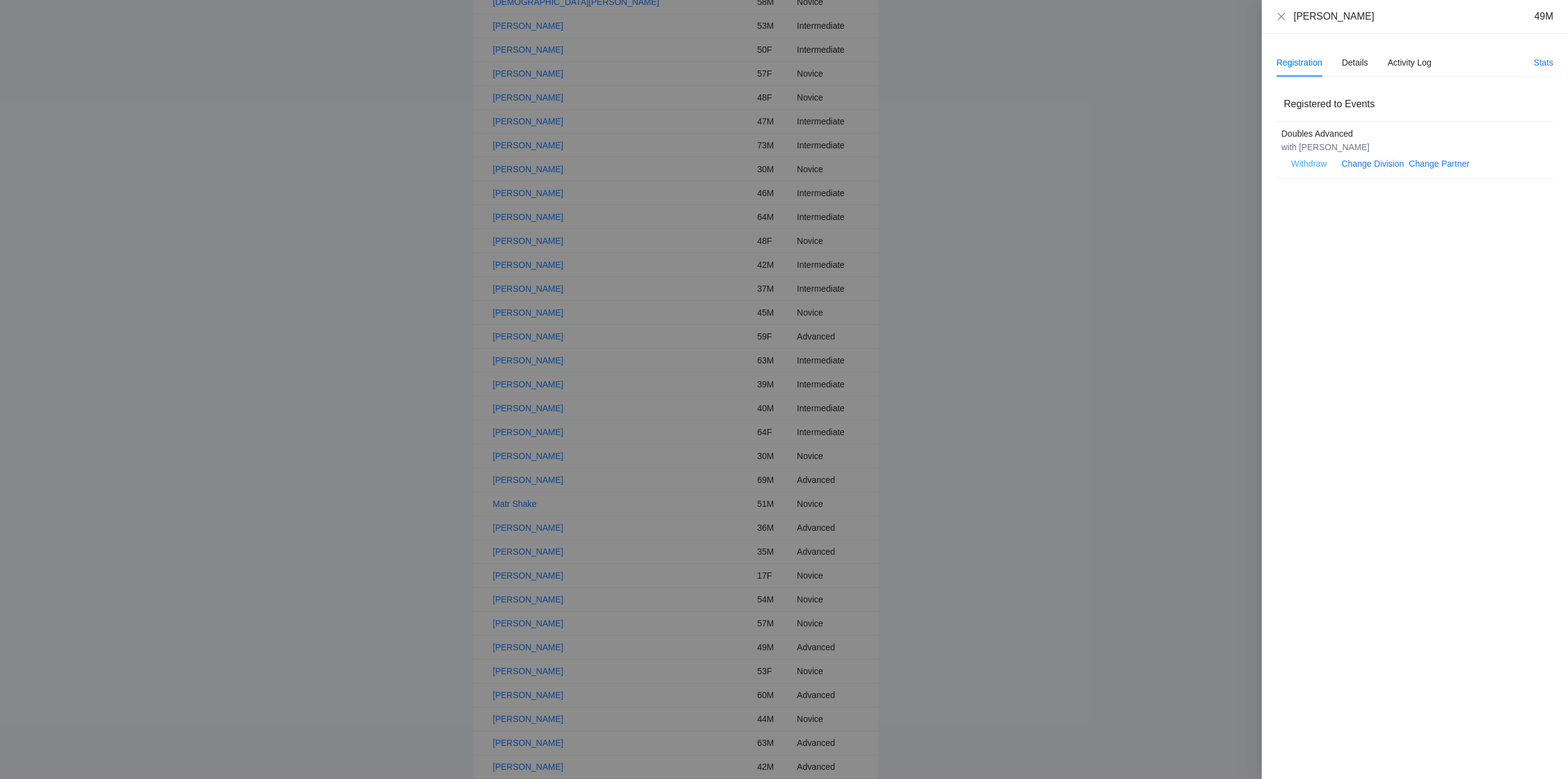
click at [1305, 164] on span "Withdraw" at bounding box center [1309, 164] width 36 height 14
click at [1349, 124] on span "OK" at bounding box center [1346, 125] width 12 height 14
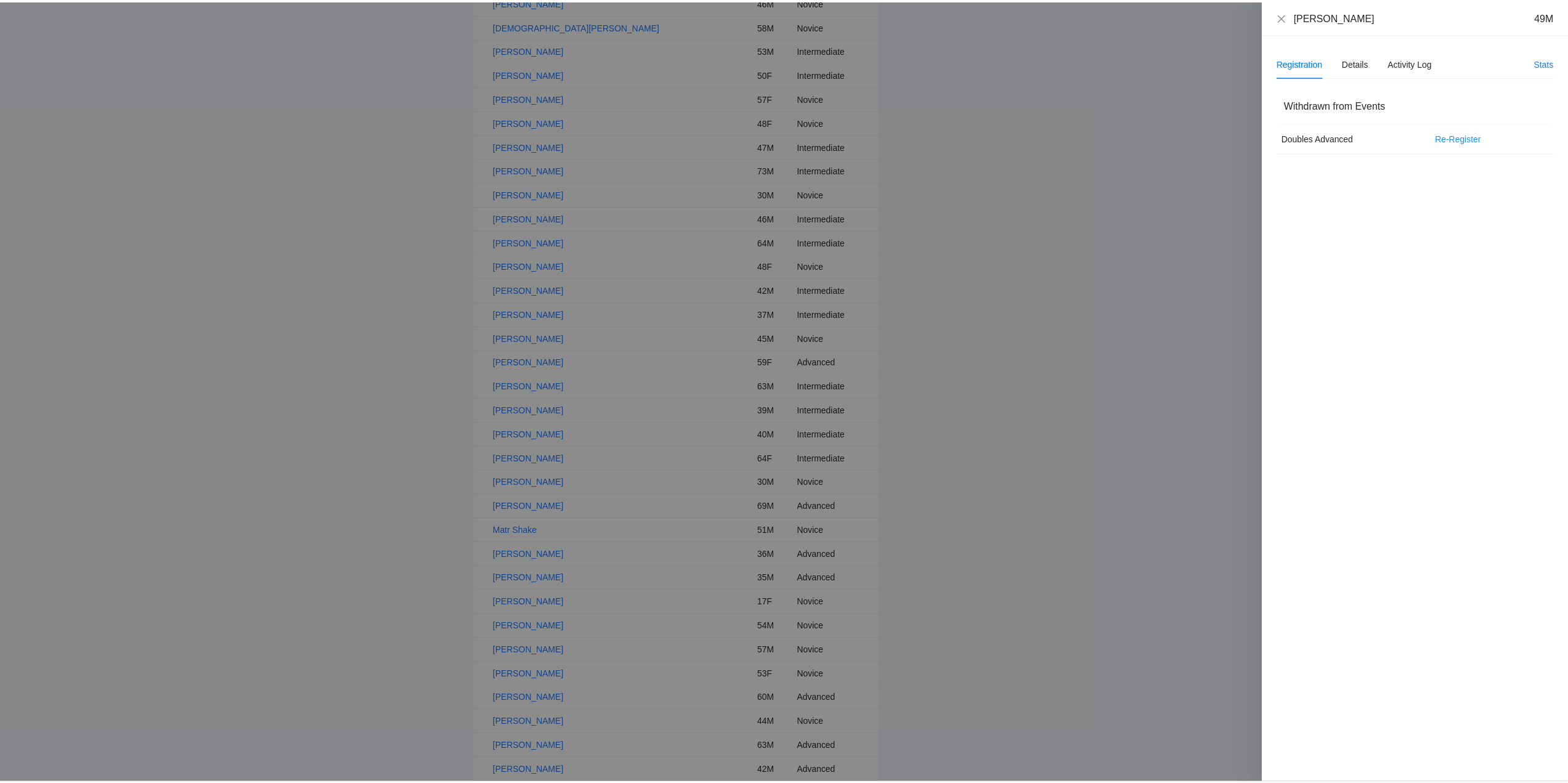
scroll to position [424, 0]
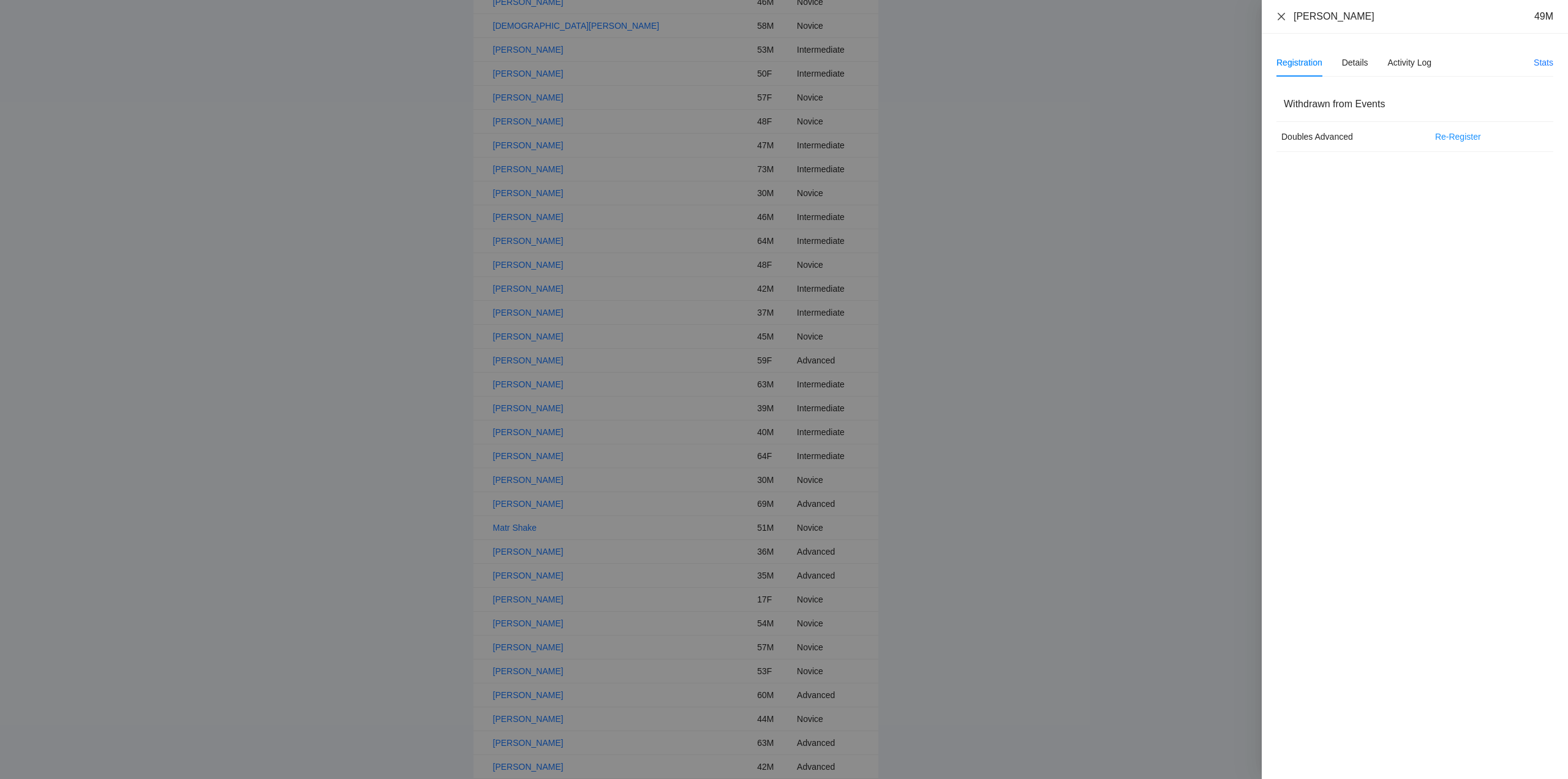
click at [1281, 16] on icon "close" at bounding box center [1281, 16] width 7 height 7
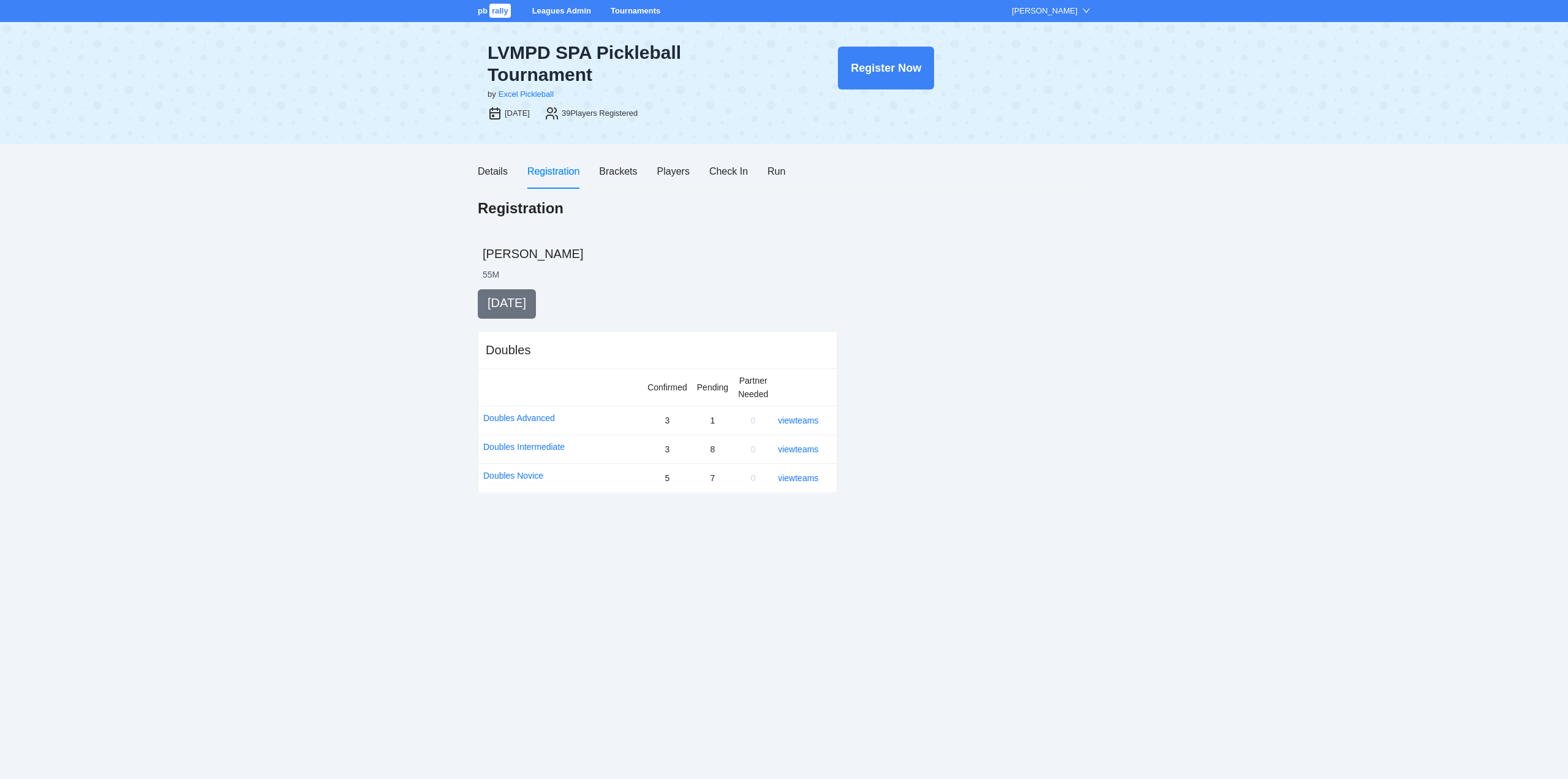
click at [631, 9] on link "Tournaments" at bounding box center [635, 10] width 49 height 9
